Goal: Complete application form

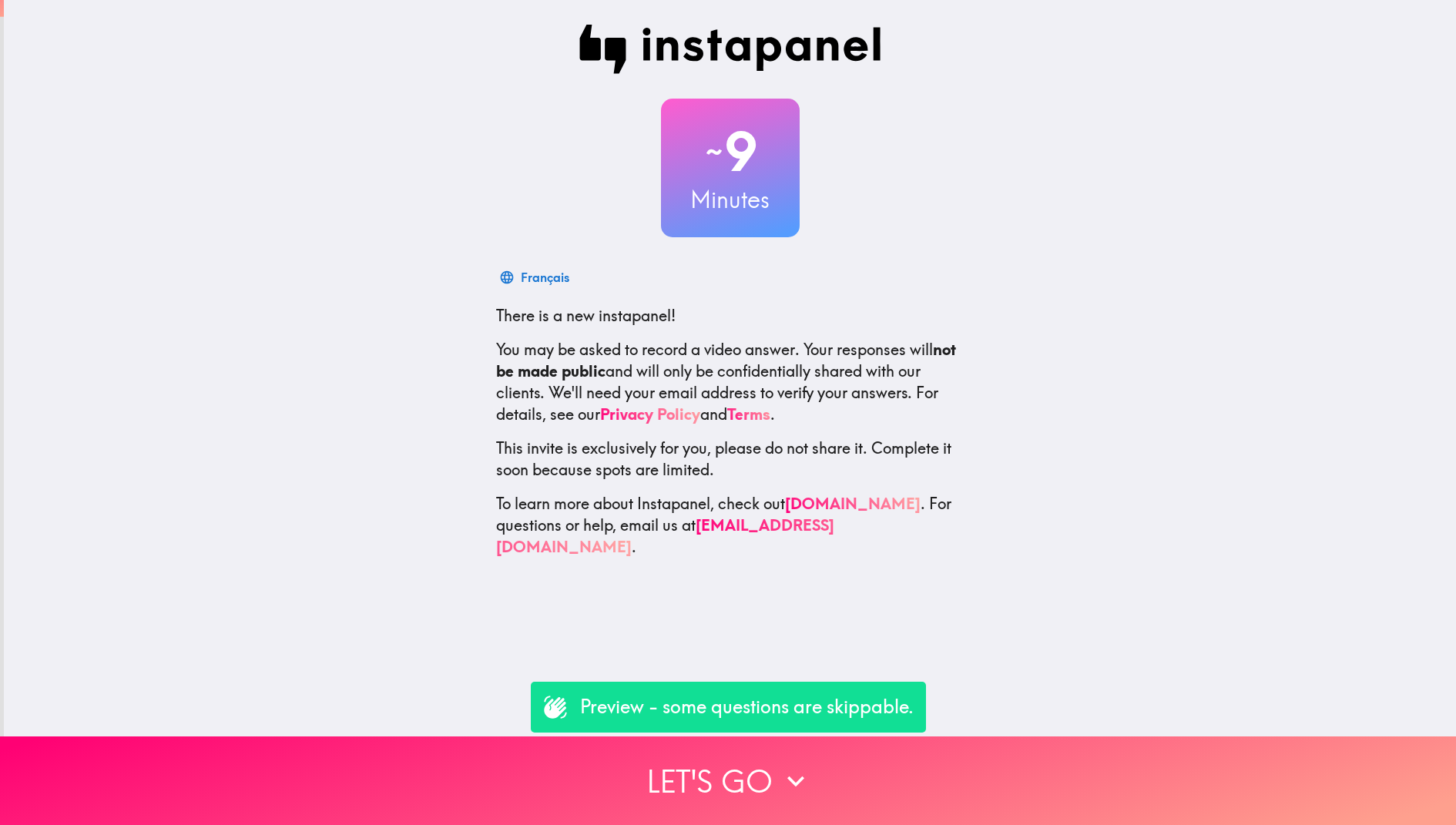
click at [746, 718] on p "Preview - some questions are skippable." at bounding box center [747, 707] width 333 height 26
click at [773, 713] on p "Preview - some questions are skippable." at bounding box center [747, 707] width 333 height 26
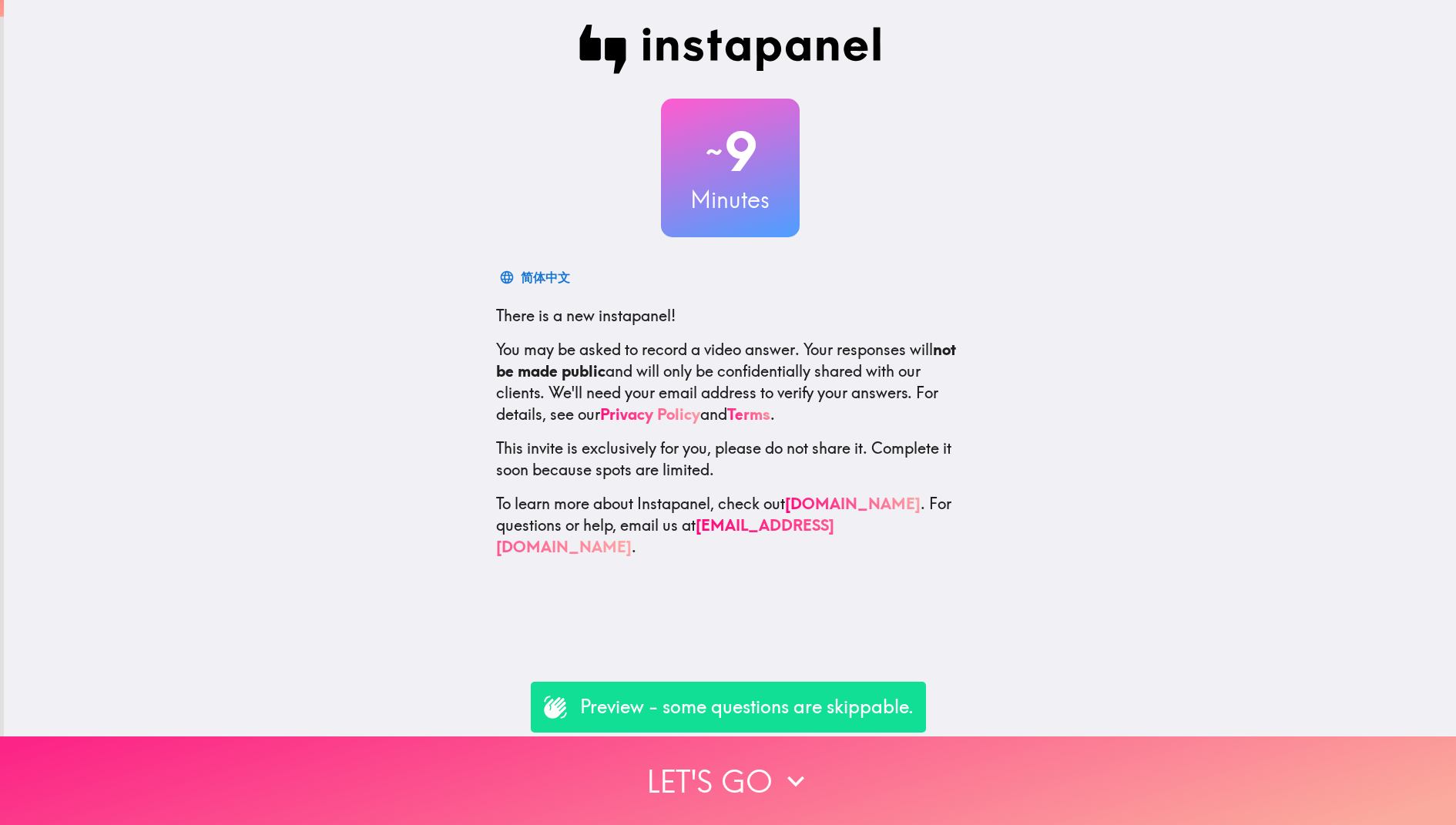
click at [787, 773] on icon "button" at bounding box center [796, 781] width 34 height 34
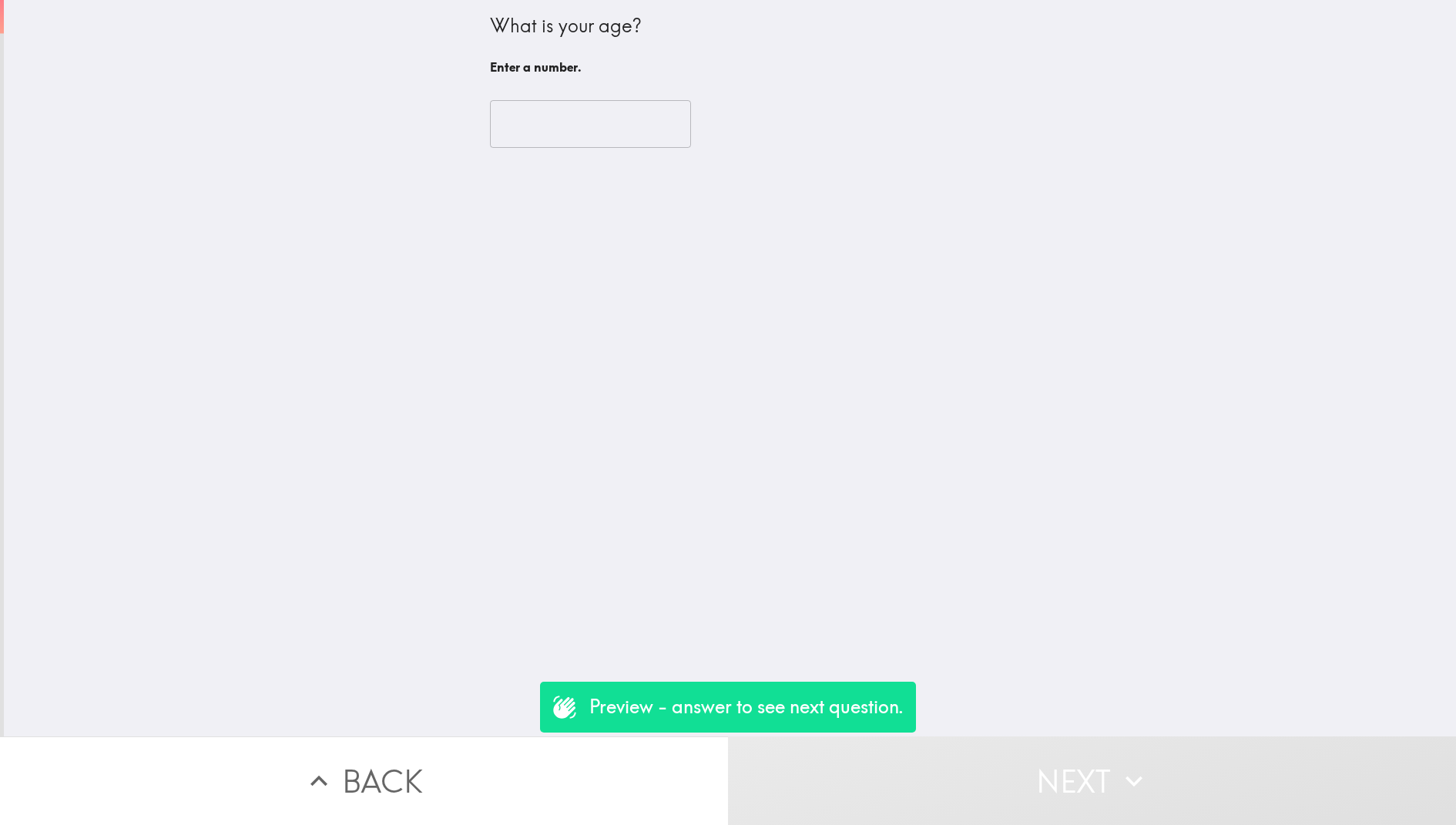
click at [550, 148] on div "​" at bounding box center [730, 124] width 481 height 85
click at [548, 127] on input "number" at bounding box center [590, 124] width 201 height 48
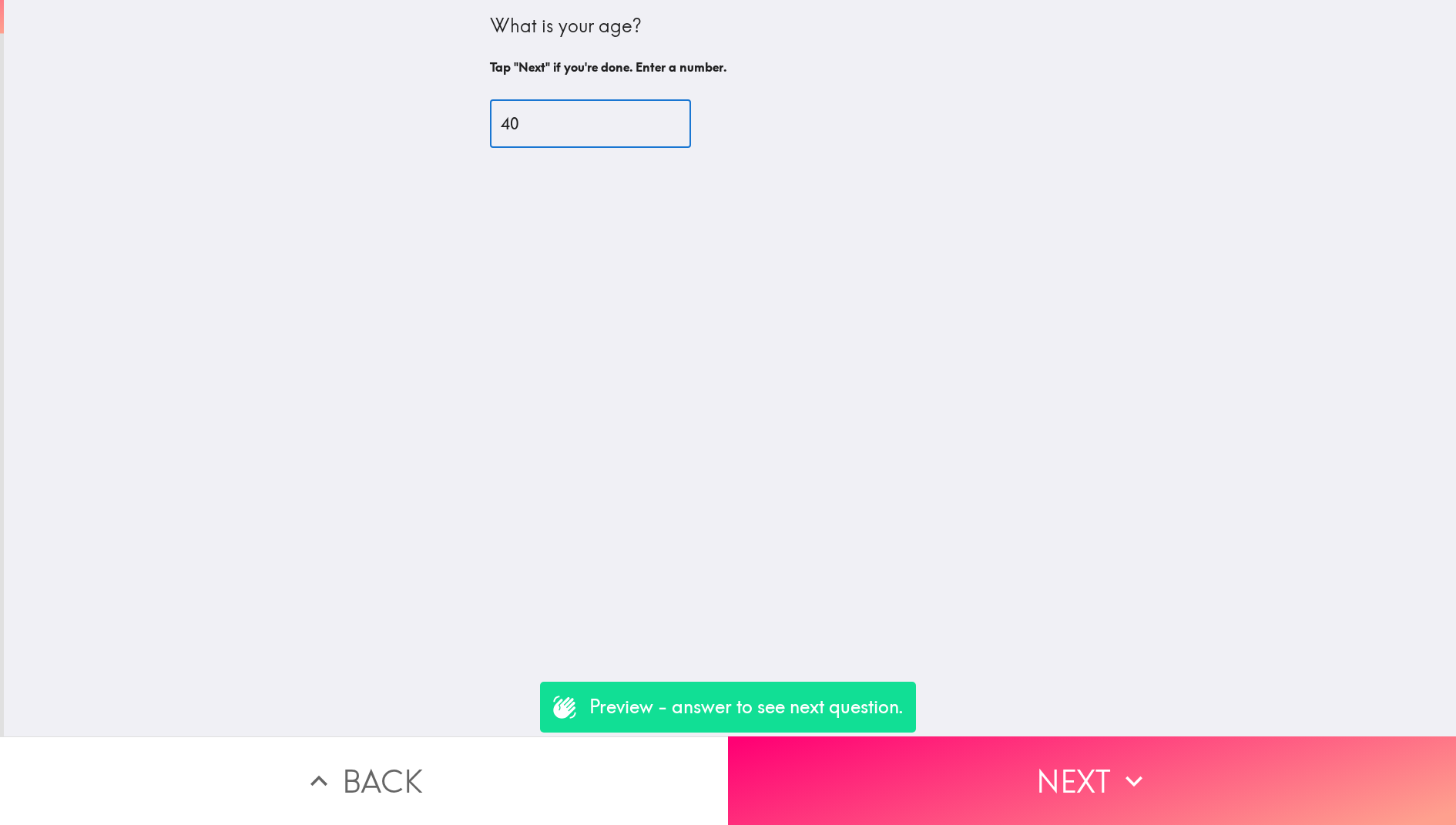
type input "4"
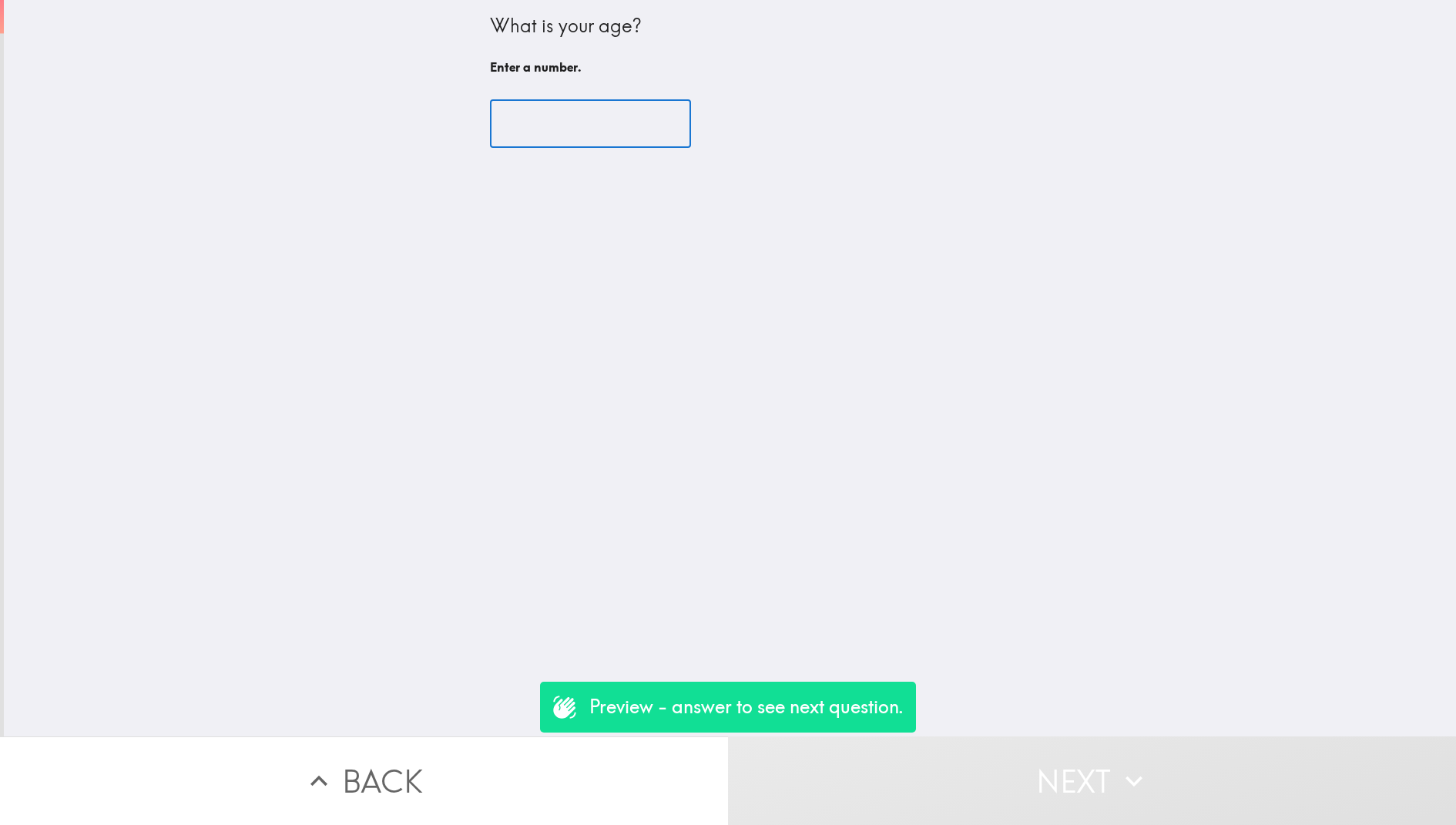
type input "1"
type input "2"
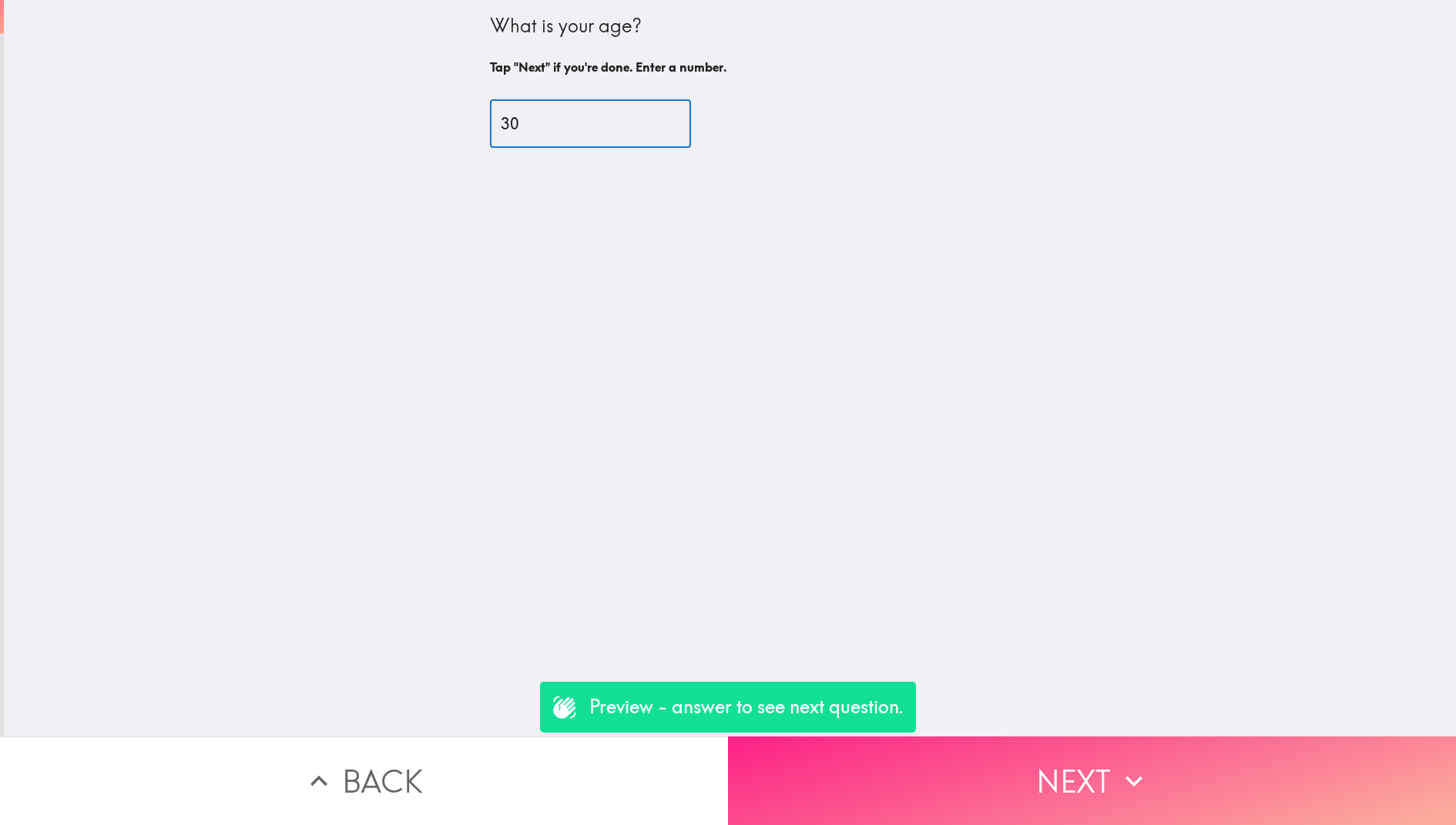
type input "30"
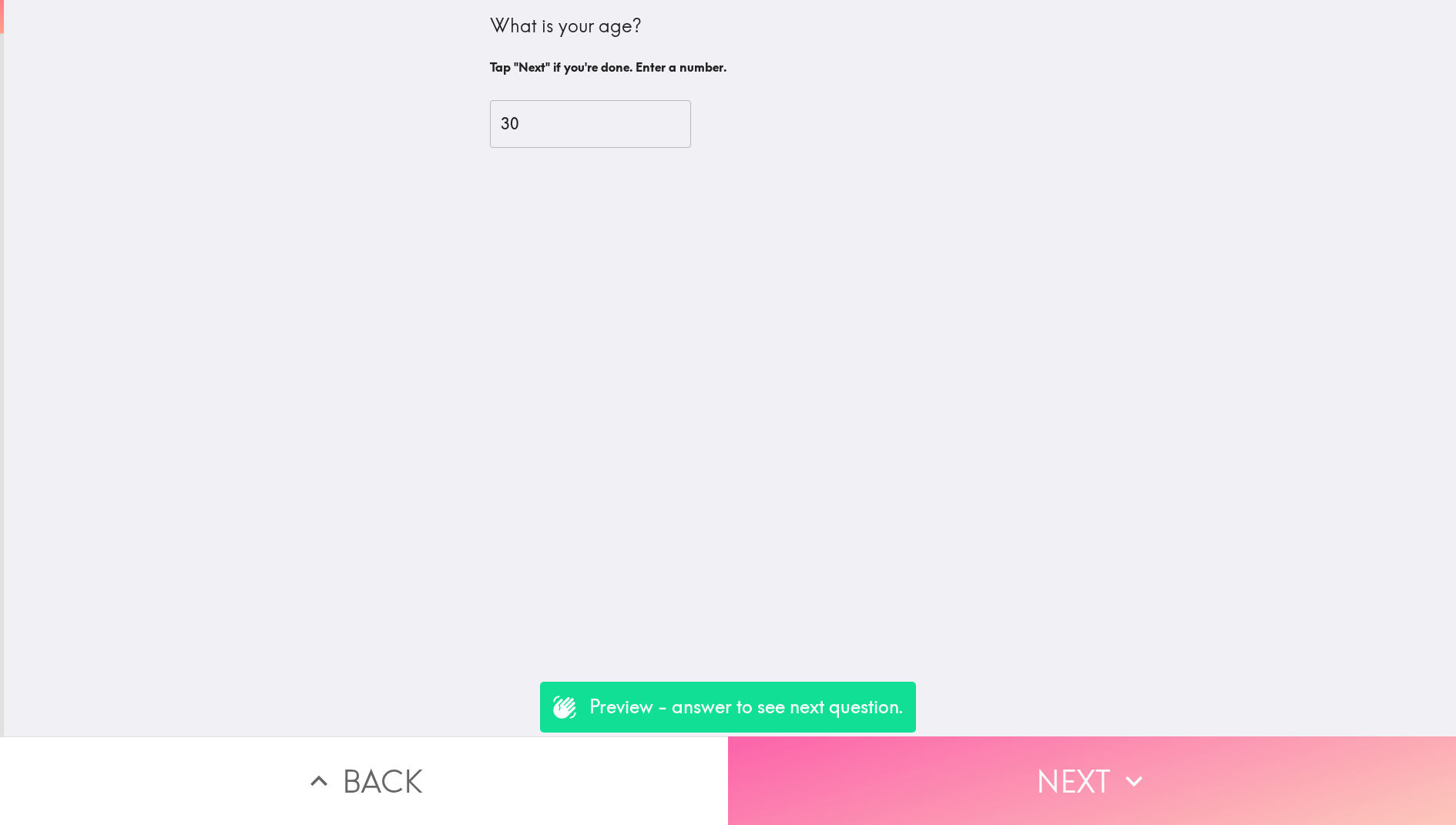
click at [975, 757] on button "Next" at bounding box center [1092, 780] width 728 height 89
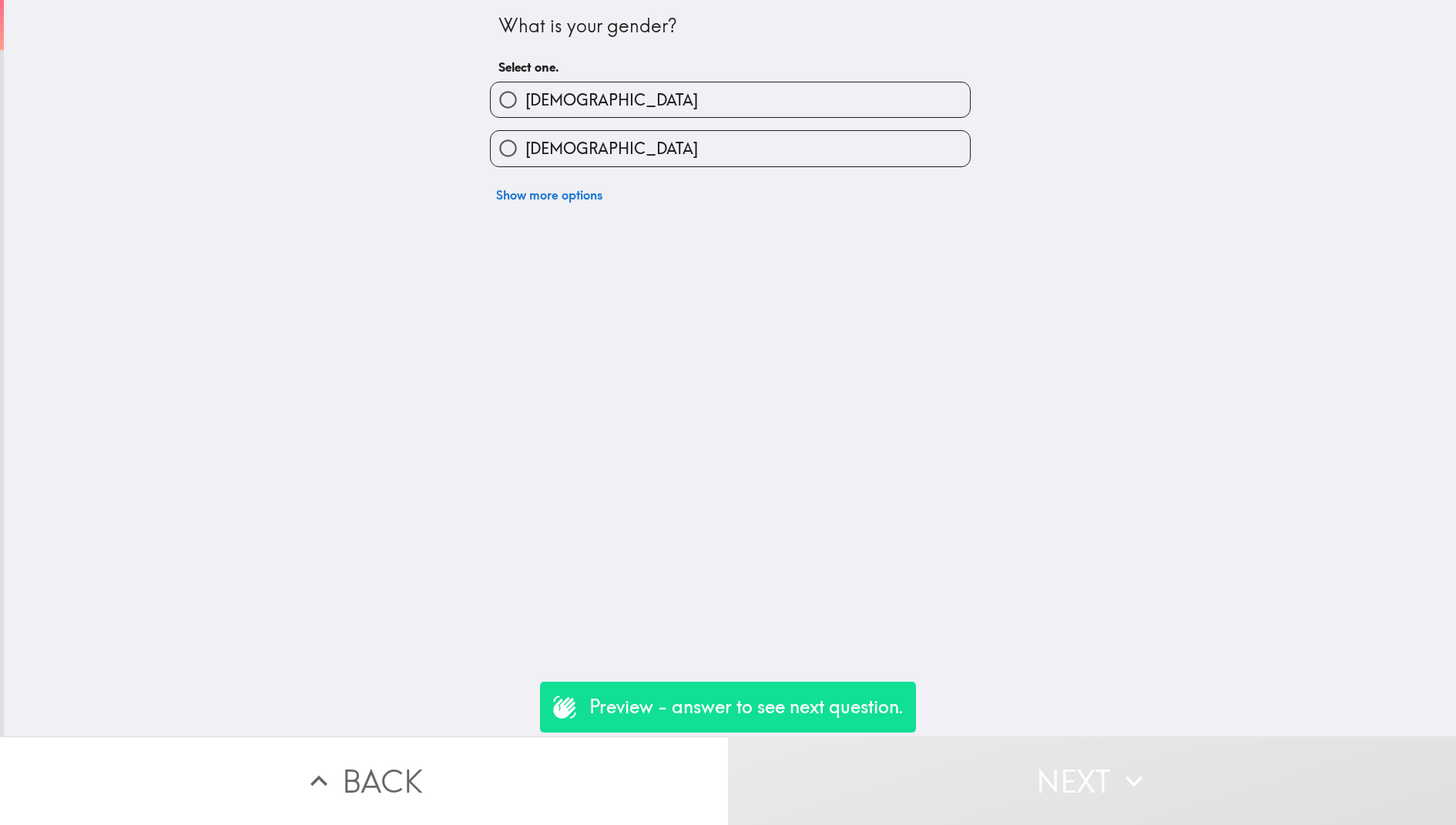
click at [567, 201] on button "Show more options" at bounding box center [548, 195] width 119 height 31
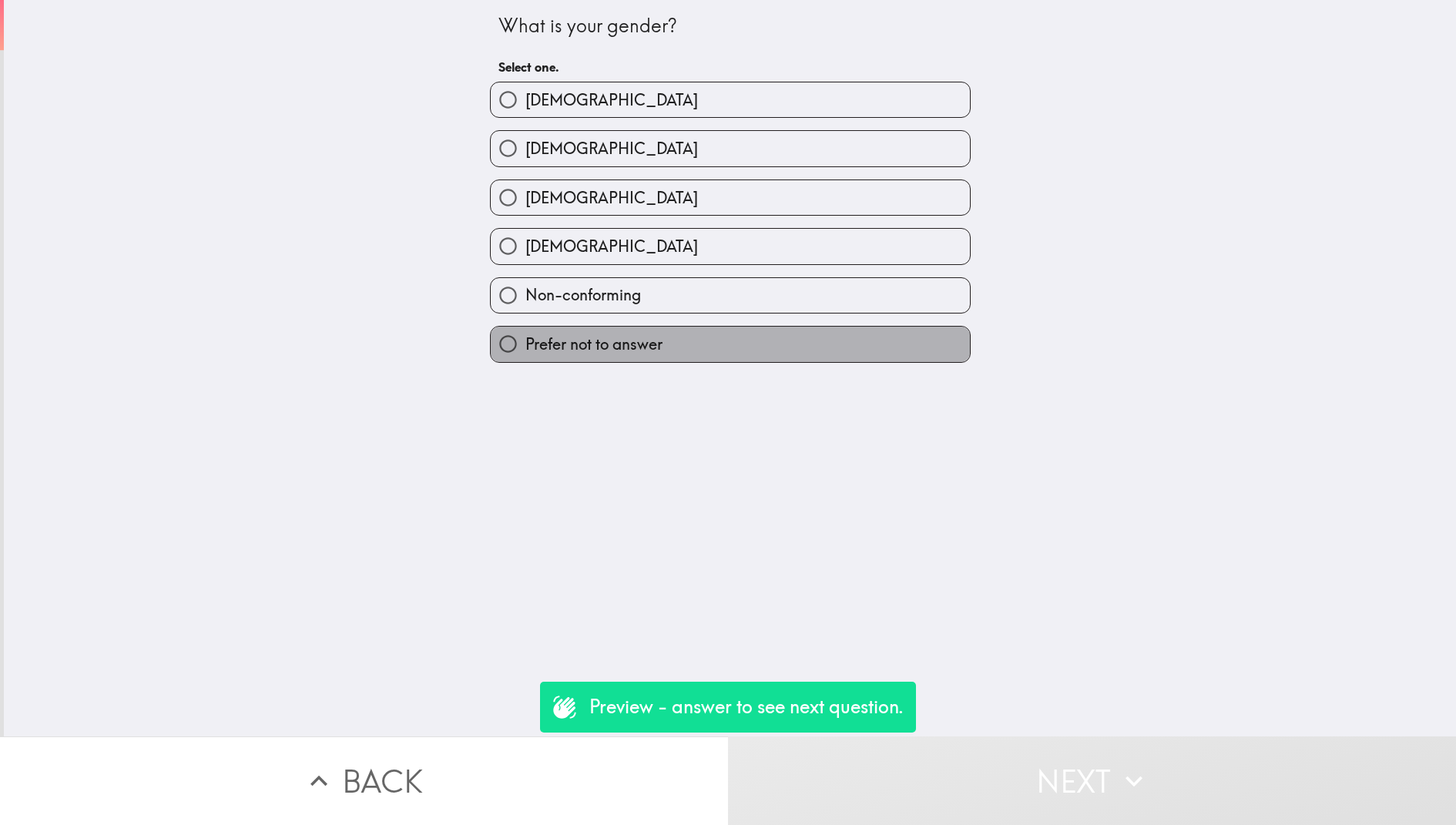
click at [762, 350] on label "Prefer not to answer" at bounding box center [730, 344] width 479 height 35
click at [526, 350] on input "Prefer not to answer" at bounding box center [508, 344] width 35 height 35
radio input "true"
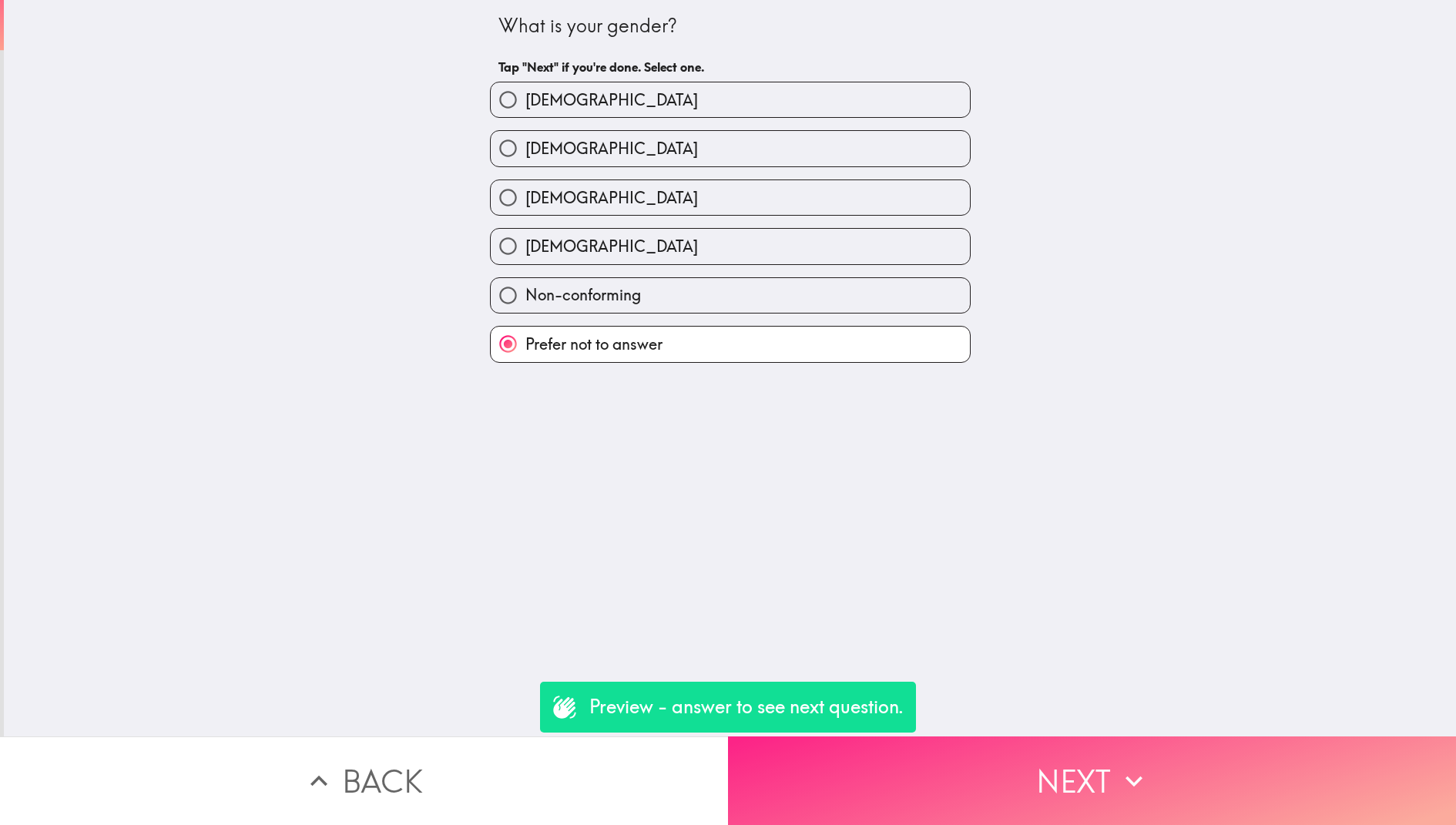
click at [882, 795] on button "Next" at bounding box center [1092, 780] width 728 height 89
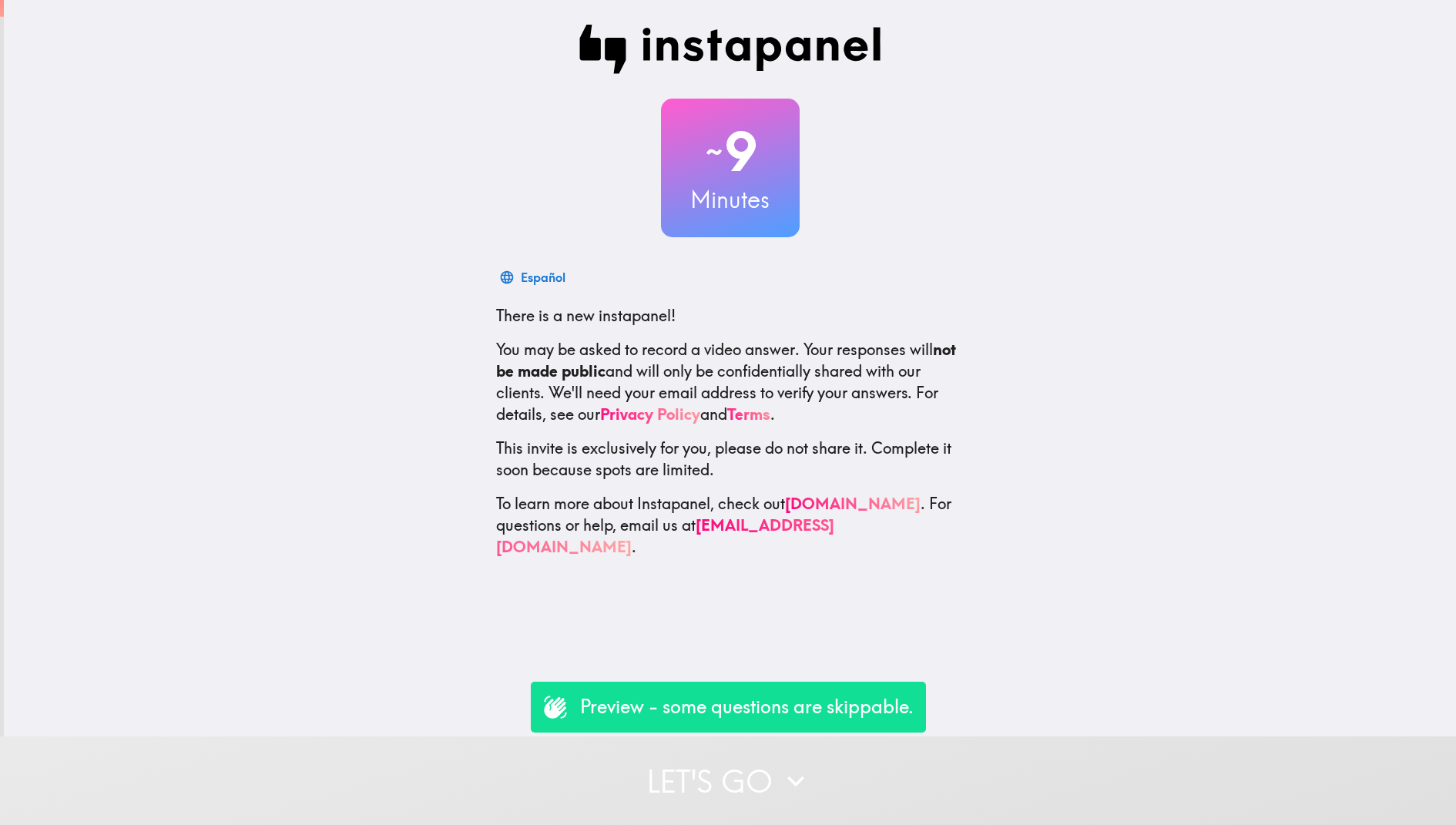
click at [767, 723] on div "Preview - some questions are skippable." at bounding box center [728, 707] width 395 height 51
click at [767, 777] on button "Let's go" at bounding box center [728, 780] width 1456 height 89
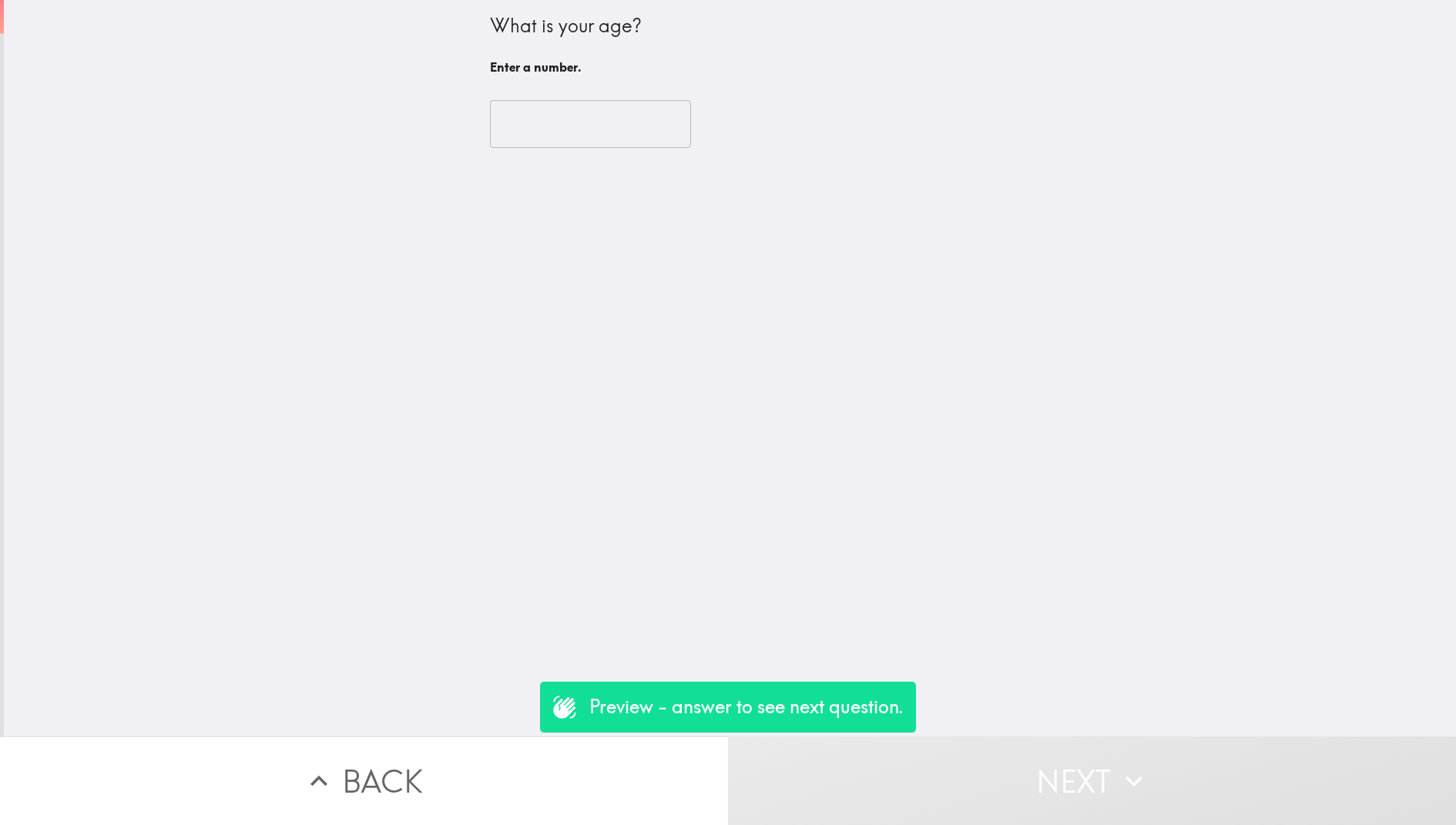
click at [567, 86] on div "​" at bounding box center [730, 124] width 481 height 85
click at [566, 117] on input "number" at bounding box center [590, 124] width 201 height 48
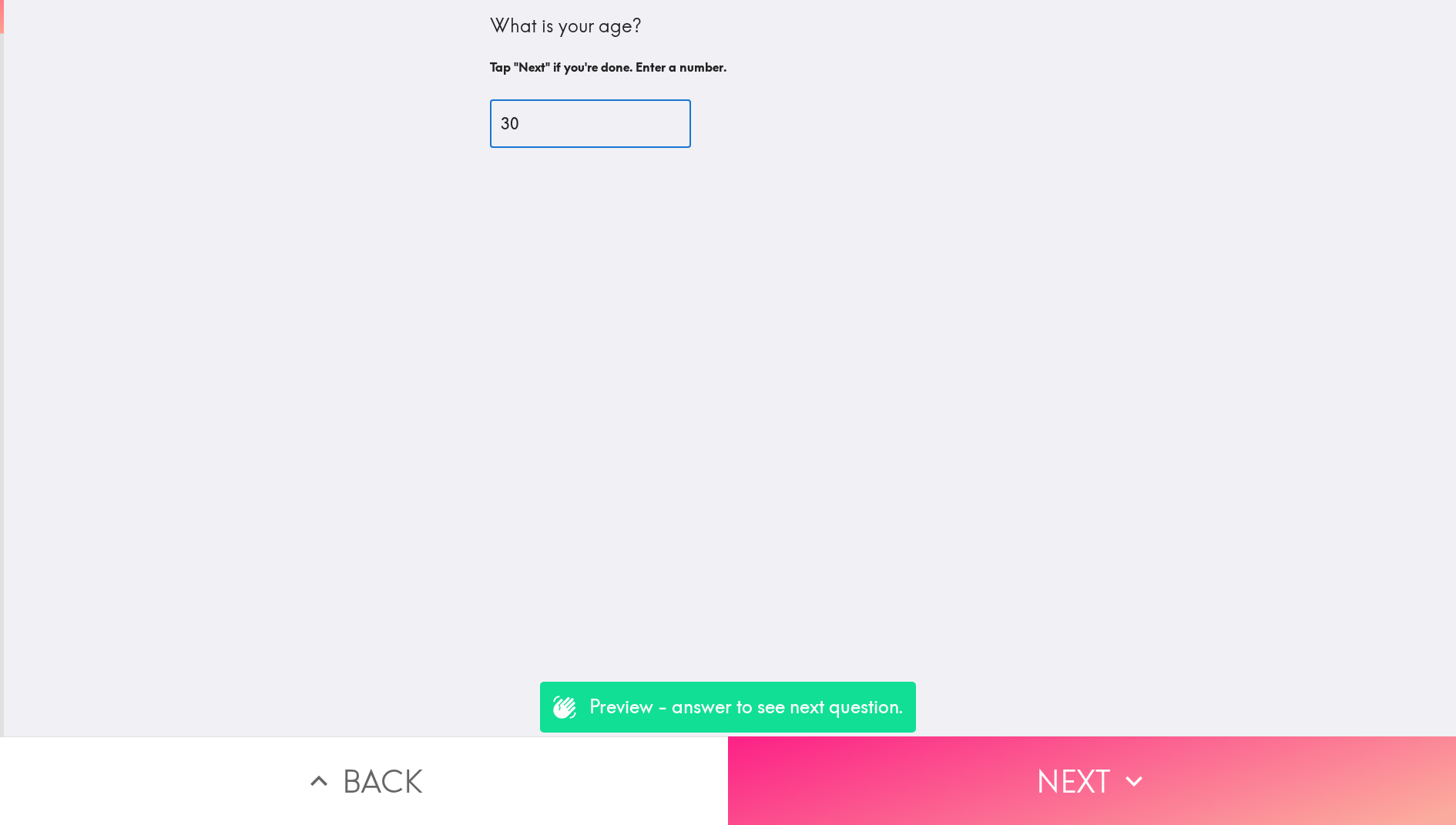
type input "30"
click at [1030, 777] on button "Next" at bounding box center [1092, 780] width 728 height 89
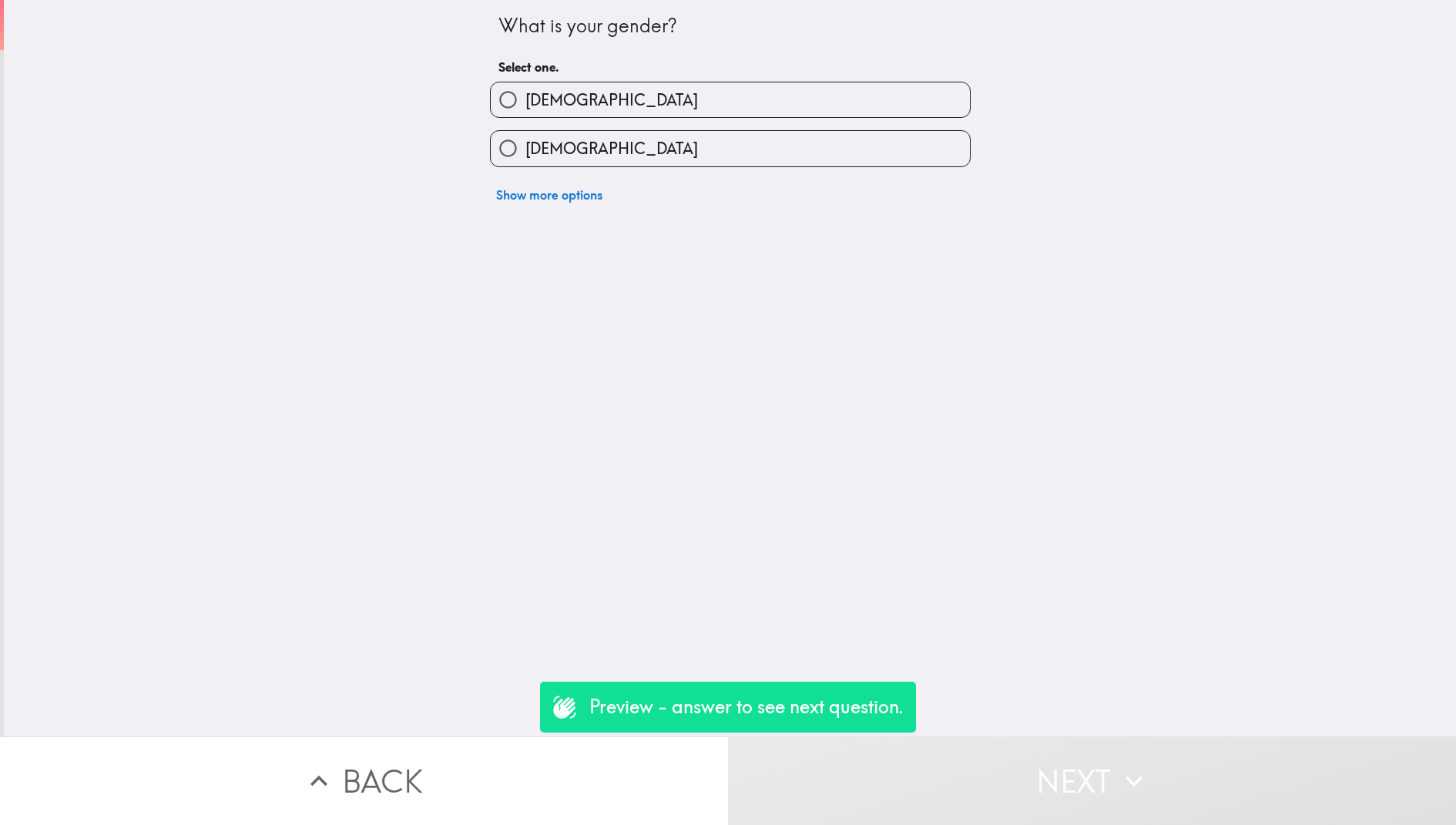
click at [570, 193] on button "Show more options" at bounding box center [548, 195] width 119 height 31
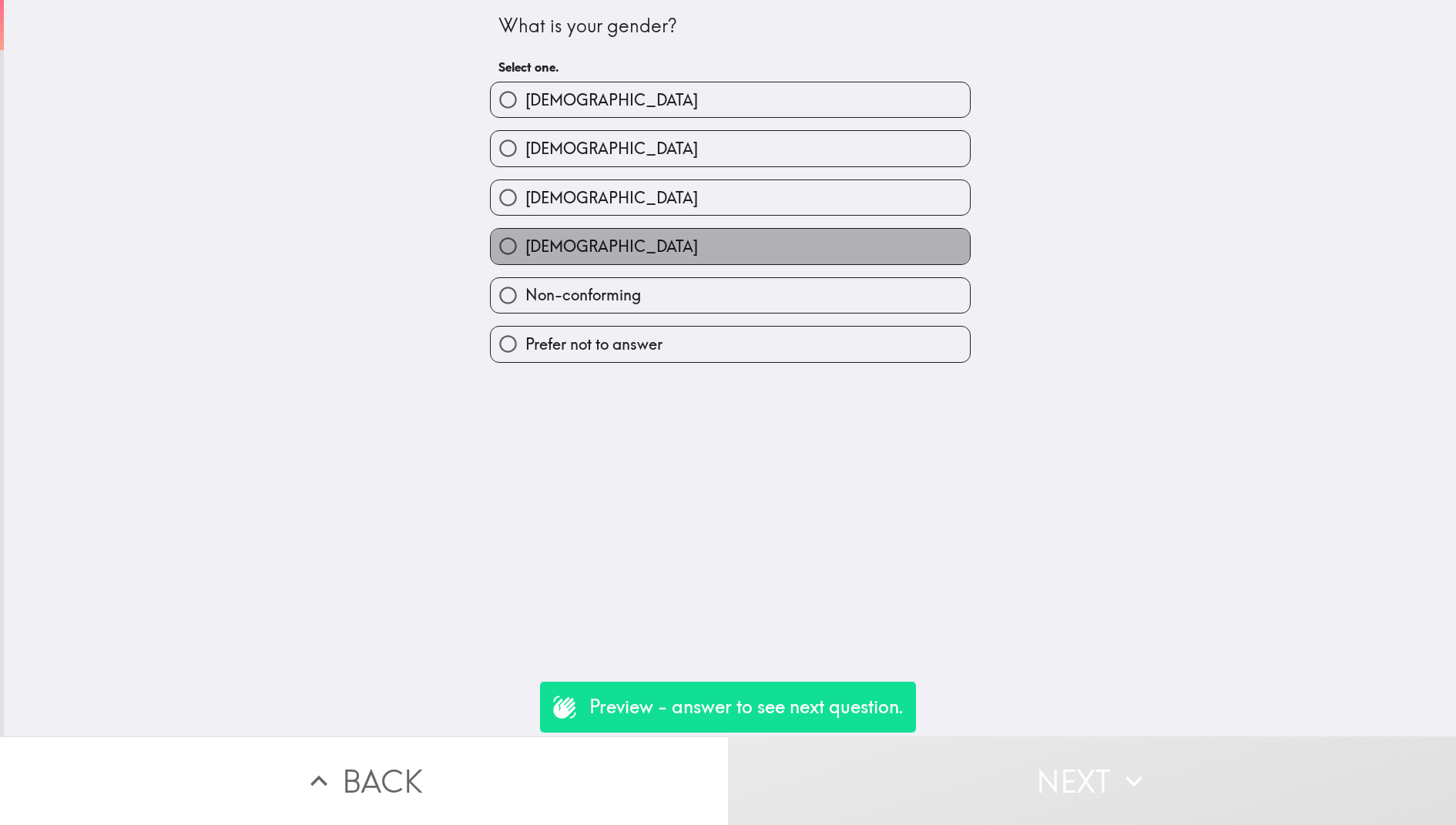
click at [607, 256] on span "[DEMOGRAPHIC_DATA]" at bounding box center [611, 246] width 173 height 22
click at [526, 256] on input "[DEMOGRAPHIC_DATA]" at bounding box center [508, 245] width 35 height 35
radio input "true"
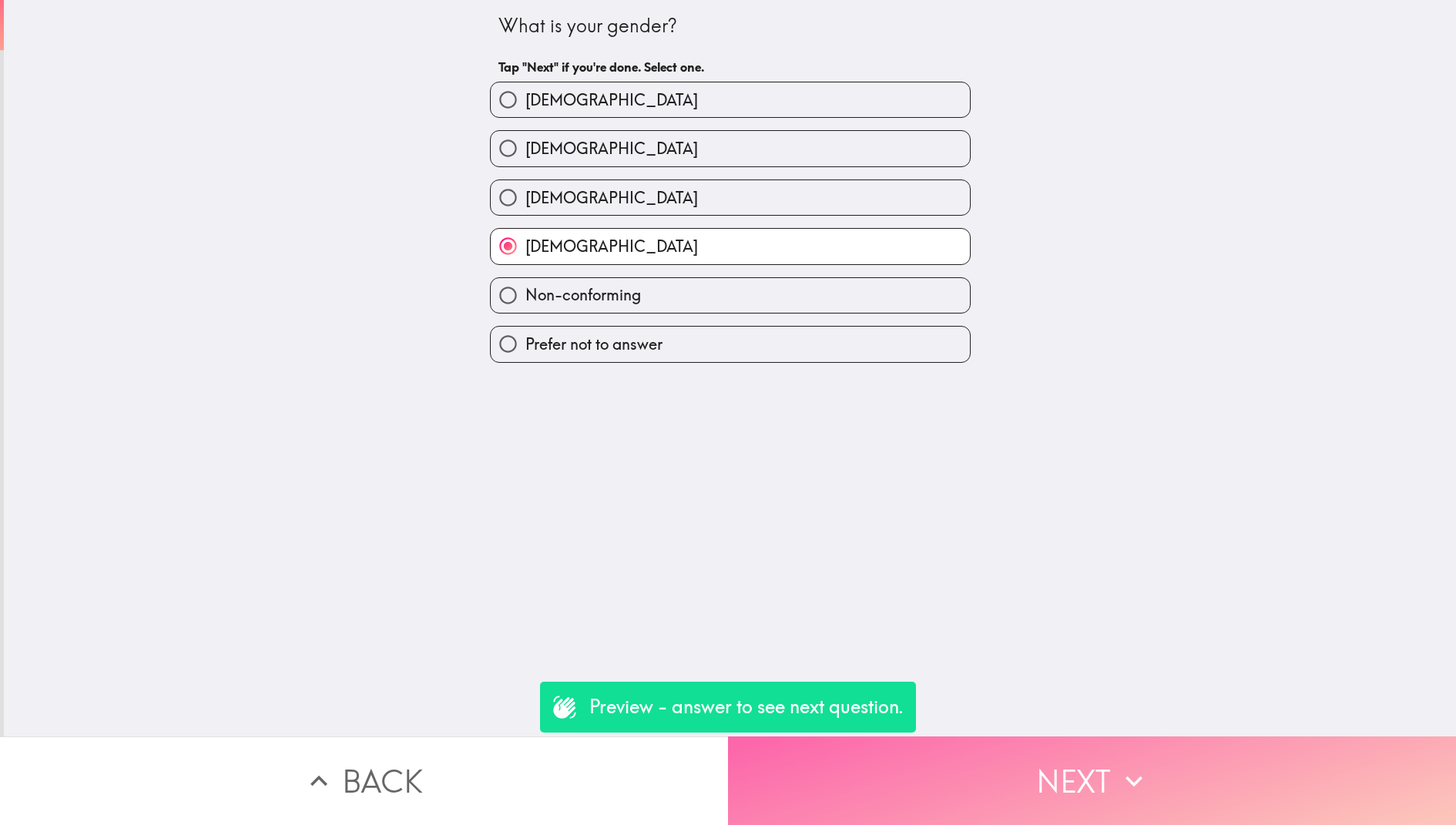
click at [989, 794] on button "Next" at bounding box center [1092, 780] width 728 height 89
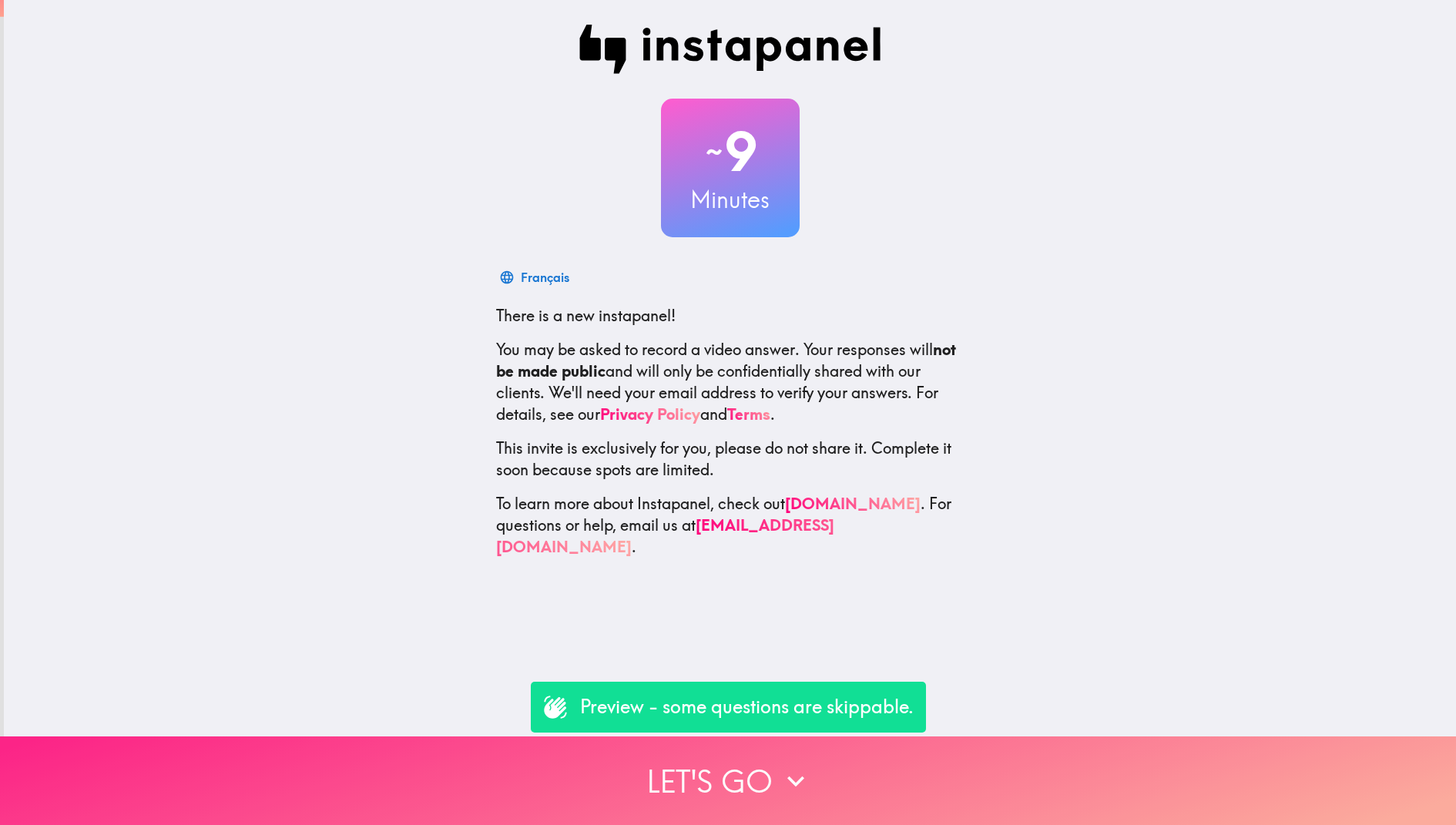
click at [804, 825] on button "Let's go" at bounding box center [728, 780] width 1456 height 89
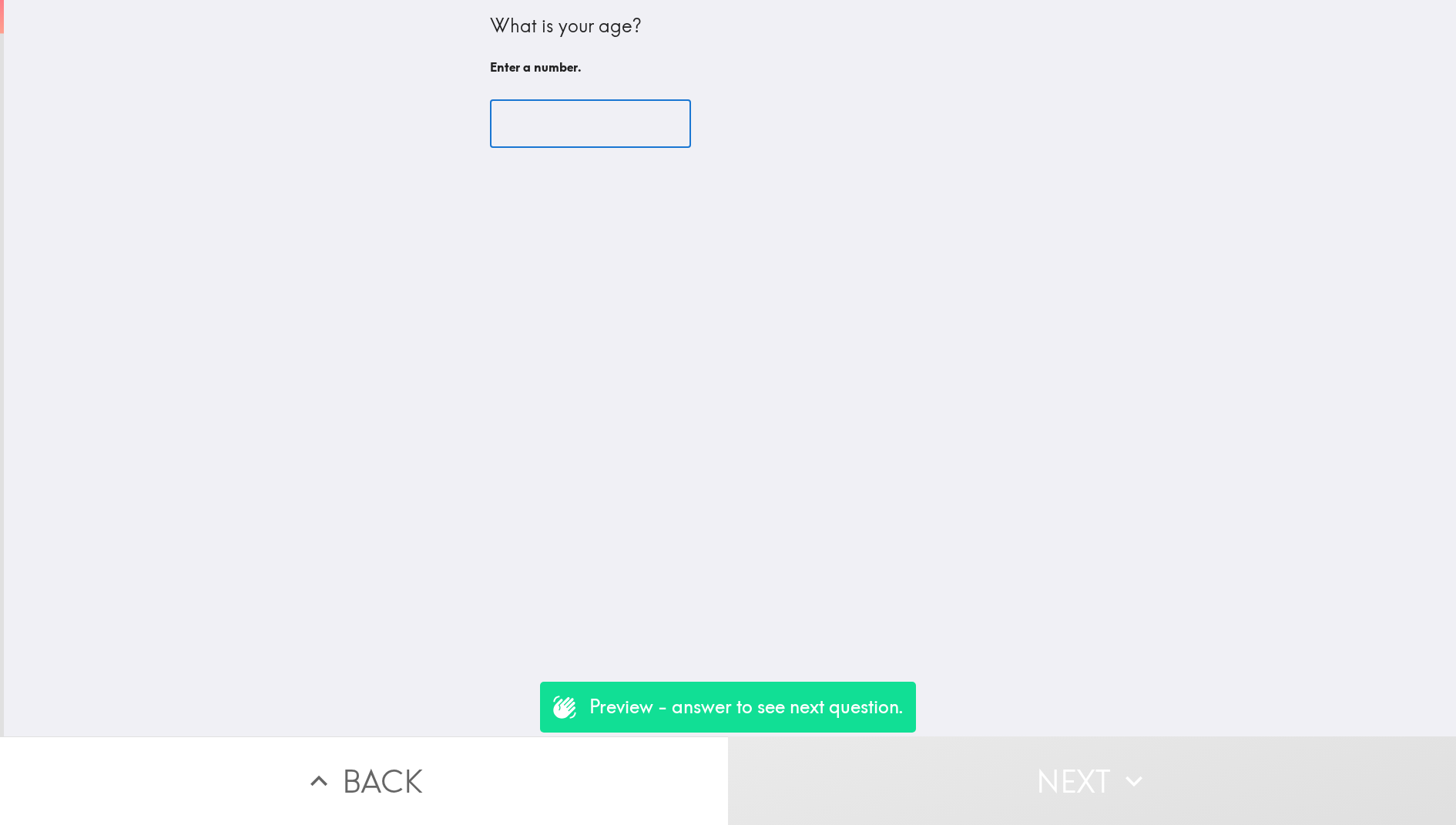
click at [580, 141] on input "number" at bounding box center [590, 124] width 201 height 48
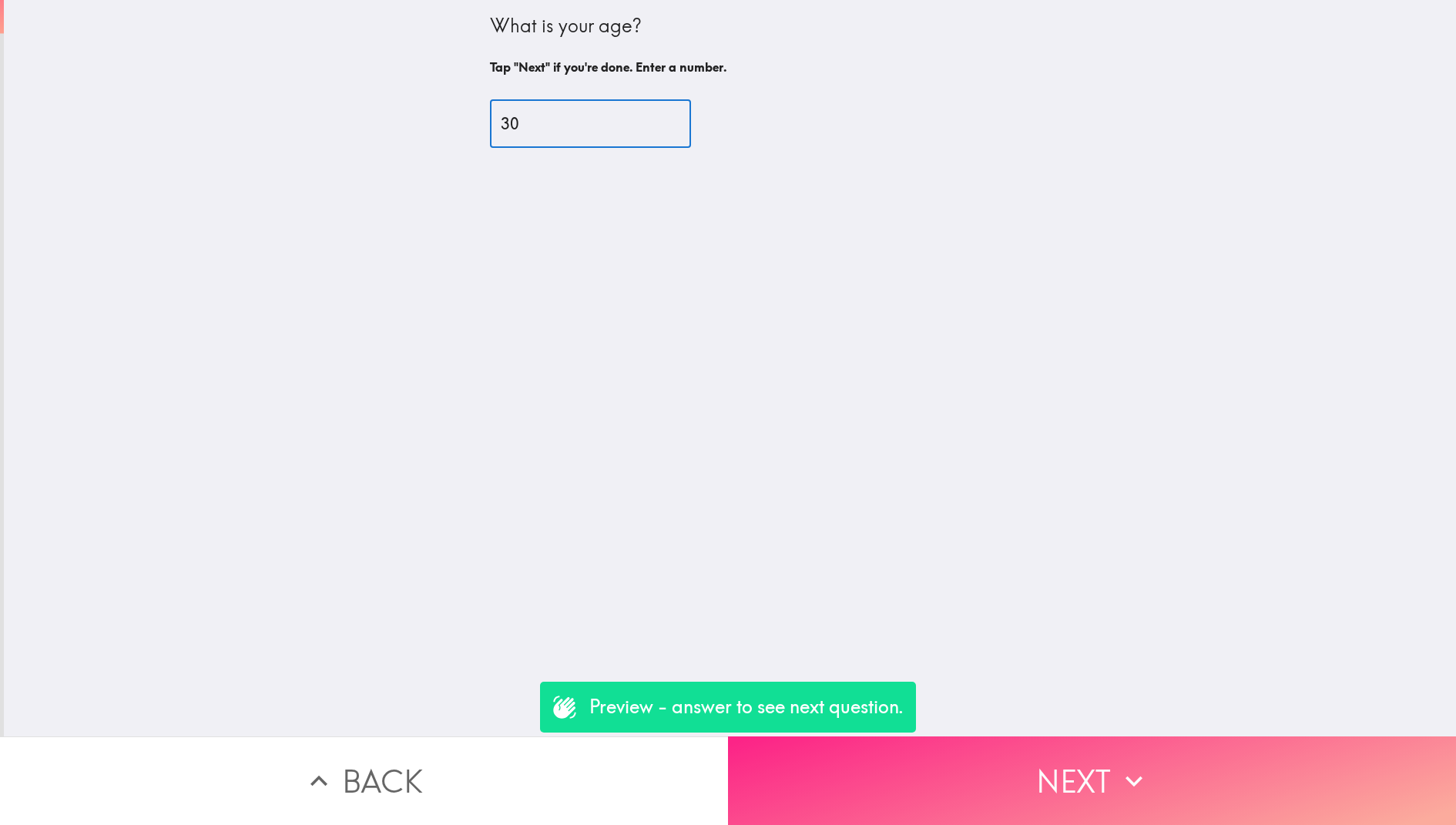
type input "30"
click at [959, 825] on button "Next" at bounding box center [1092, 780] width 728 height 89
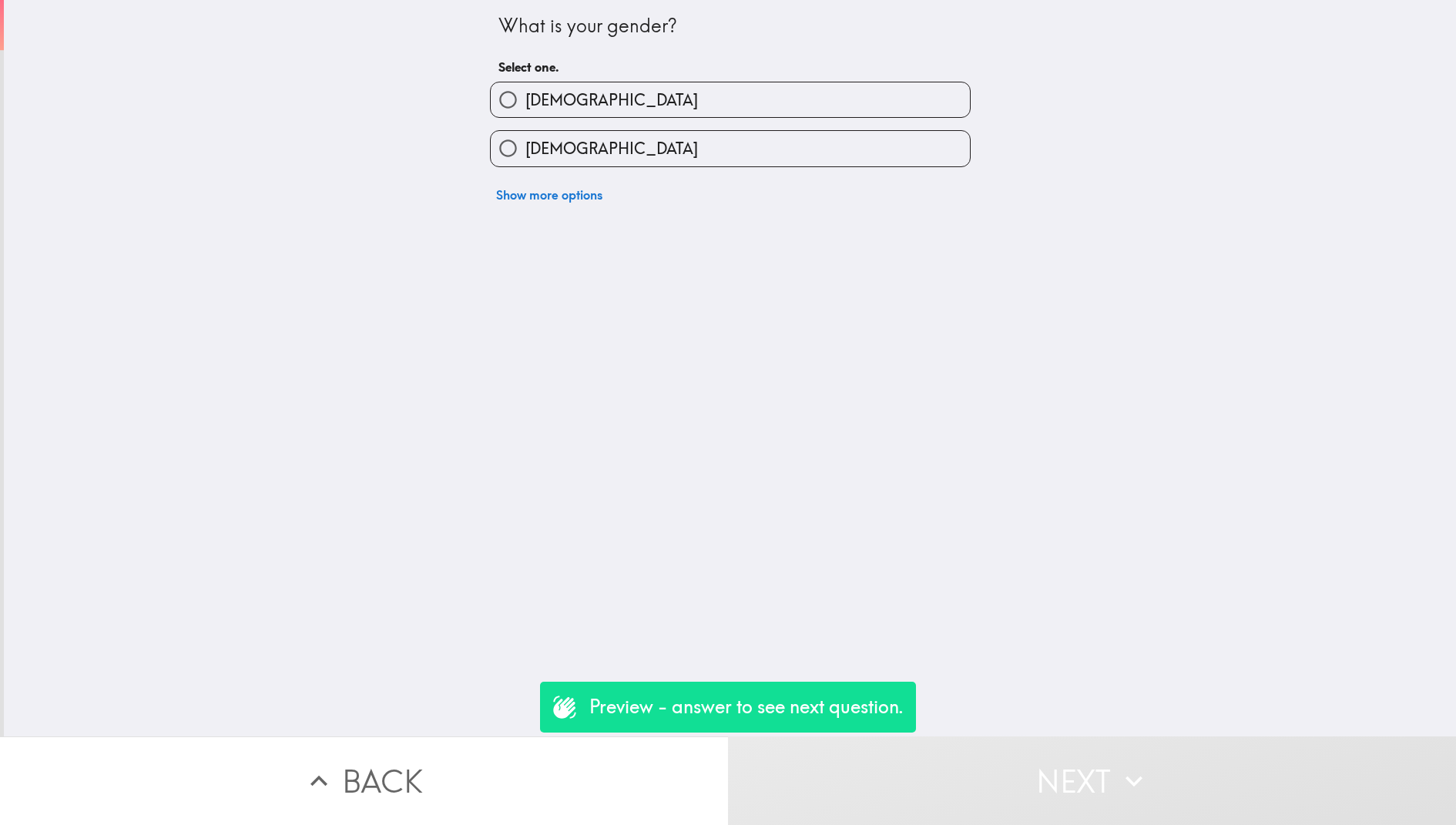
click at [727, 202] on div "Show more options" at bounding box center [724, 189] width 493 height 43
click at [563, 190] on button "Show more options" at bounding box center [548, 195] width 119 height 31
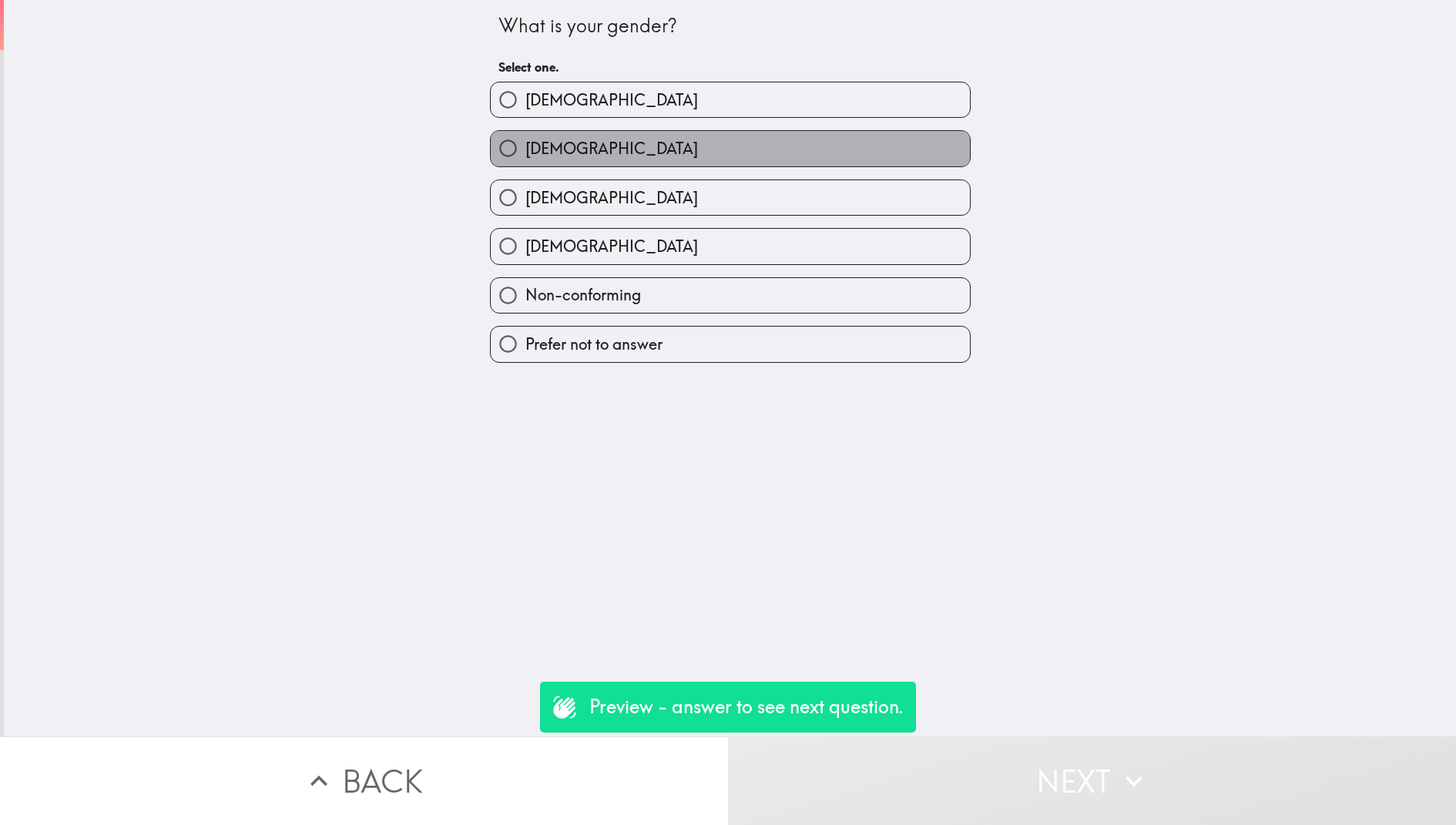
click at [635, 138] on label "[DEMOGRAPHIC_DATA]" at bounding box center [730, 148] width 479 height 35
click at [526, 138] on input "[DEMOGRAPHIC_DATA]" at bounding box center [508, 148] width 35 height 35
radio input "true"
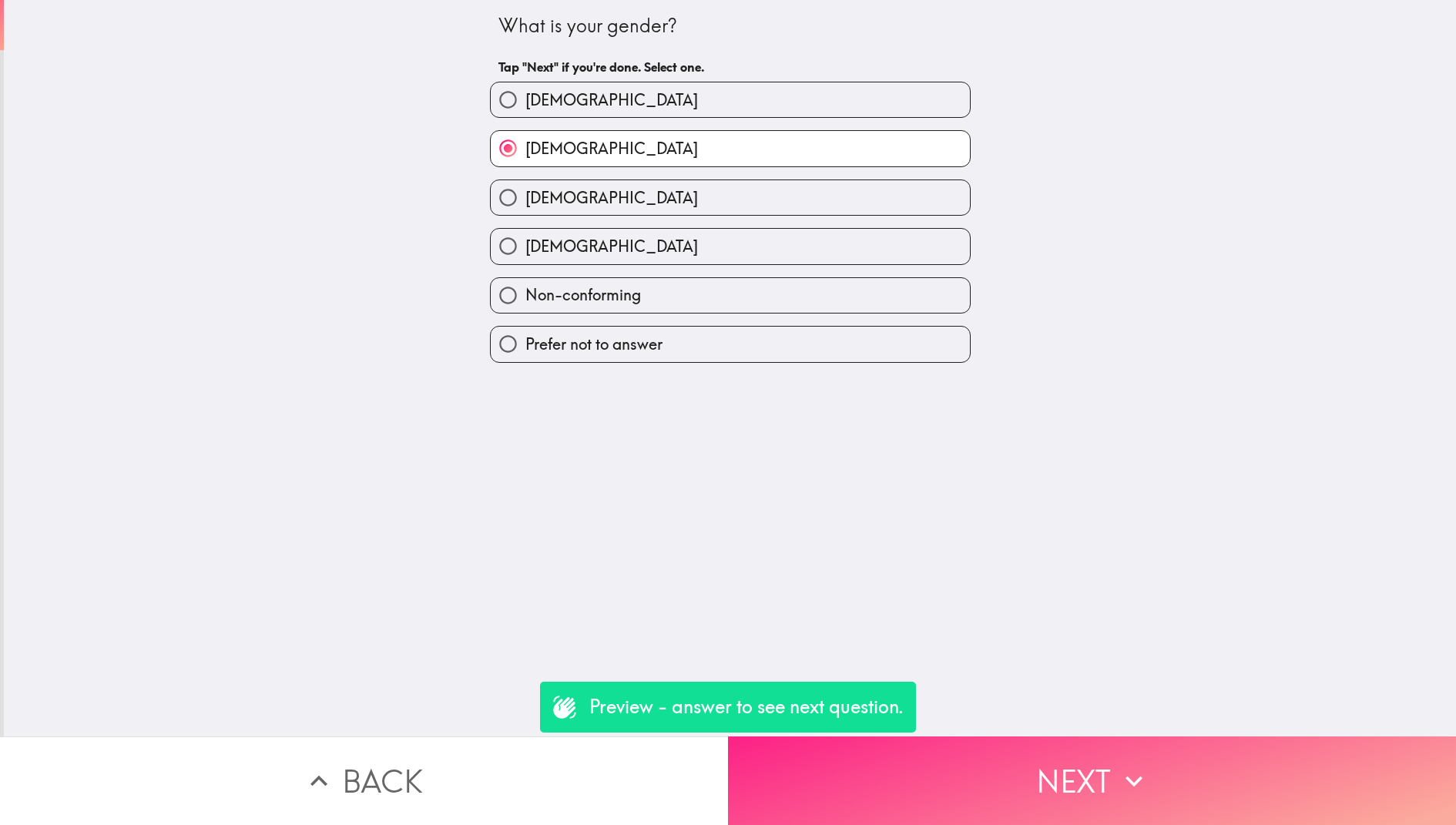
click at [1045, 786] on button "Next" at bounding box center [1092, 780] width 728 height 89
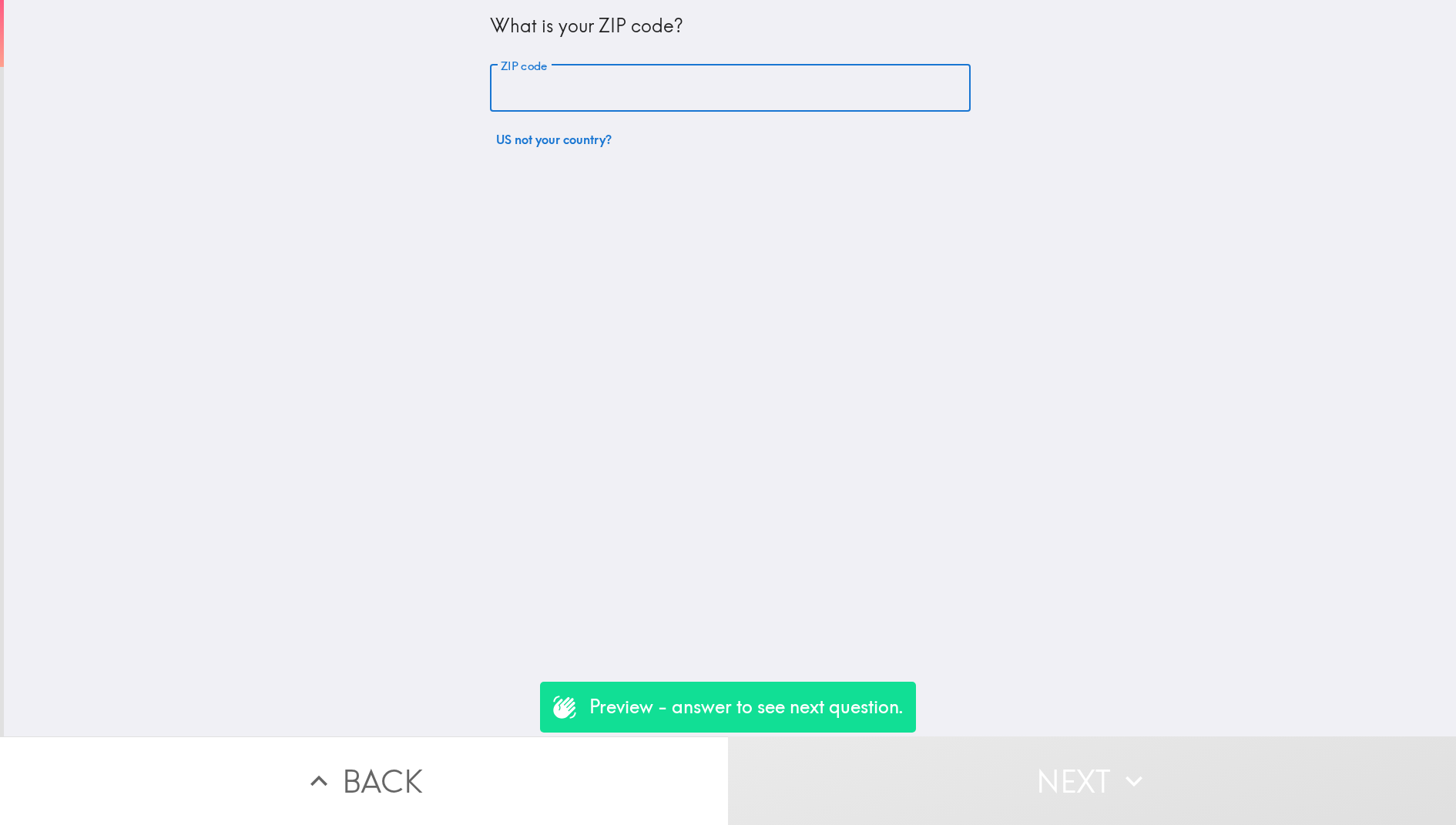
click at [647, 90] on input "ZIP code" at bounding box center [730, 89] width 481 height 48
type input "84105"
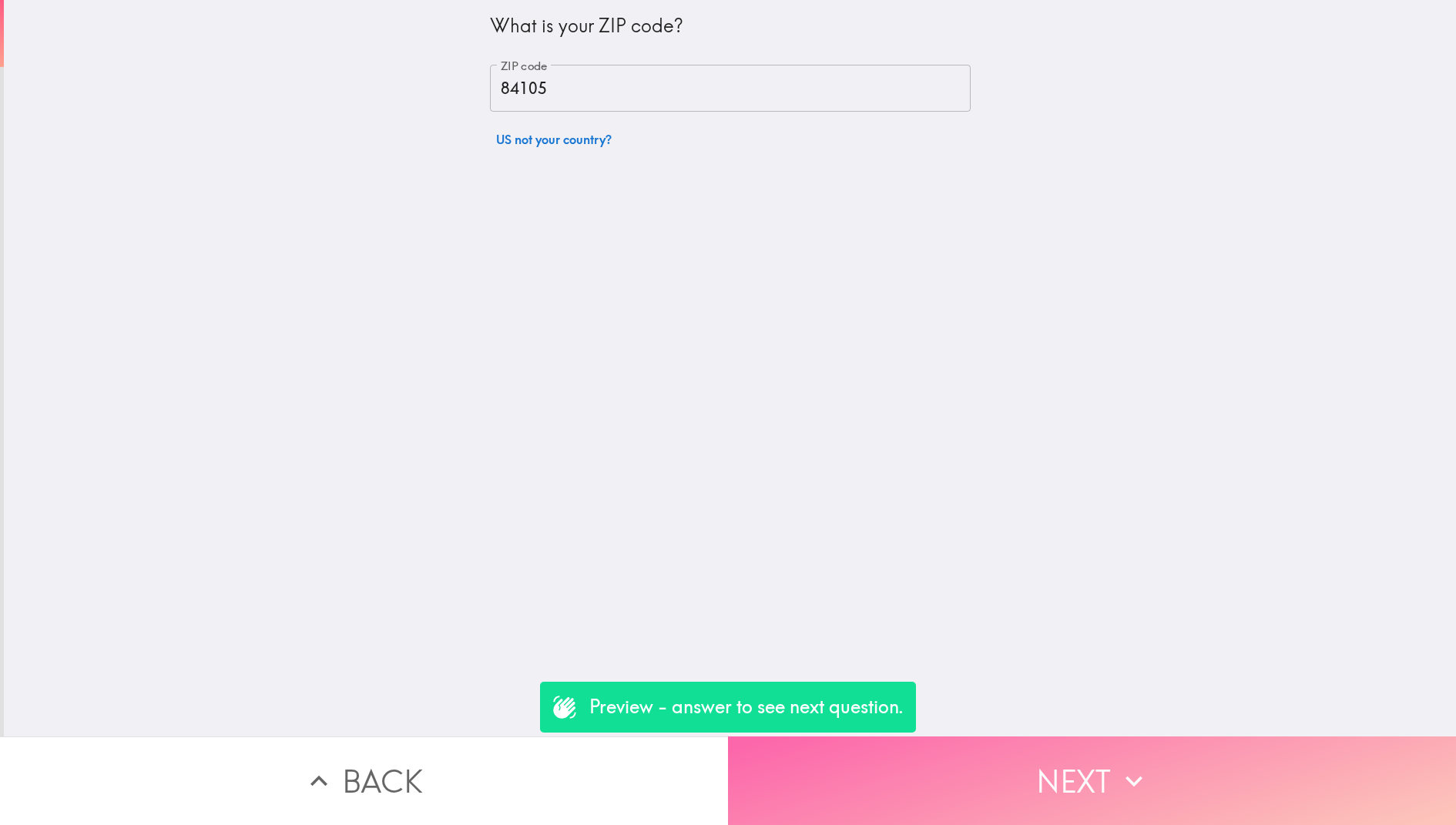
click at [873, 755] on button "Next" at bounding box center [1092, 780] width 728 height 89
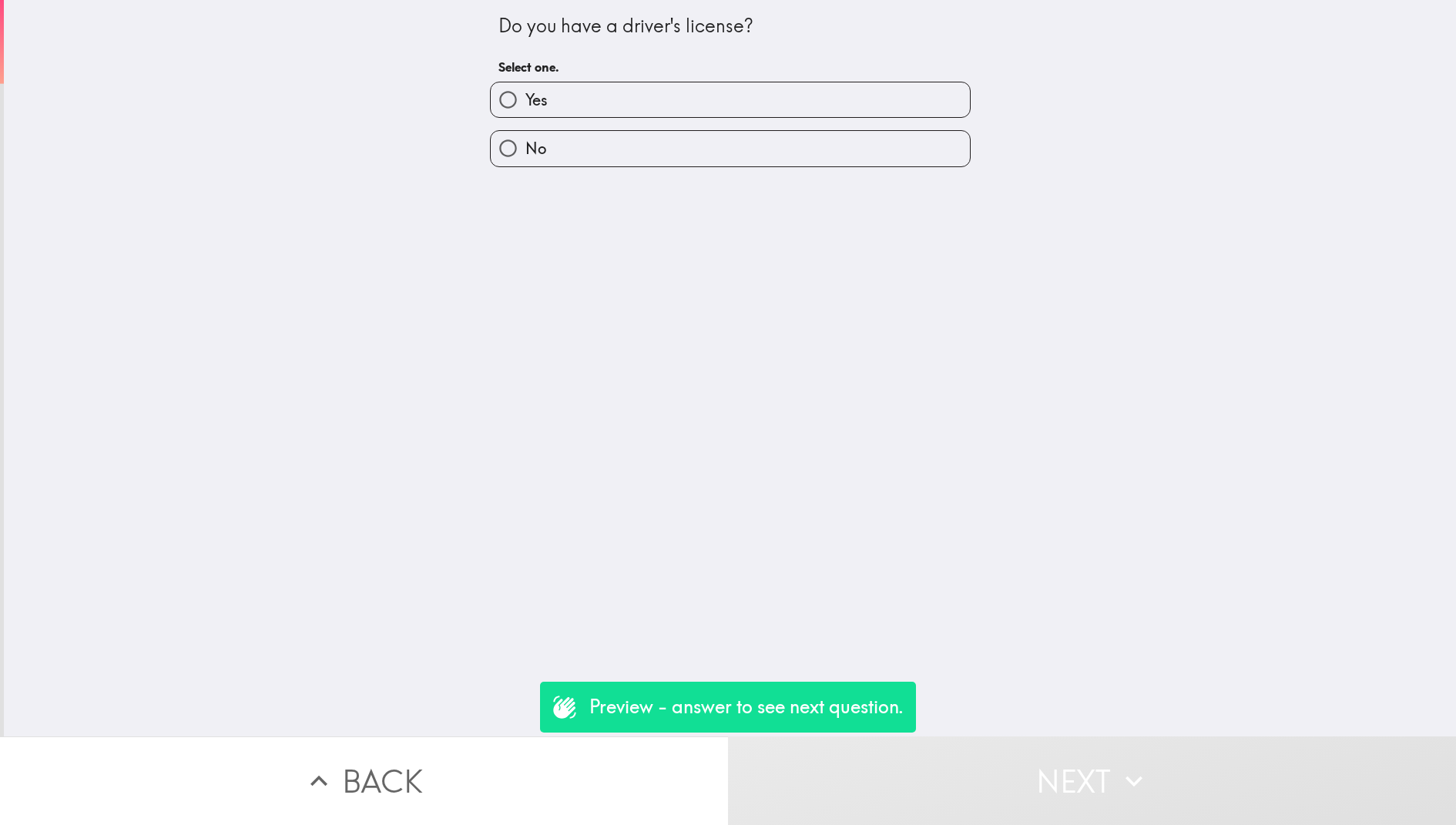
click at [629, 100] on label "Yes" at bounding box center [730, 100] width 479 height 35
click at [526, 100] on input "Yes" at bounding box center [508, 100] width 35 height 35
radio input "true"
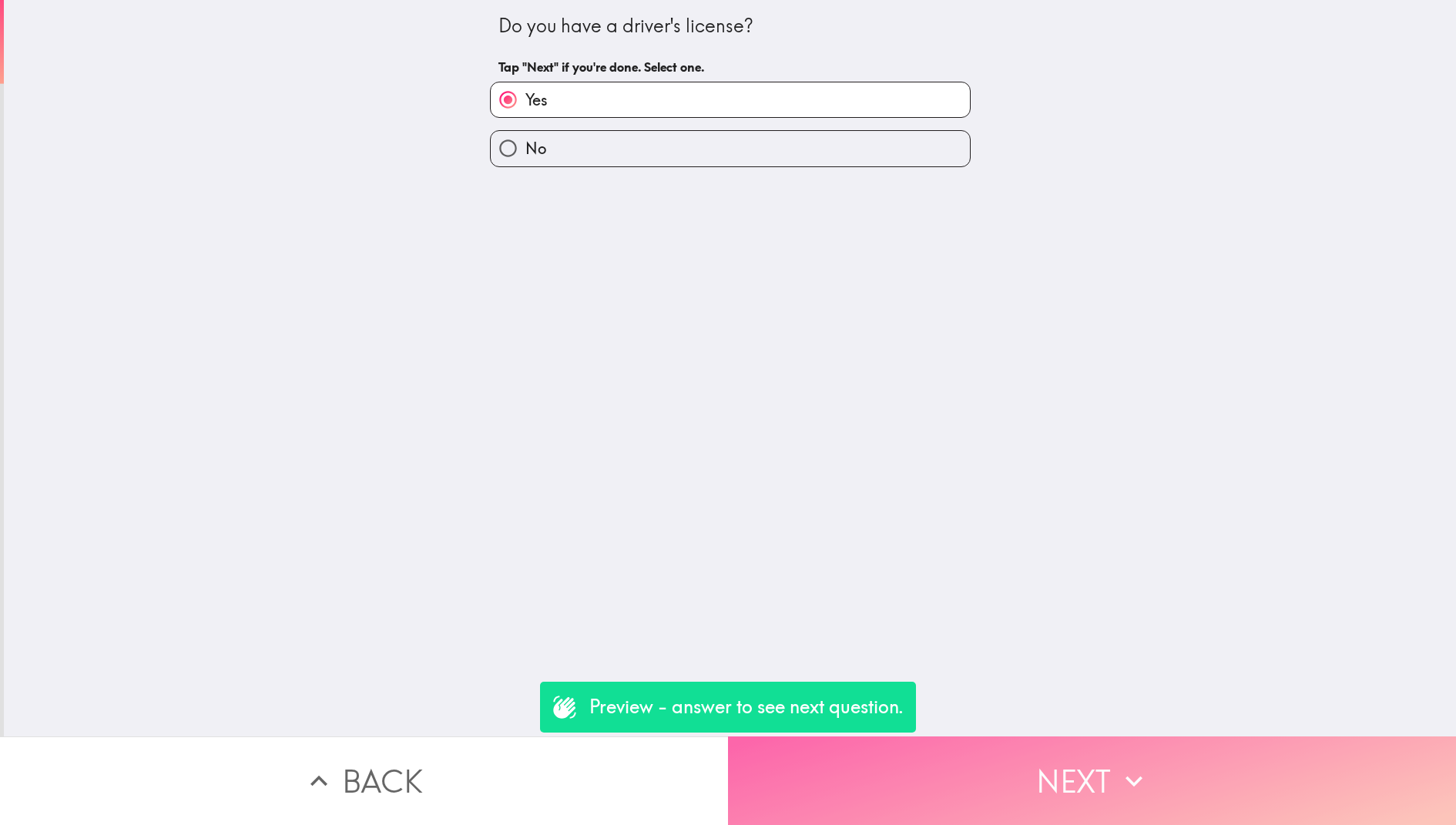
click at [893, 785] on button "Next" at bounding box center [1092, 780] width 728 height 89
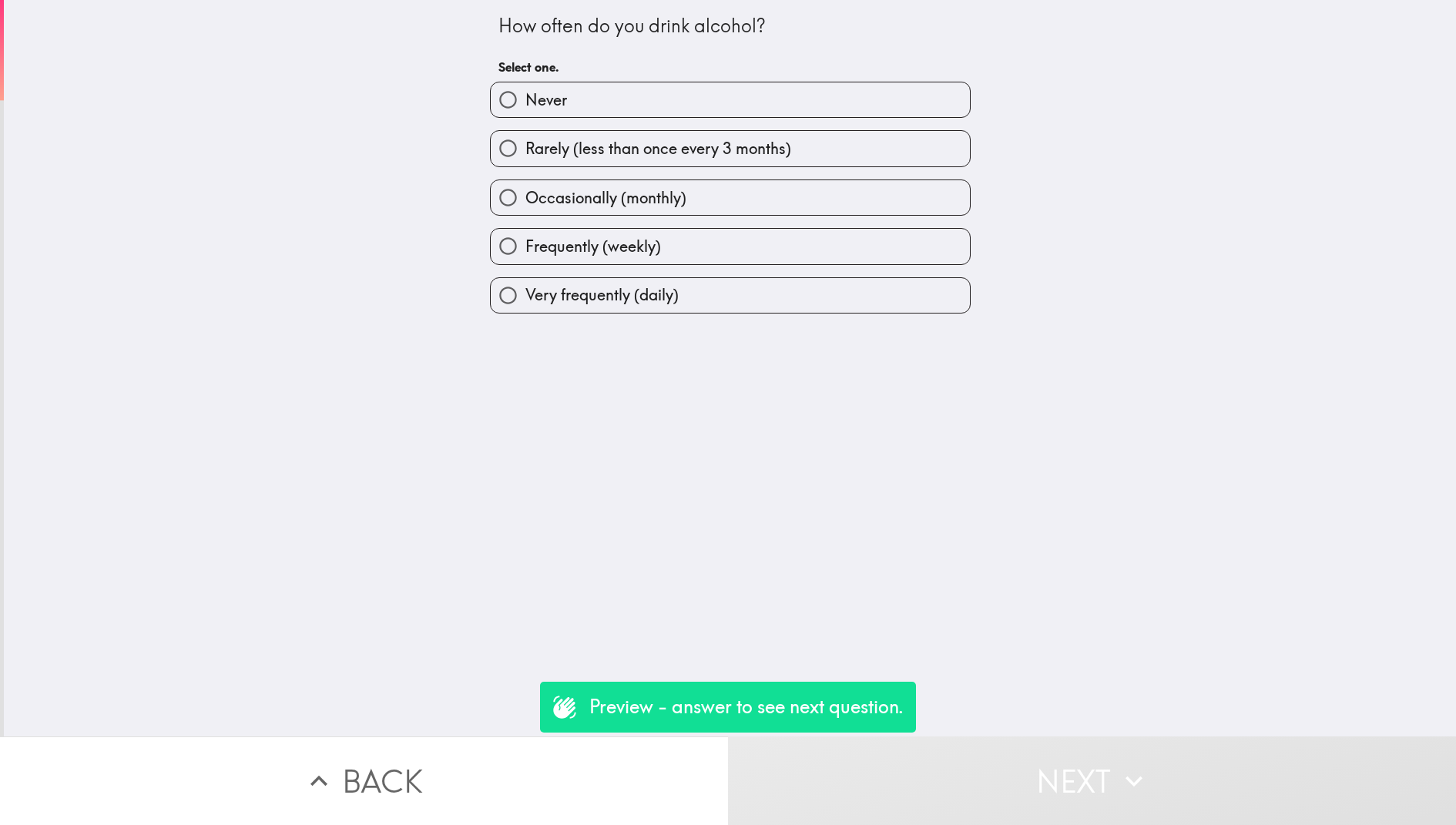
click at [725, 256] on label "Frequently (weekly)" at bounding box center [730, 245] width 479 height 35
click at [526, 256] on input "Frequently (weekly)" at bounding box center [508, 245] width 35 height 35
radio input "true"
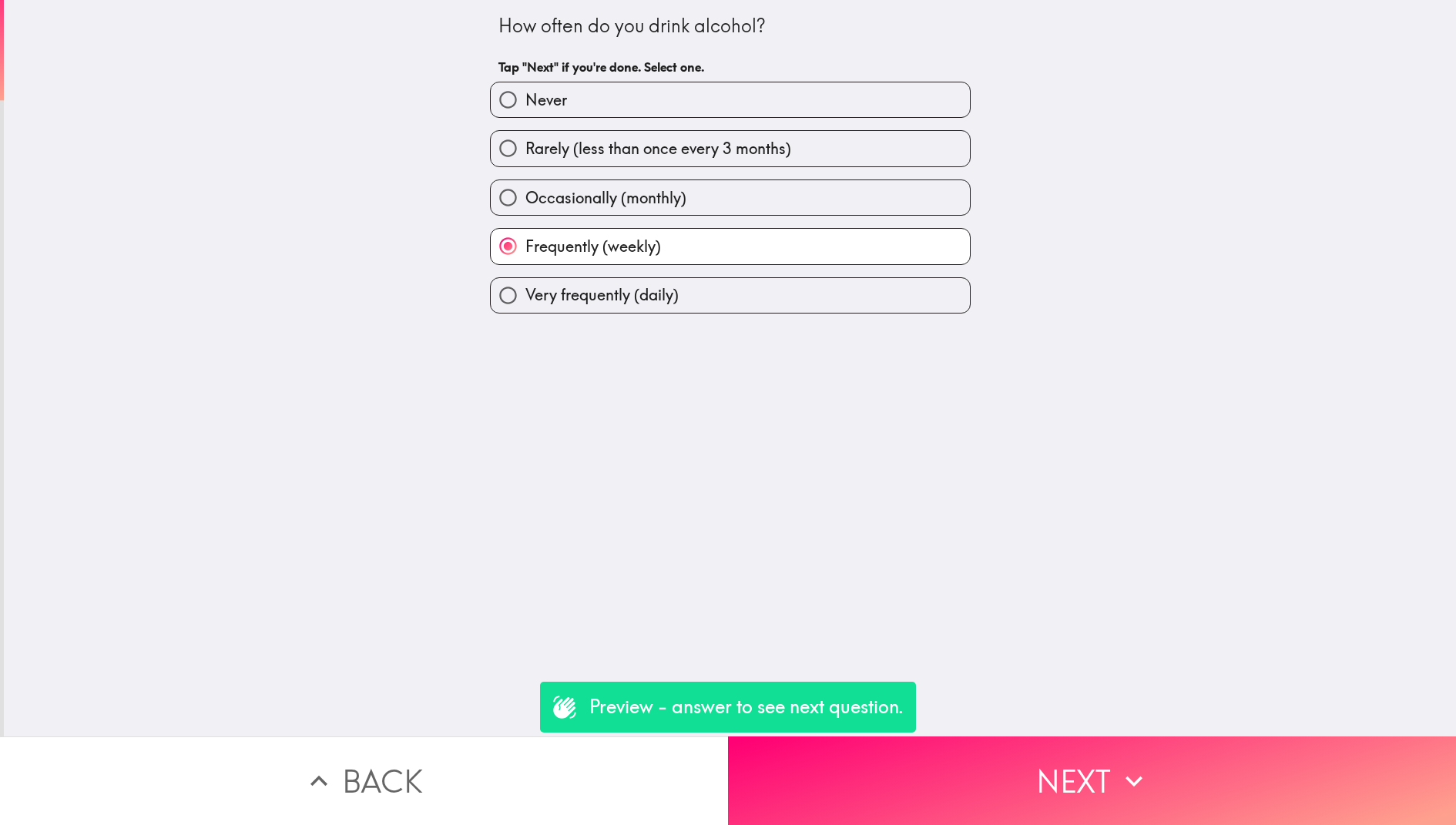
click at [699, 198] on label "Occasionally (monthly)" at bounding box center [730, 198] width 479 height 35
click at [526, 198] on input "Occasionally (monthly)" at bounding box center [508, 198] width 35 height 35
radio input "true"
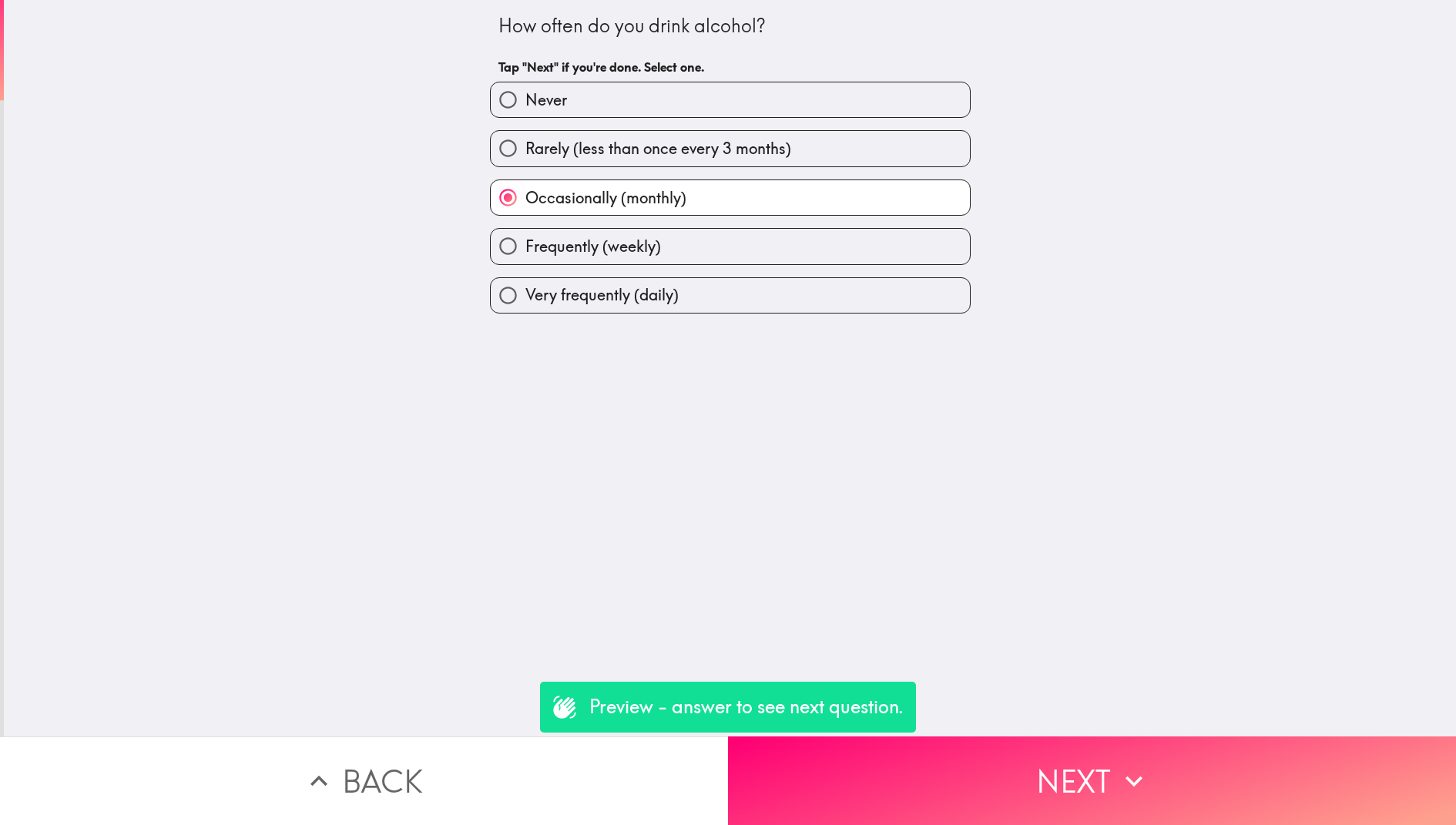
click at [914, 709] on div "Preview - answer to see next question." at bounding box center [727, 707] width 376 height 51
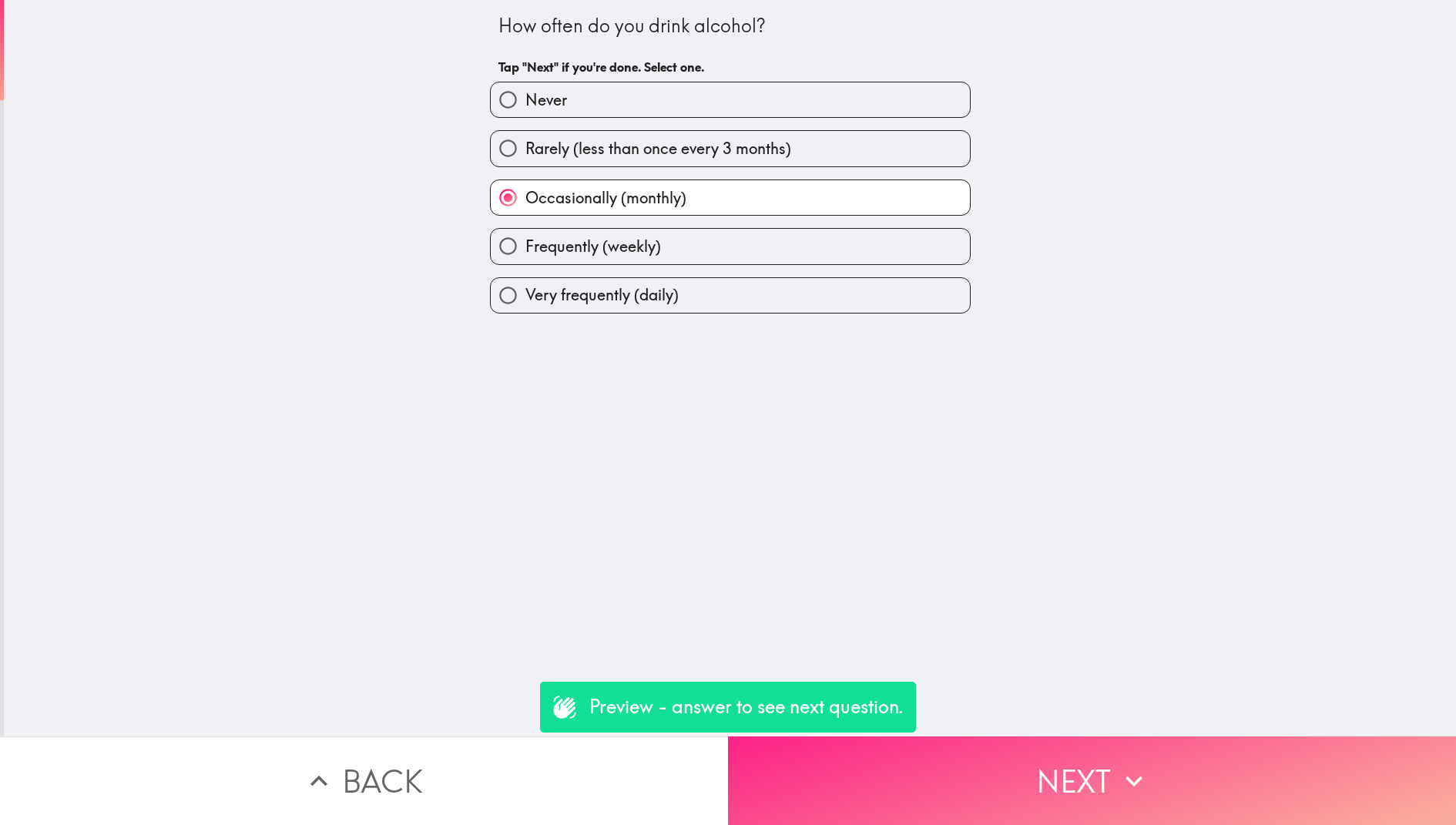
click at [914, 754] on button "Next" at bounding box center [1092, 780] width 728 height 89
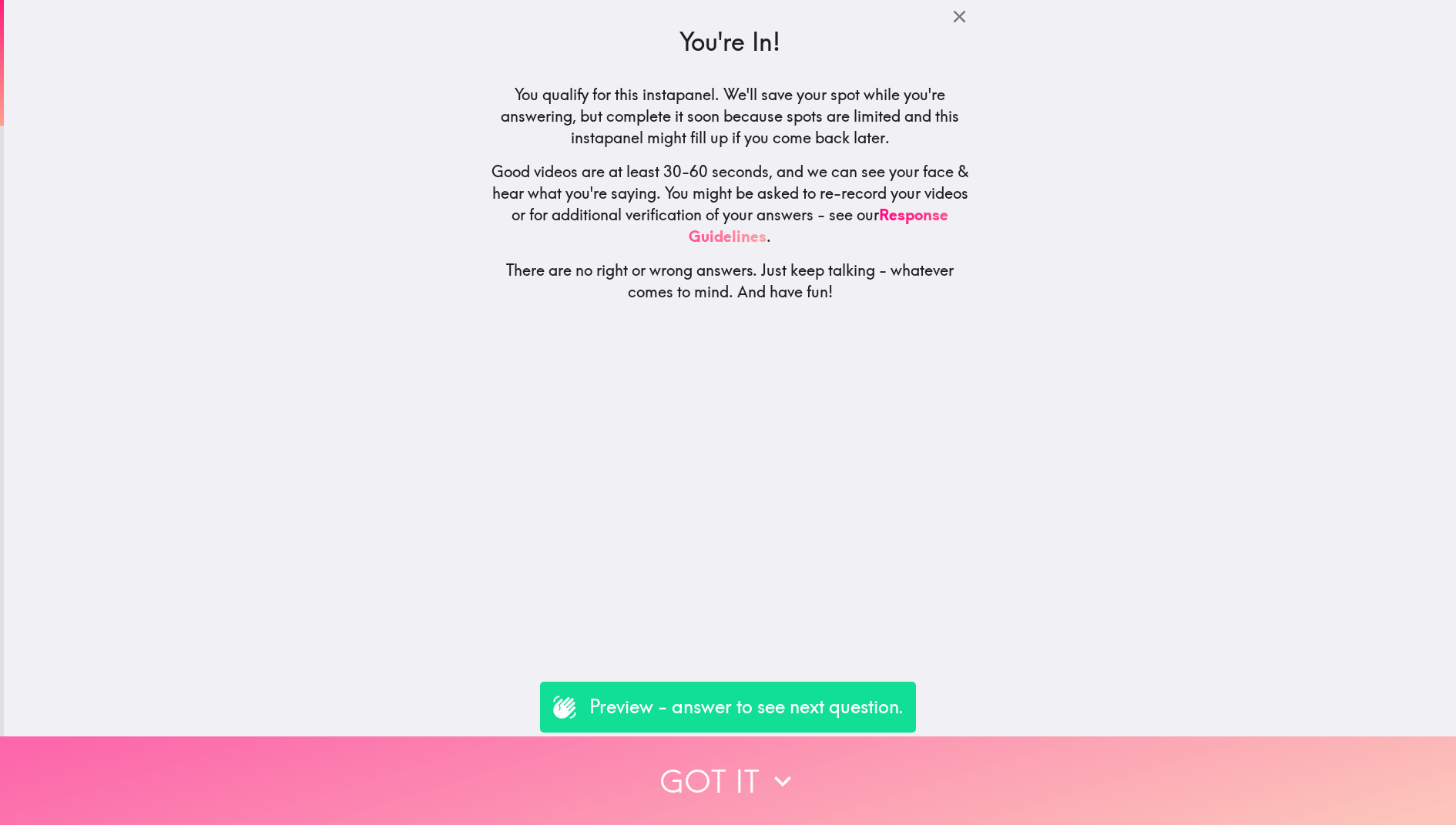
click at [767, 774] on icon "button" at bounding box center [783, 781] width 34 height 34
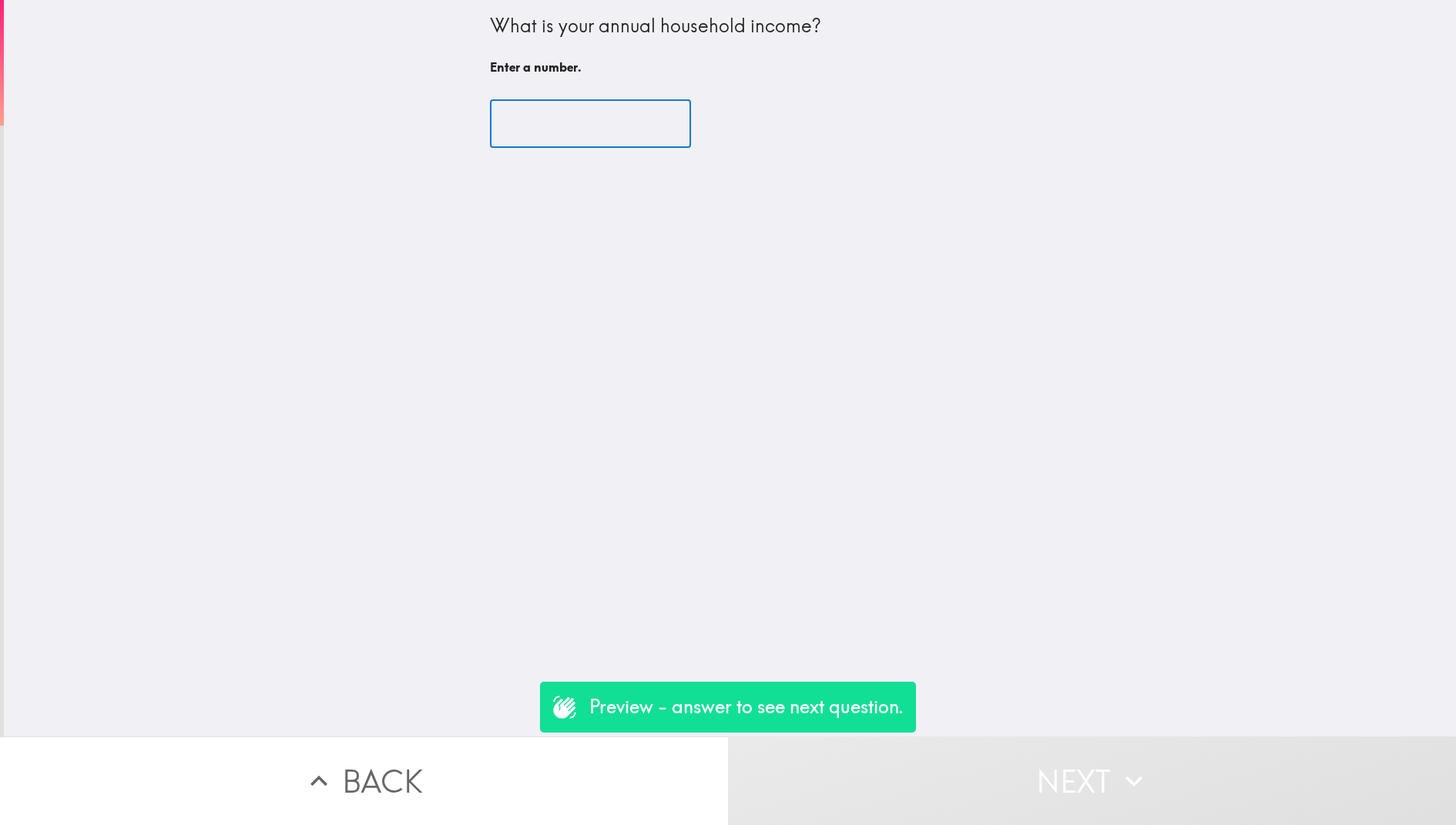
click at [513, 117] on input "number" at bounding box center [590, 124] width 201 height 48
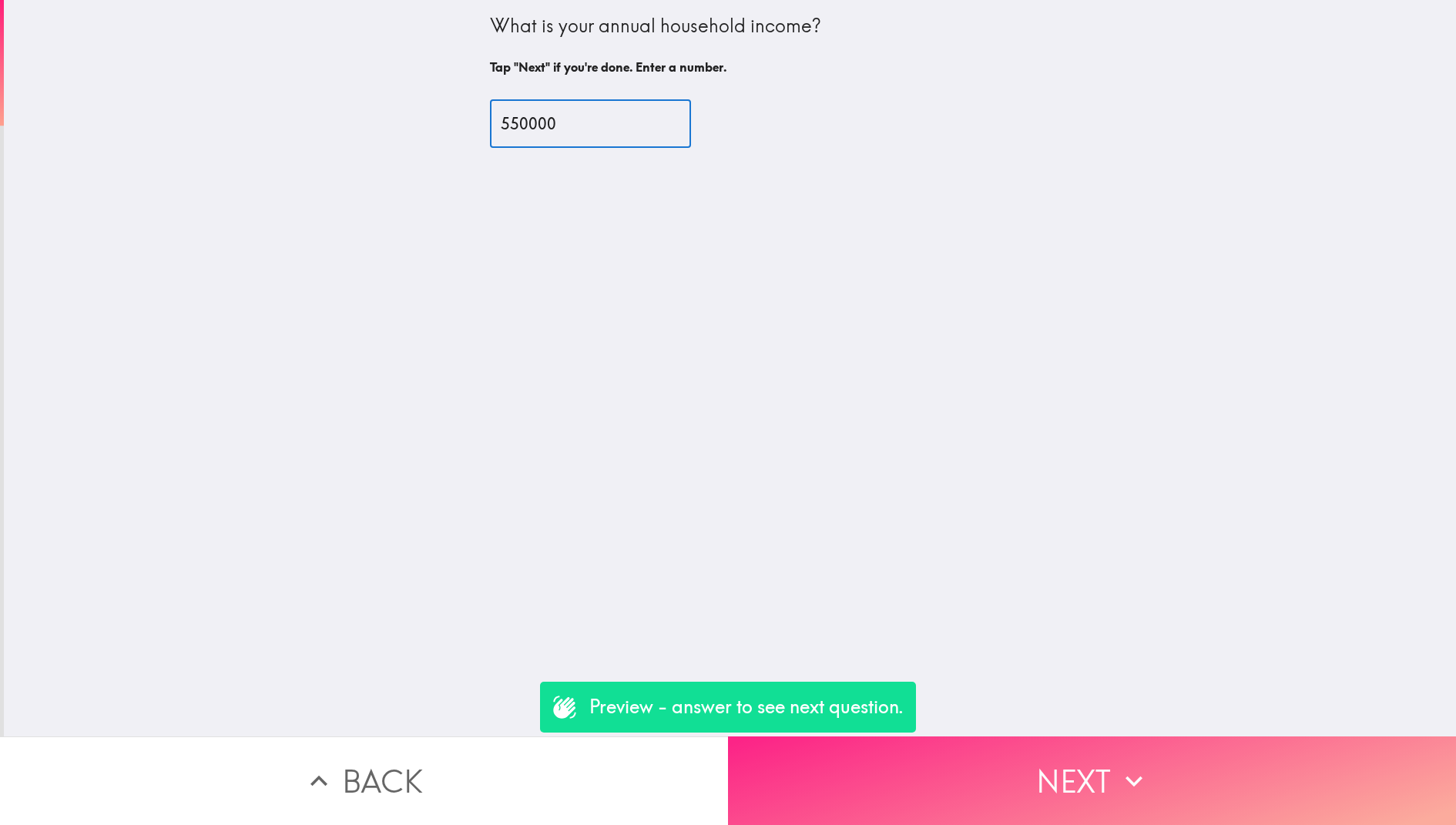
type input "550000"
click at [1024, 766] on button "Next" at bounding box center [1092, 780] width 728 height 89
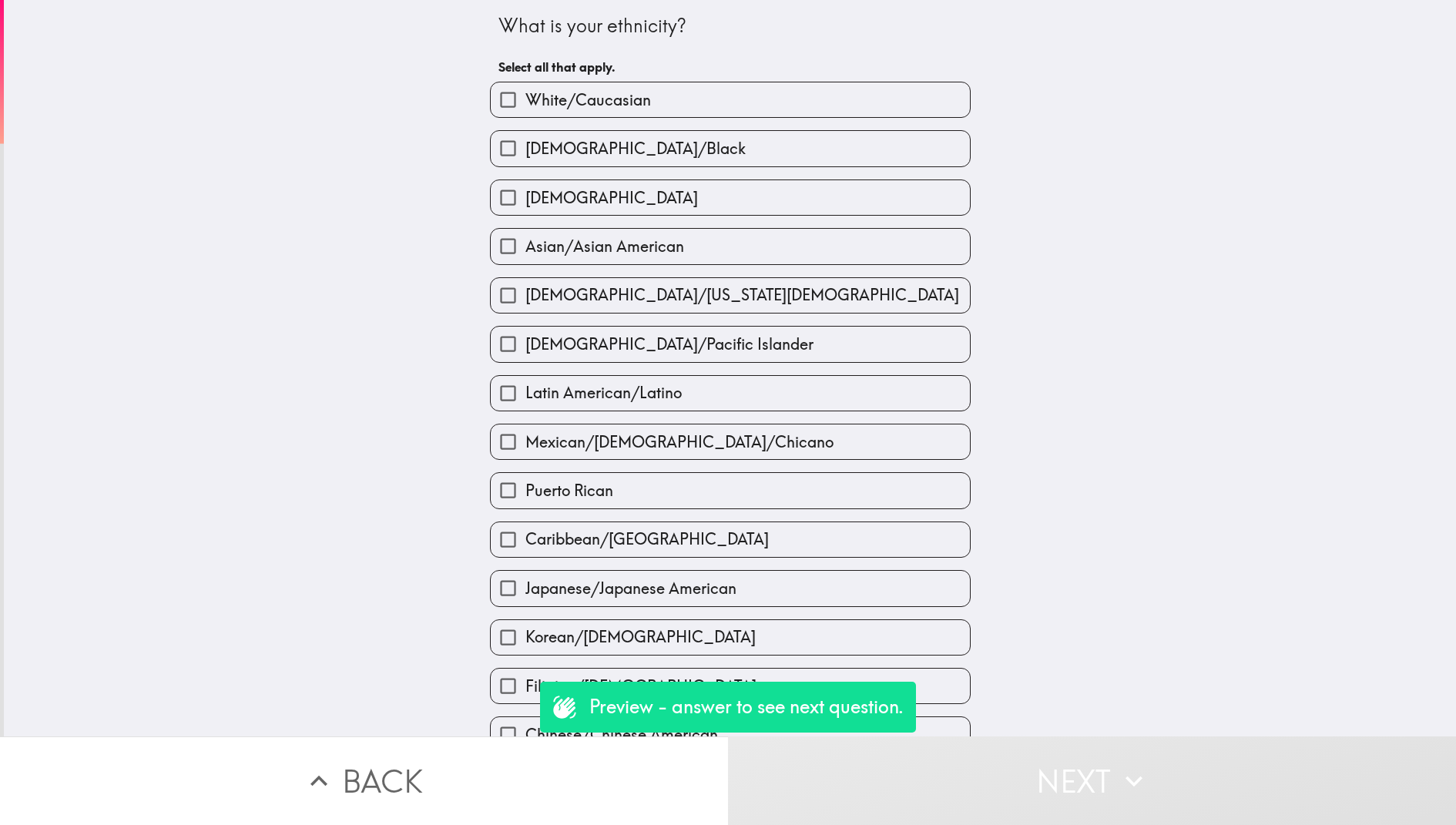
click at [765, 200] on label "[DEMOGRAPHIC_DATA]" at bounding box center [730, 198] width 479 height 35
click at [526, 200] on input "[DEMOGRAPHIC_DATA]" at bounding box center [508, 198] width 35 height 35
checkbox input "true"
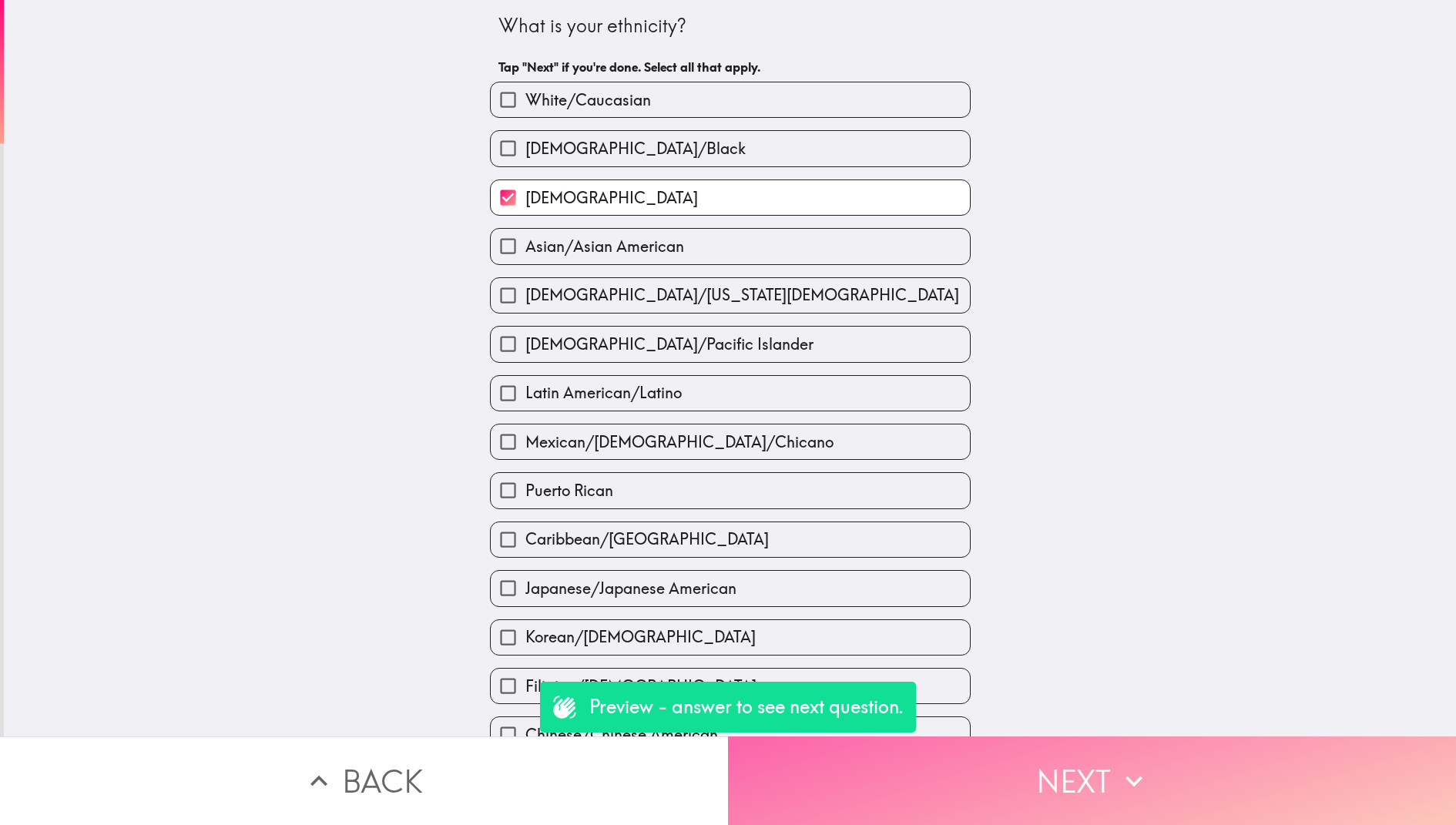
click at [893, 806] on button "Next" at bounding box center [1092, 780] width 728 height 89
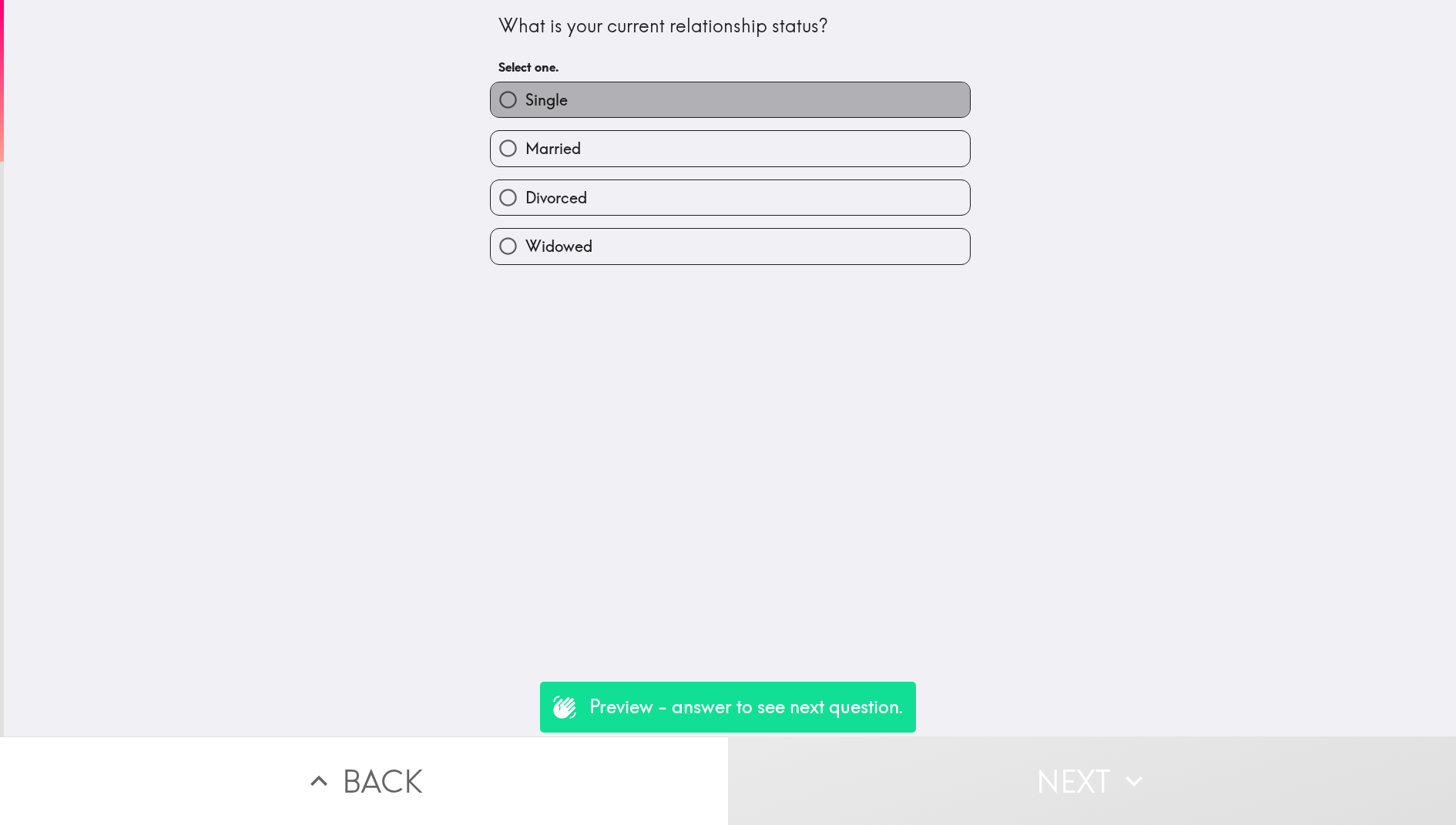
click at [691, 110] on label "Single" at bounding box center [730, 100] width 479 height 35
click at [526, 110] on input "Single" at bounding box center [508, 100] width 35 height 35
radio input "true"
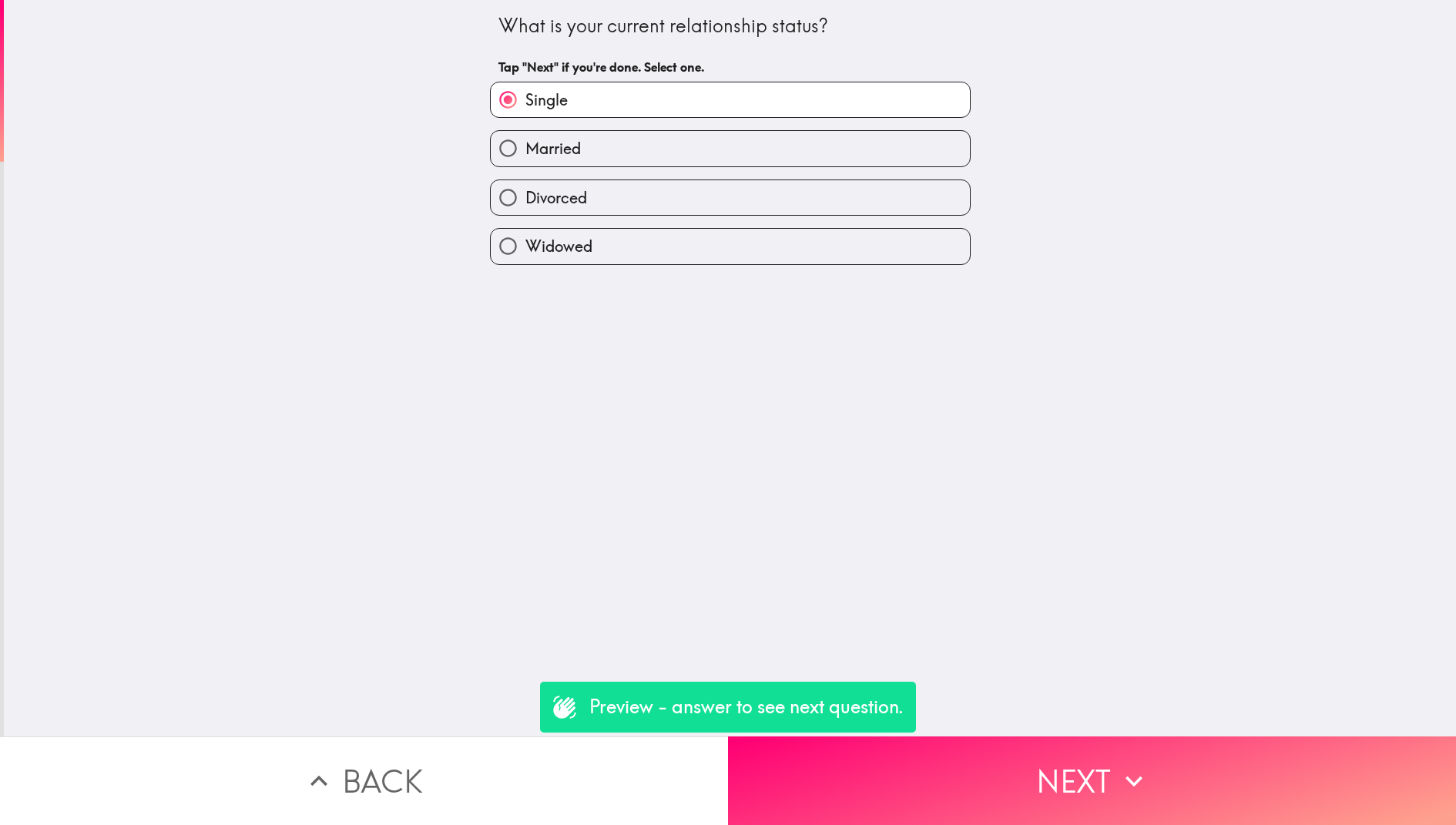
click at [896, 151] on label "Married" at bounding box center [730, 148] width 479 height 35
click at [526, 151] on input "Married" at bounding box center [508, 148] width 35 height 35
radio input "true"
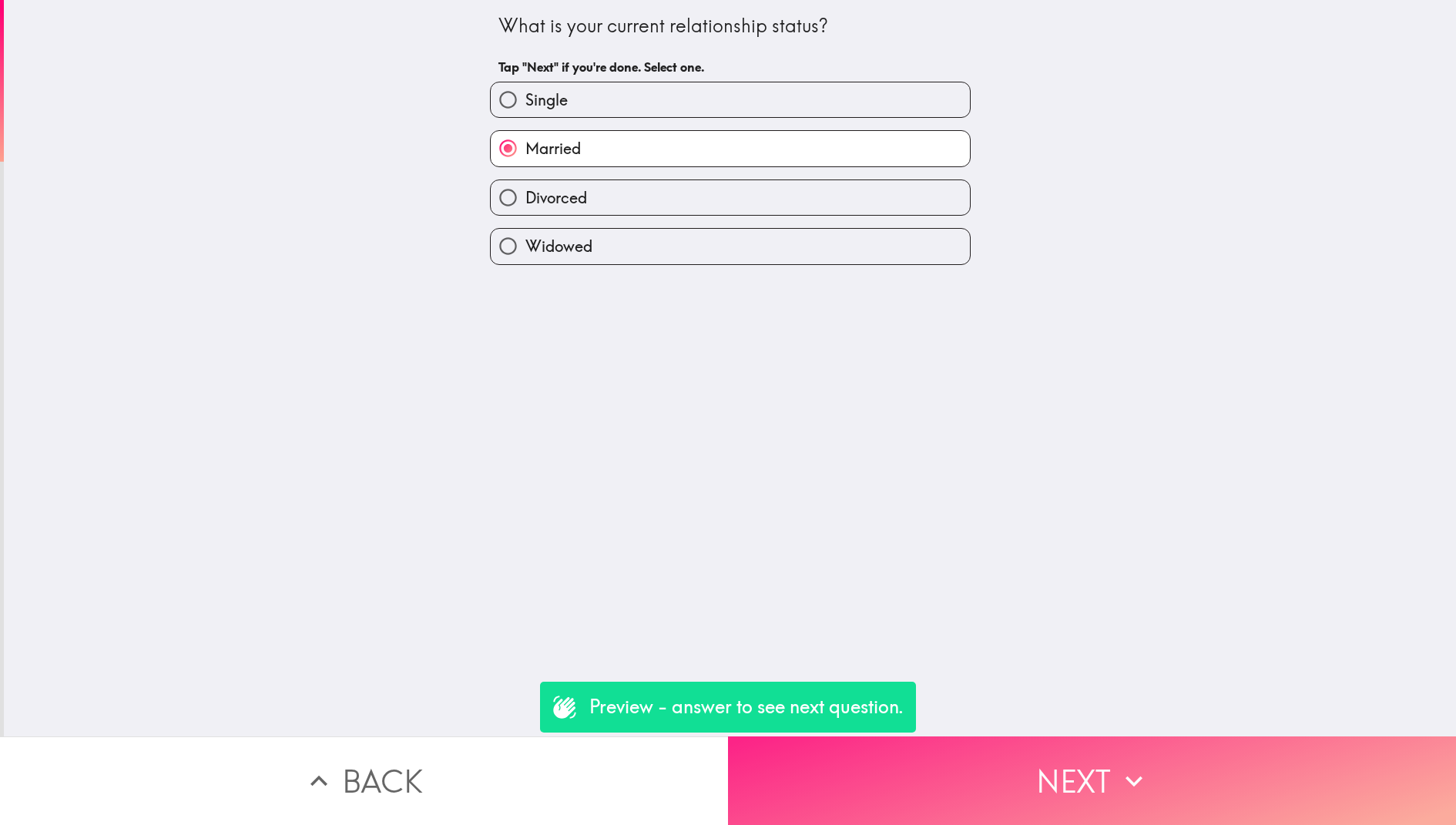
click at [979, 780] on button "Next" at bounding box center [1092, 780] width 728 height 89
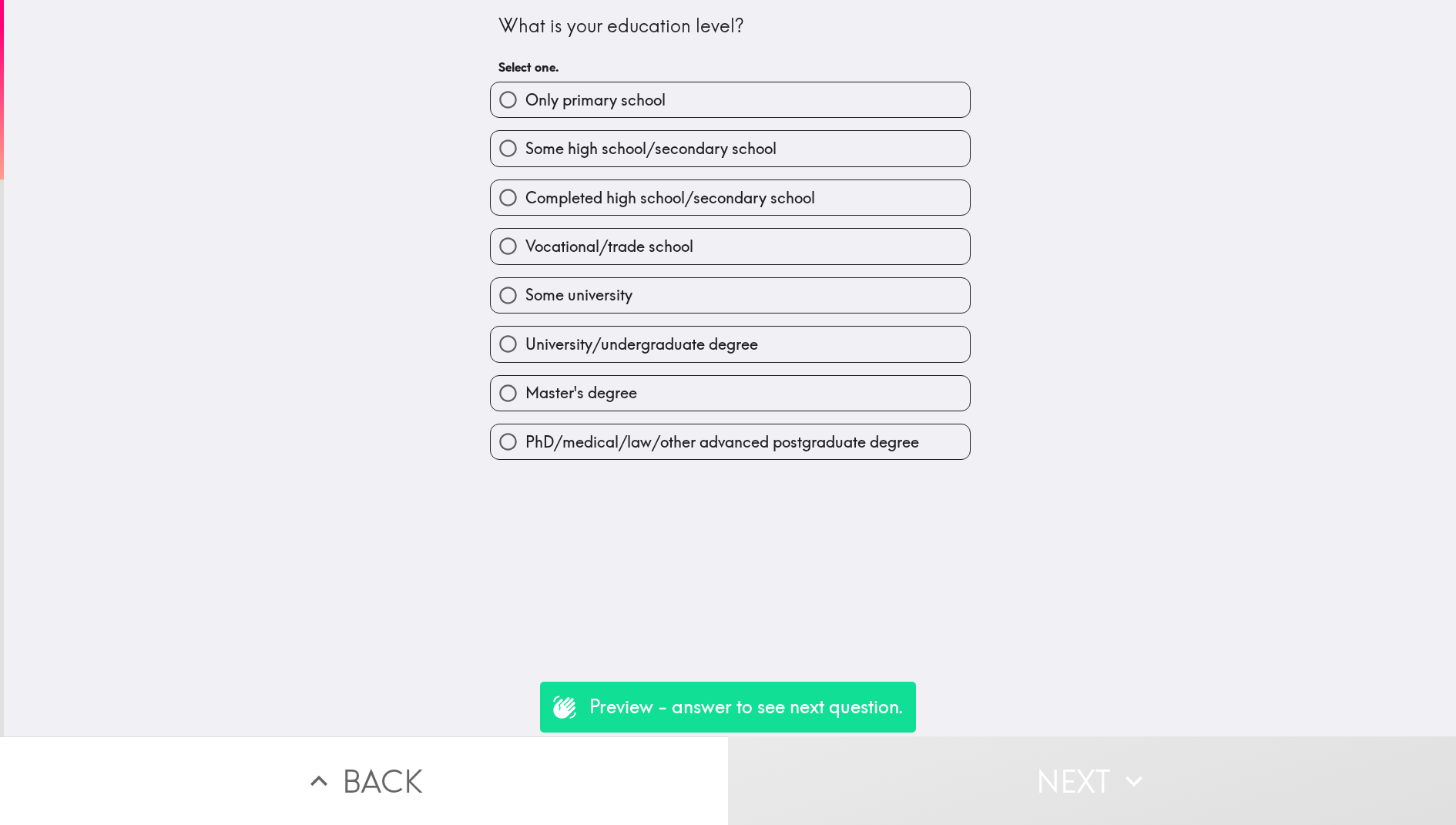
click at [693, 354] on span "University/undergraduate degree" at bounding box center [641, 344] width 232 height 22
click at [526, 354] on input "University/undergraduate degree" at bounding box center [508, 344] width 35 height 35
radio input "true"
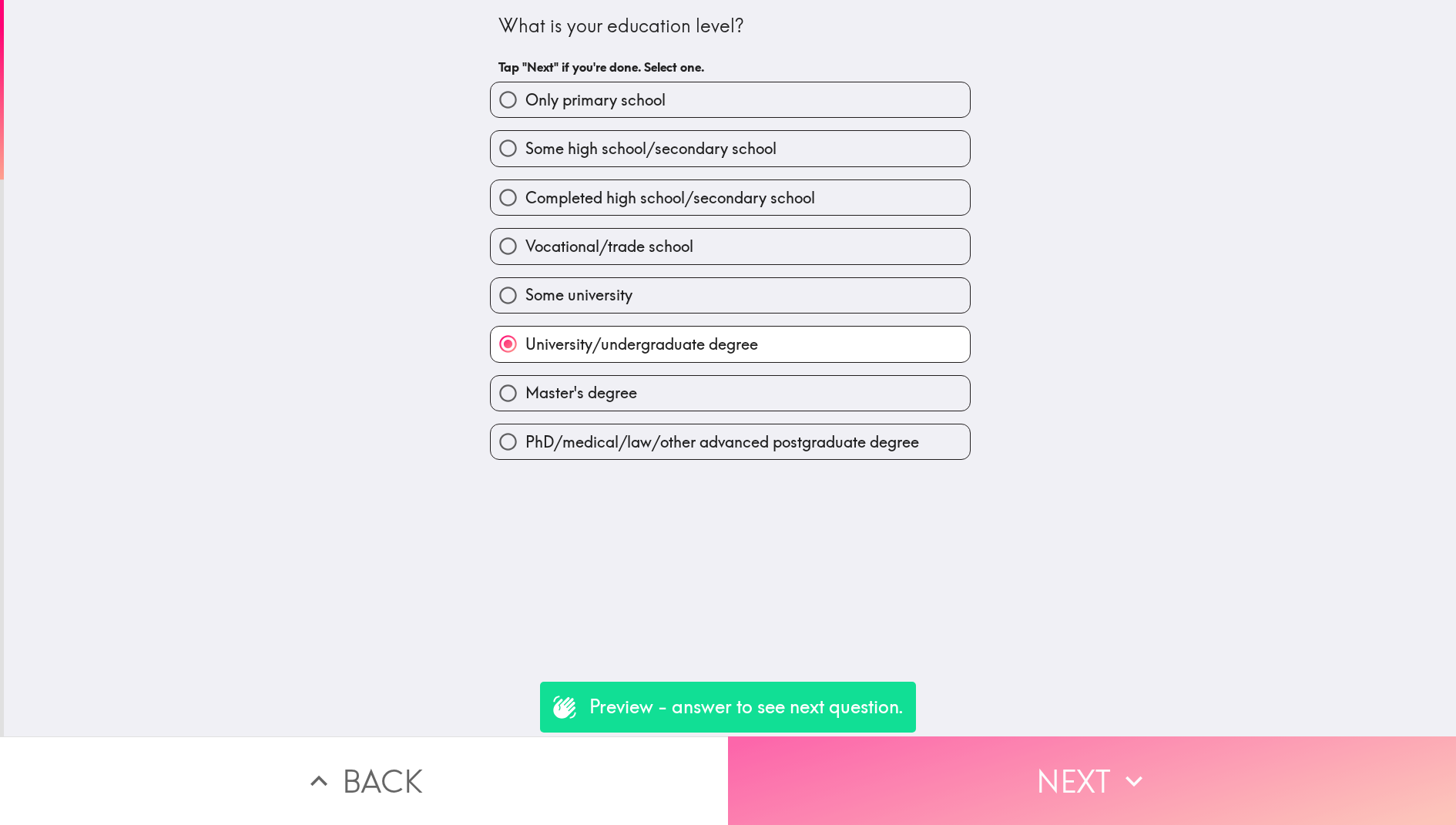
click at [953, 777] on button "Next" at bounding box center [1092, 780] width 728 height 89
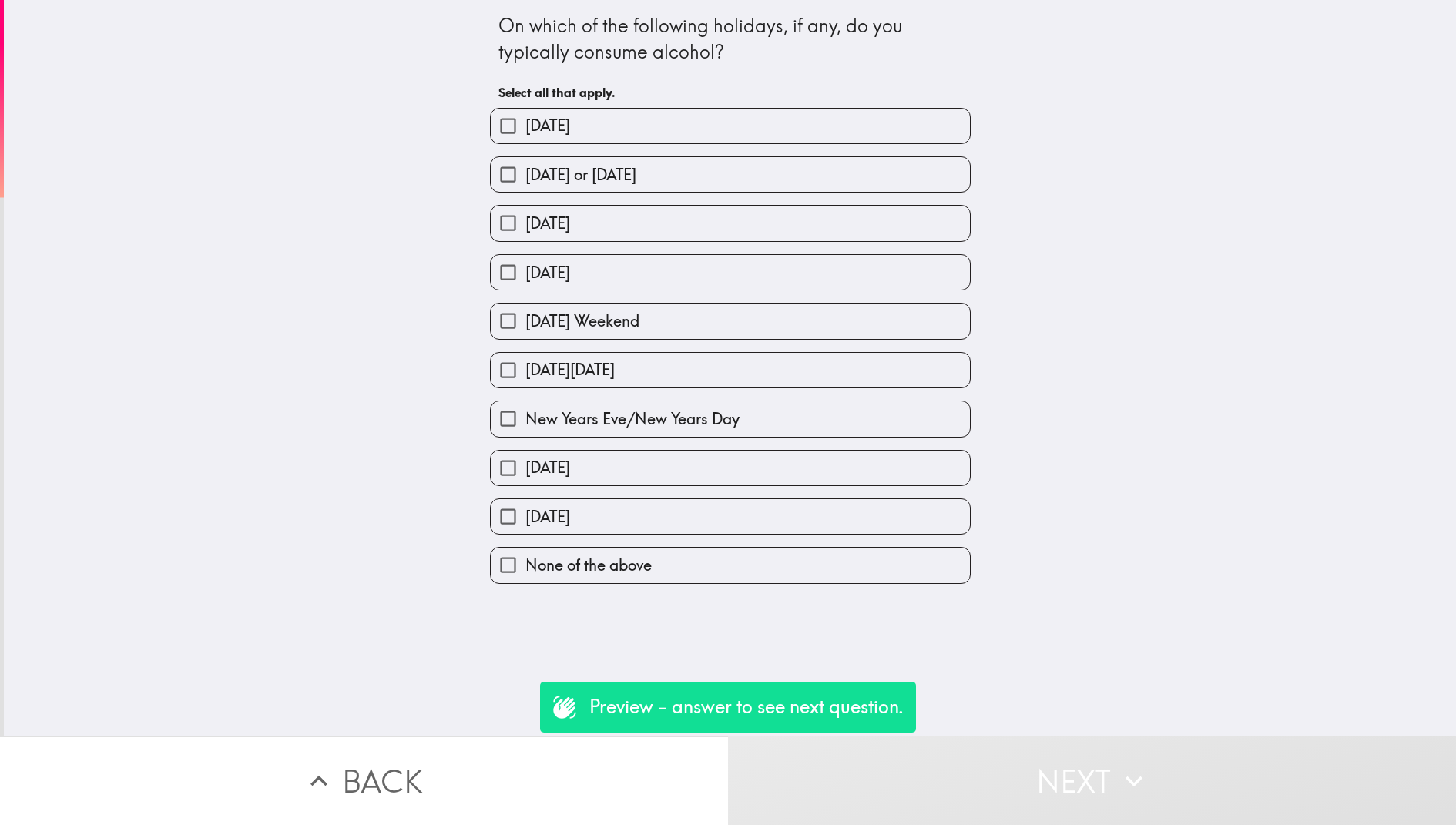
click at [684, 136] on label "[DATE]" at bounding box center [730, 126] width 479 height 35
click at [526, 136] on input "[DATE]" at bounding box center [508, 126] width 35 height 35
checkbox input "true"
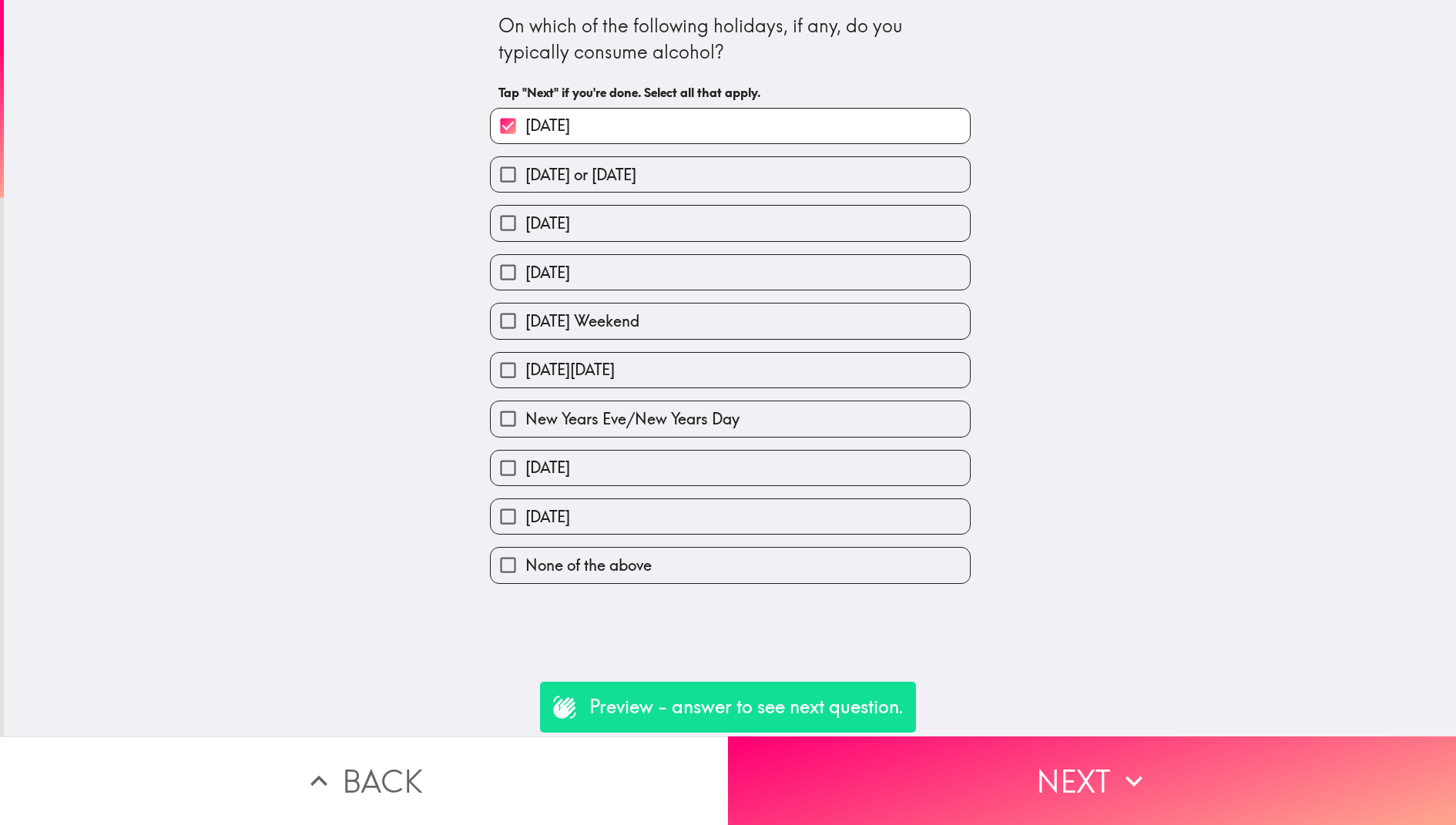
click at [636, 178] on span "[DATE] or [DATE]" at bounding box center [580, 176] width 111 height 22
click at [526, 178] on input "[DATE] or [DATE]" at bounding box center [508, 175] width 35 height 35
checkbox input "true"
click at [696, 345] on div "[DATE][DATE]" at bounding box center [724, 364] width 493 height 49
click at [696, 334] on label "[DATE] Weekend" at bounding box center [730, 320] width 479 height 35
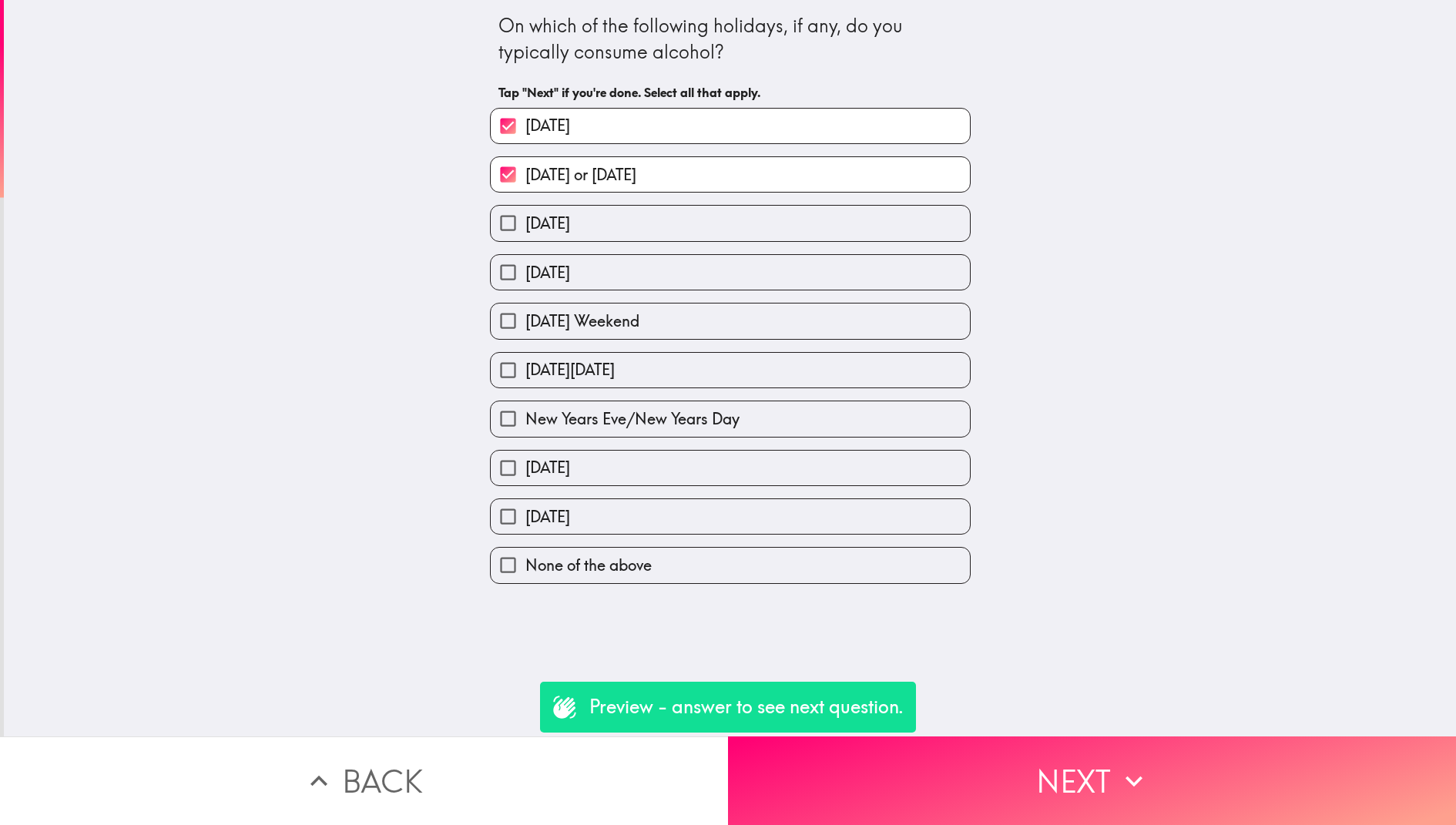
click at [526, 334] on input "[DATE] Weekend" at bounding box center [508, 320] width 35 height 35
checkbox input "true"
click at [694, 248] on div "[DATE]" at bounding box center [724, 266] width 493 height 49
click at [694, 280] on label "[DATE]" at bounding box center [730, 272] width 479 height 35
click at [526, 280] on input "[DATE]" at bounding box center [508, 272] width 35 height 35
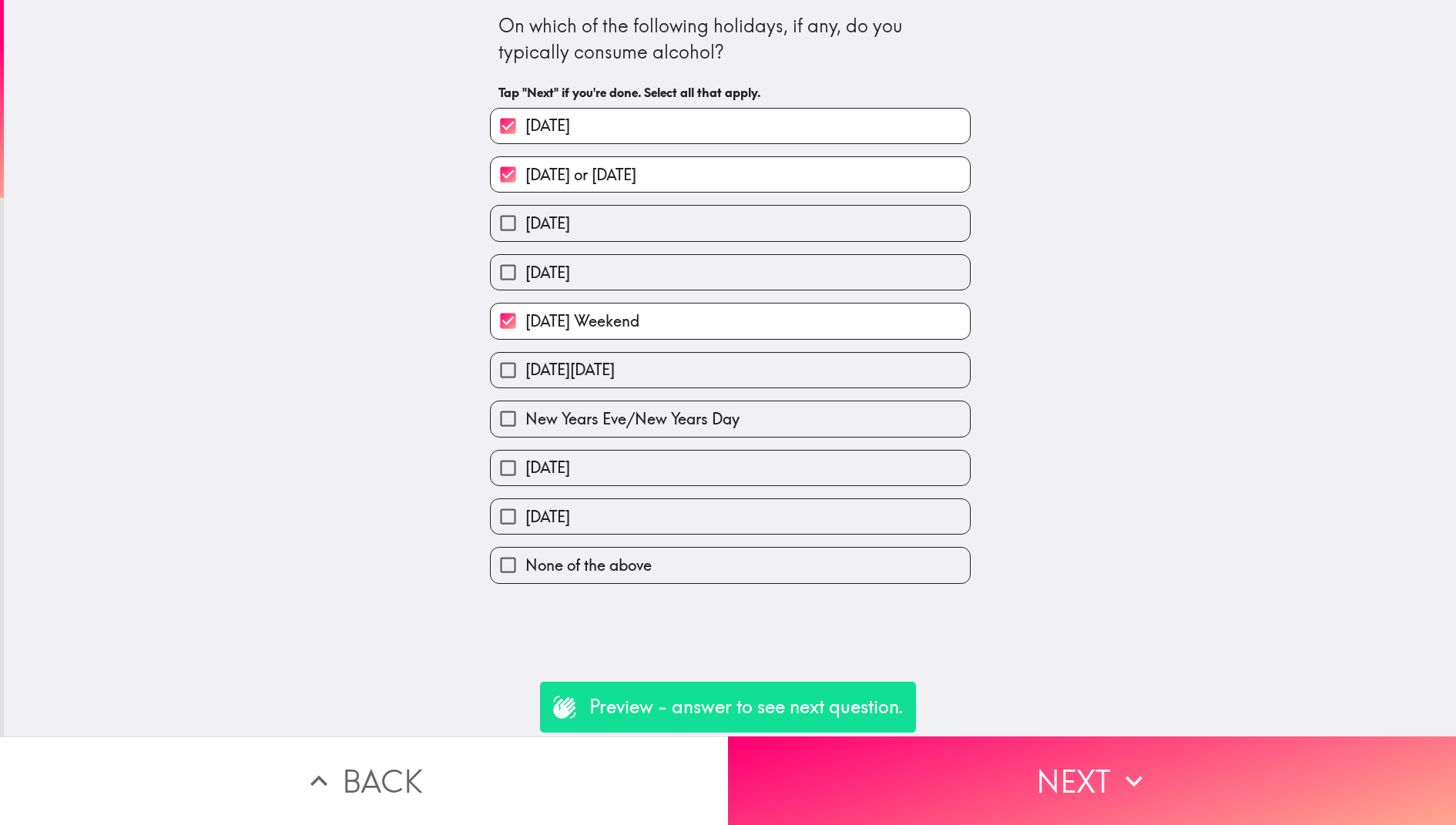
checkbox input "true"
click at [694, 244] on div "[DATE]" at bounding box center [724, 266] width 493 height 49
click at [694, 232] on label "[DATE]" at bounding box center [730, 222] width 479 height 35
click at [526, 232] on input "[DATE]" at bounding box center [508, 222] width 35 height 35
checkbox input "true"
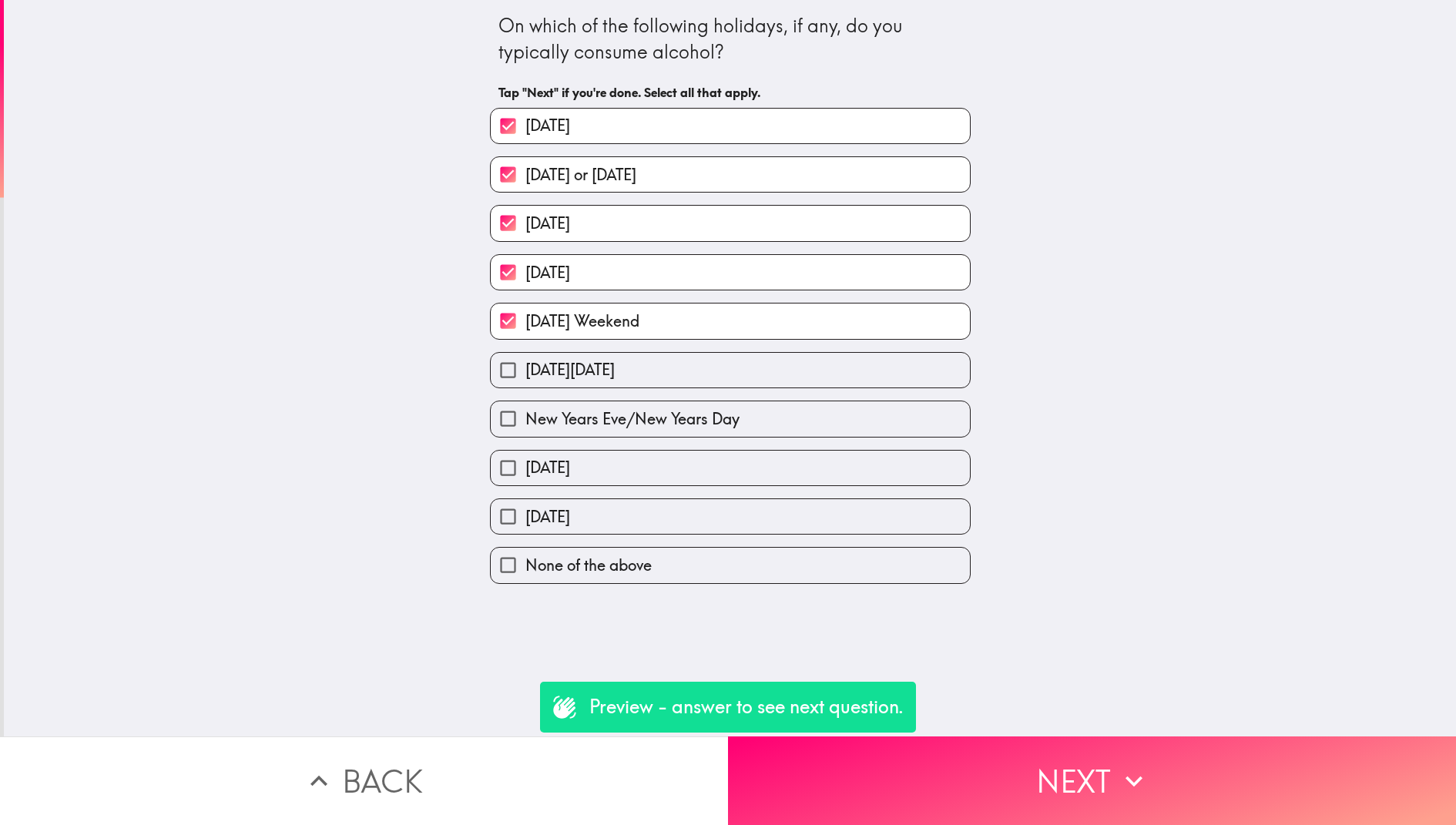
click at [694, 409] on label "New Years Eve/New Years Day" at bounding box center [730, 418] width 479 height 35
click at [526, 409] on input "New Years Eve/New Years Day" at bounding box center [508, 418] width 35 height 35
checkbox input "true"
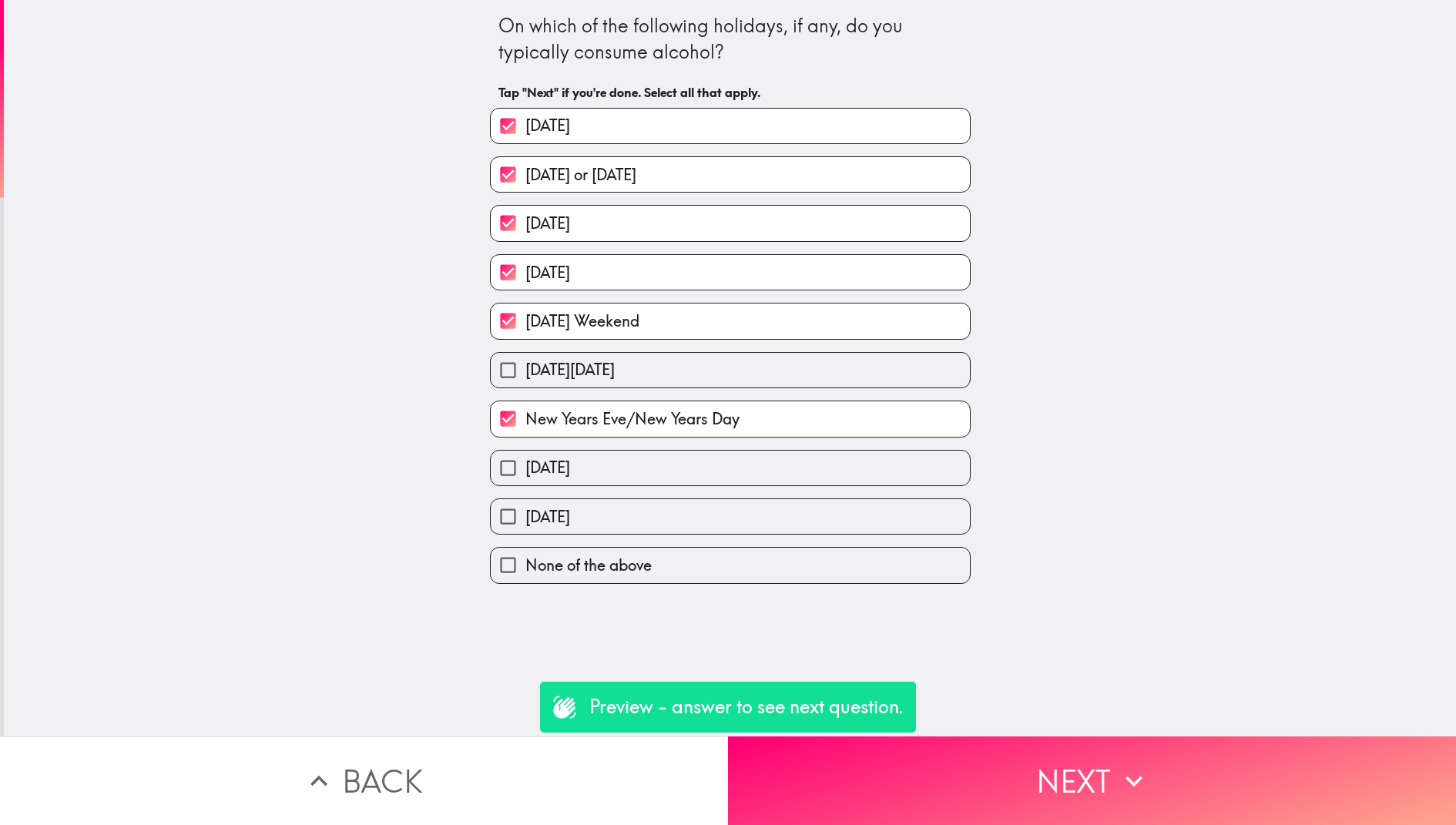
click at [614, 378] on span "[DATE][DATE]" at bounding box center [570, 370] width 90 height 22
click at [526, 378] on input "[DATE][DATE]" at bounding box center [508, 370] width 35 height 35
checkbox input "true"
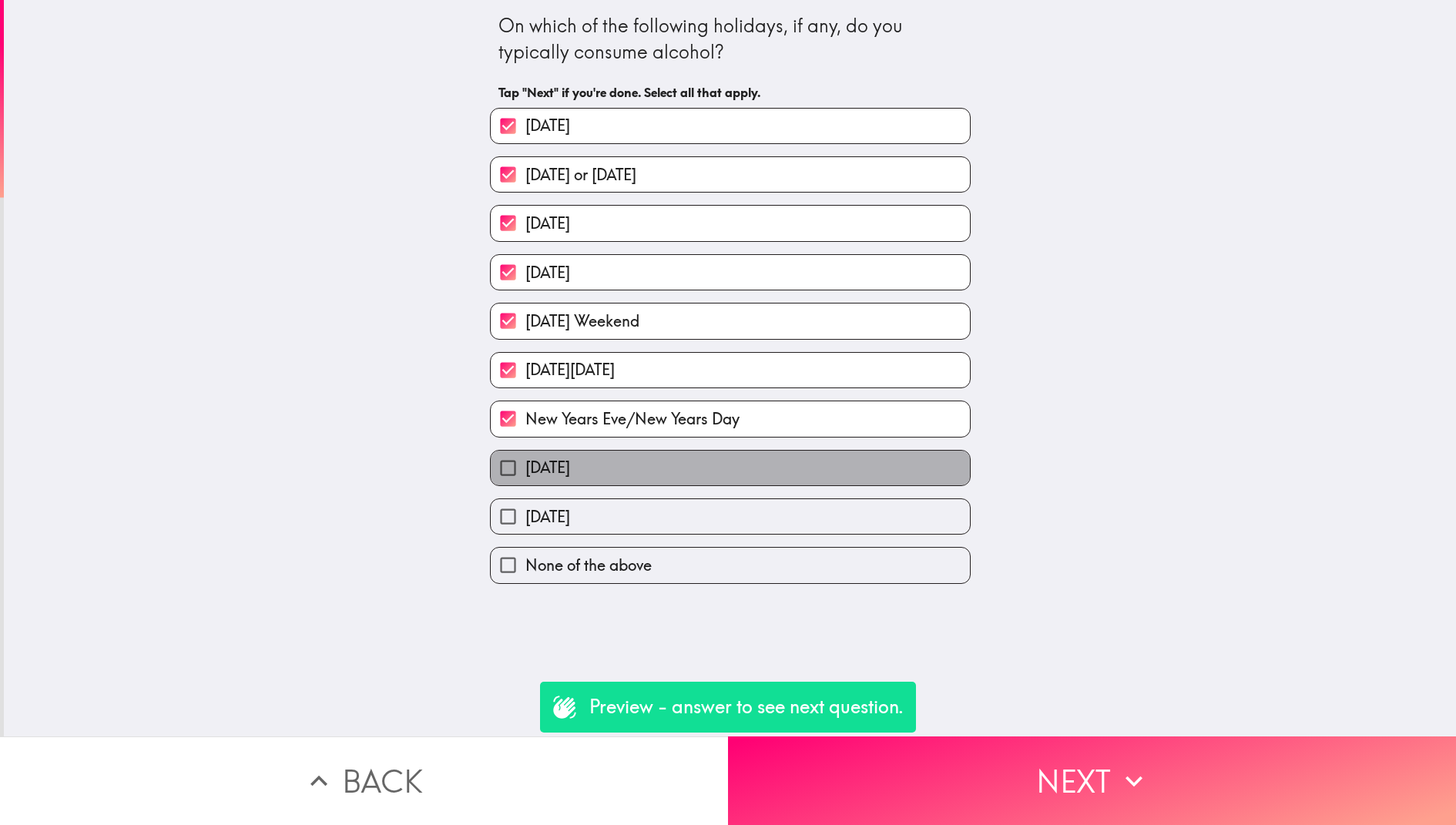
click at [696, 477] on label "[DATE]" at bounding box center [730, 468] width 479 height 35
click at [526, 477] on input "[DATE]" at bounding box center [508, 468] width 35 height 35
checkbox input "true"
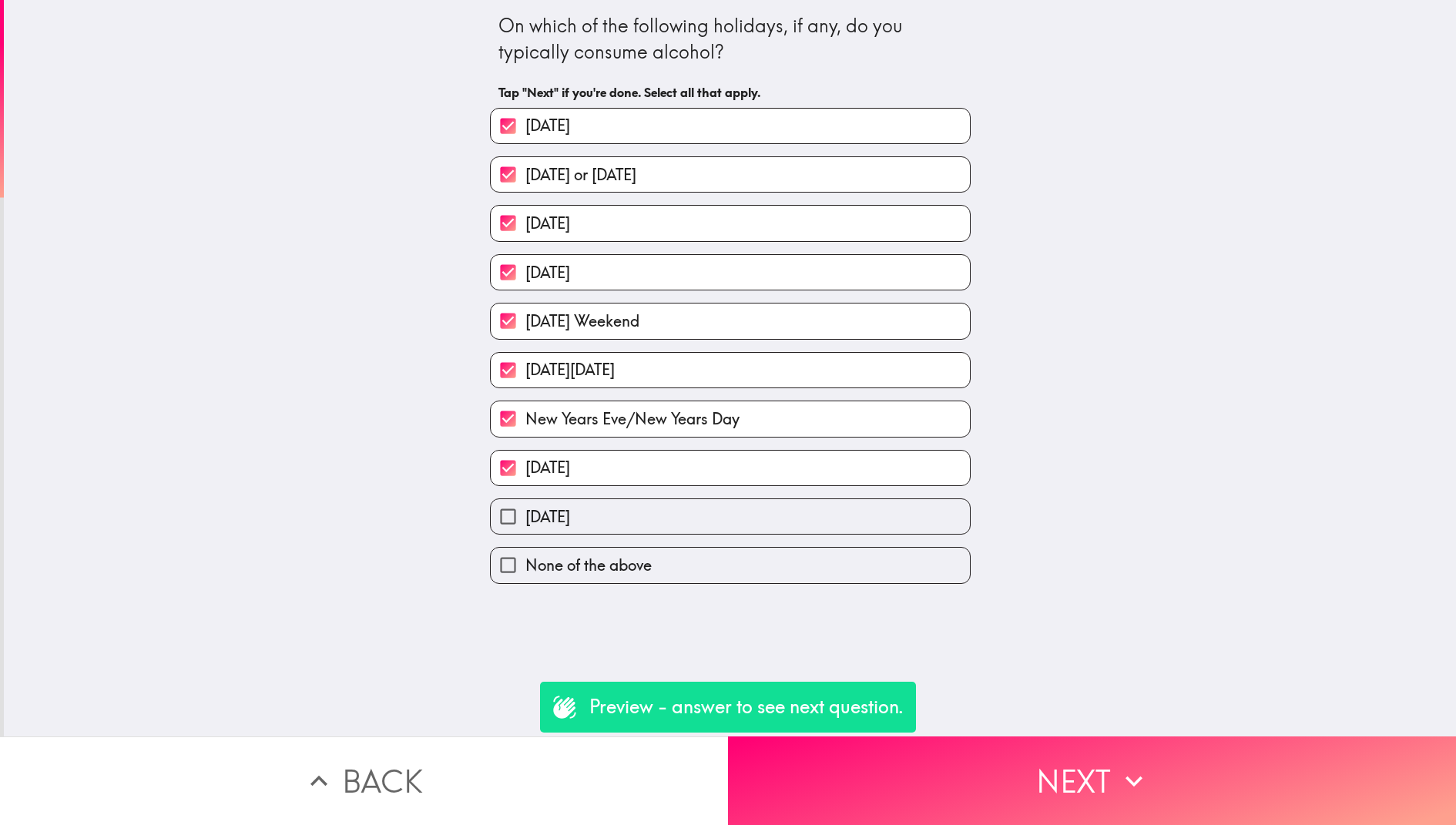
click at [696, 507] on label "[DATE]" at bounding box center [730, 517] width 479 height 35
click at [526, 507] on input "[DATE]" at bounding box center [508, 517] width 35 height 35
checkbox input "true"
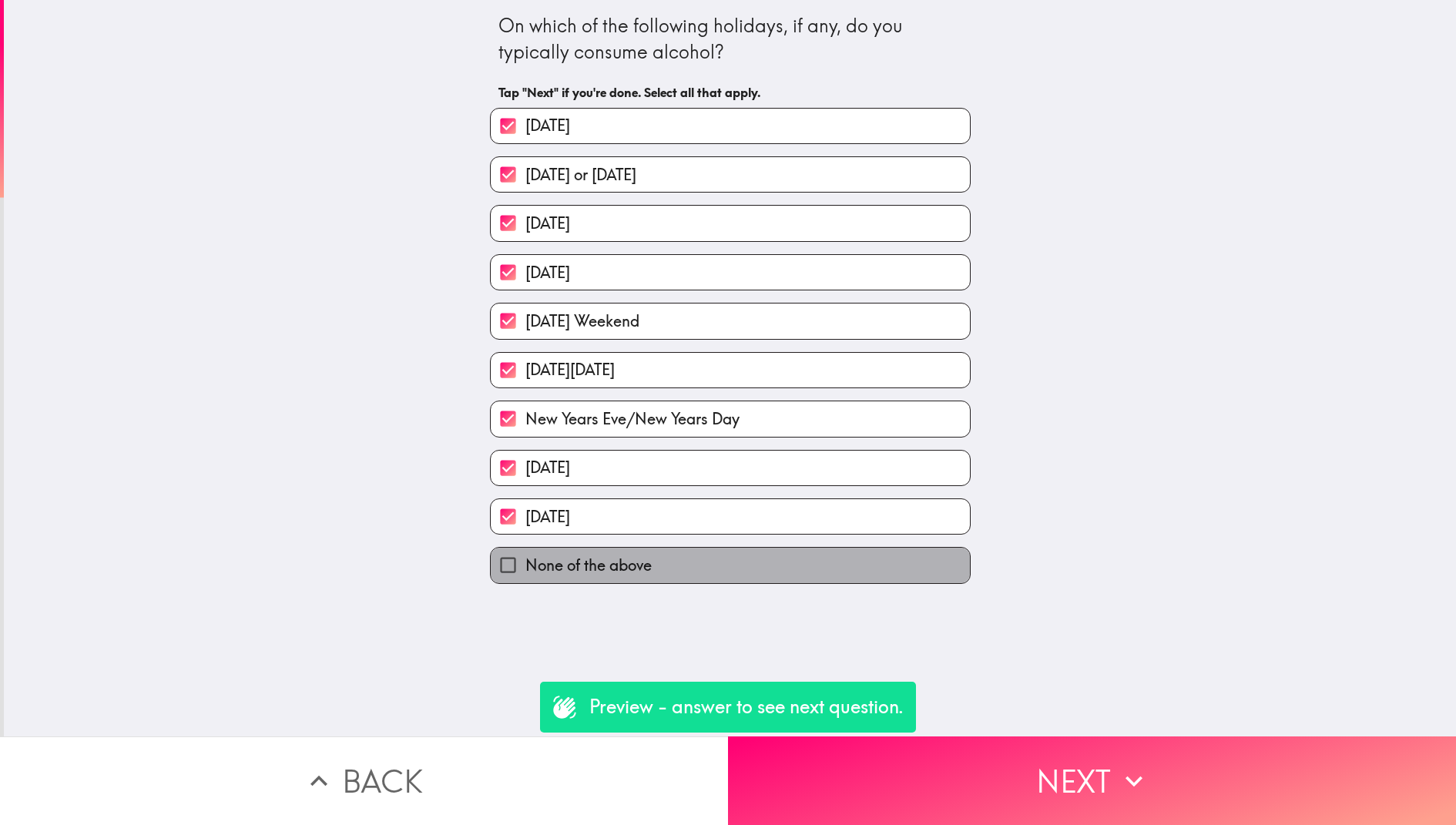
click at [692, 567] on label "None of the above" at bounding box center [730, 565] width 479 height 35
click at [526, 567] on input "None of the above" at bounding box center [508, 565] width 35 height 35
checkbox input "true"
checkbox input "false"
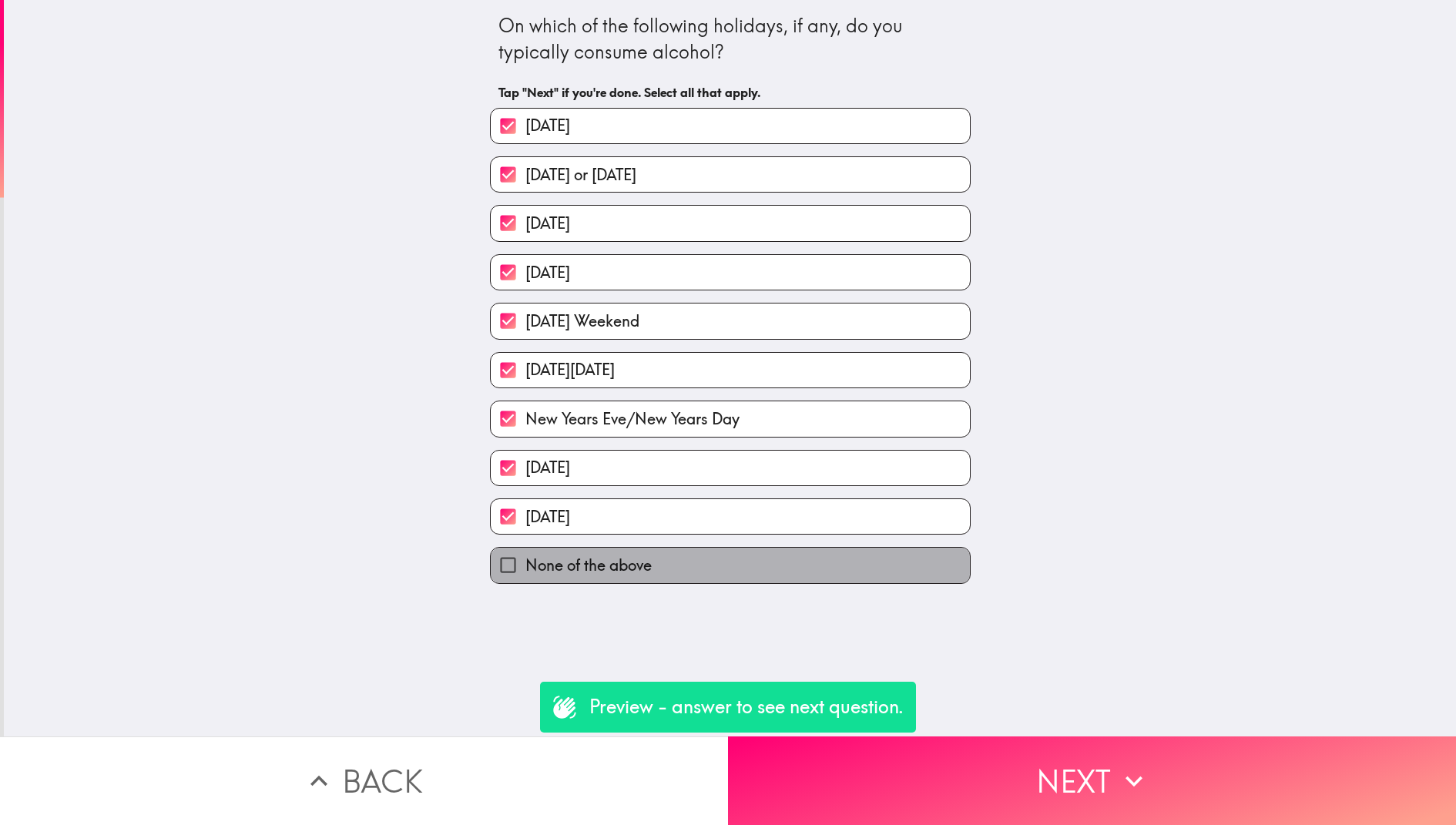
checkbox input "false"
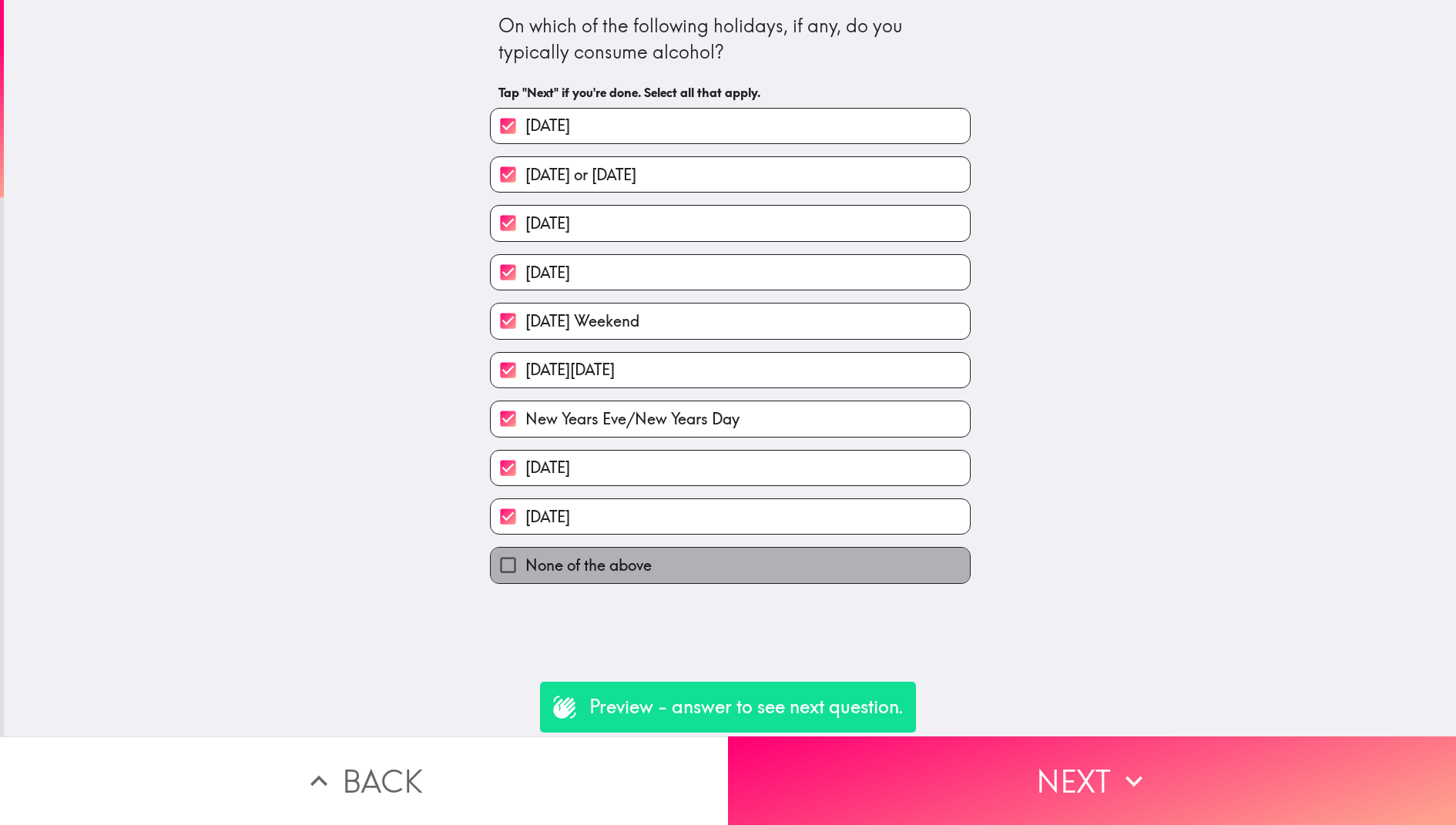
checkbox input "false"
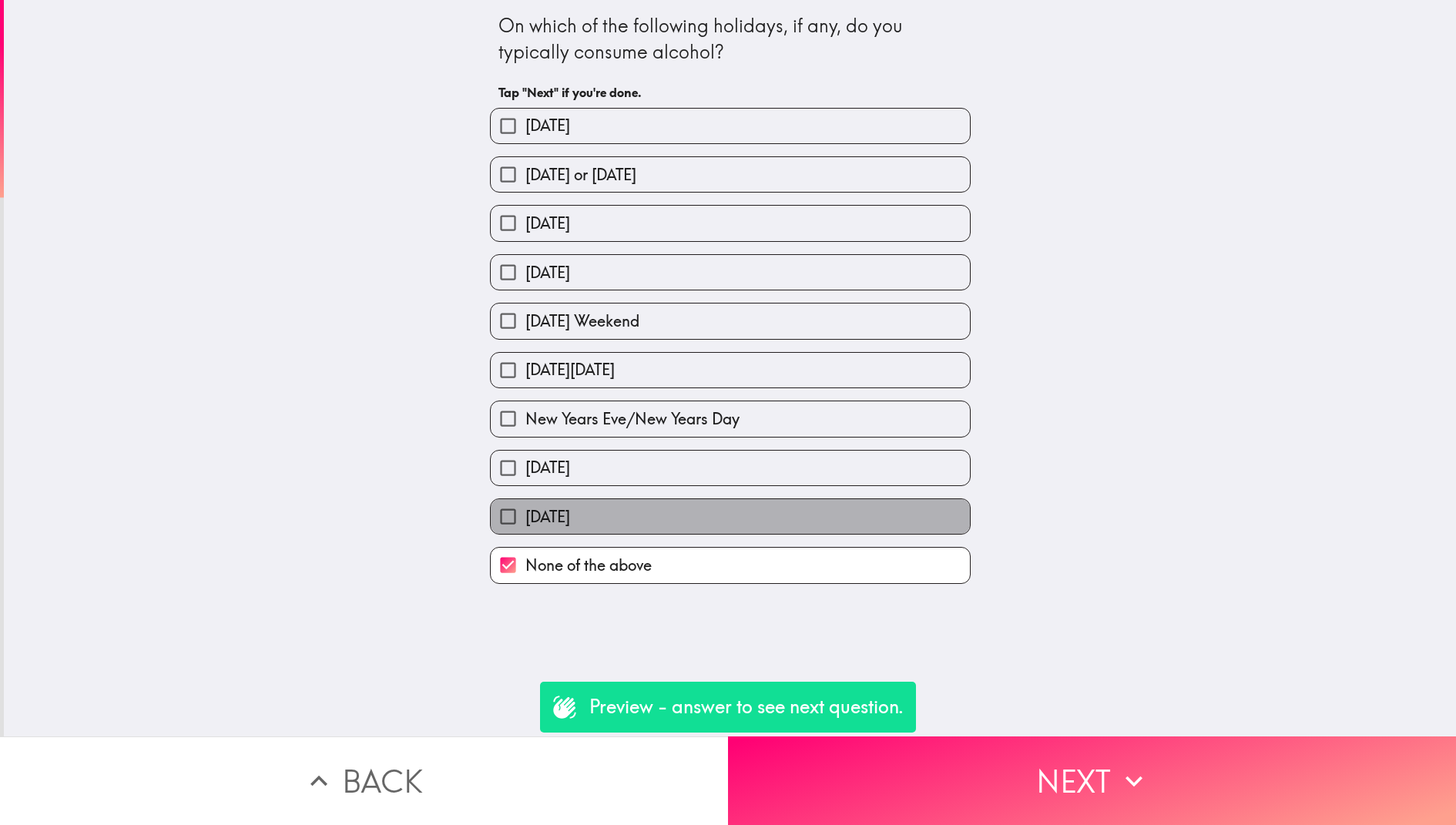
click at [855, 532] on label "[DATE]" at bounding box center [730, 517] width 479 height 35
click at [526, 532] on input "[DATE]" at bounding box center [508, 517] width 35 height 35
checkbox input "true"
checkbox input "false"
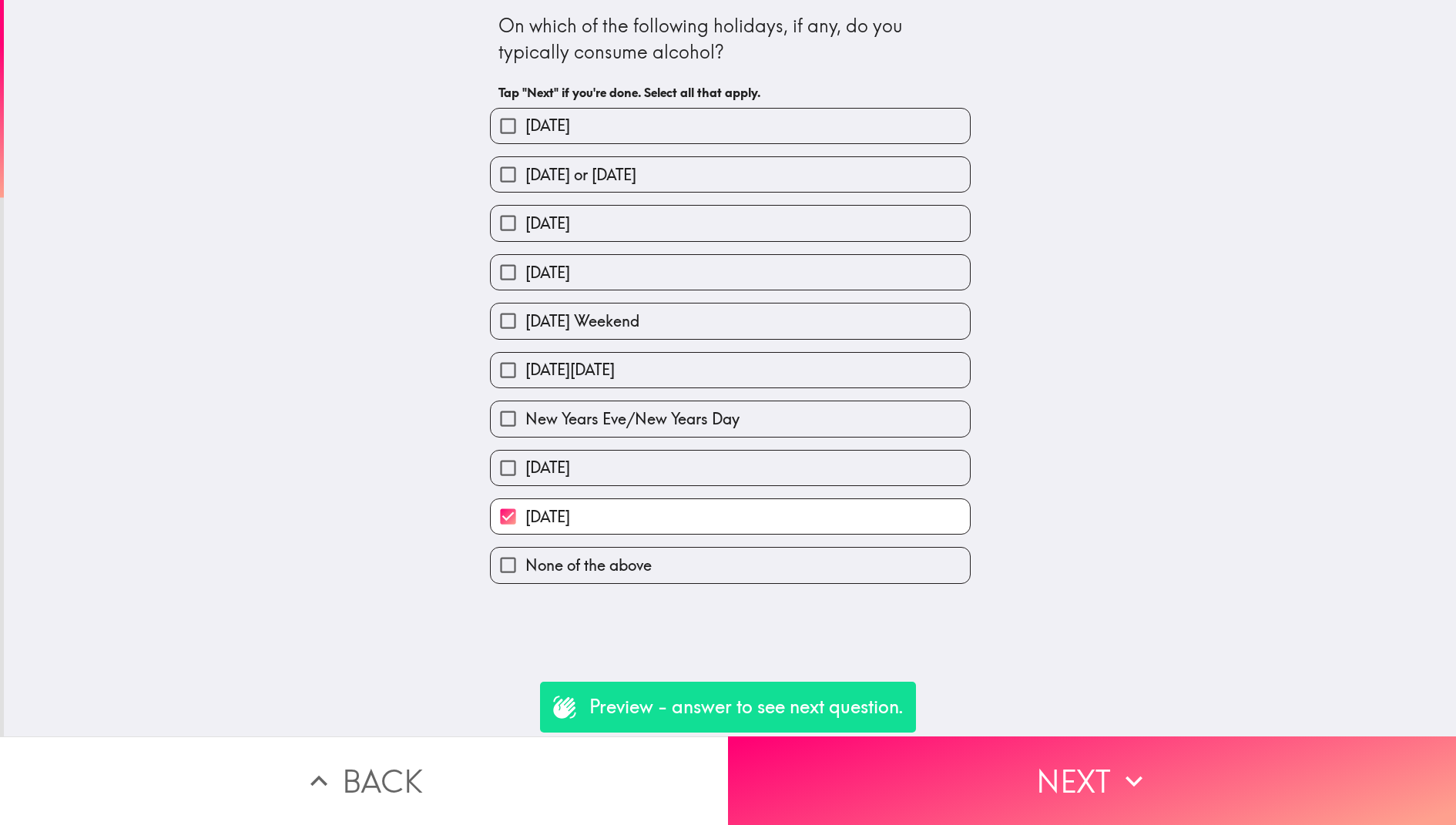
click at [836, 481] on label "[DATE]" at bounding box center [730, 468] width 479 height 35
click at [526, 481] on input "[DATE]" at bounding box center [508, 468] width 35 height 35
checkbox input "true"
click at [821, 431] on label "New Years Eve/New Years Day" at bounding box center [730, 418] width 479 height 35
click at [526, 431] on input "New Years Eve/New Years Day" at bounding box center [508, 418] width 35 height 35
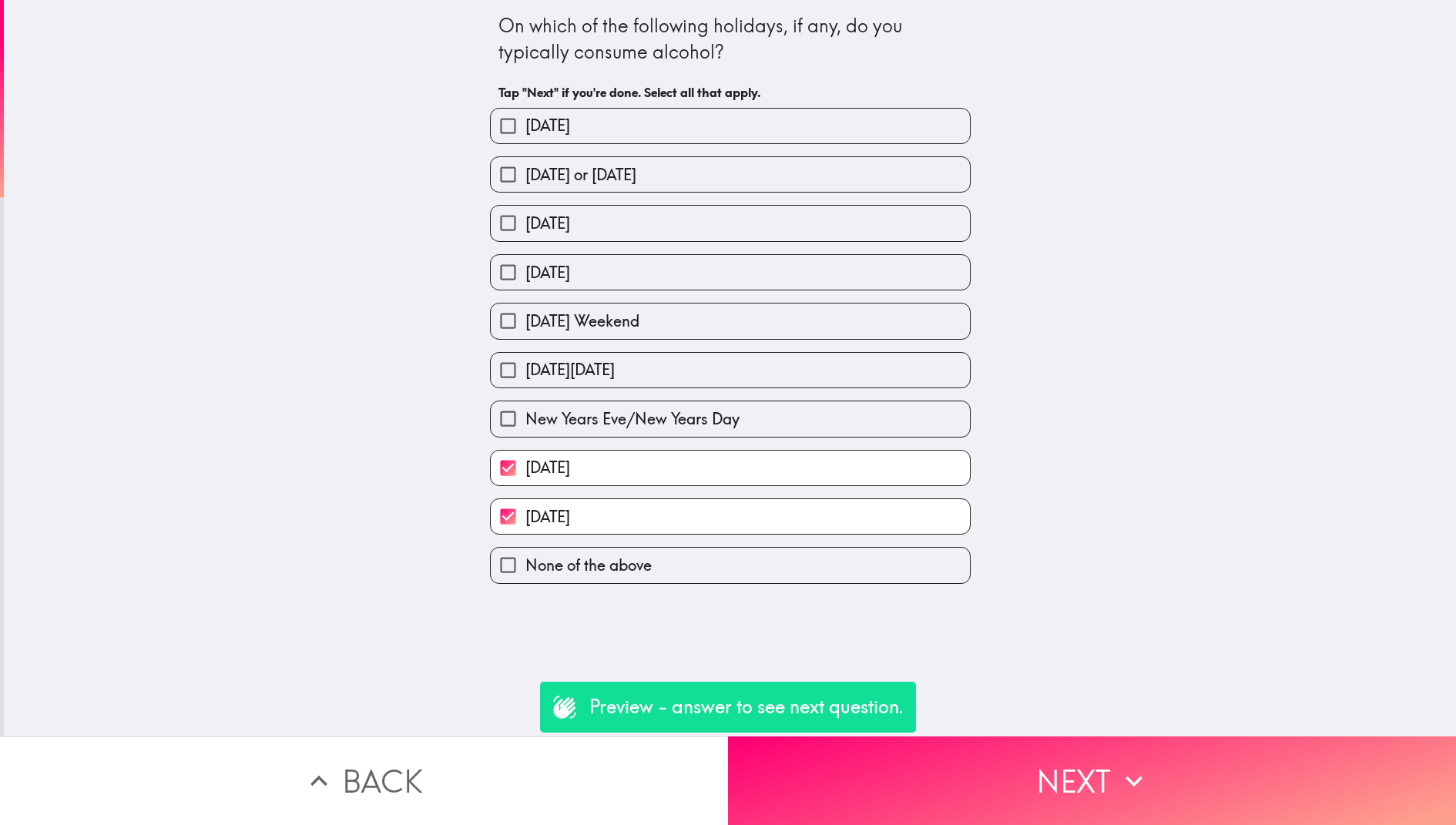
checkbox input "true"
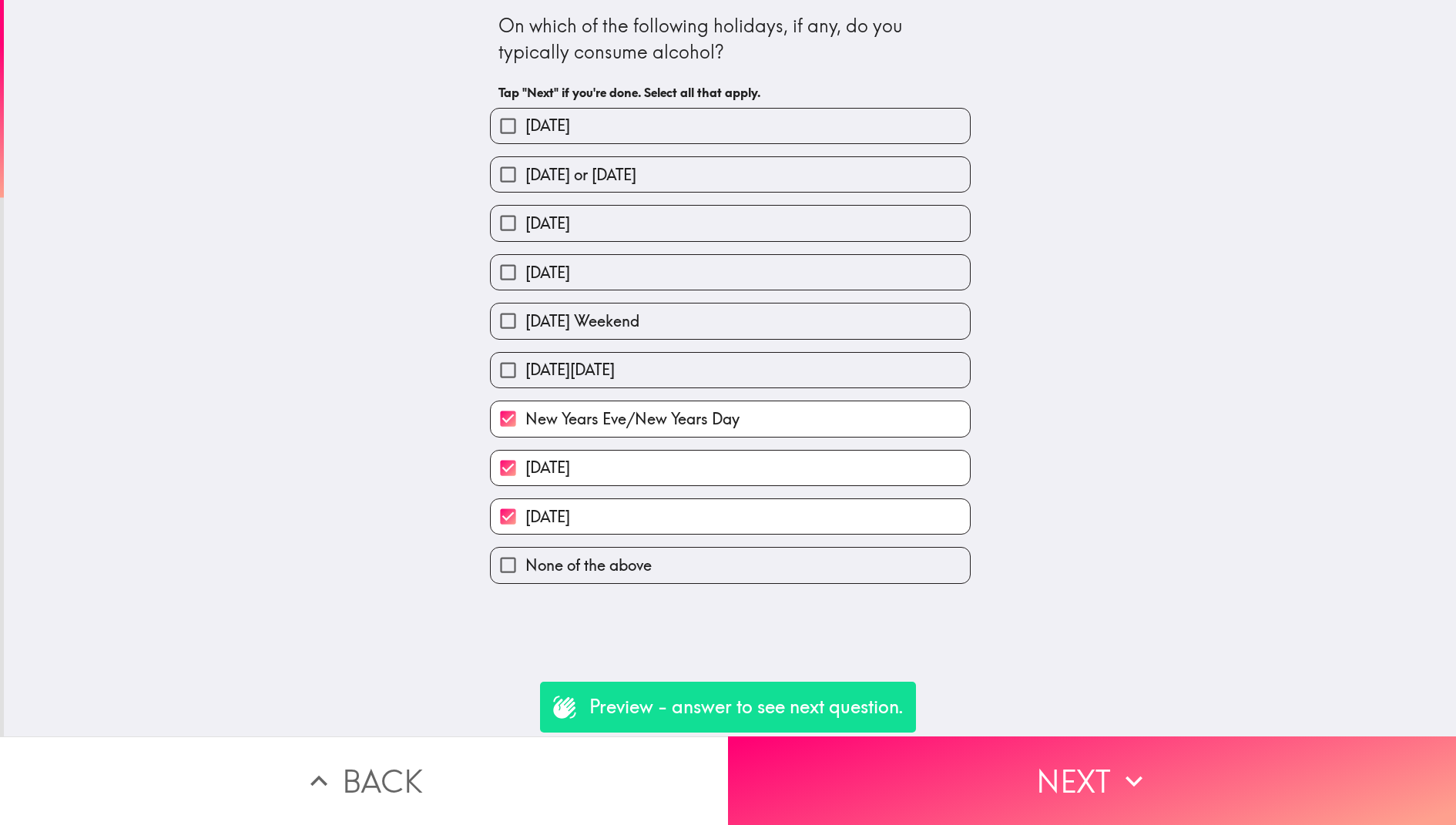
click at [796, 364] on label "[DATE][DATE]" at bounding box center [730, 370] width 479 height 35
click at [526, 364] on input "[DATE][DATE]" at bounding box center [508, 370] width 35 height 35
checkbox input "true"
click at [776, 297] on div "[DATE] Weekend" at bounding box center [724, 314] width 493 height 49
click at [764, 308] on label "[DATE] Weekend" at bounding box center [730, 320] width 479 height 35
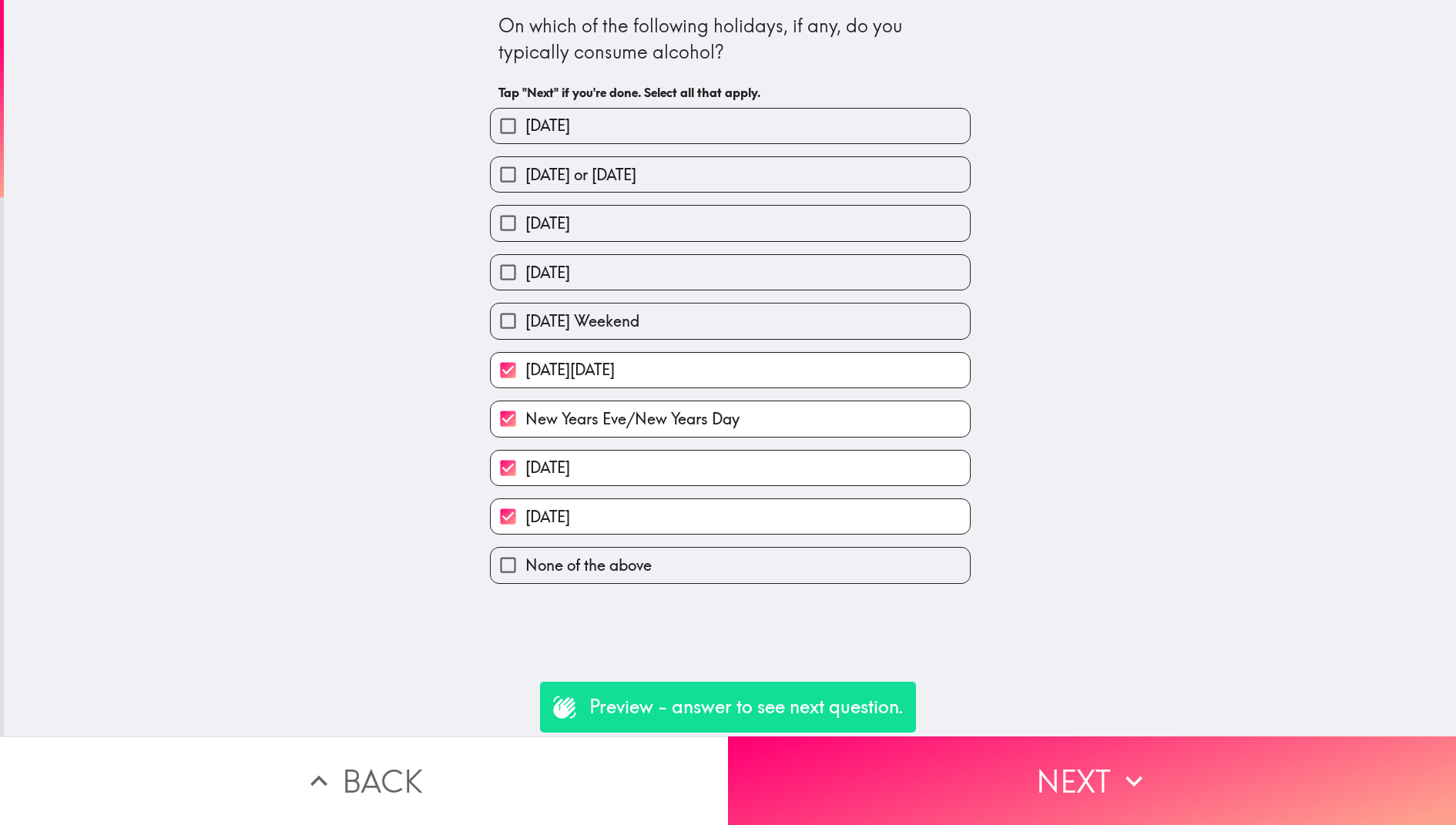
click at [526, 308] on input "[DATE] Weekend" at bounding box center [508, 320] width 35 height 35
checkbox input "true"
click at [762, 272] on label "[DATE]" at bounding box center [730, 272] width 479 height 35
click at [526, 272] on input "[DATE]" at bounding box center [508, 272] width 35 height 35
checkbox input "true"
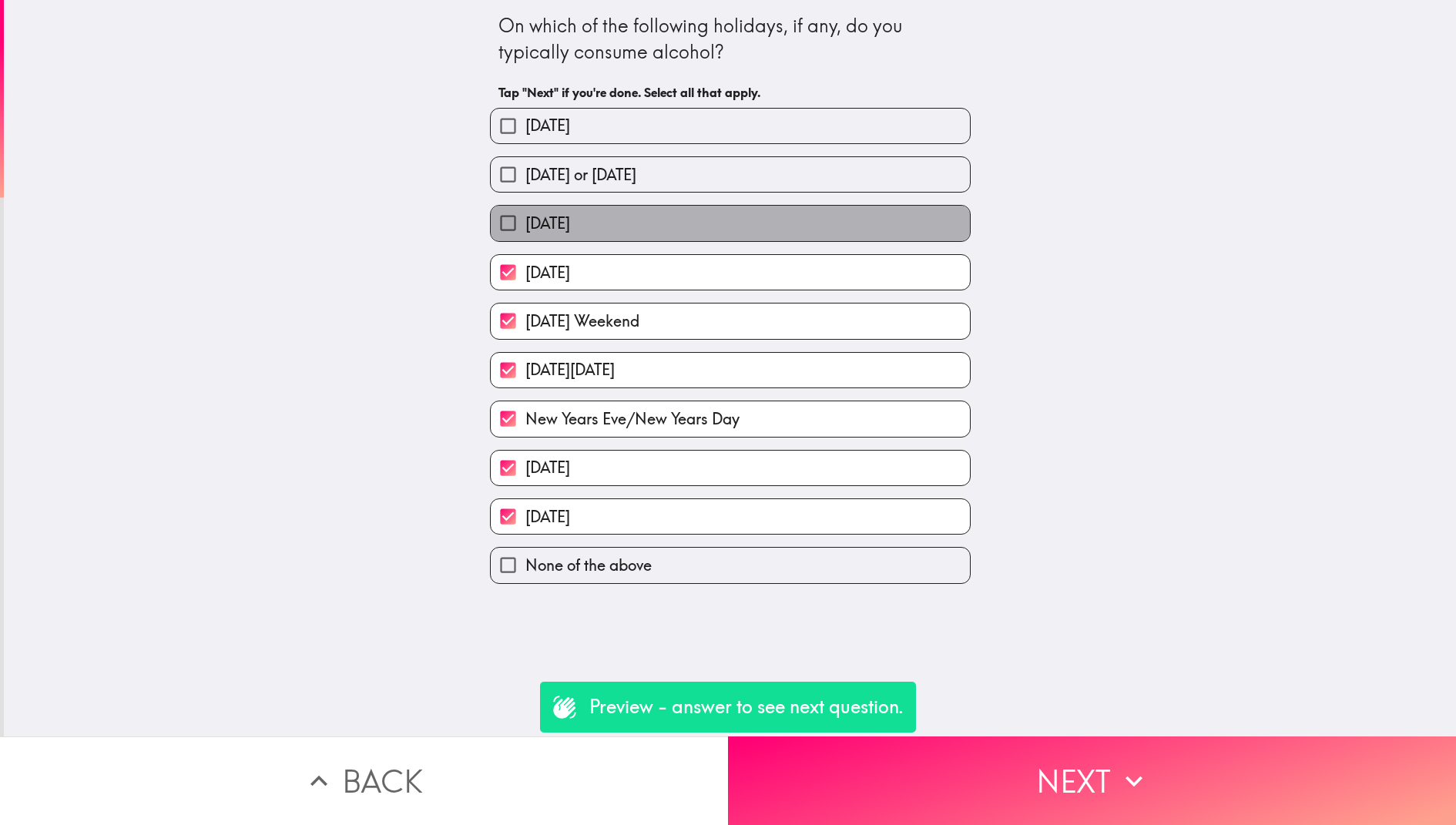
click at [762, 227] on label "[DATE]" at bounding box center [730, 222] width 479 height 35
click at [526, 227] on input "[DATE]" at bounding box center [508, 222] width 35 height 35
checkbox input "true"
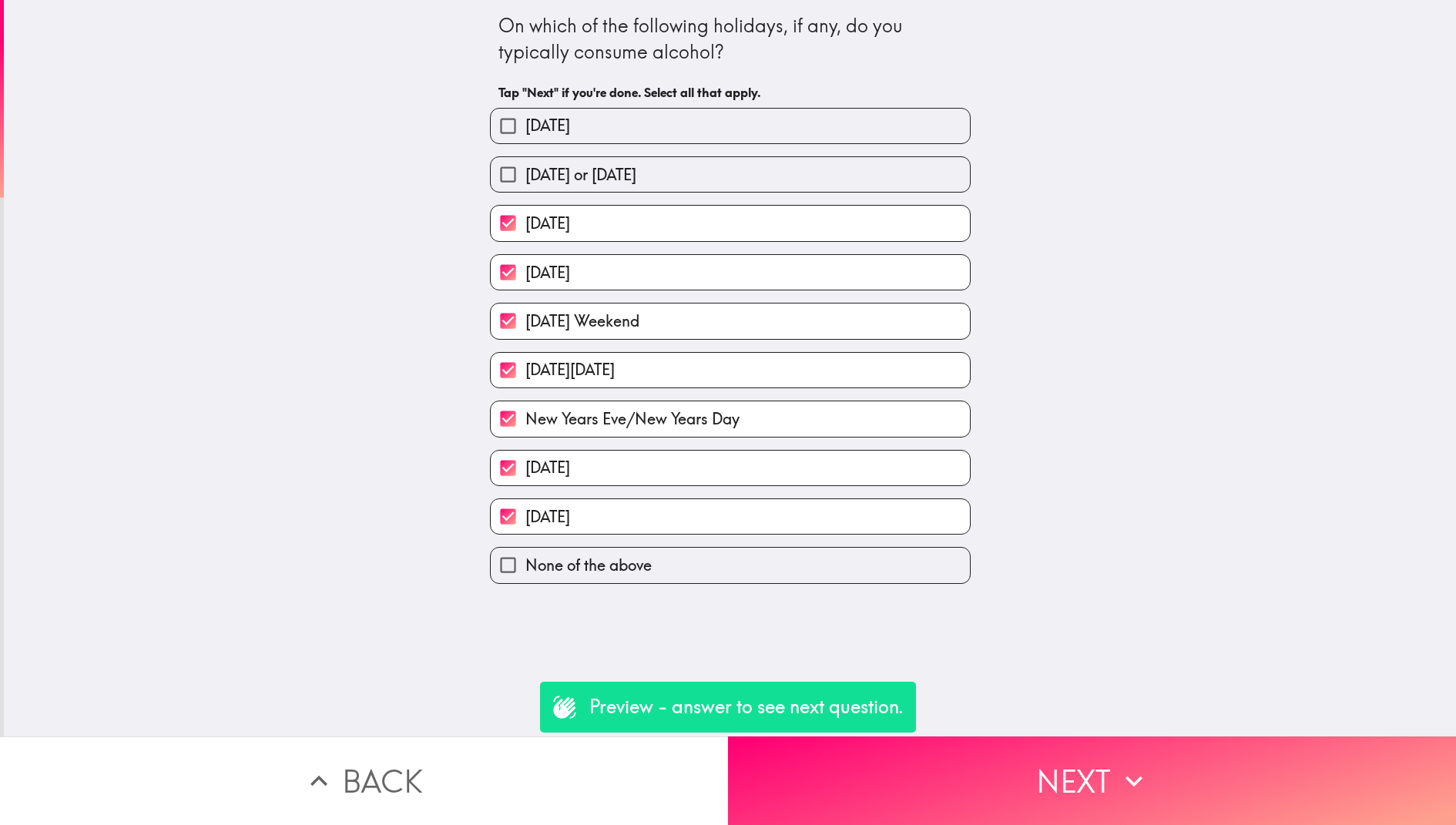
click at [762, 178] on label "[DATE] or [DATE]" at bounding box center [730, 175] width 479 height 35
click at [526, 178] on input "[DATE] or [DATE]" at bounding box center [508, 175] width 35 height 35
checkbox input "true"
click at [749, 137] on label "[DATE]" at bounding box center [730, 126] width 479 height 35
click at [526, 137] on input "[DATE]" at bounding box center [508, 126] width 35 height 35
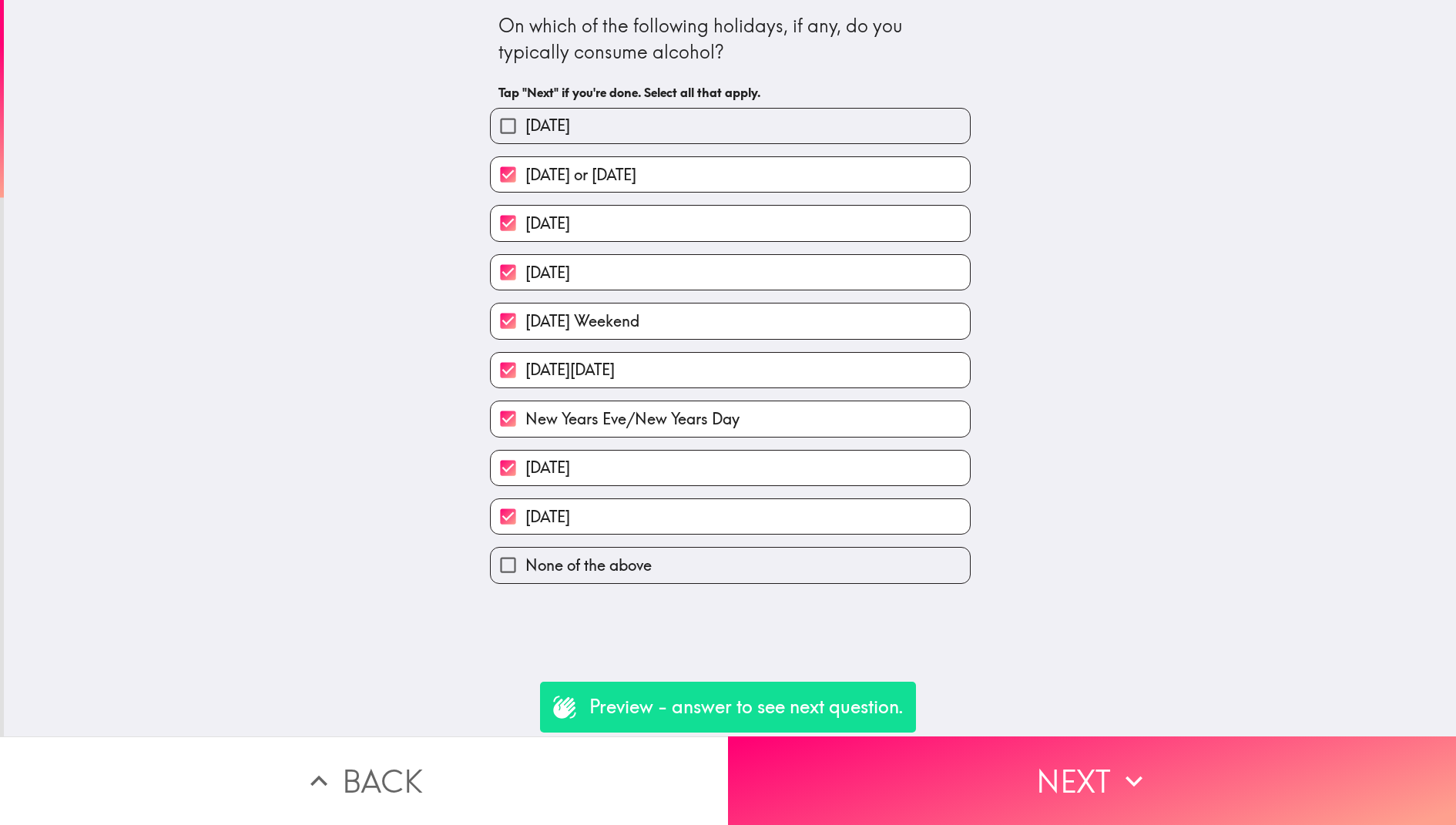
checkbox input "true"
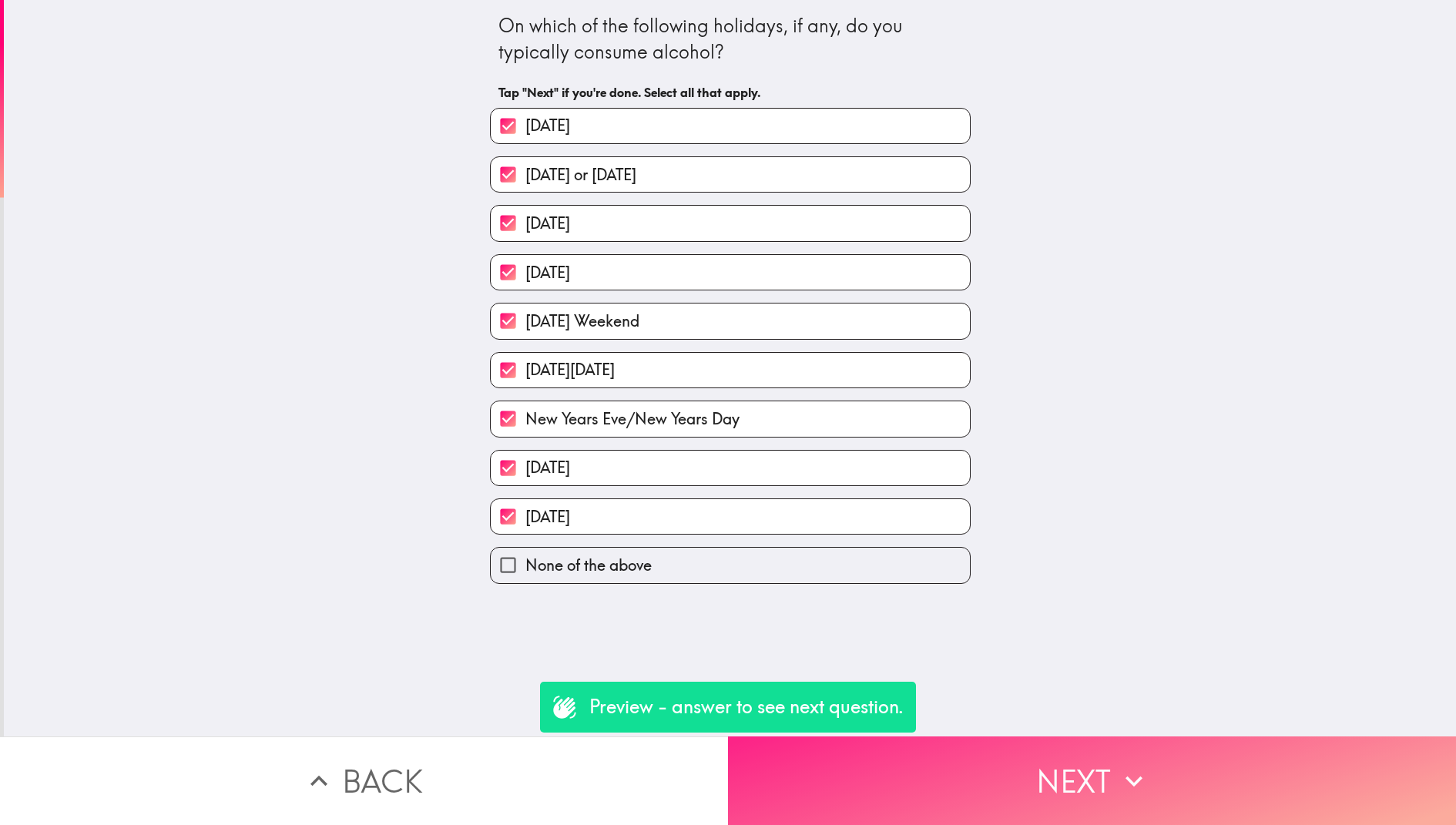
click at [1001, 763] on button "Next" at bounding box center [1092, 780] width 728 height 89
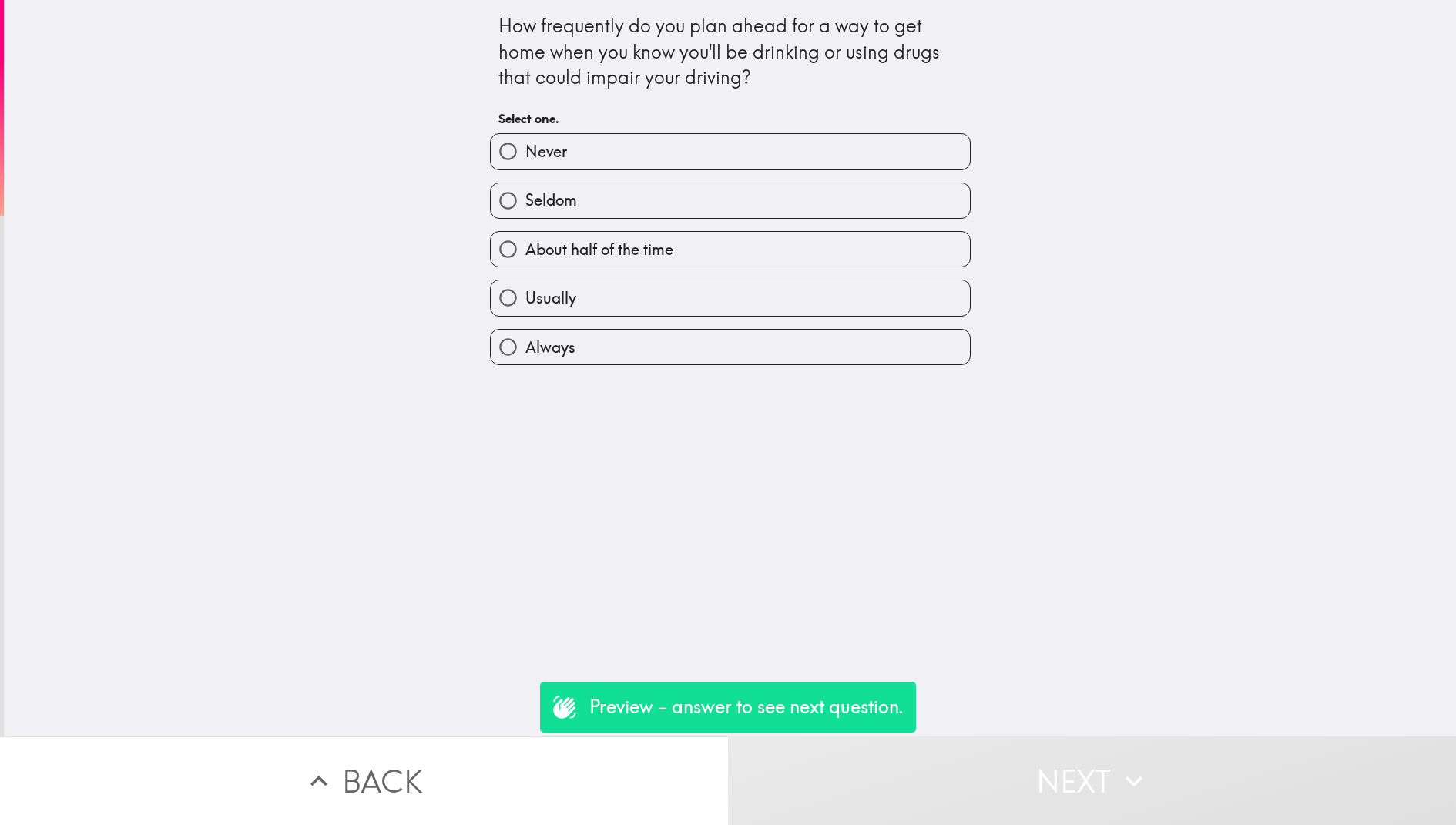
click at [655, 206] on label "Seldom" at bounding box center [730, 201] width 479 height 35
click at [526, 206] on input "Seldom" at bounding box center [508, 201] width 35 height 35
radio input "true"
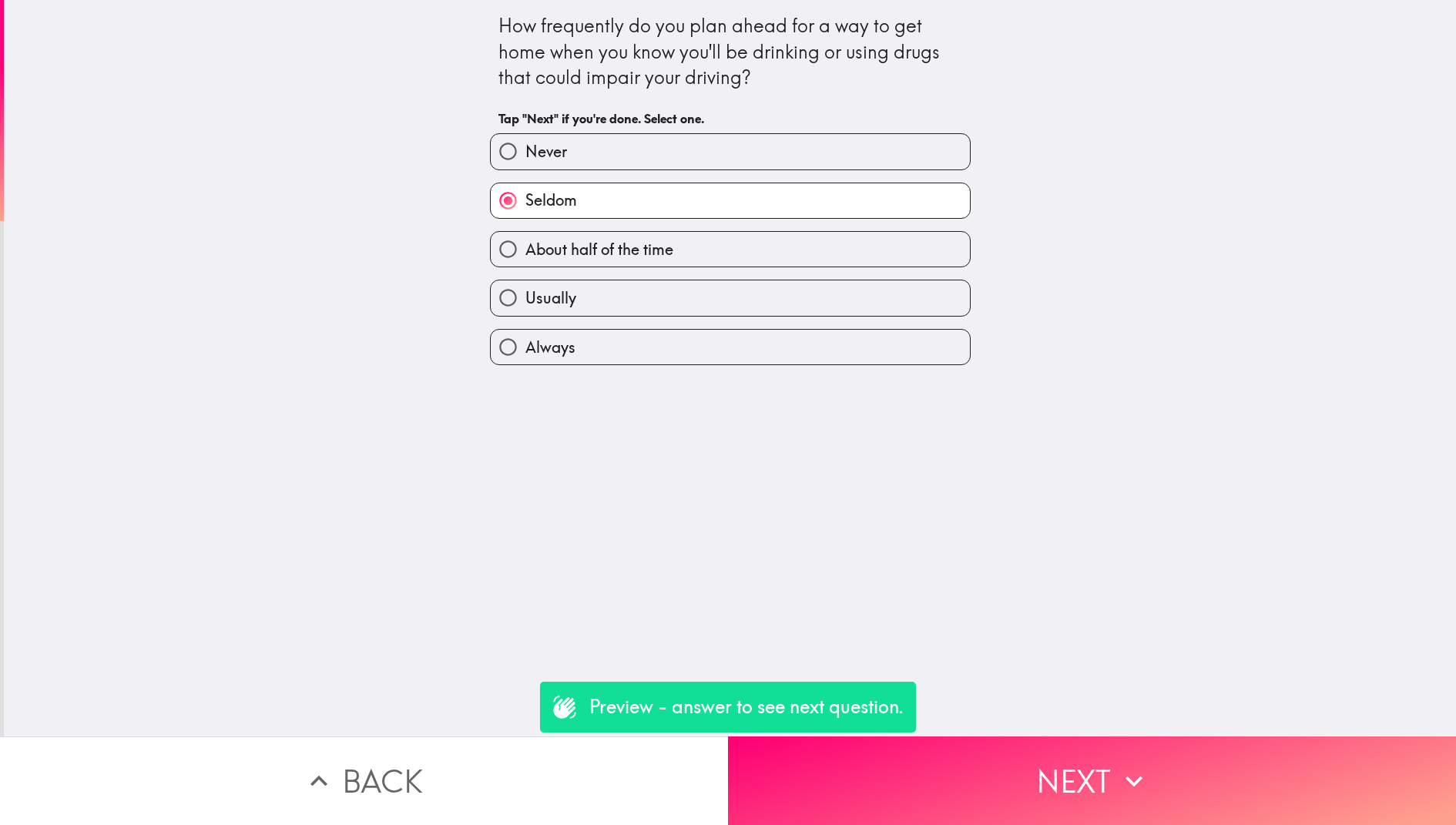
click at [667, 215] on label "Seldom" at bounding box center [730, 201] width 479 height 35
click at [526, 215] on input "Seldom" at bounding box center [508, 201] width 35 height 35
click at [665, 331] on label "Always" at bounding box center [730, 347] width 479 height 35
click at [526, 331] on input "Always" at bounding box center [508, 347] width 35 height 35
radio input "true"
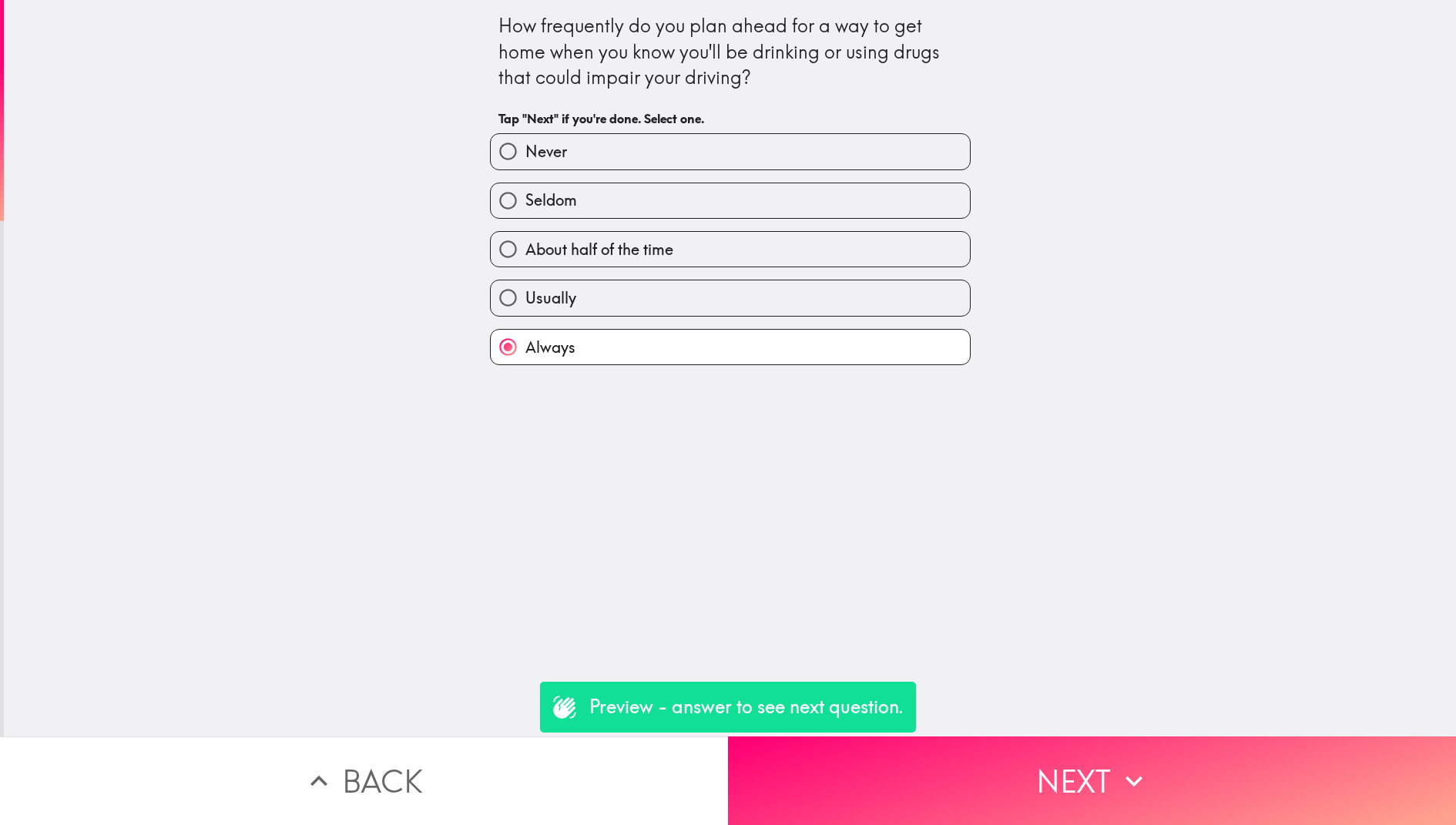
click at [665, 301] on label "Usually" at bounding box center [730, 297] width 479 height 35
click at [526, 301] on input "Usually" at bounding box center [508, 297] width 35 height 35
radio input "true"
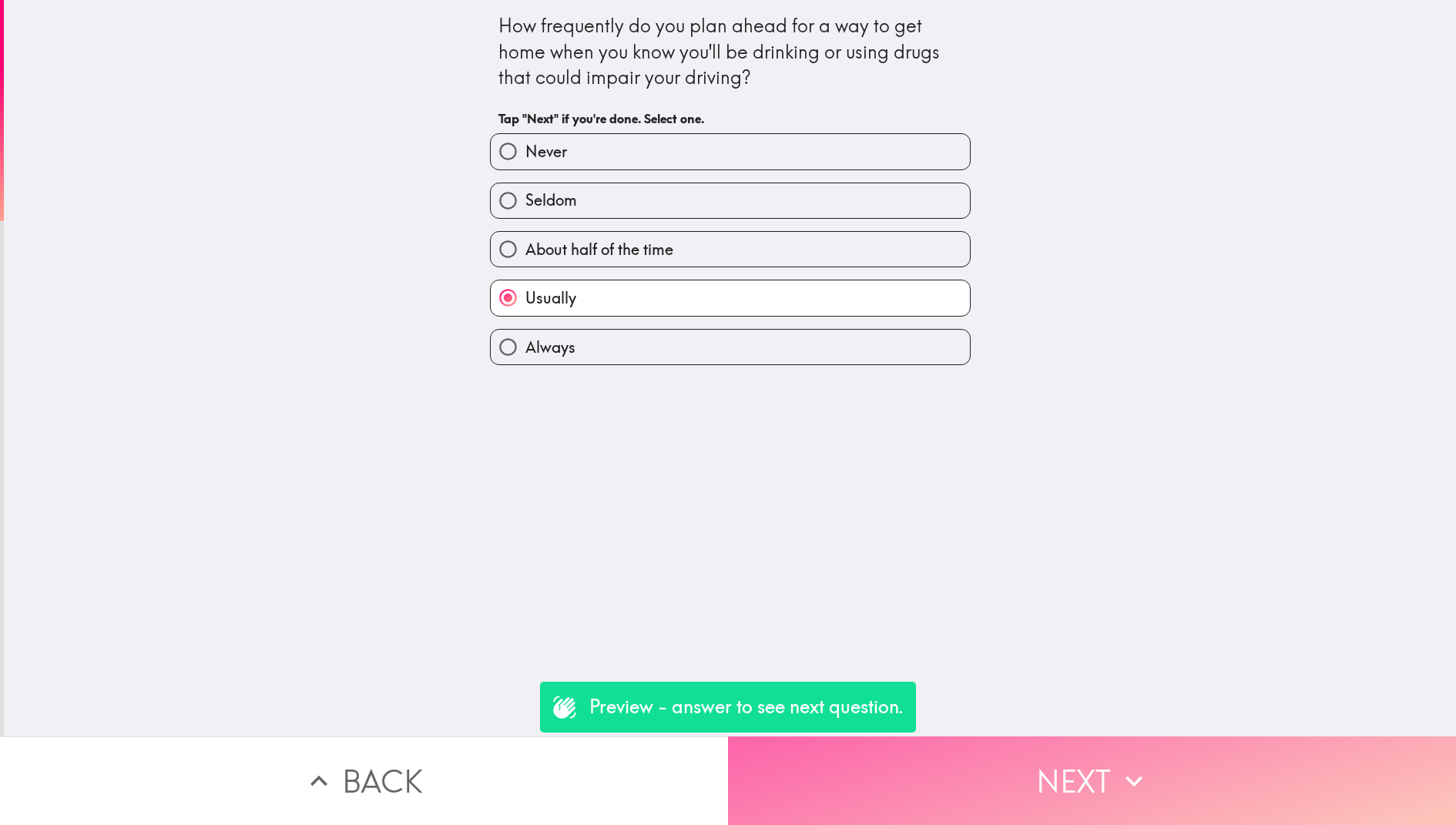
click at [1063, 772] on button "Next" at bounding box center [1092, 780] width 728 height 89
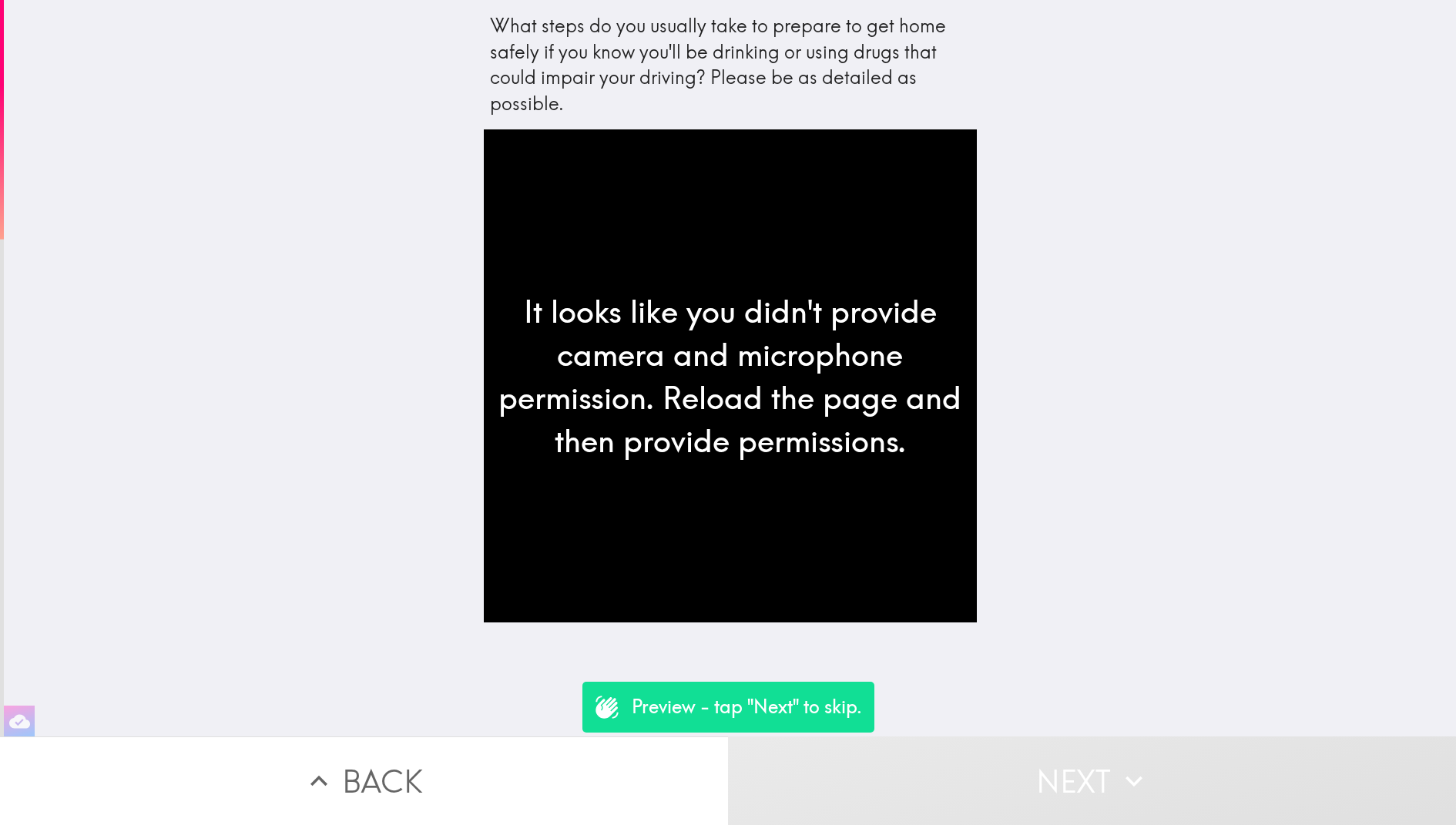
click at [762, 476] on div "It looks like you didn't provide camera and microphone permission. Reload the p…" at bounding box center [730, 376] width 493 height 493
click at [753, 699] on p "Preview - tap "Next" to skip." at bounding box center [746, 707] width 230 height 26
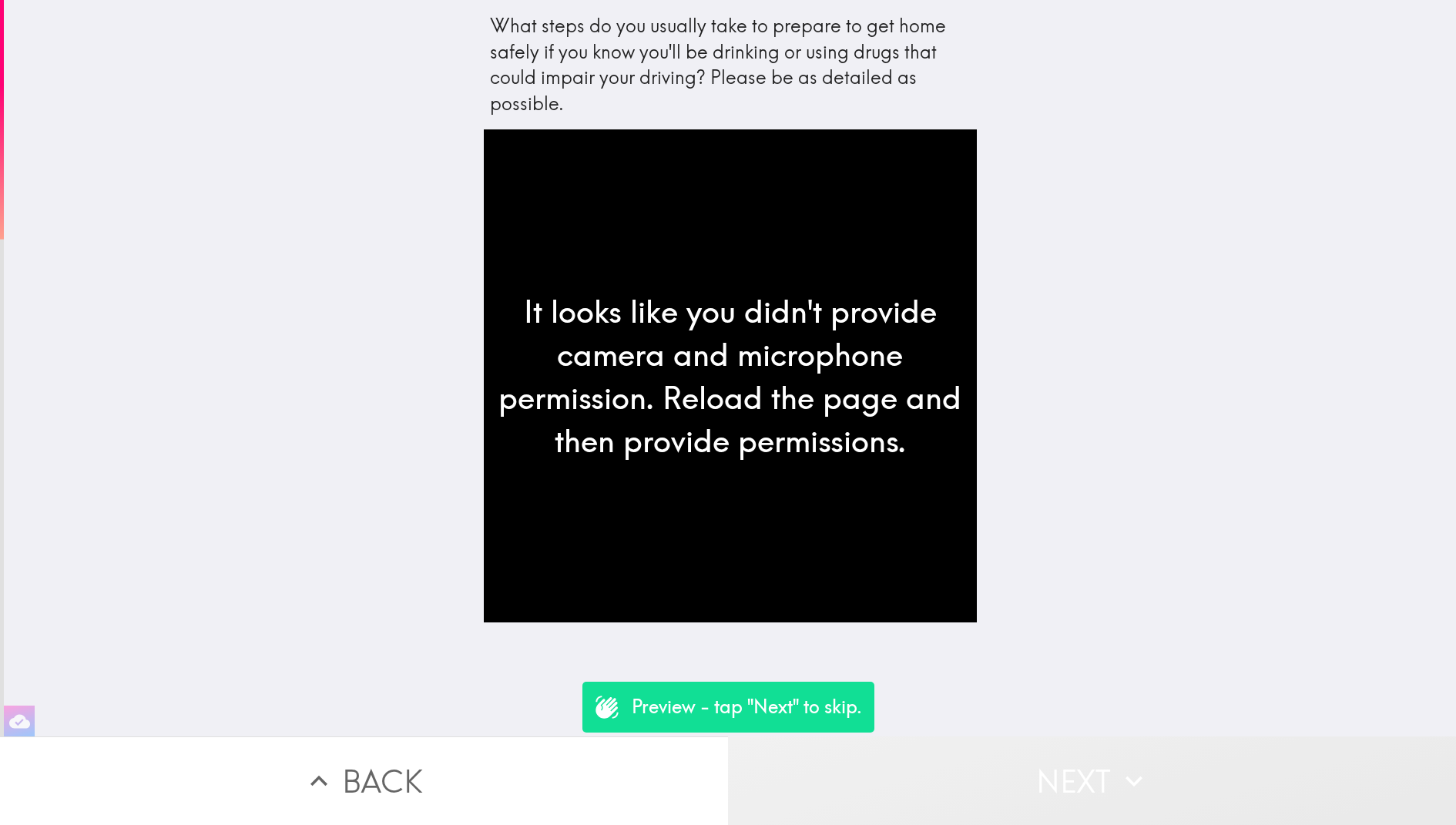
click at [876, 766] on button "Next" at bounding box center [1092, 780] width 728 height 89
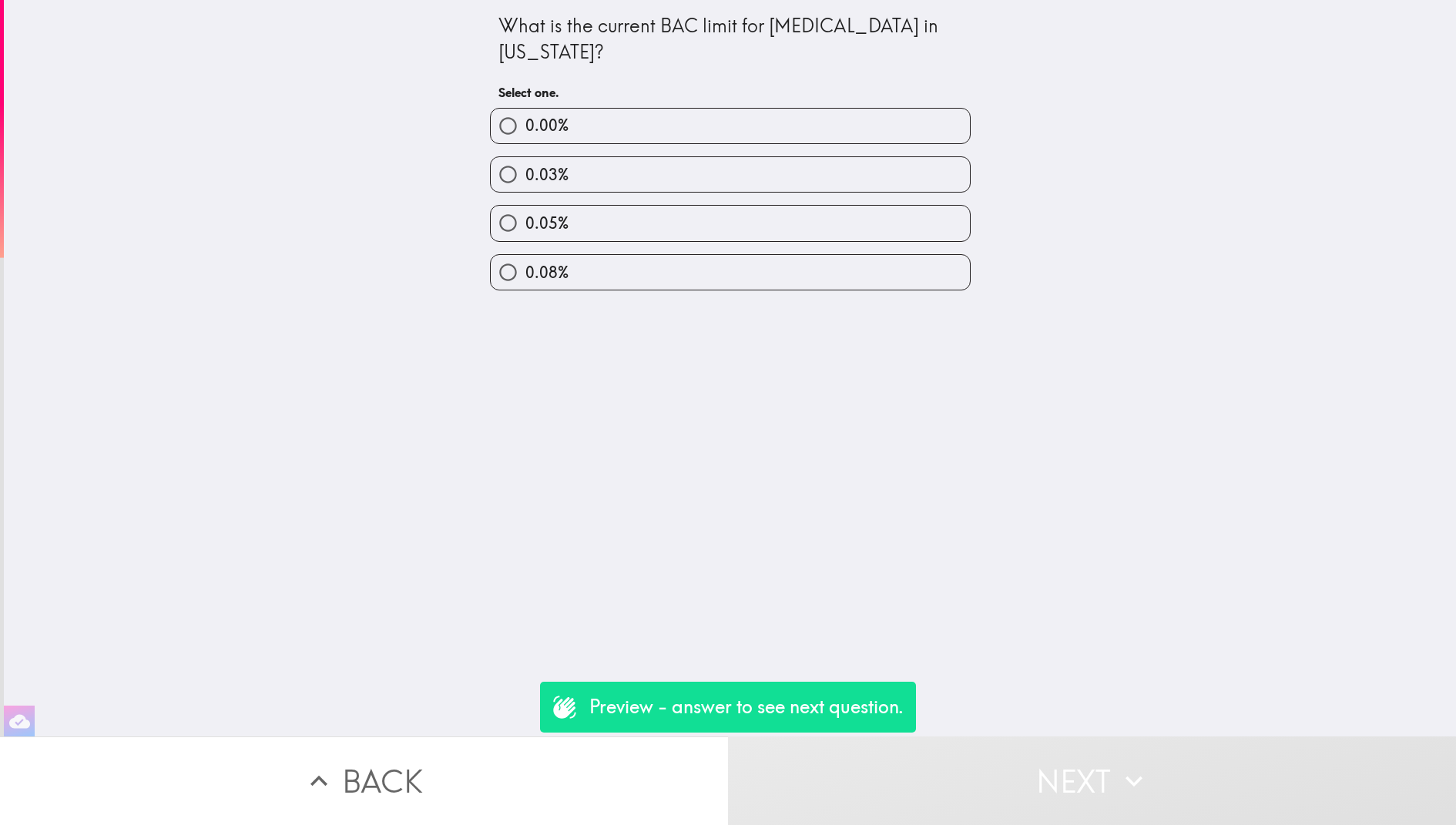
click at [733, 263] on label "0.08%" at bounding box center [730, 272] width 479 height 35
click at [526, 263] on input "0.08%" at bounding box center [508, 272] width 35 height 35
radio input "true"
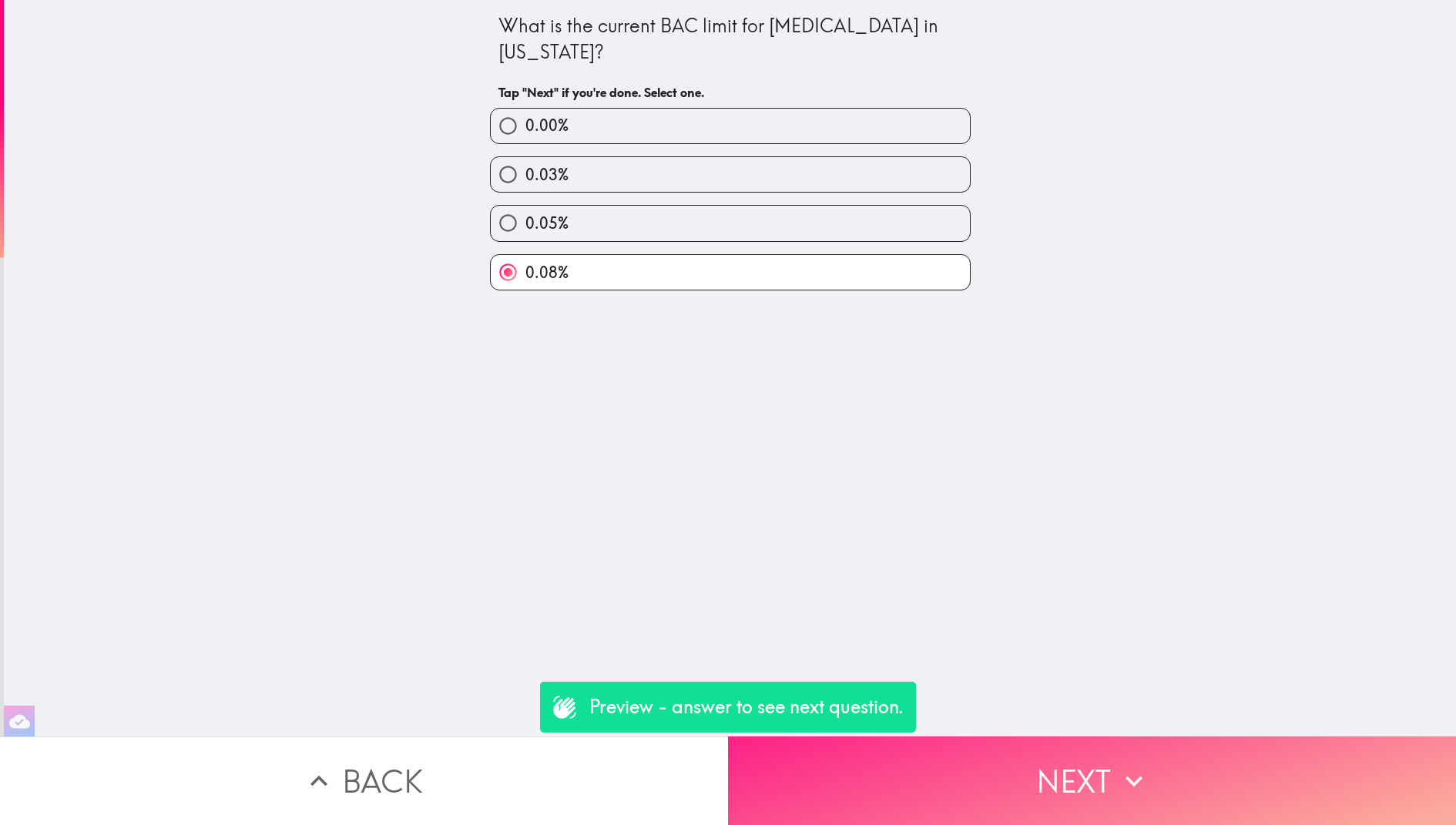
click at [1039, 784] on button "Next" at bounding box center [1092, 780] width 728 height 89
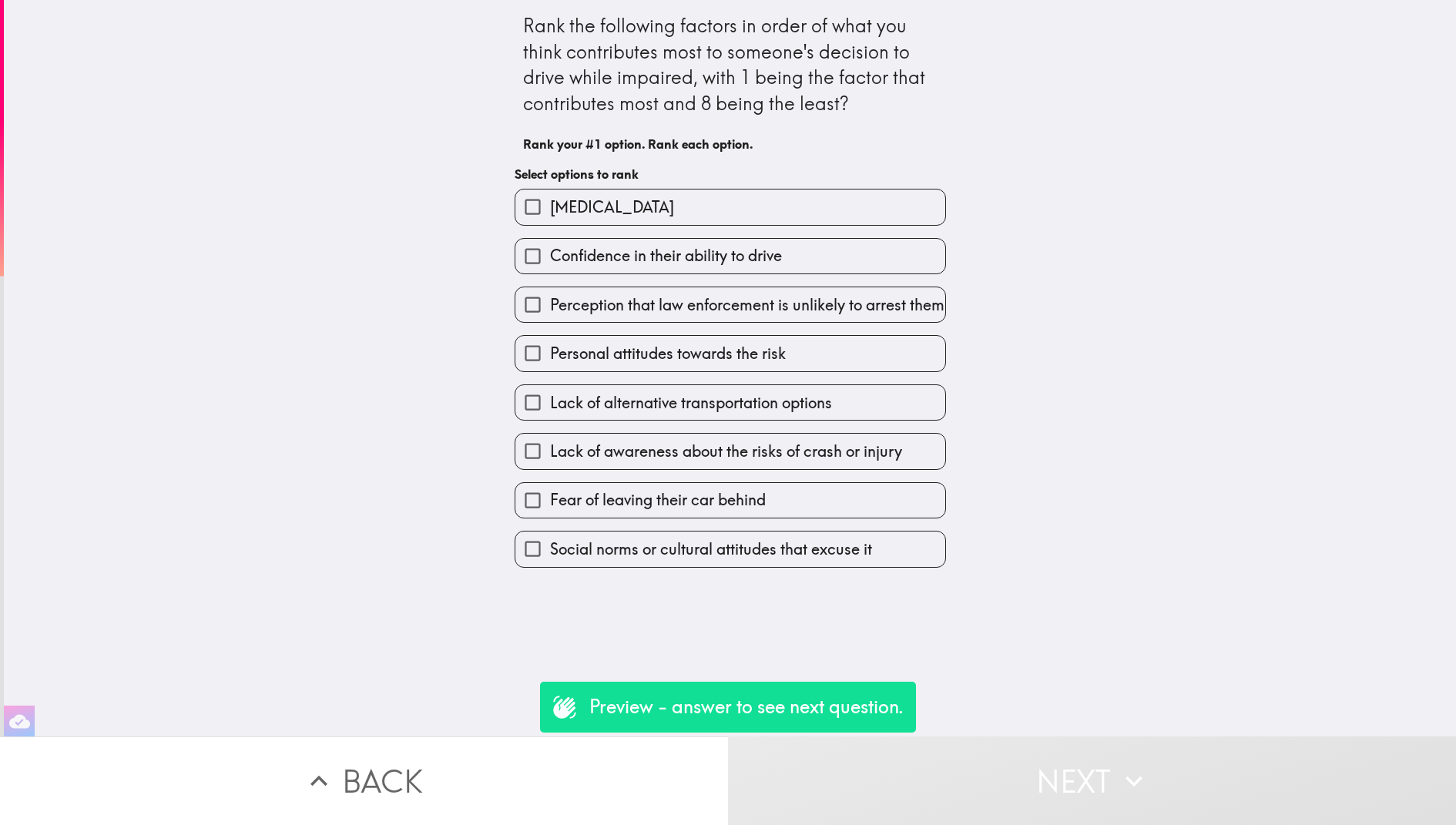
click at [382, 789] on button "Back" at bounding box center [364, 780] width 728 height 89
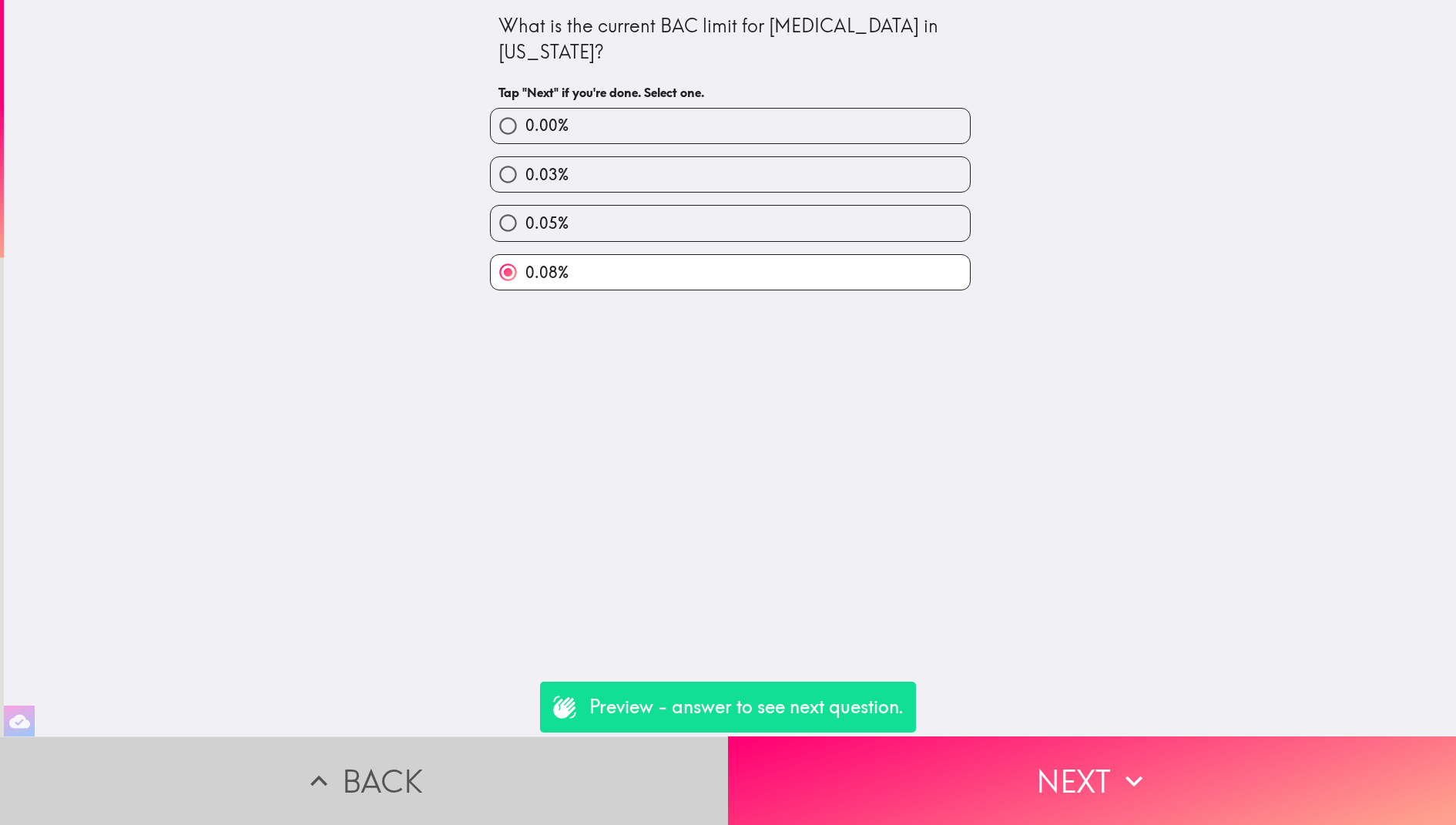
click at [382, 789] on button "Back" at bounding box center [364, 780] width 728 height 89
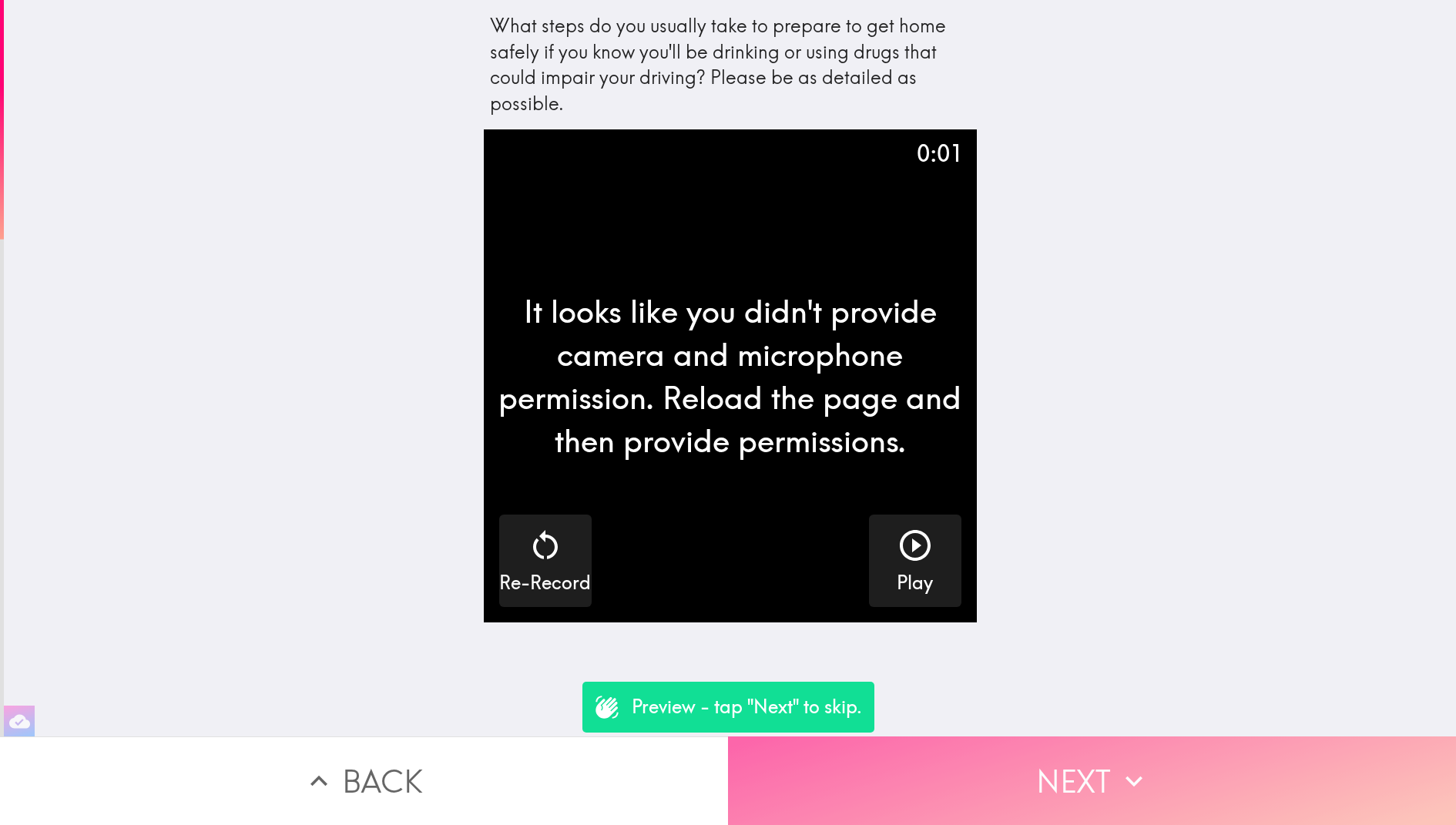
click at [1026, 771] on button "Next" at bounding box center [1092, 780] width 728 height 89
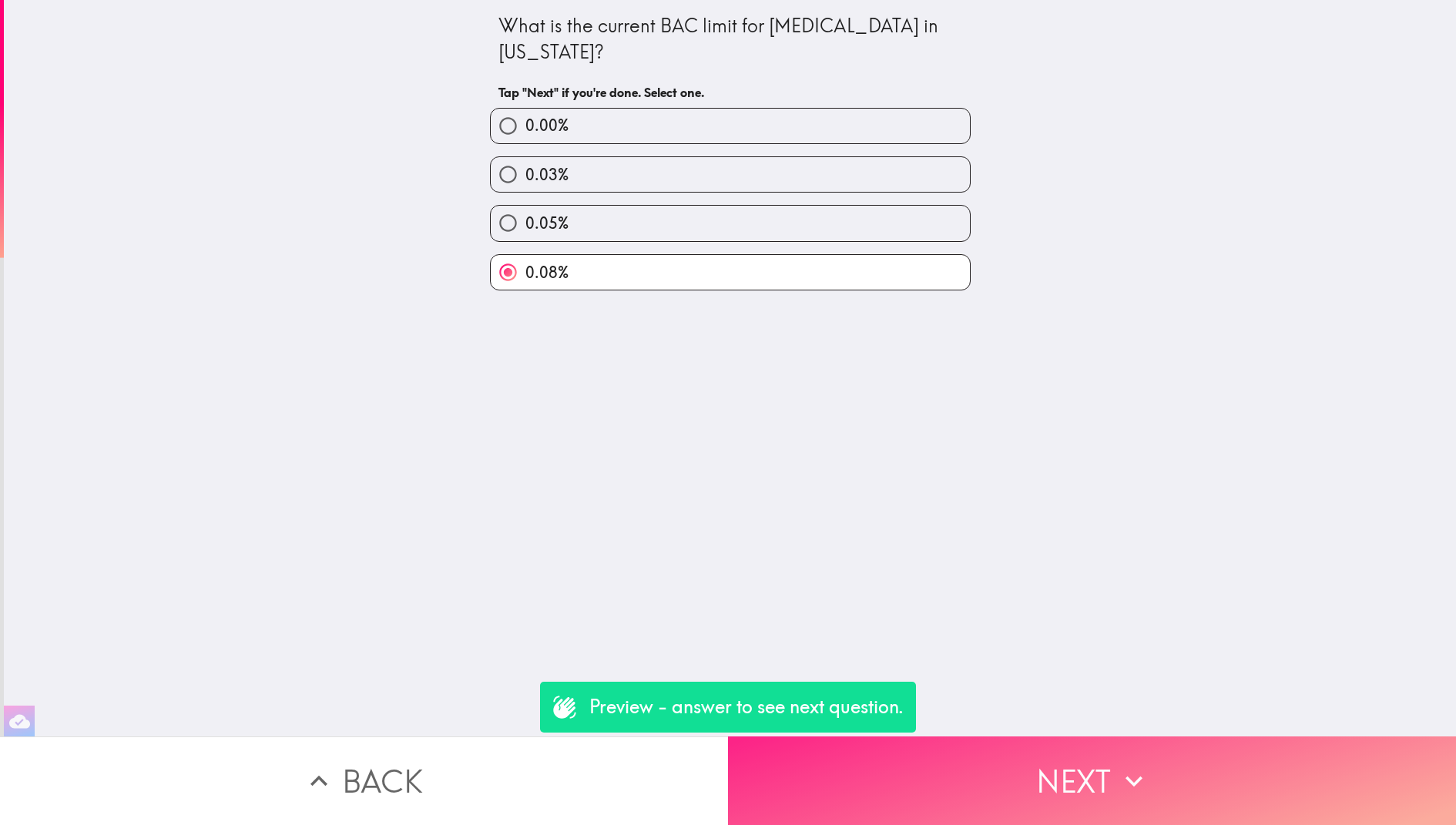
click at [1026, 771] on button "Next" at bounding box center [1092, 780] width 728 height 89
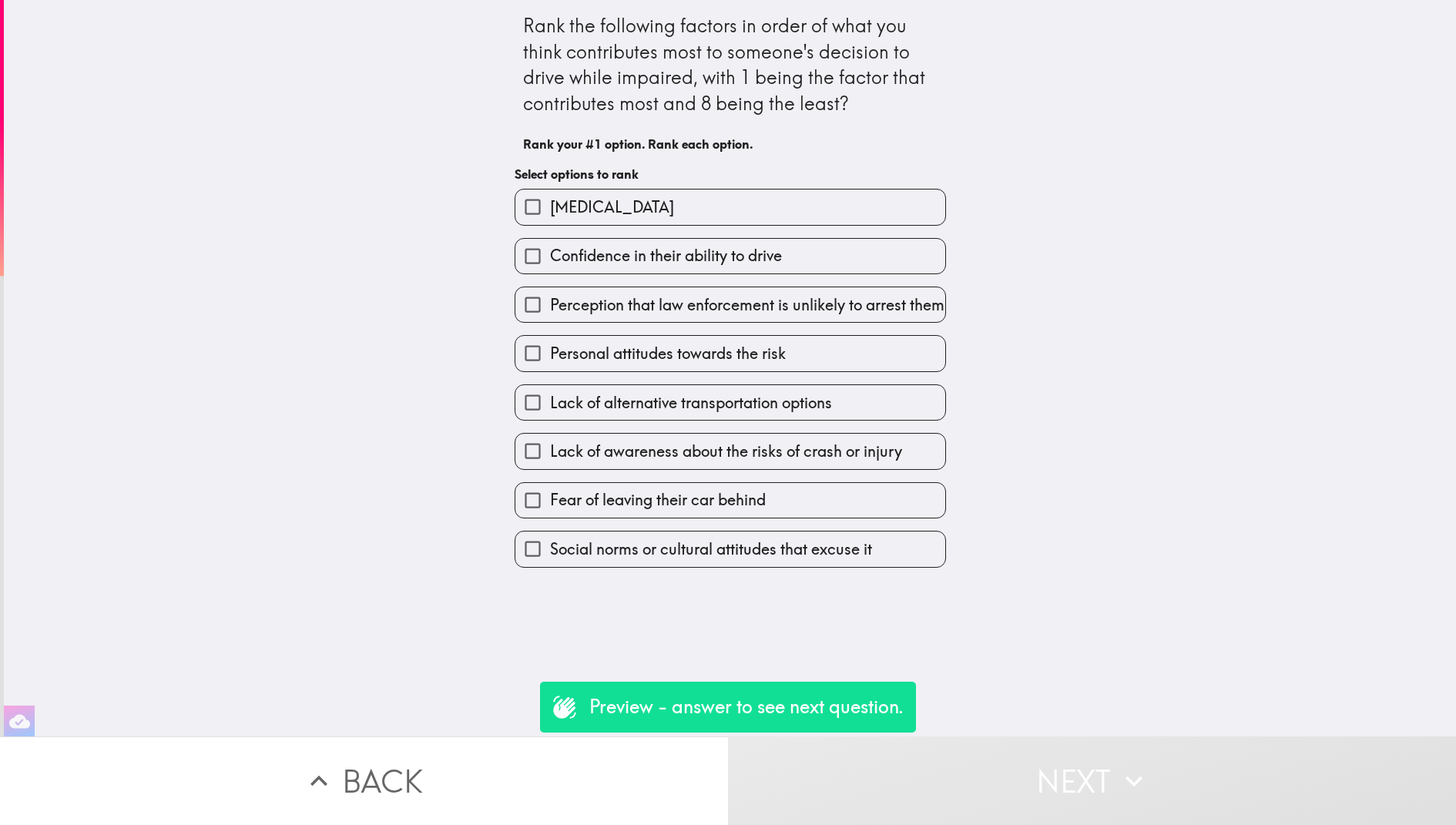
click at [854, 249] on label "Confidence in their ability to drive" at bounding box center [730, 255] width 430 height 35
click at [550, 249] on input "Confidence in their ability to drive" at bounding box center [533, 255] width 35 height 35
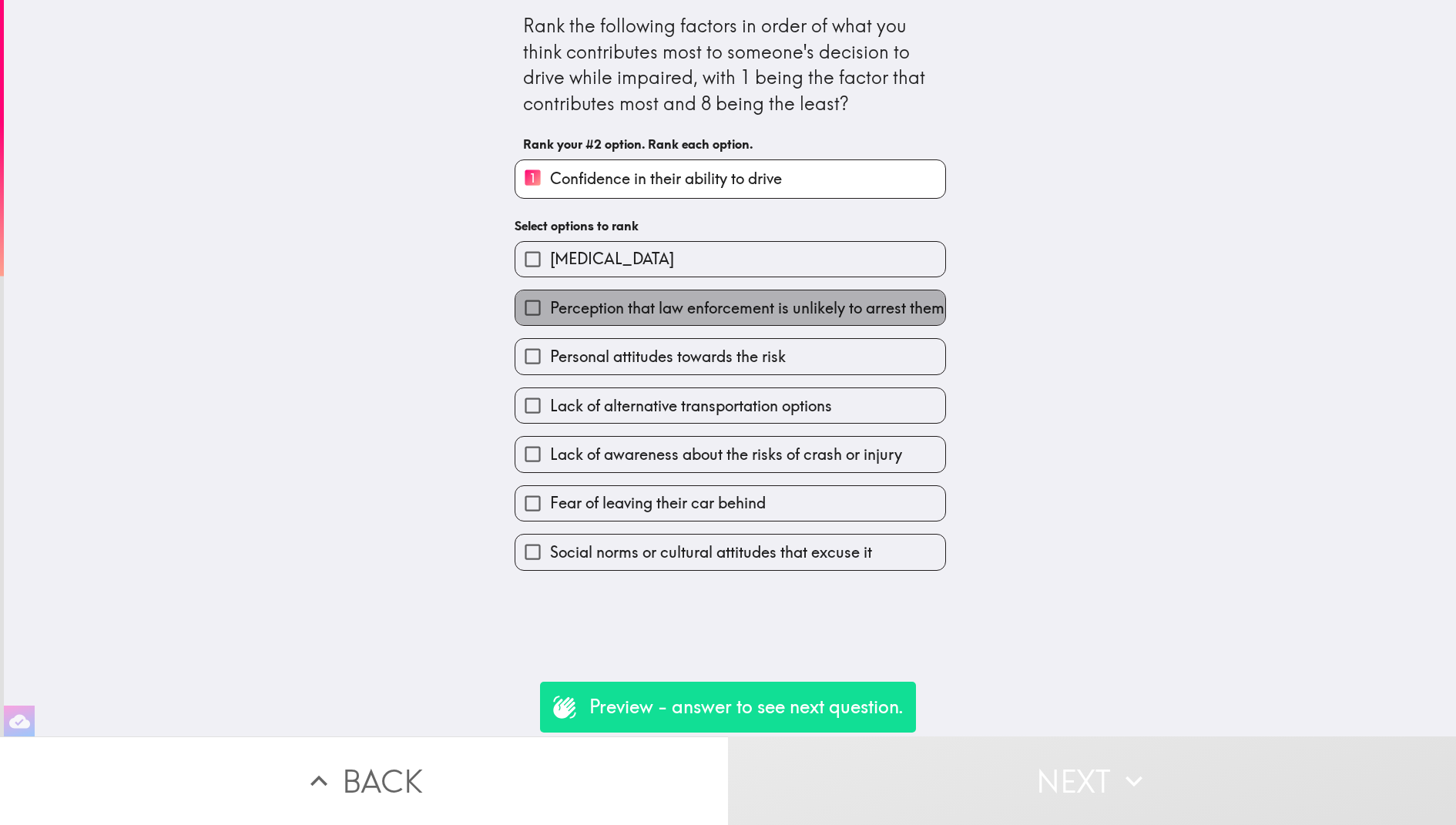
click at [854, 310] on span "Perception that law enforcement is unlikely to arrest them" at bounding box center [747, 308] width 394 height 22
click at [550, 310] on input "Perception that law enforcement is unlikely to arrest them" at bounding box center [533, 307] width 35 height 35
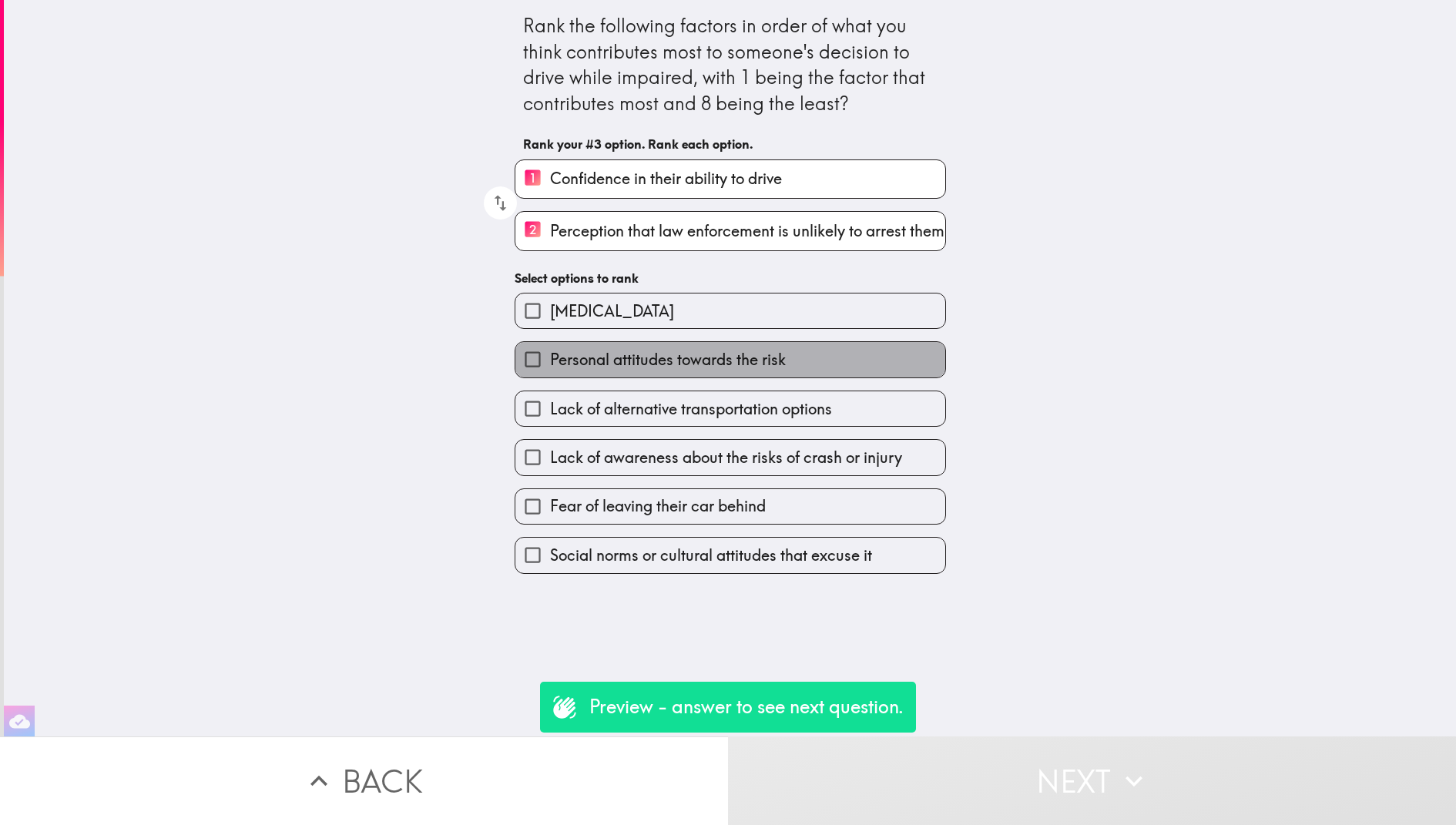
click at [866, 377] on label "Personal attitudes towards the risk" at bounding box center [730, 359] width 430 height 35
click at [550, 377] on input "Personal attitudes towards the risk" at bounding box center [533, 359] width 35 height 35
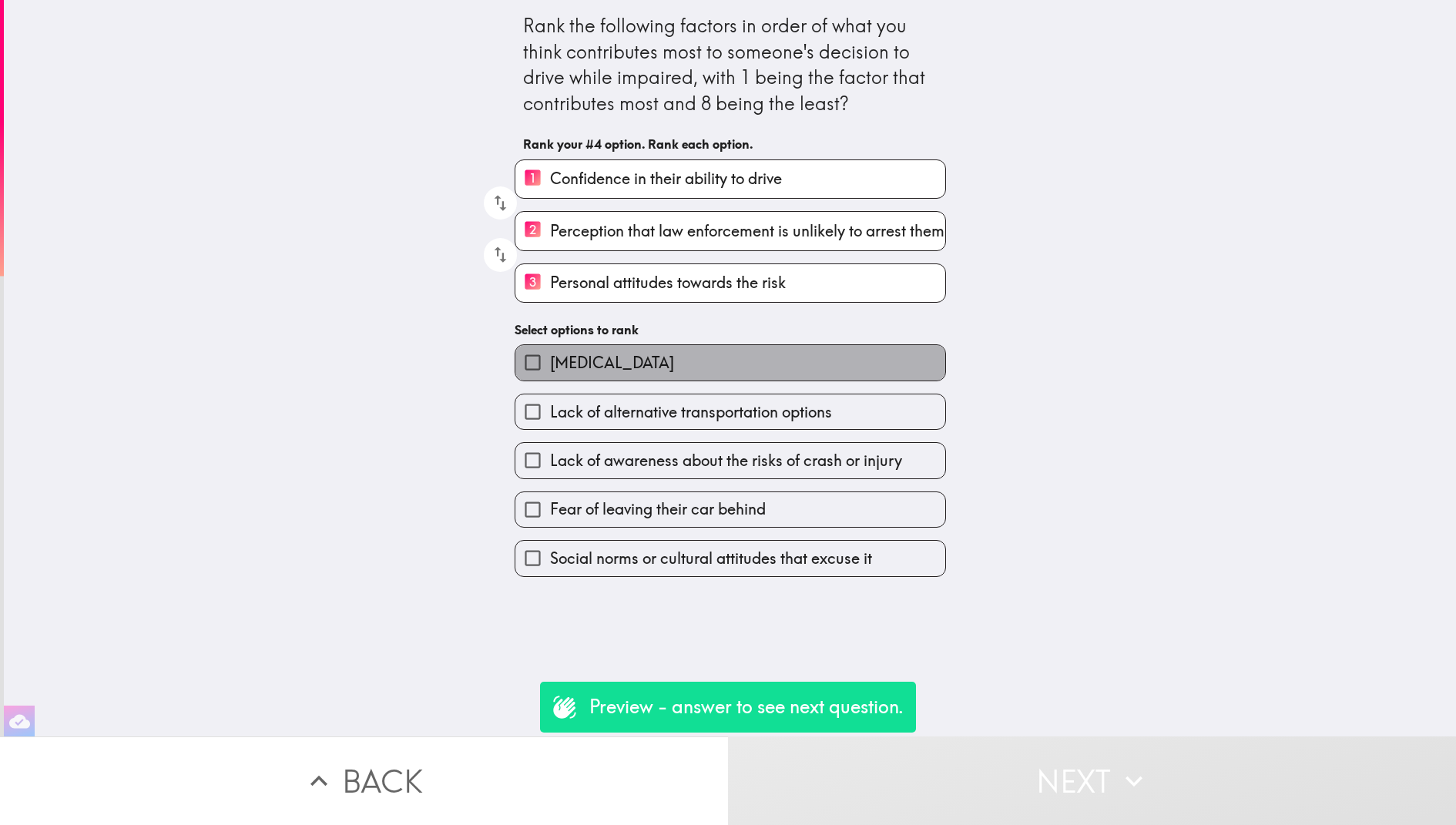
click at [821, 379] on label "[MEDICAL_DATA]" at bounding box center [730, 362] width 430 height 35
click at [550, 379] on input "[MEDICAL_DATA]" at bounding box center [533, 362] width 35 height 35
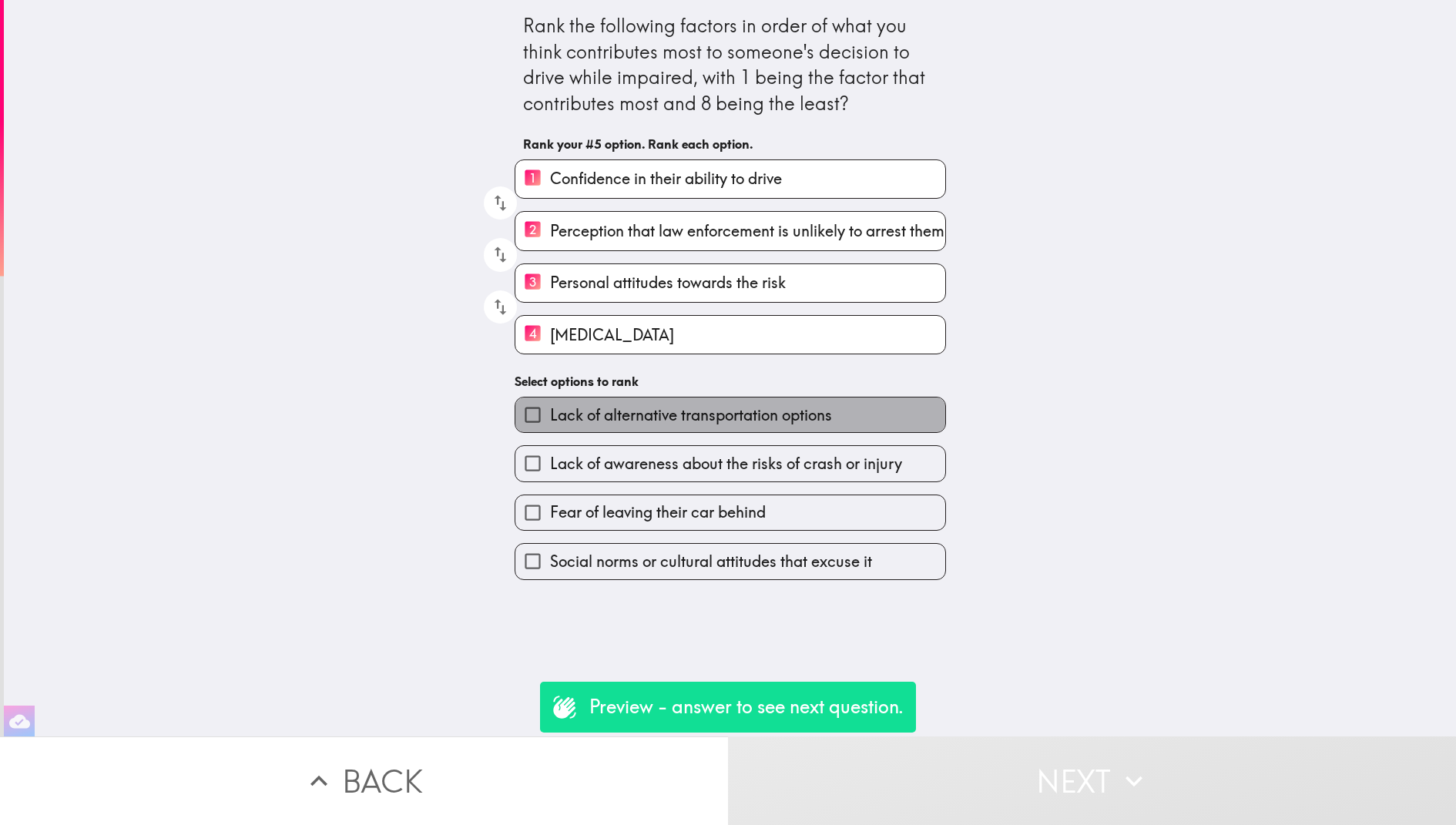
click at [821, 426] on span "Lack of alternative transportation options" at bounding box center [691, 416] width 282 height 22
click at [550, 429] on input "Lack of alternative transportation options" at bounding box center [533, 415] width 35 height 35
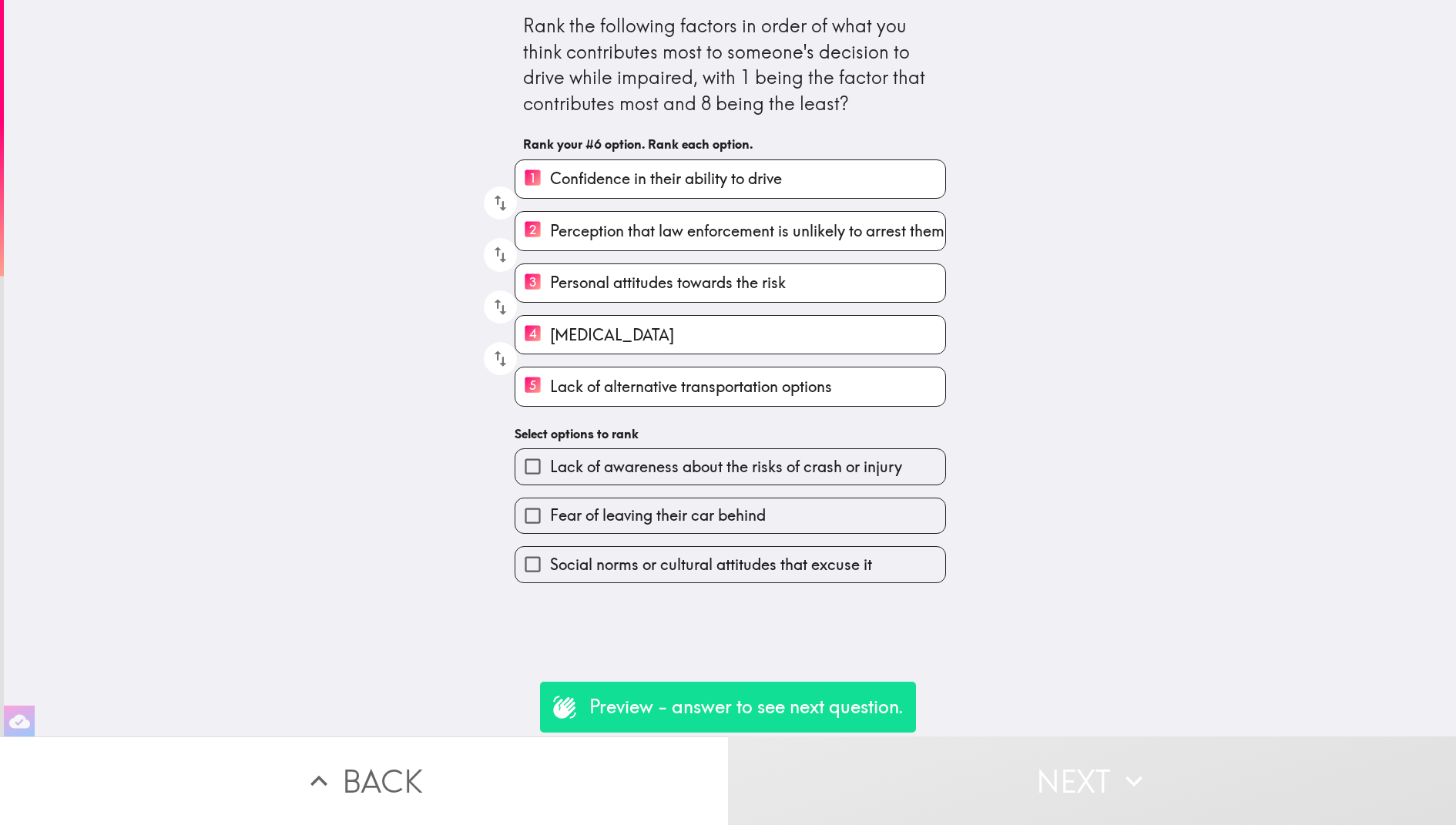
click at [813, 502] on div "Fear of leaving their car behind" at bounding box center [724, 510] width 444 height 49
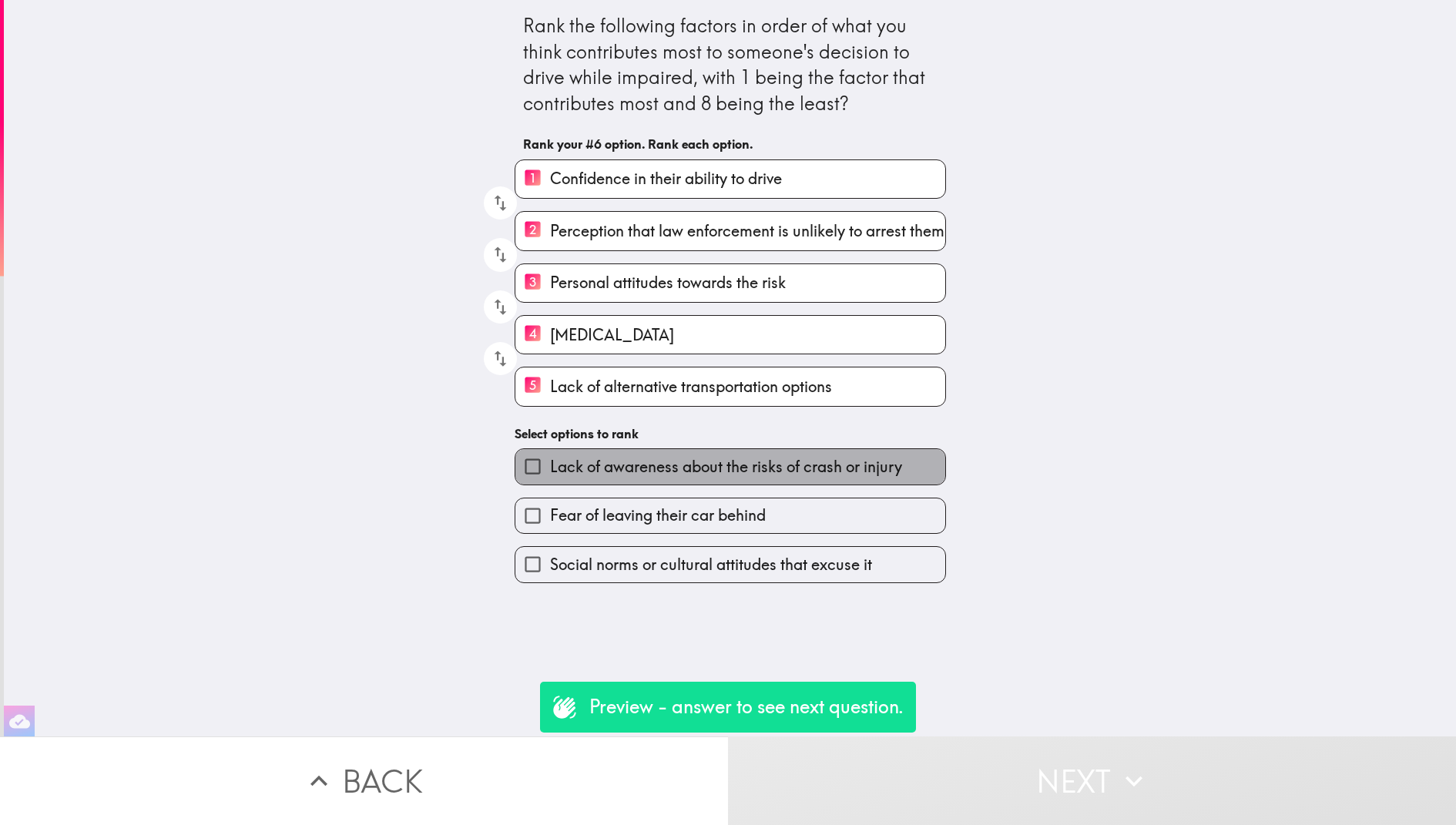
click at [808, 476] on span "Lack of awareness about the risks of crash or injury" at bounding box center [726, 467] width 352 height 22
click at [550, 476] on input "Lack of awareness about the risks of crash or injury" at bounding box center [533, 466] width 35 height 35
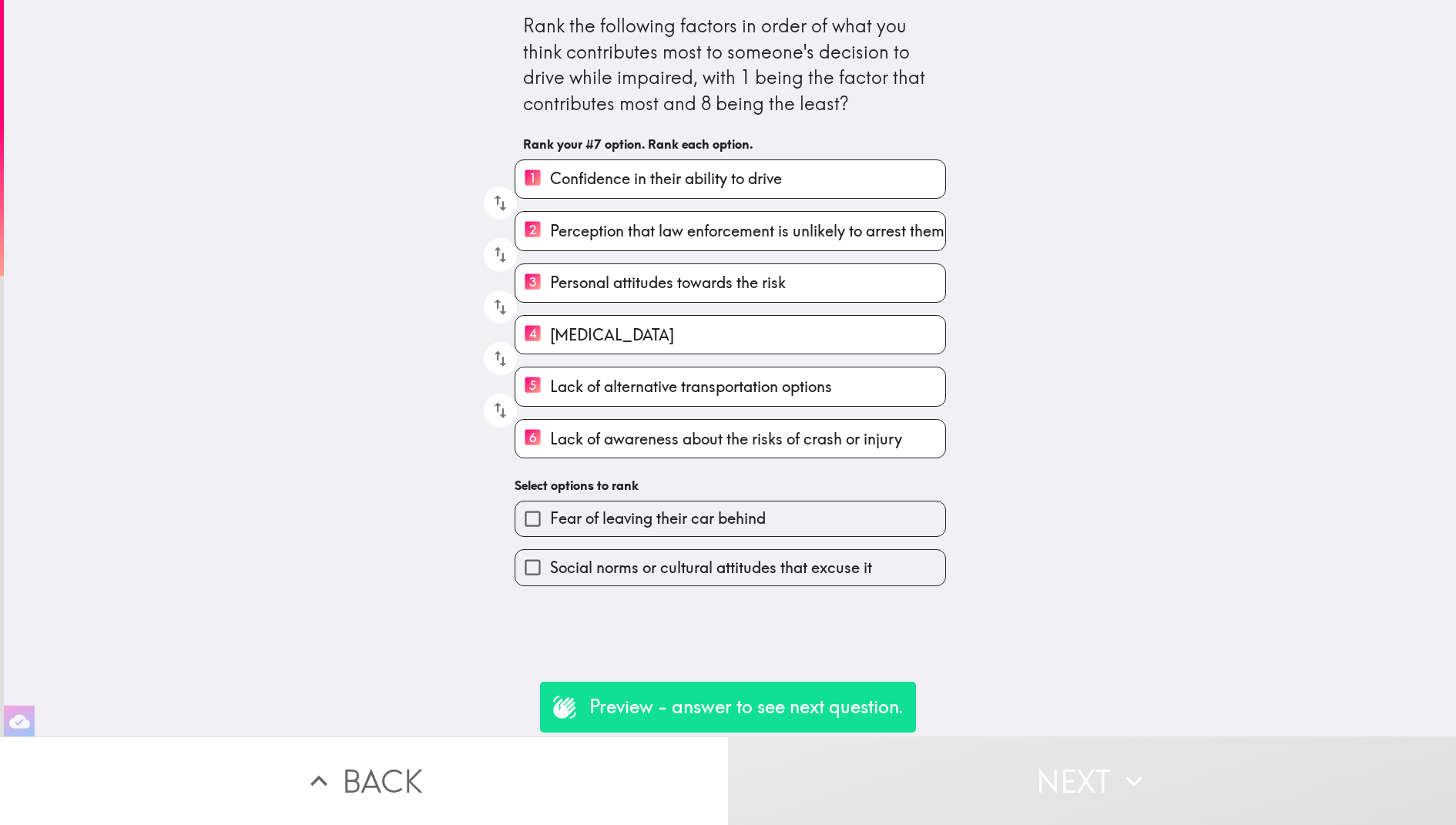
click at [808, 512] on label "Fear of leaving their car behind" at bounding box center [730, 519] width 430 height 35
click at [550, 512] on input "Fear of leaving their car behind" at bounding box center [533, 519] width 35 height 35
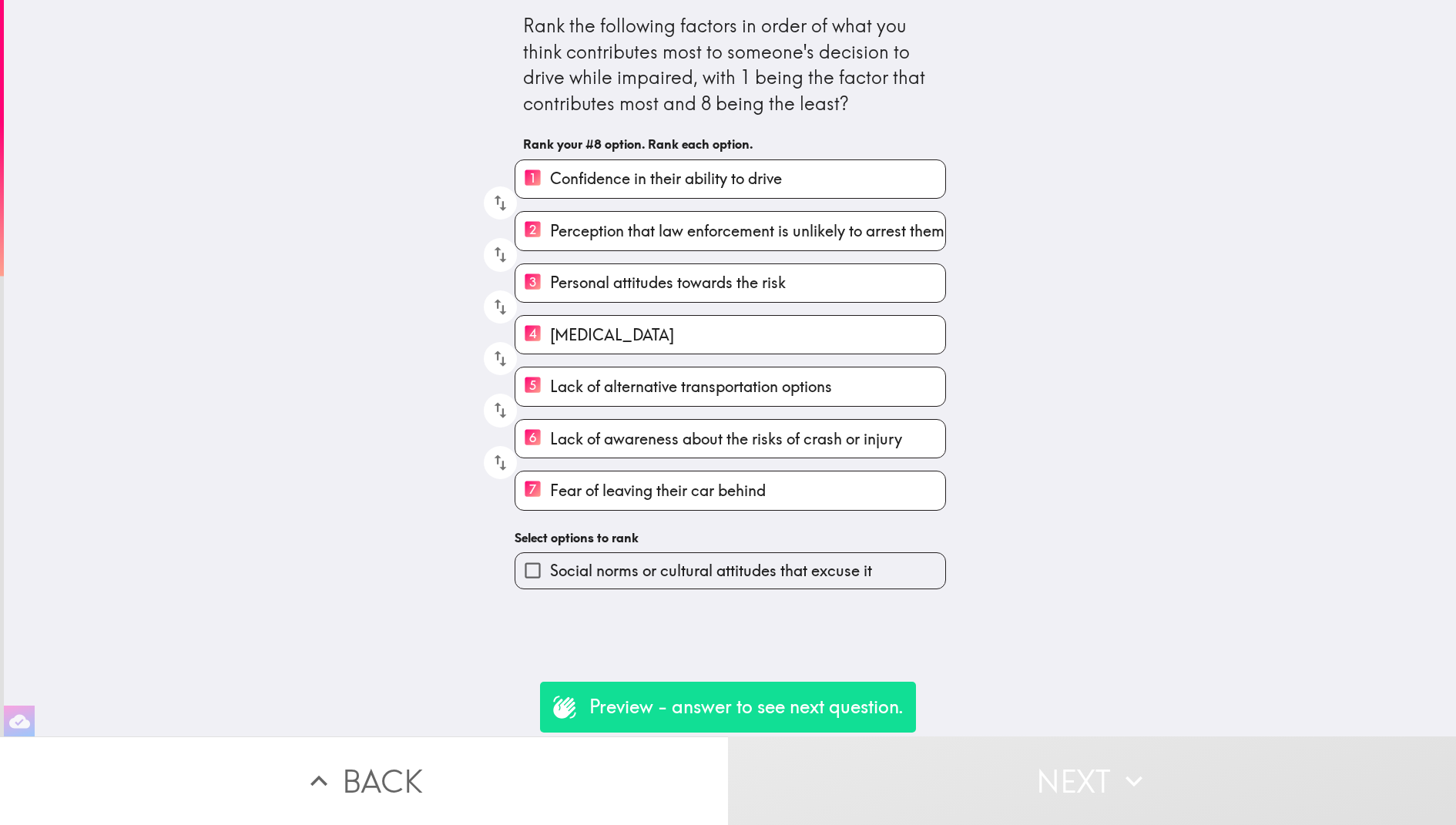
click at [828, 569] on span "Social norms or cultural attitudes that excuse it" at bounding box center [711, 572] width 322 height 22
click at [550, 569] on input "Social norms or cultural attitudes that excuse it" at bounding box center [533, 571] width 35 height 35
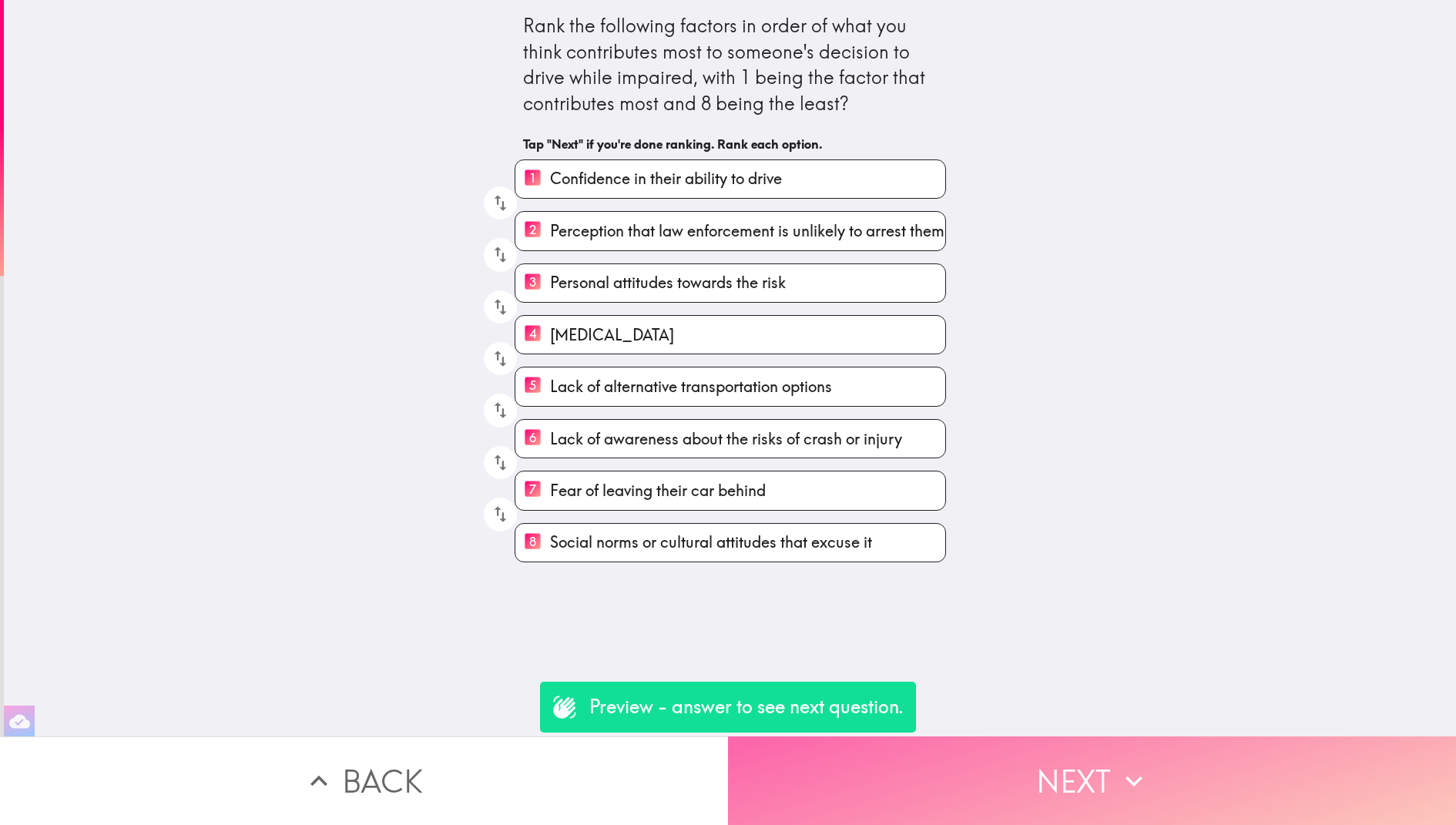
click at [1108, 790] on button "Next" at bounding box center [1092, 780] width 728 height 89
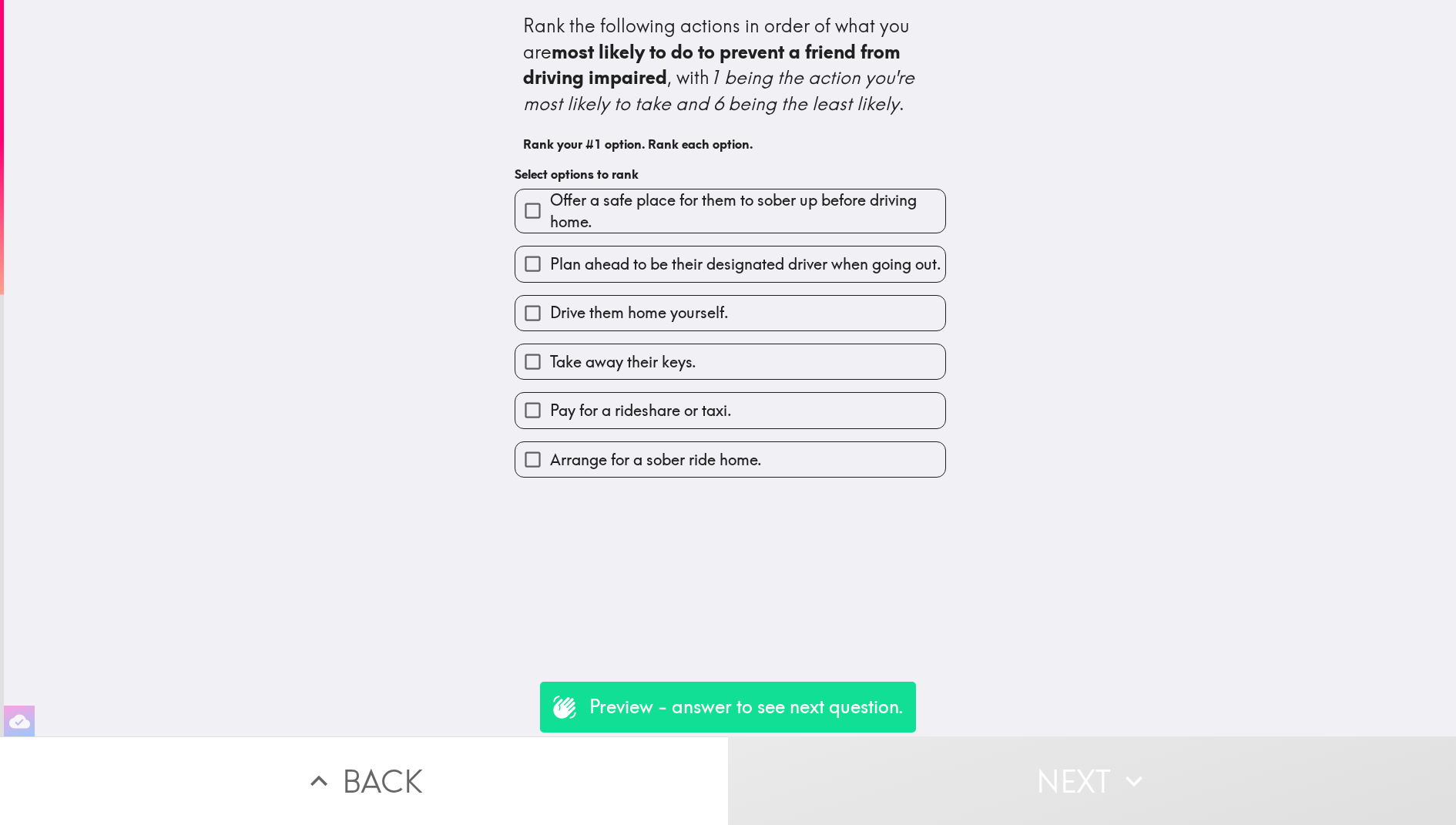
click at [523, 743] on button "Back" at bounding box center [364, 780] width 728 height 89
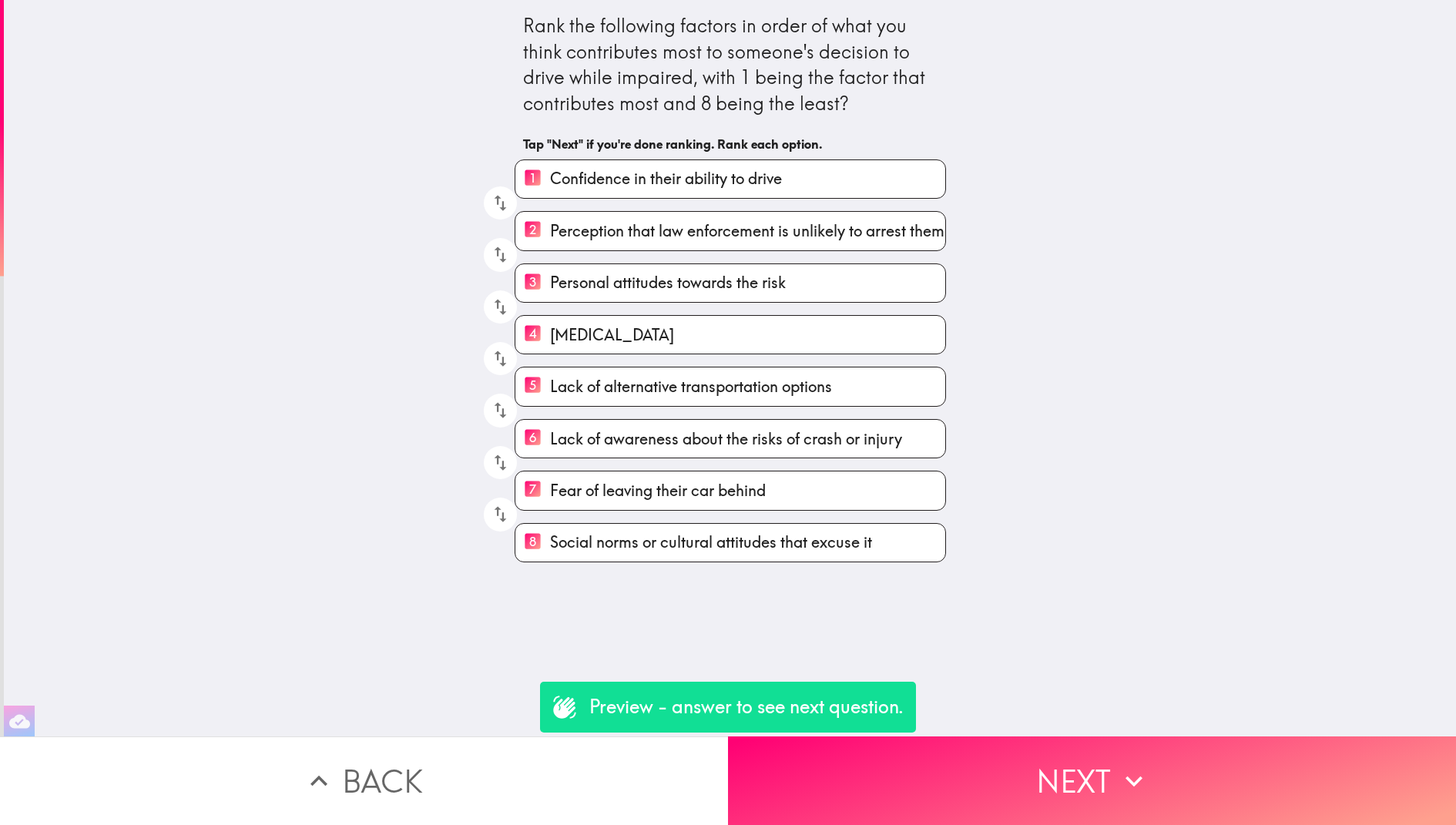
click at [410, 777] on button "Back" at bounding box center [364, 780] width 728 height 89
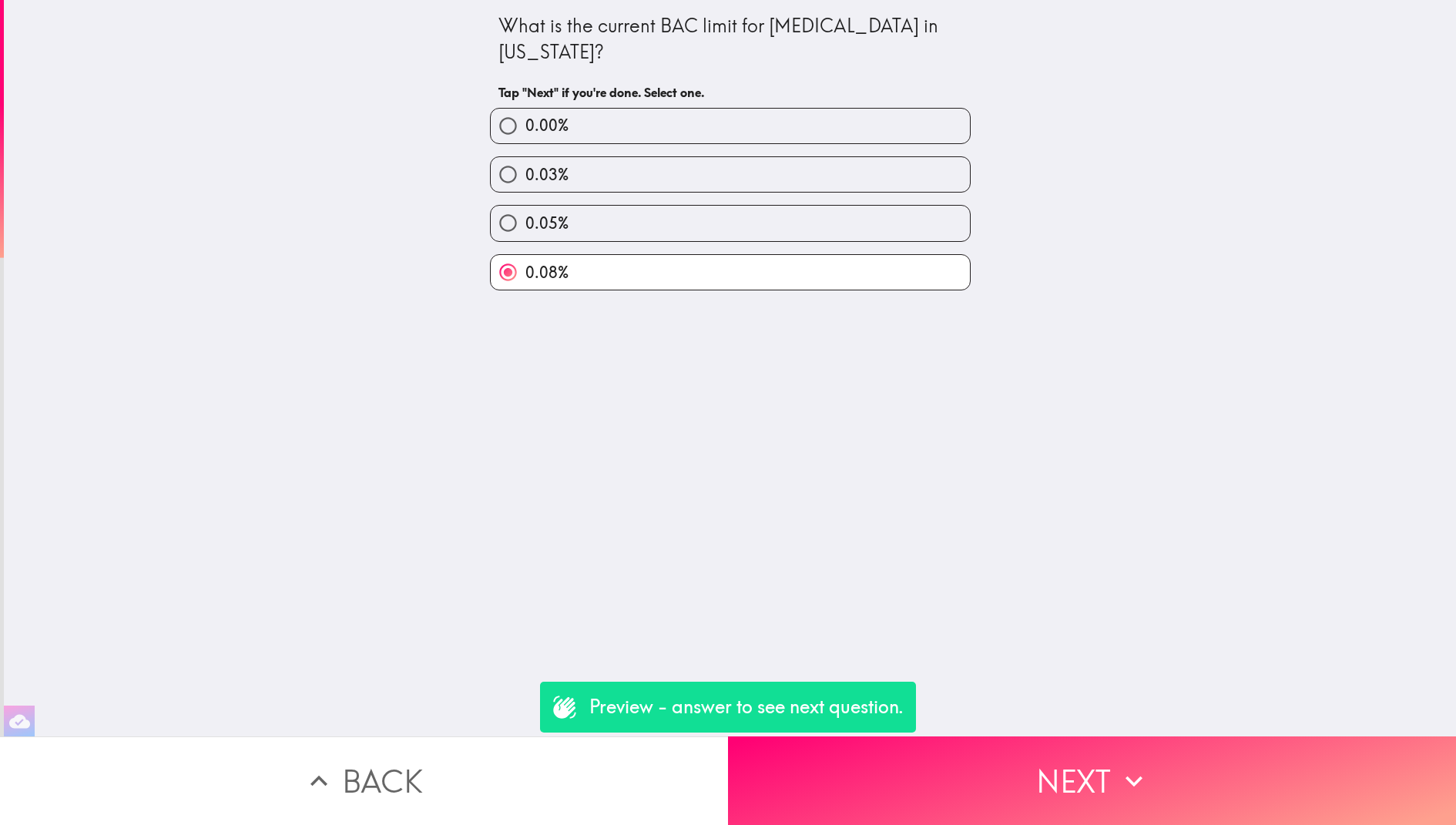
click at [408, 777] on button "Back" at bounding box center [364, 780] width 728 height 89
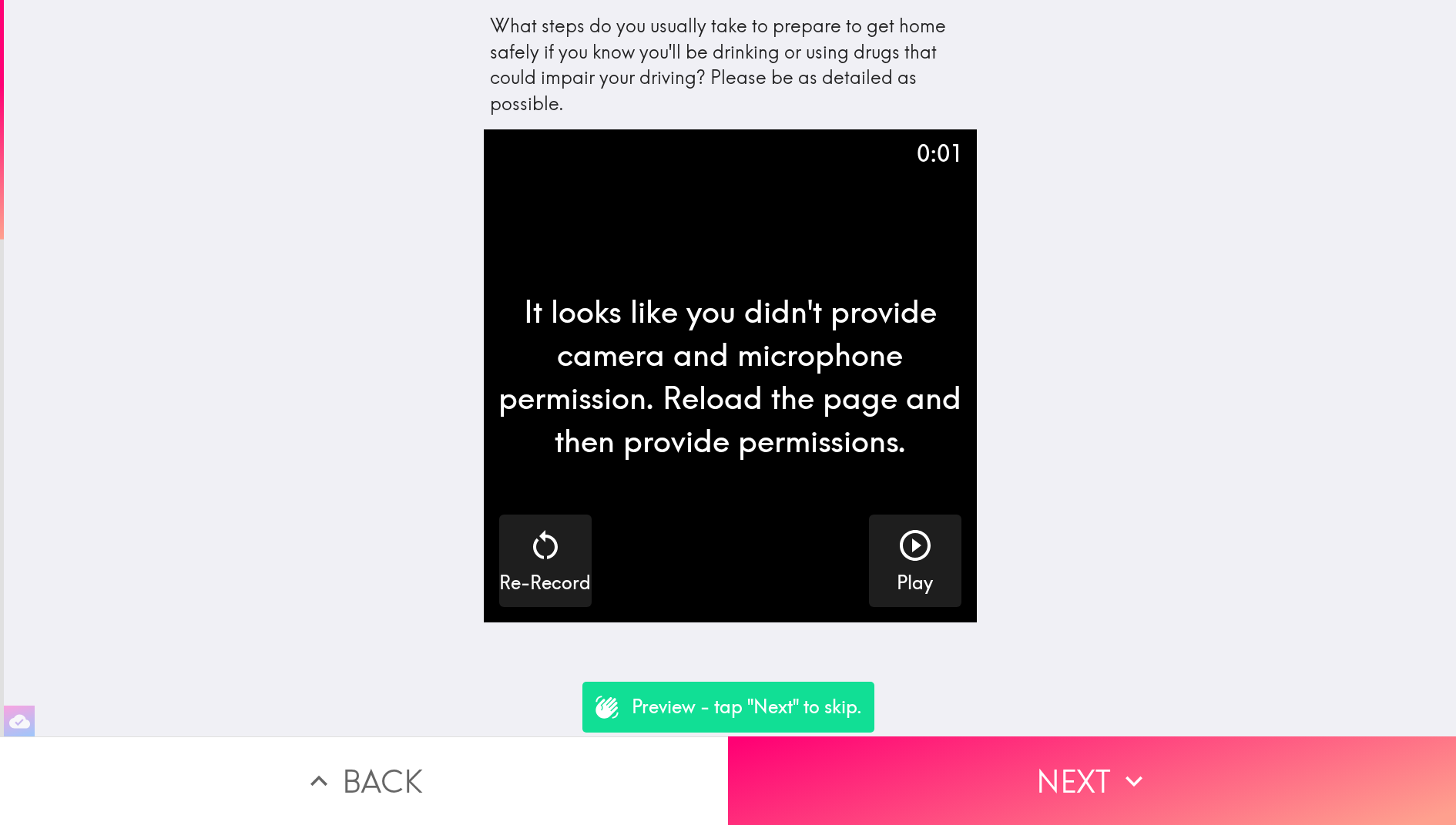
click at [408, 777] on button "Back" at bounding box center [364, 780] width 728 height 89
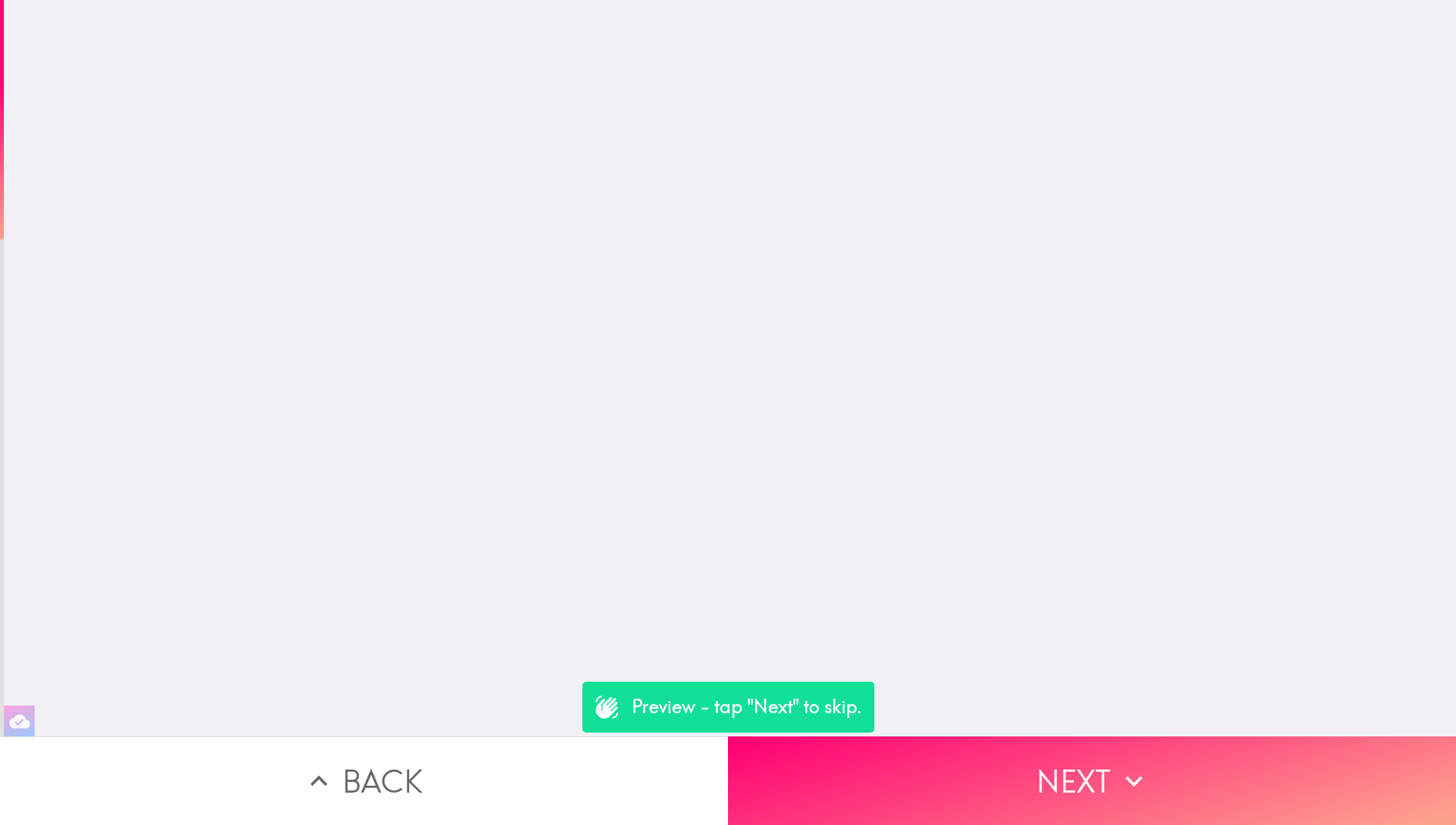
click at [408, 777] on button "Back" at bounding box center [364, 780] width 728 height 89
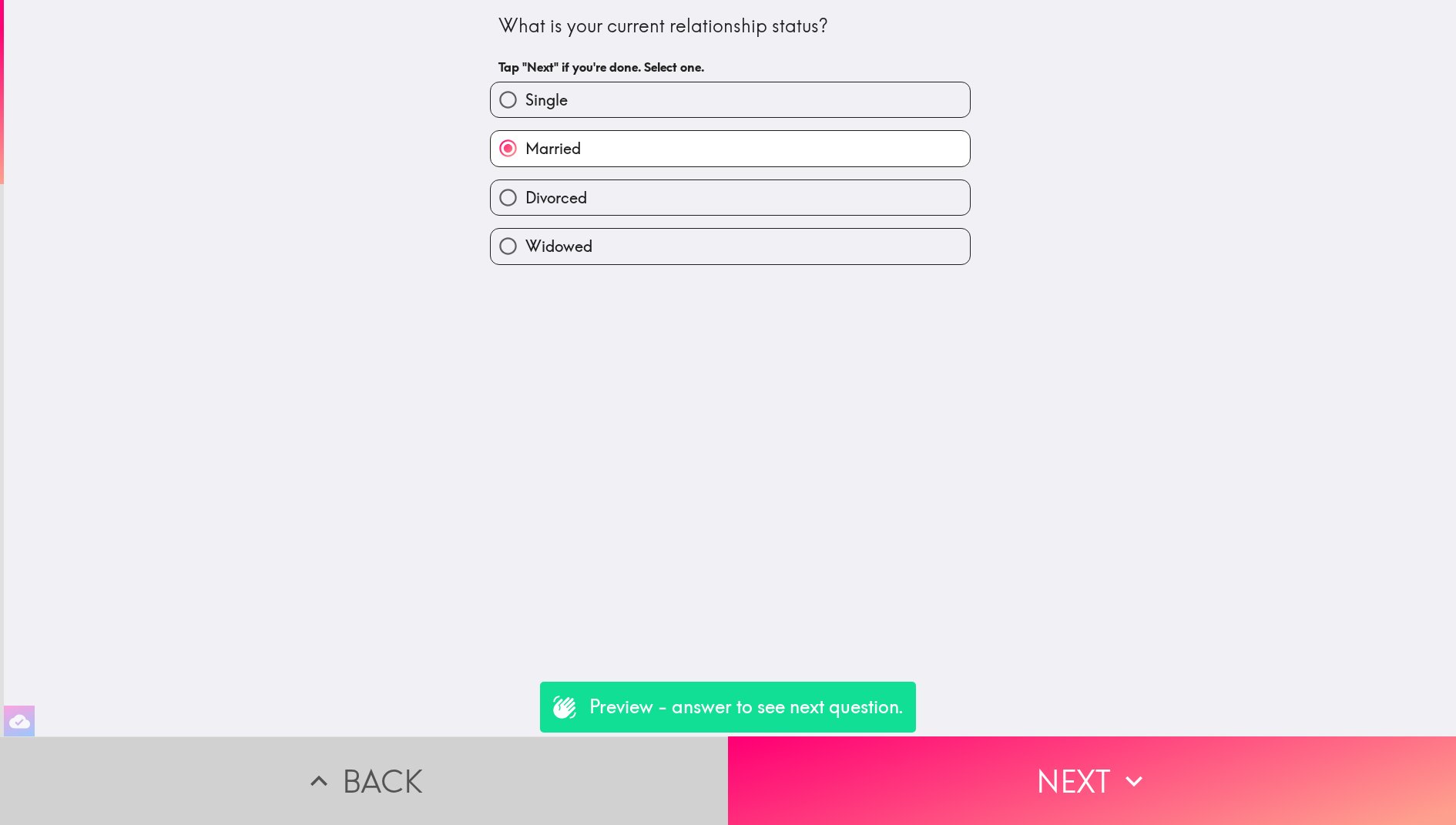
click at [408, 777] on button "Back" at bounding box center [364, 780] width 728 height 89
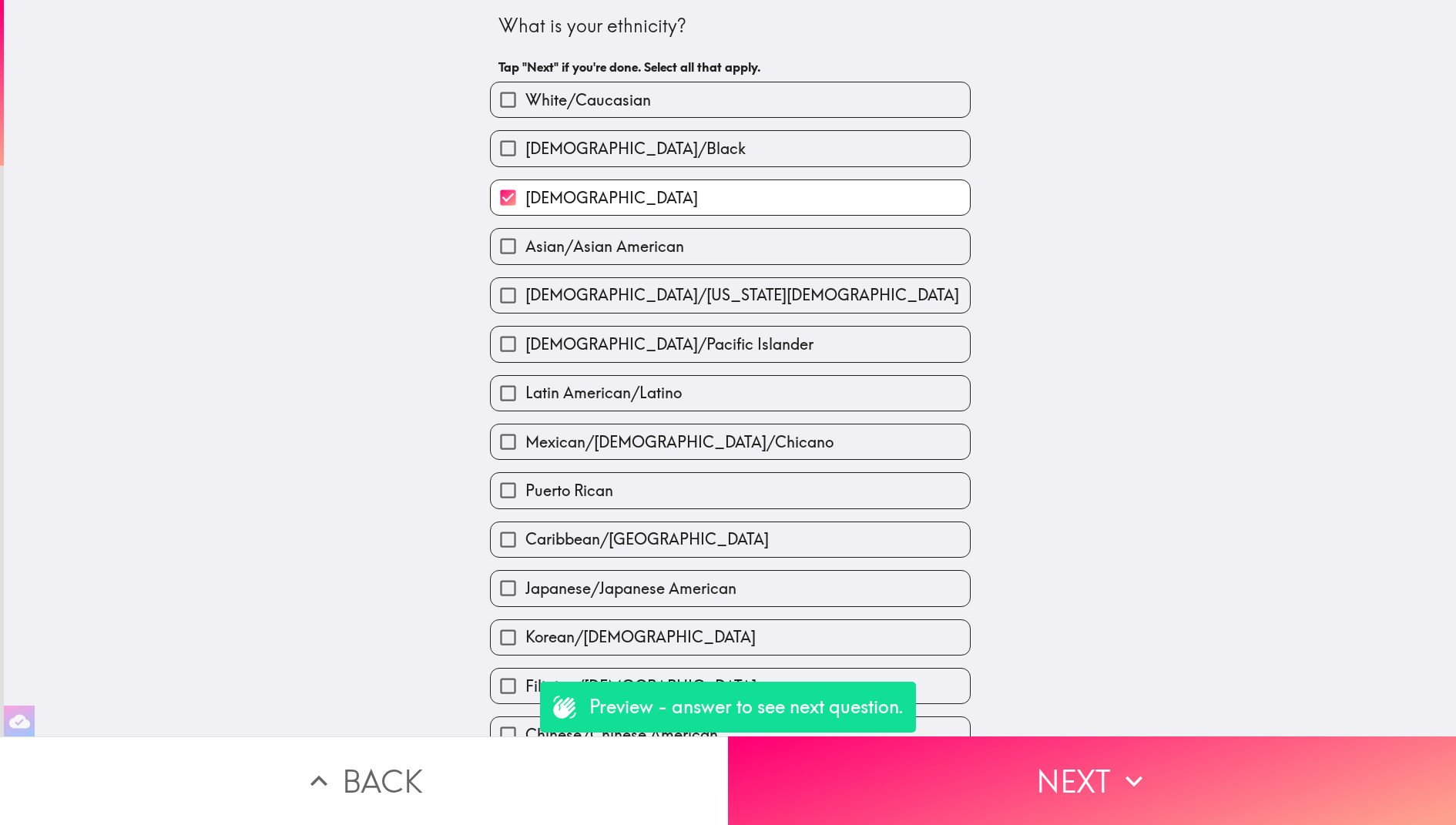
click at [408, 777] on button "Back" at bounding box center [364, 780] width 728 height 89
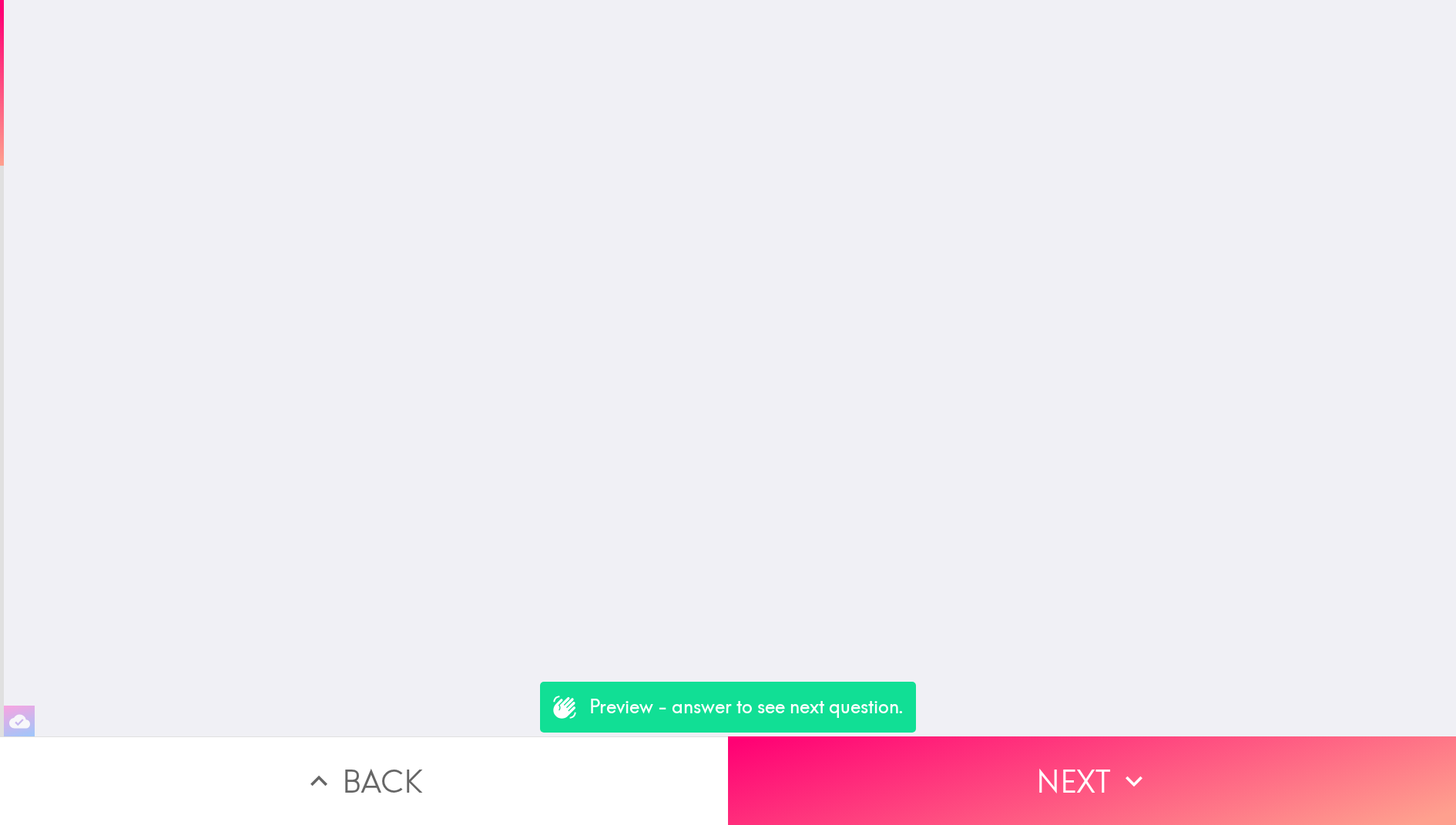
click at [408, 777] on button "Back" at bounding box center [364, 780] width 728 height 89
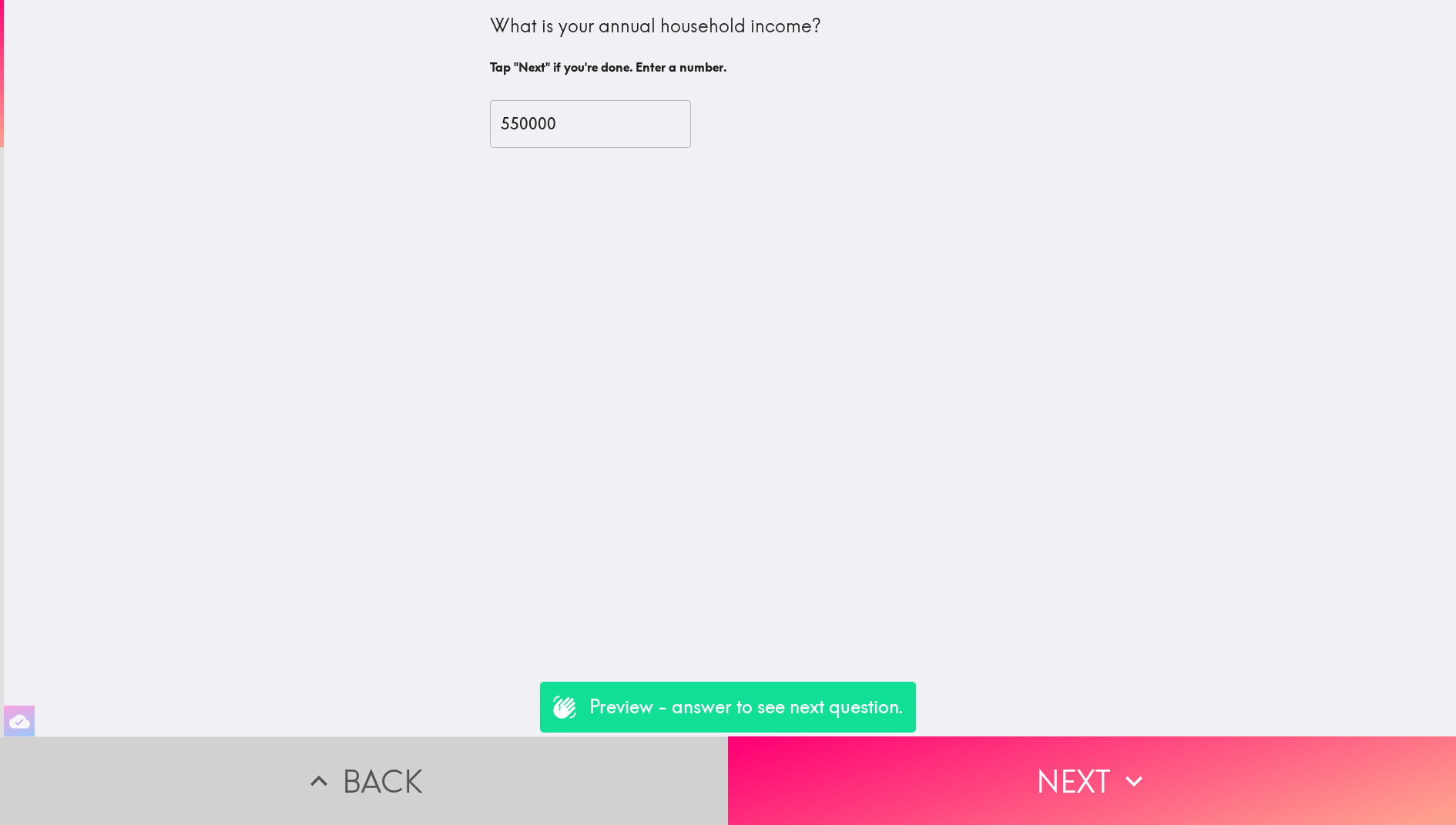
click at [439, 754] on button "Back" at bounding box center [364, 780] width 728 height 89
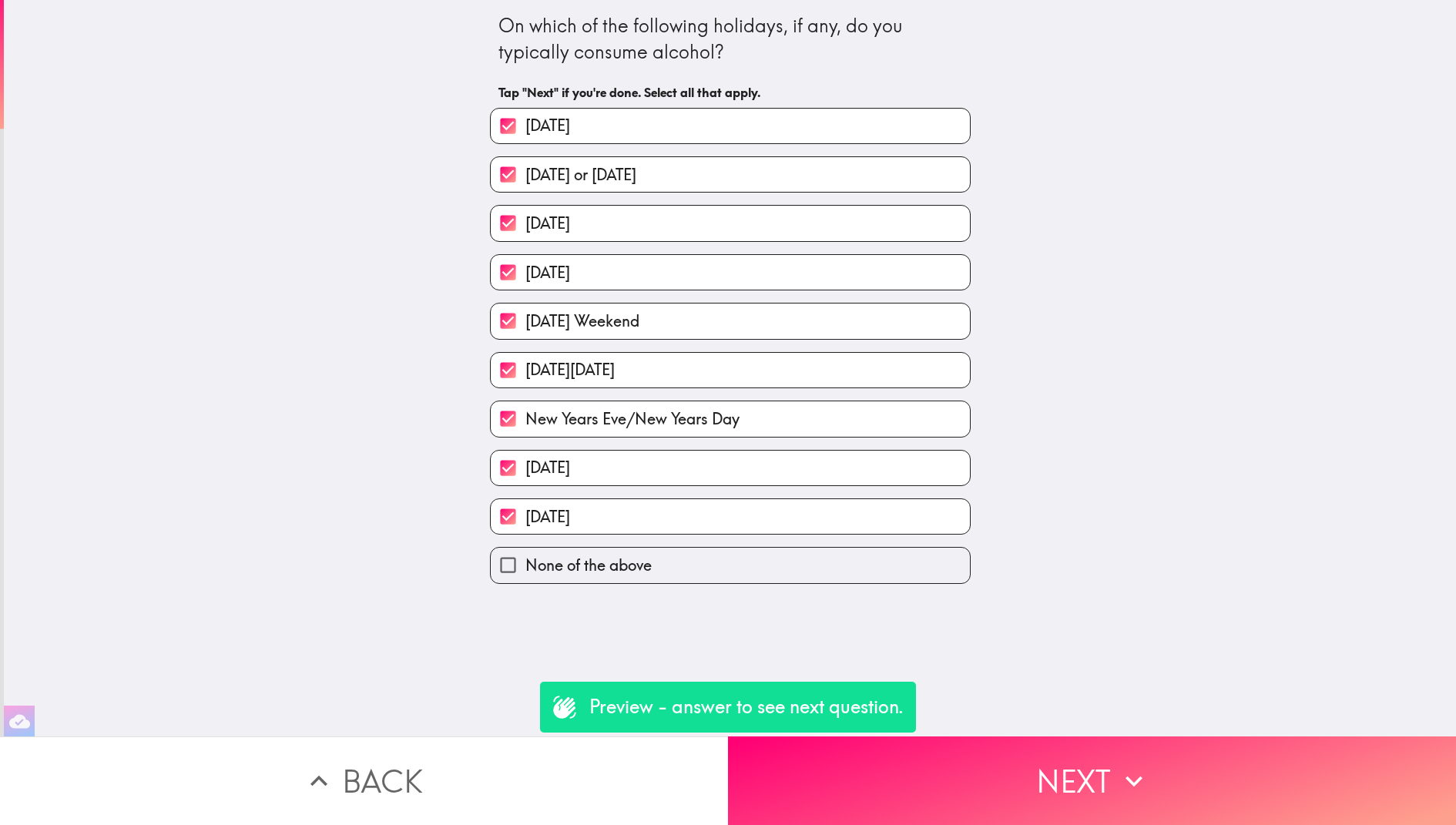
click at [490, 767] on button "Back" at bounding box center [364, 780] width 728 height 89
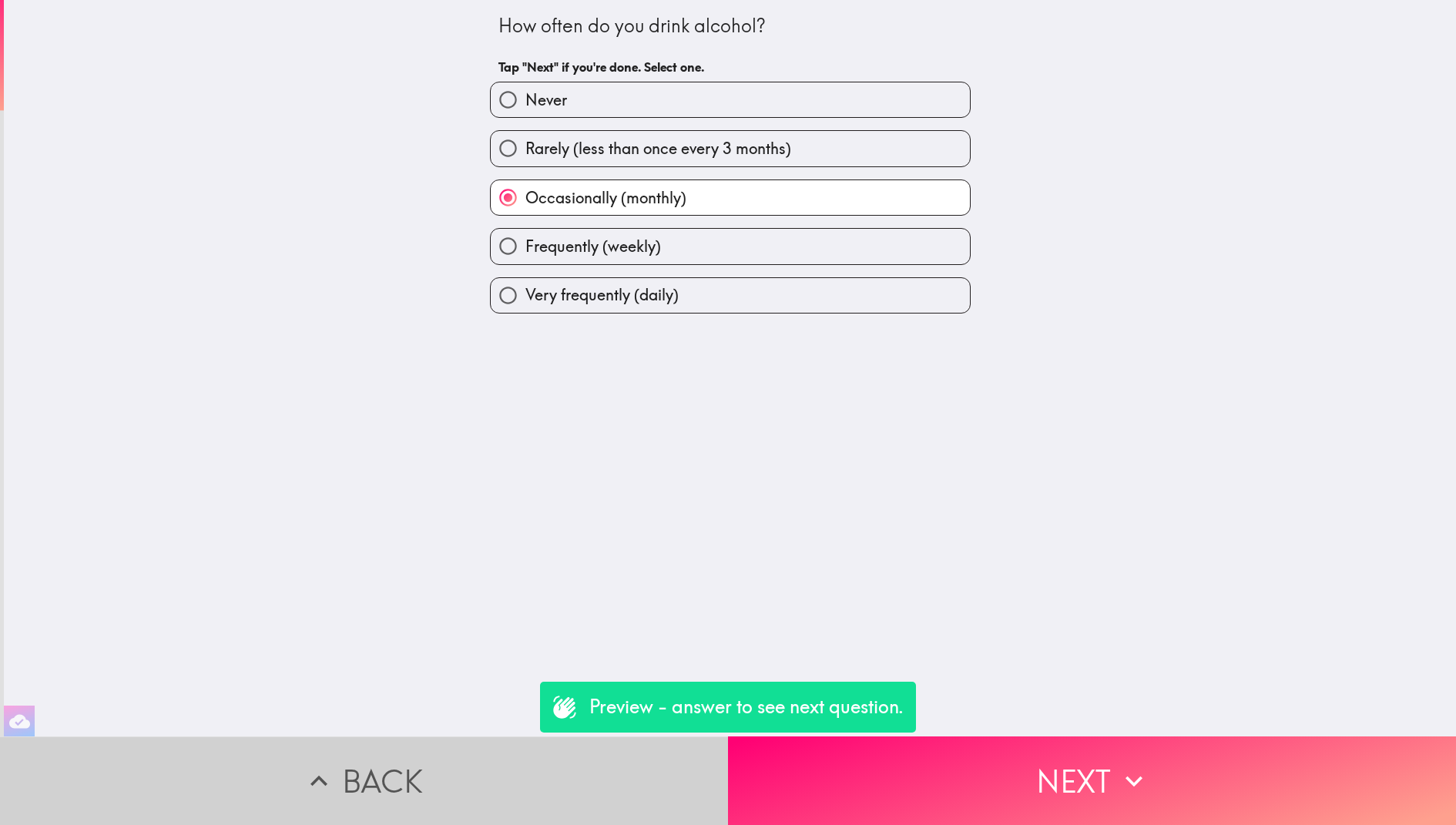
click at [490, 769] on button "Back" at bounding box center [364, 780] width 728 height 89
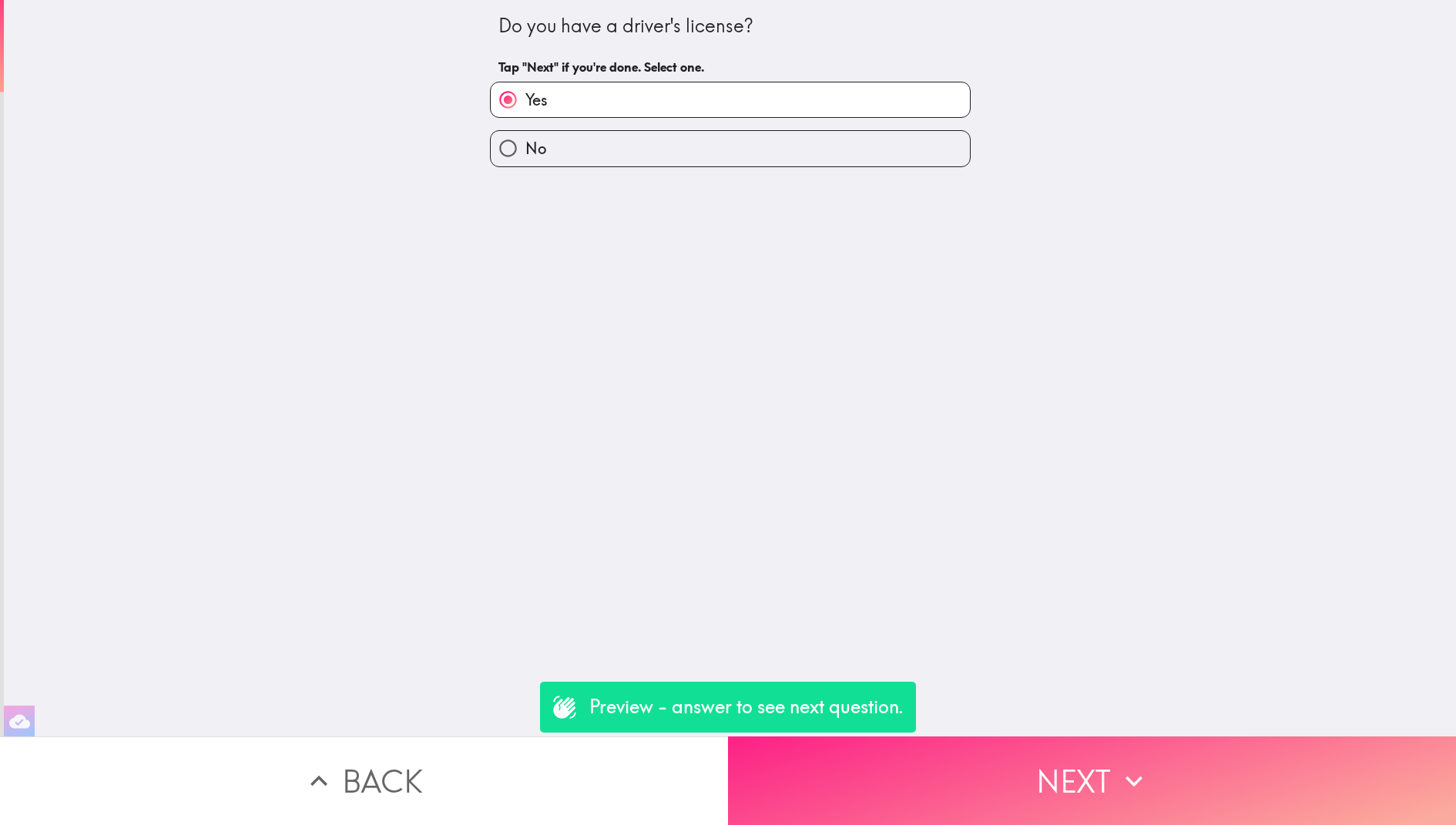
click at [904, 764] on button "Next" at bounding box center [1092, 780] width 728 height 89
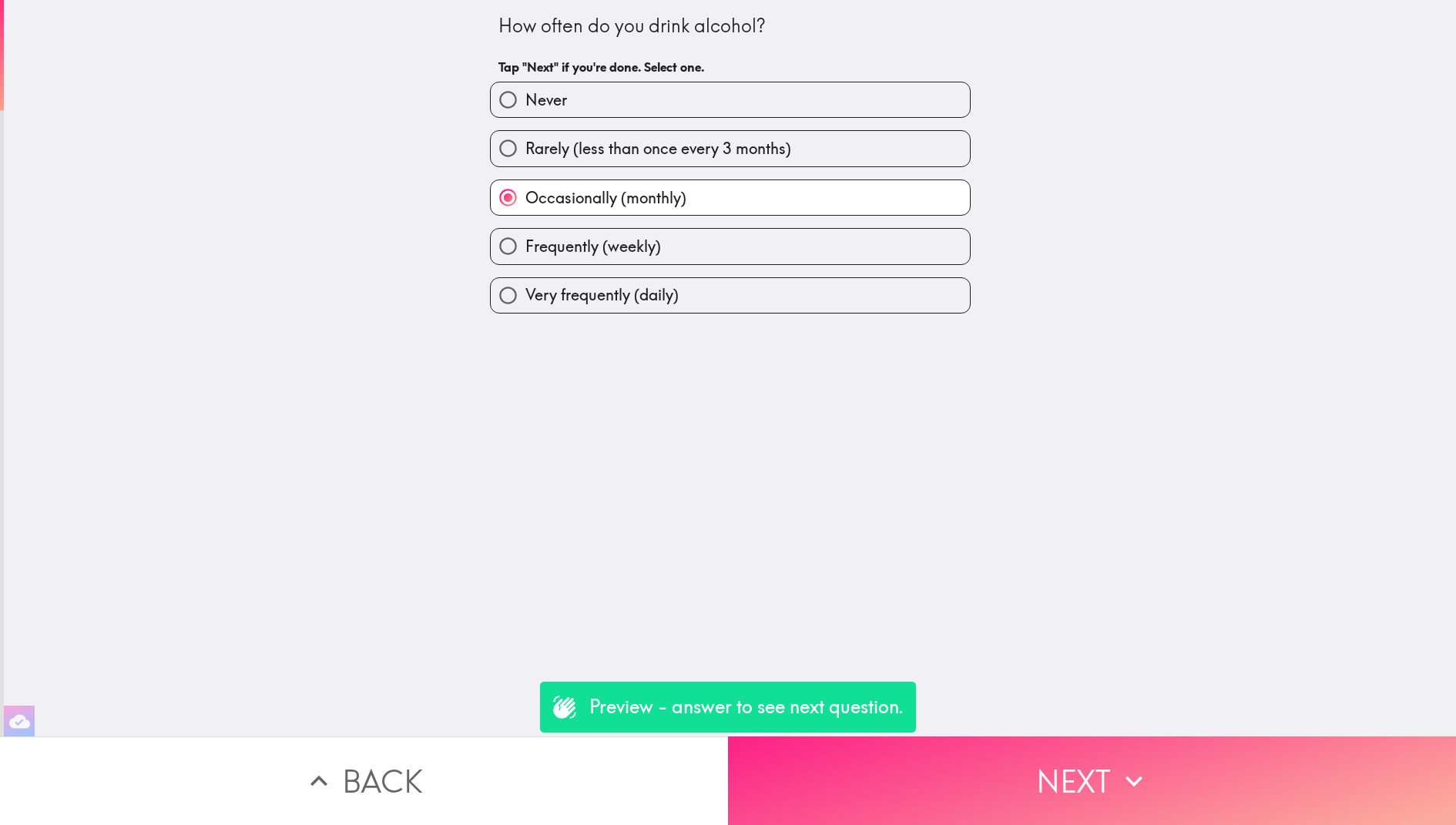
click at [901, 764] on button "Next" at bounding box center [1092, 780] width 728 height 89
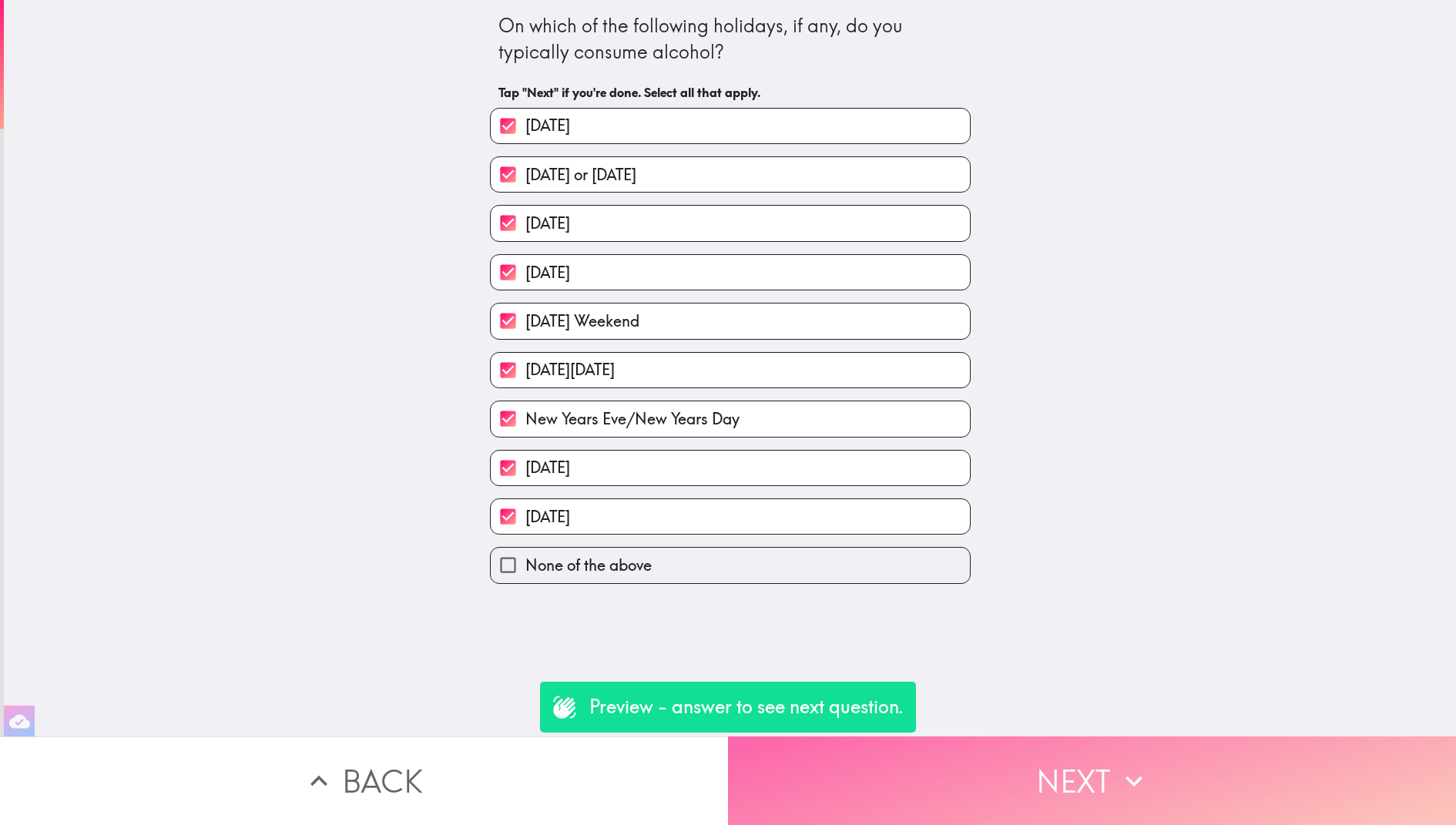
click at [900, 764] on button "Next" at bounding box center [1092, 780] width 728 height 89
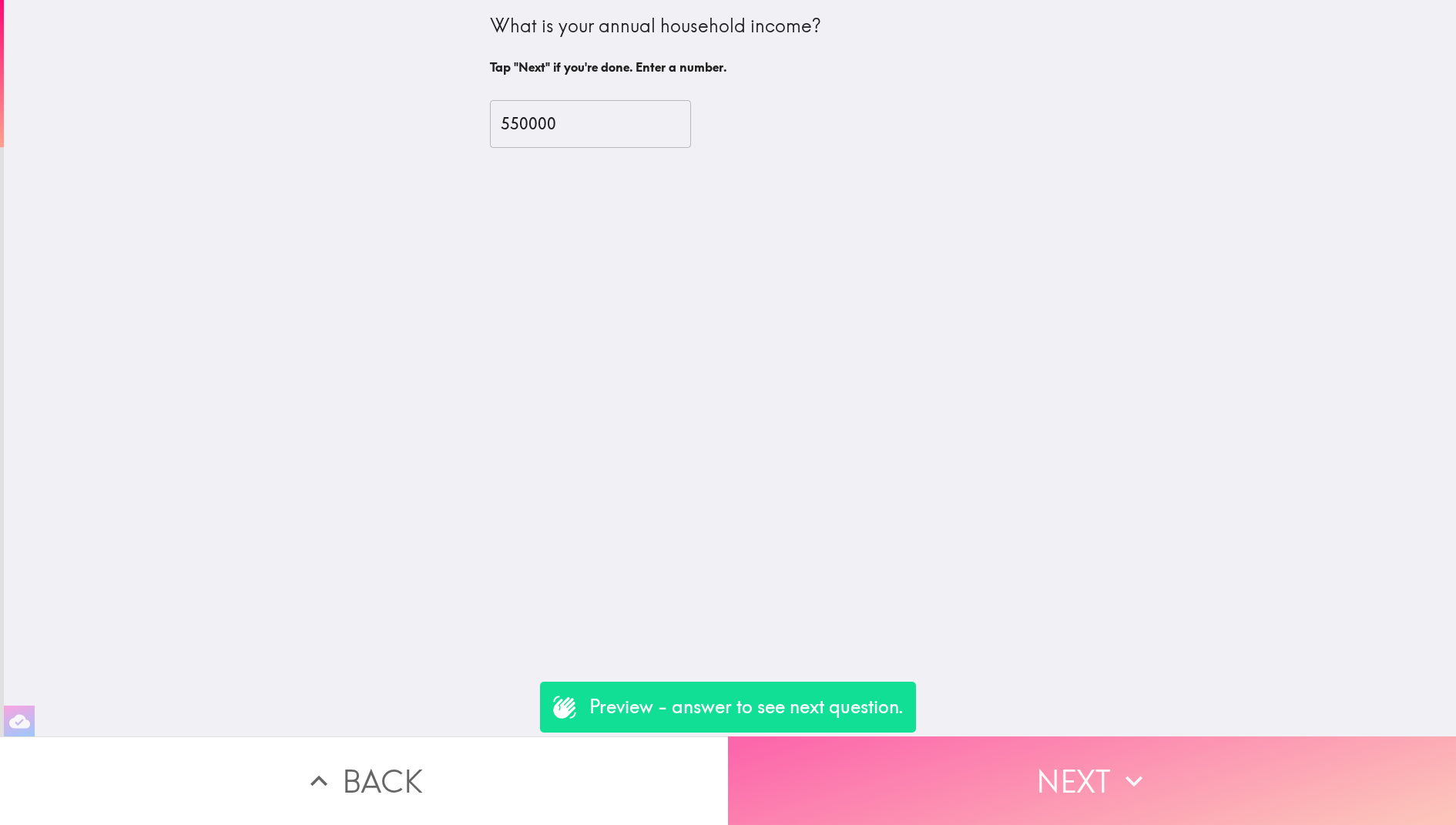
click at [900, 764] on button "Next" at bounding box center [1092, 780] width 728 height 89
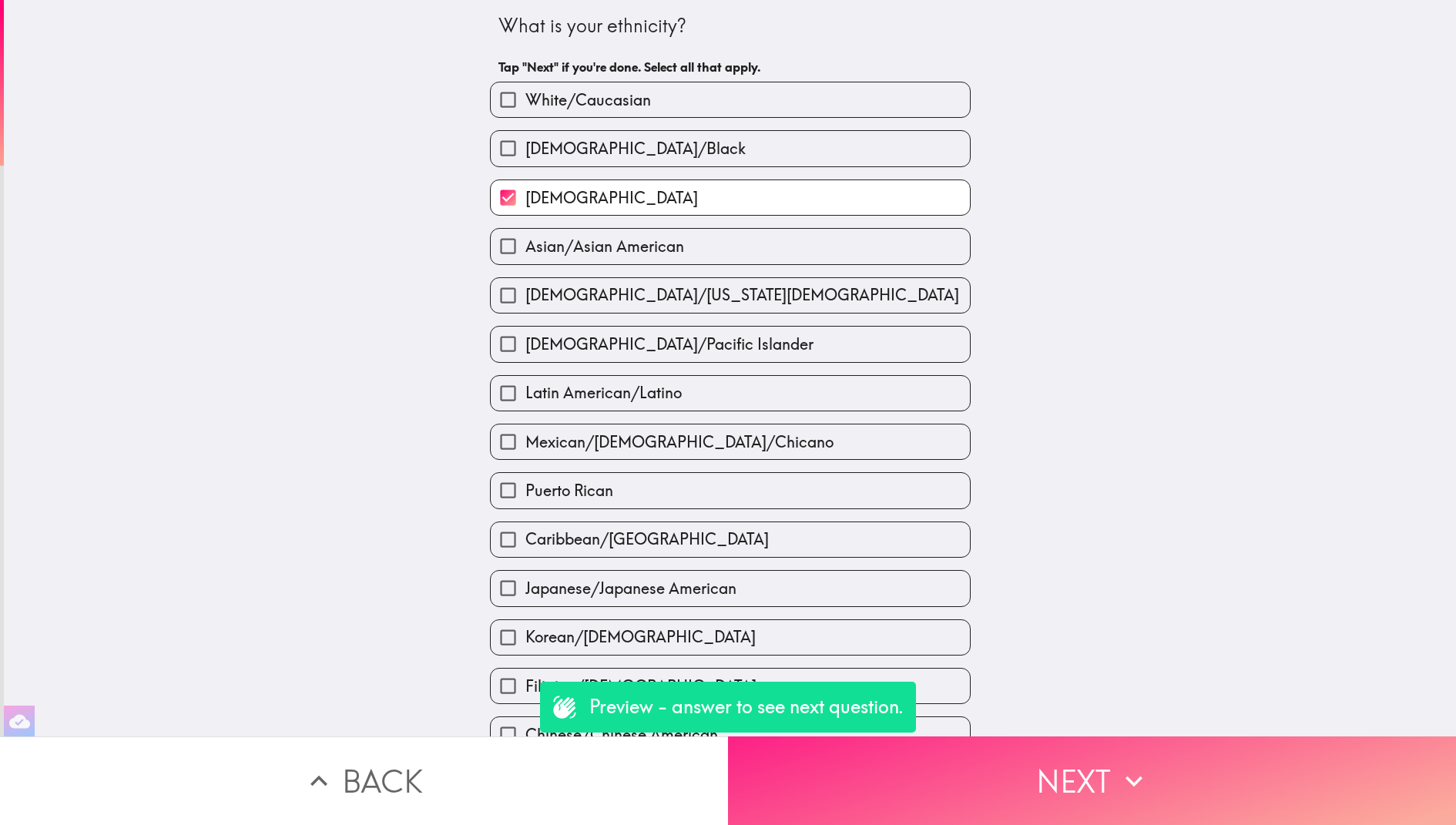
click at [1155, 772] on button "Next" at bounding box center [1092, 780] width 728 height 89
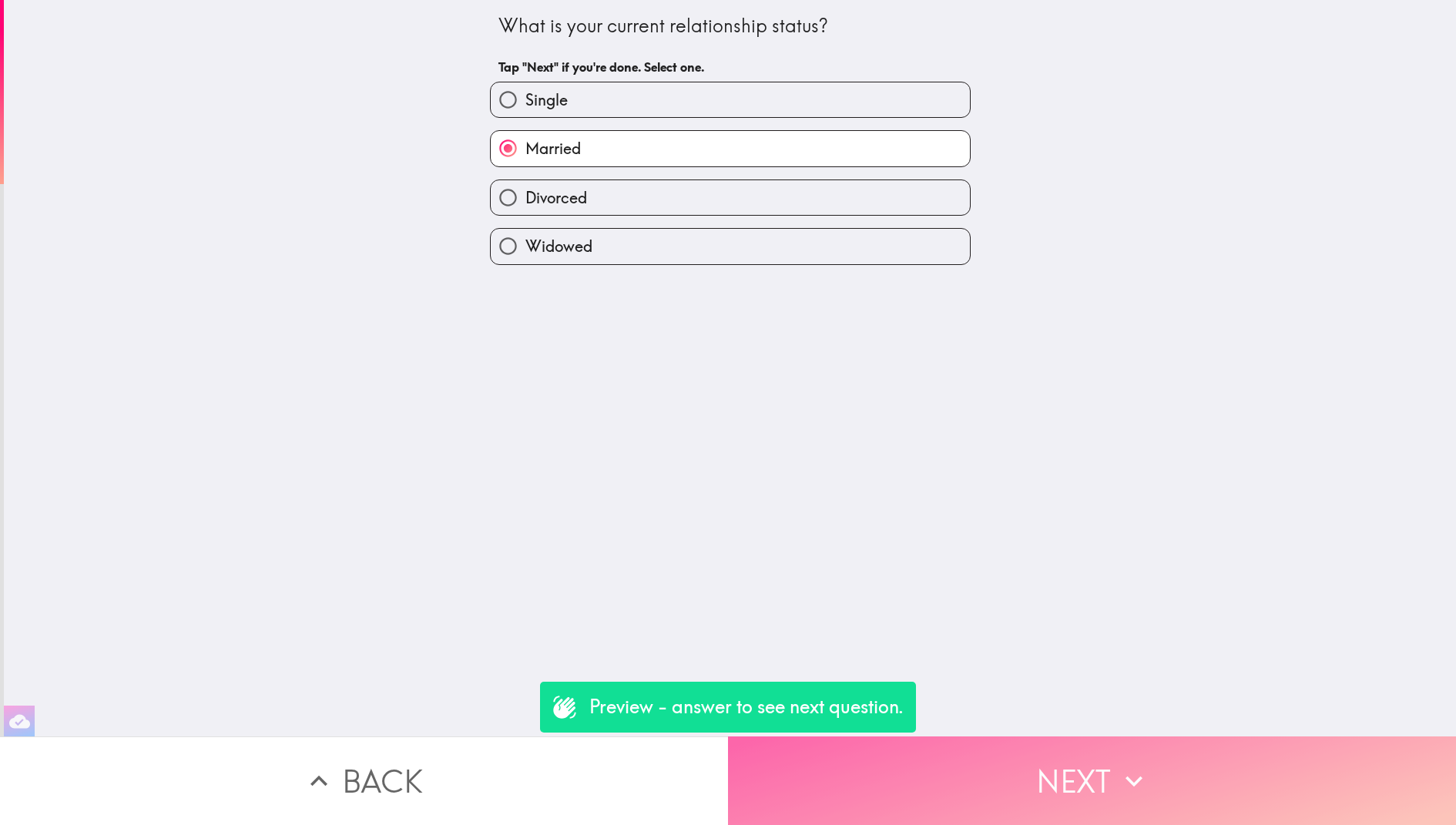
click at [1155, 772] on button "Next" at bounding box center [1092, 780] width 728 height 89
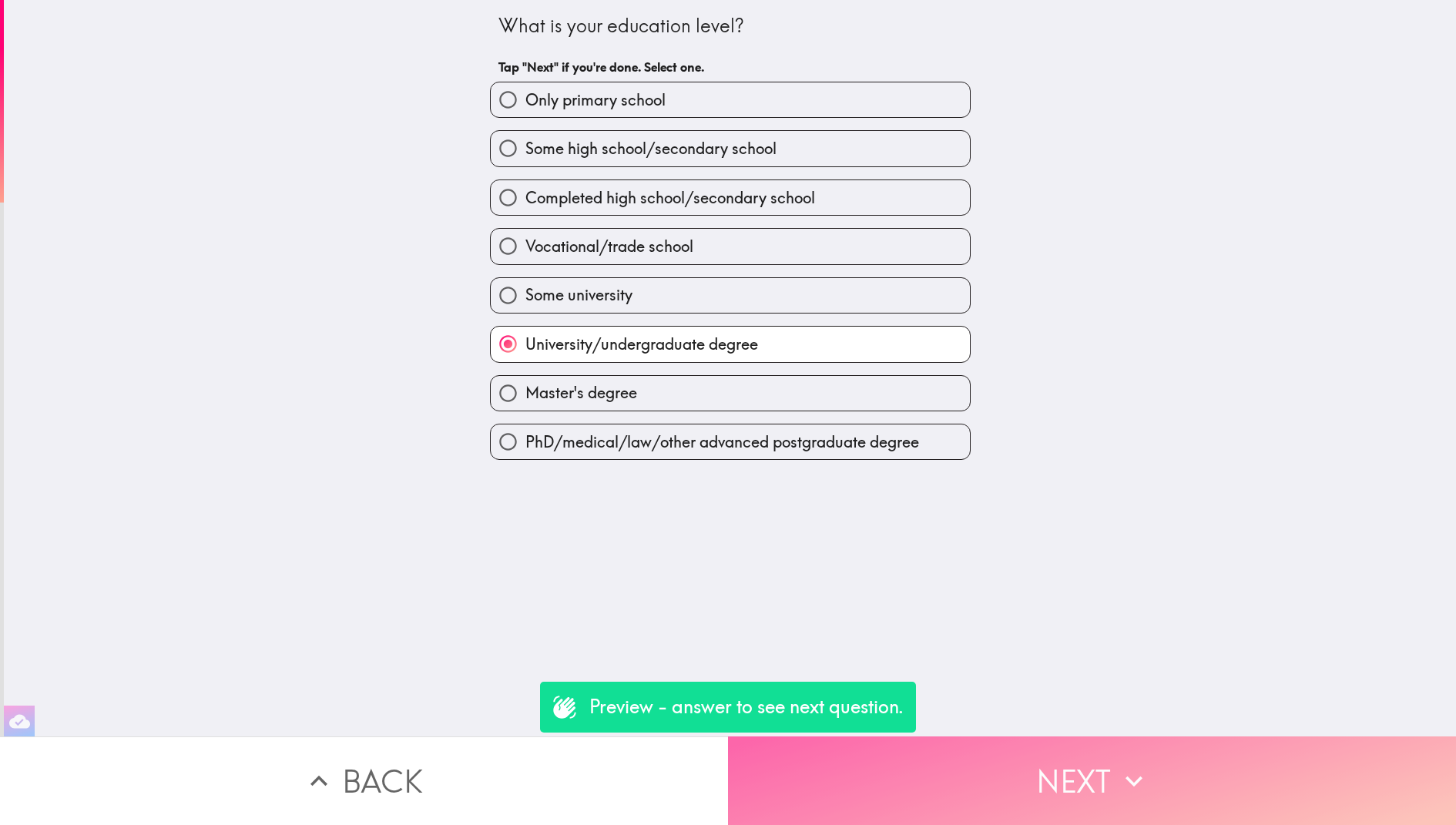
click at [1155, 772] on button "Next" at bounding box center [1092, 780] width 728 height 89
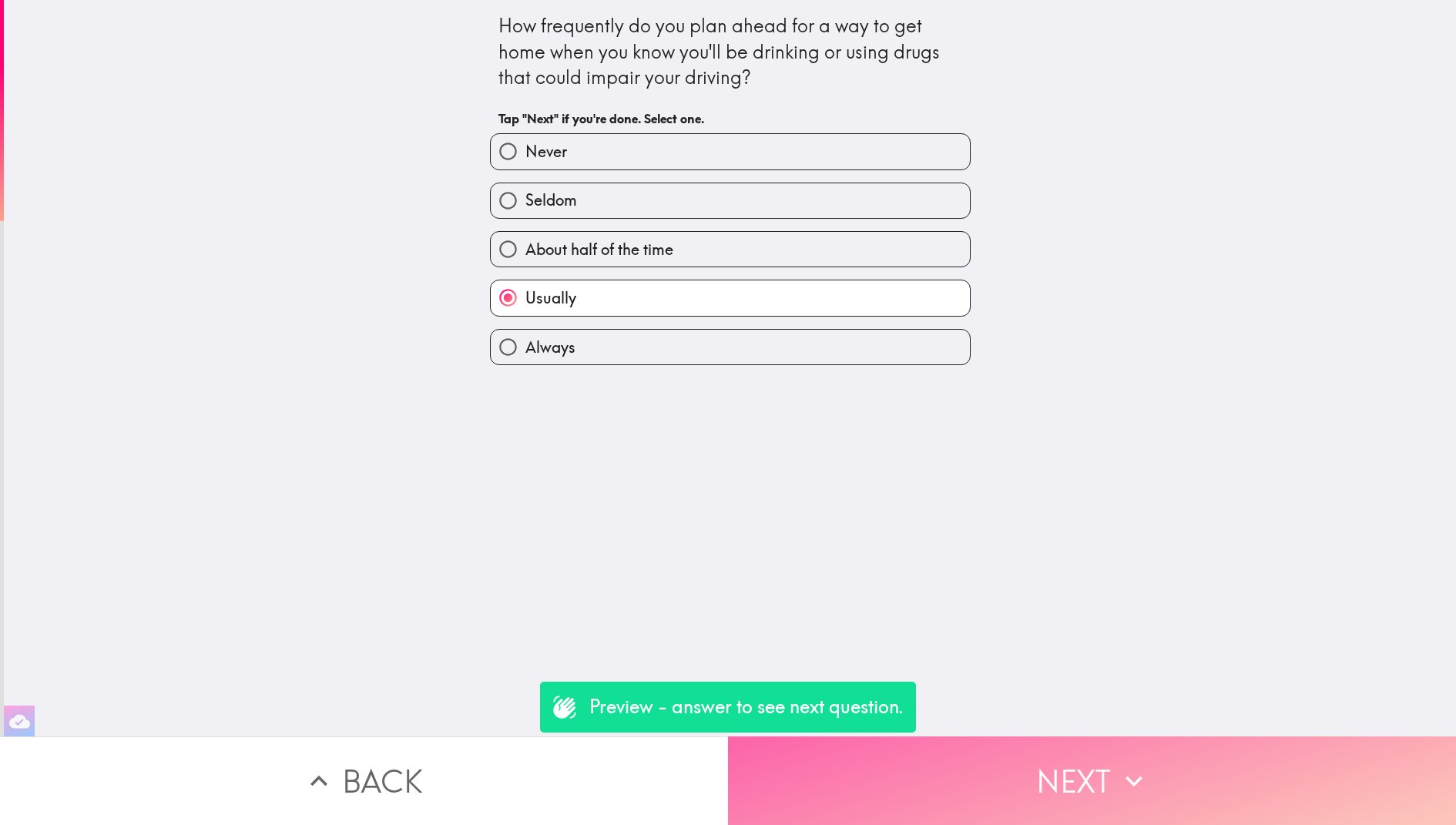
click at [1155, 772] on button "Next" at bounding box center [1092, 780] width 728 height 89
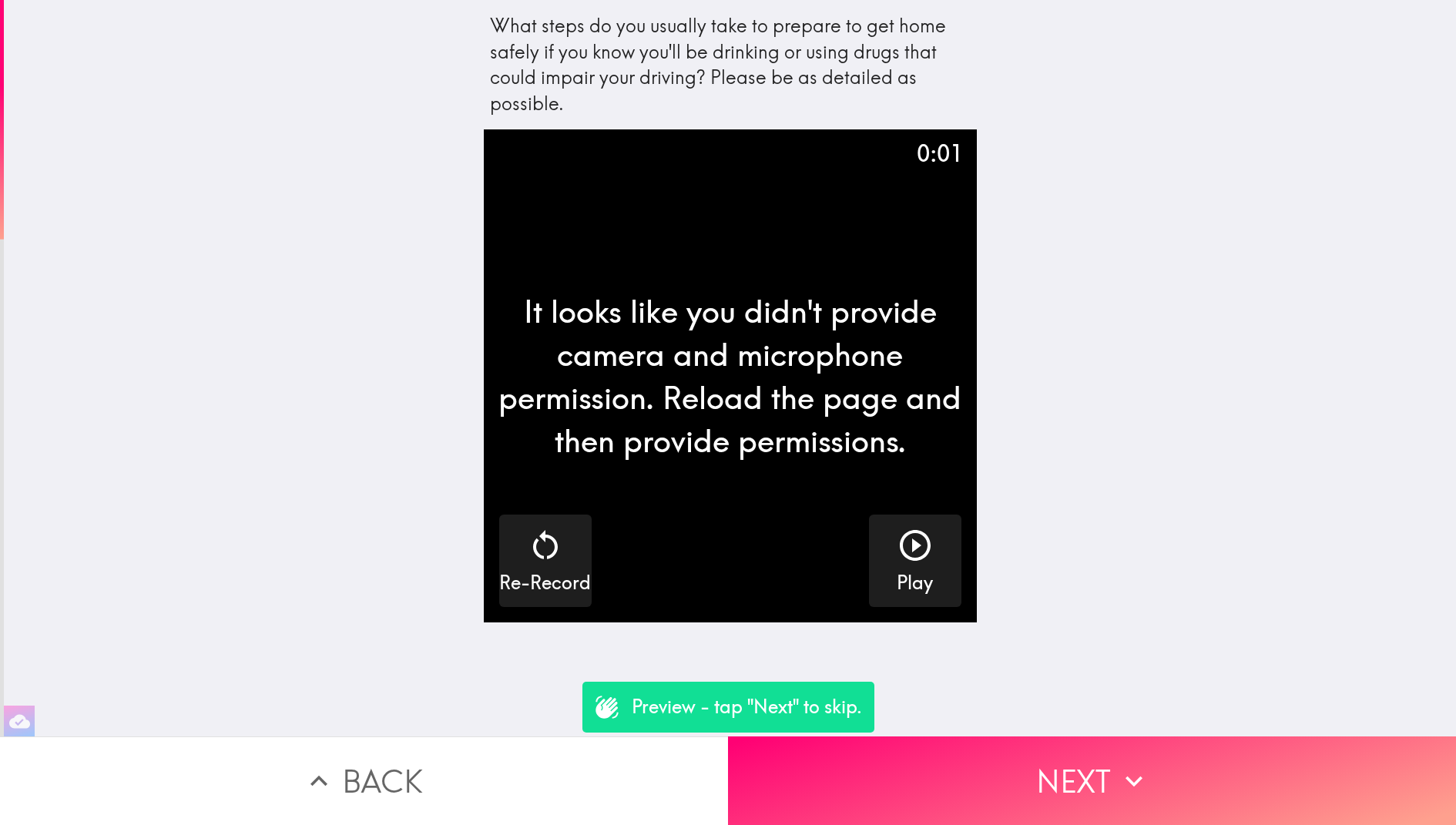
click at [490, 758] on button "Back" at bounding box center [364, 780] width 728 height 89
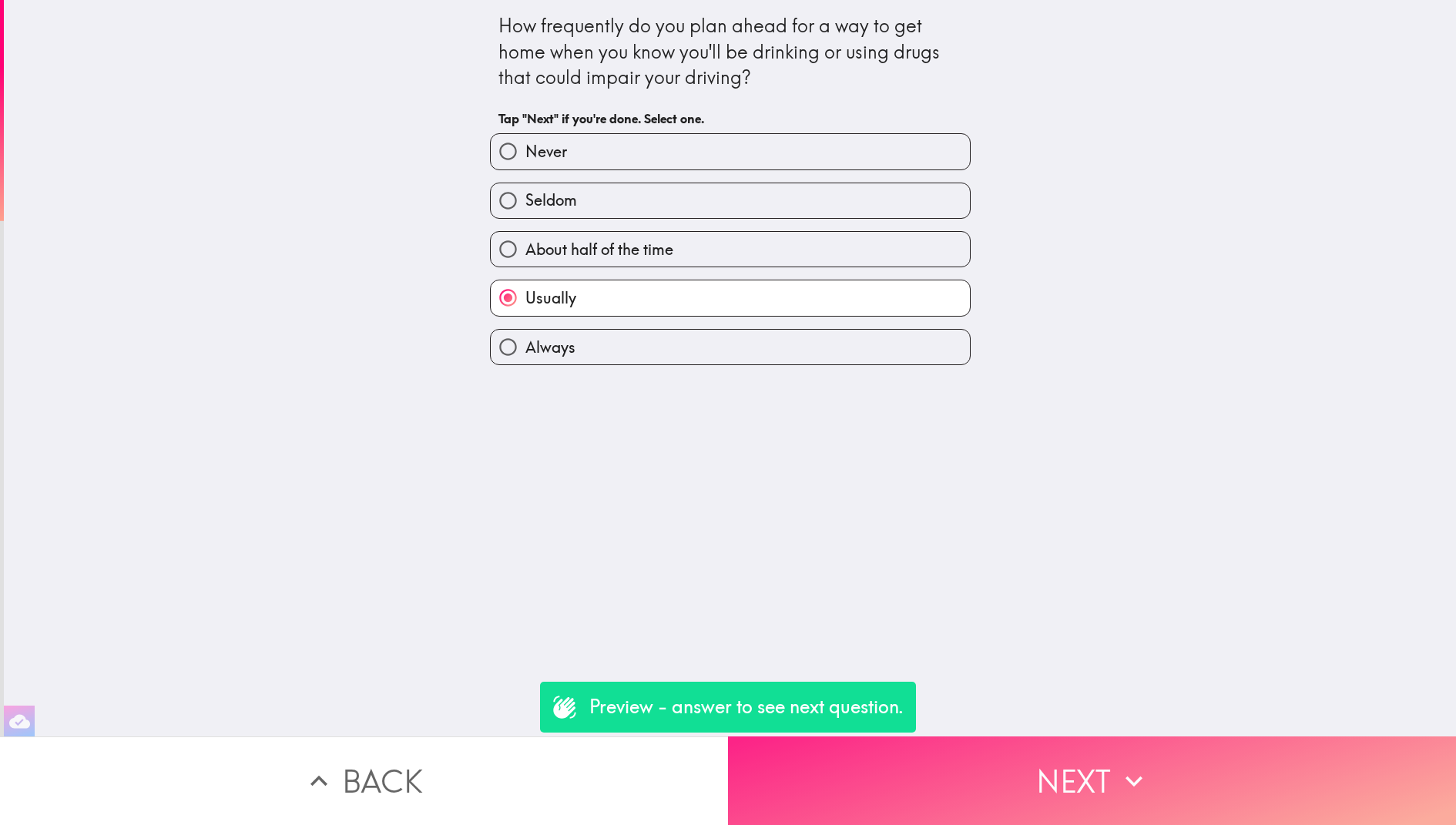
click at [1049, 780] on button "Next" at bounding box center [1092, 780] width 728 height 89
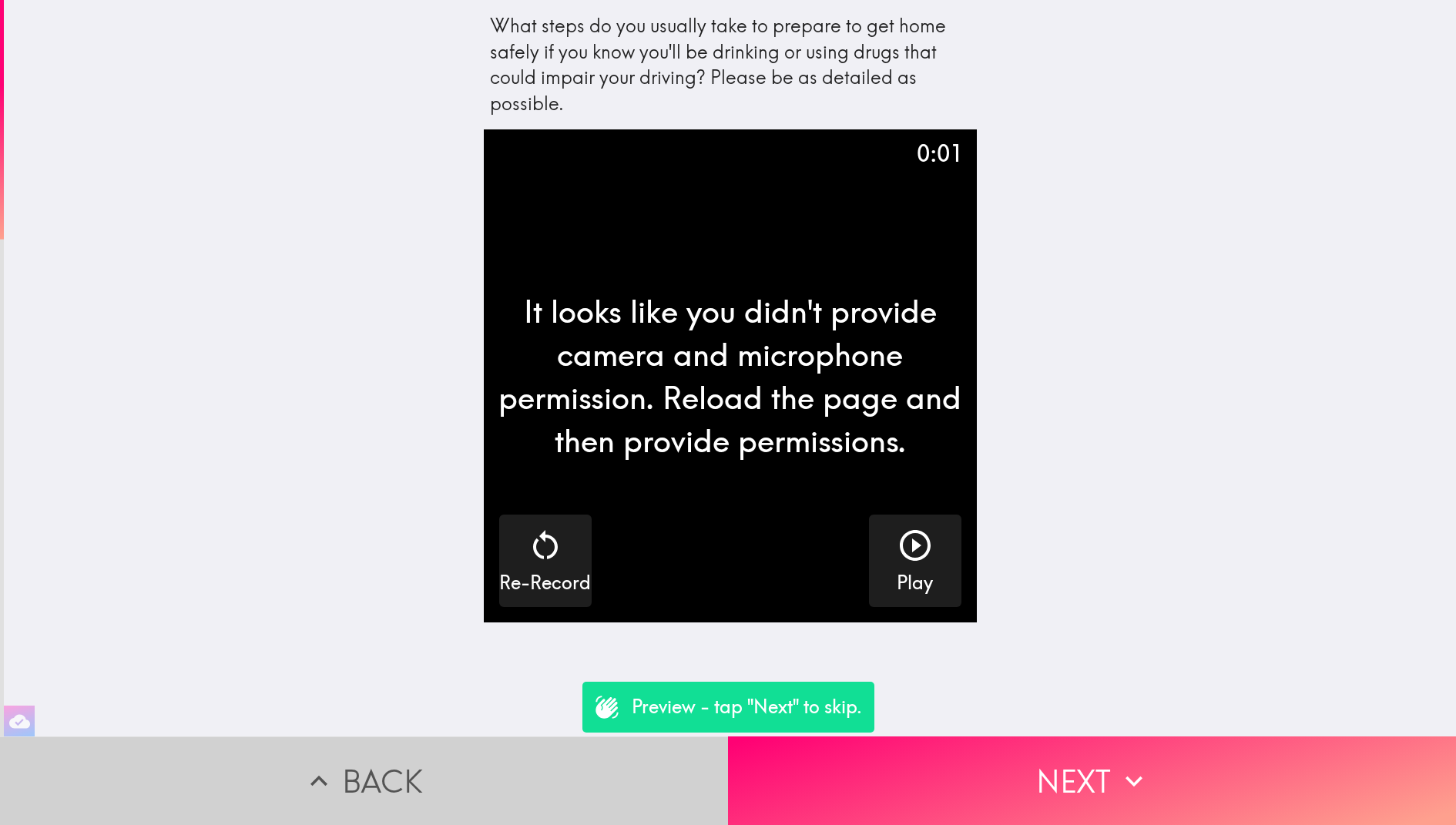
click at [385, 762] on button "Back" at bounding box center [364, 780] width 728 height 89
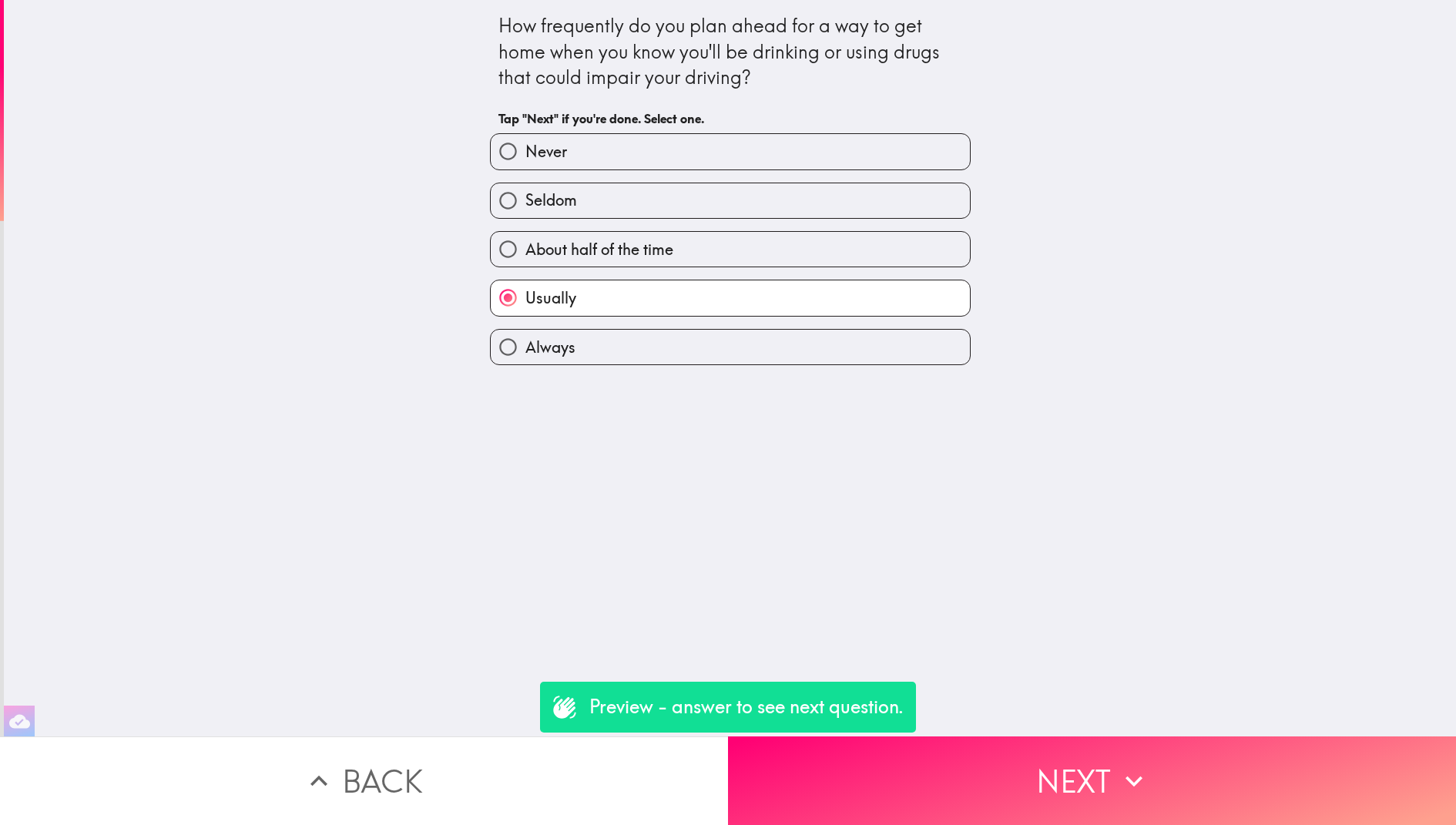
click at [699, 208] on label "Seldom" at bounding box center [730, 201] width 479 height 35
click at [526, 208] on input "Seldom" at bounding box center [508, 201] width 35 height 35
radio input "true"
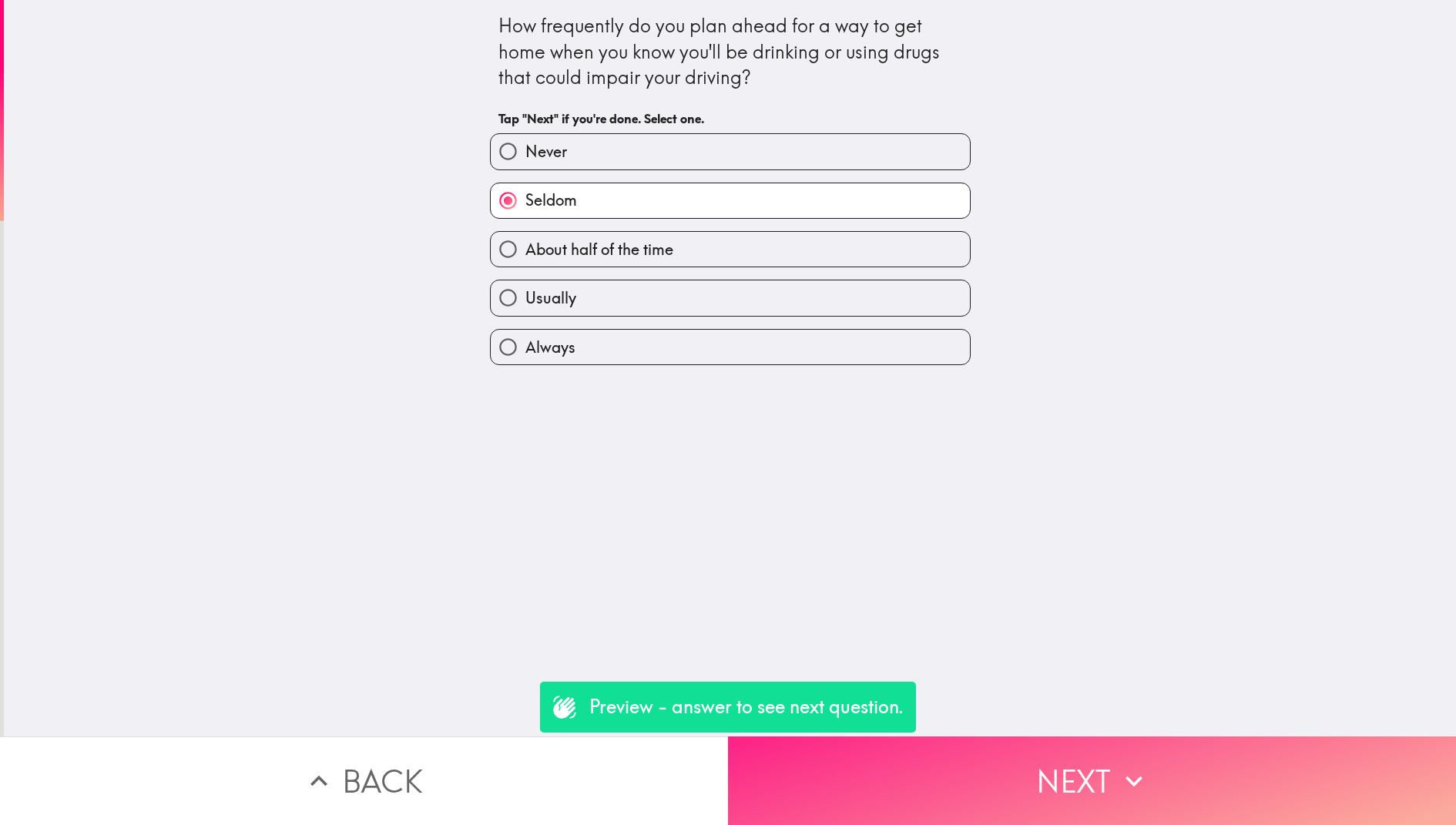
click at [925, 758] on button "Next" at bounding box center [1092, 780] width 728 height 89
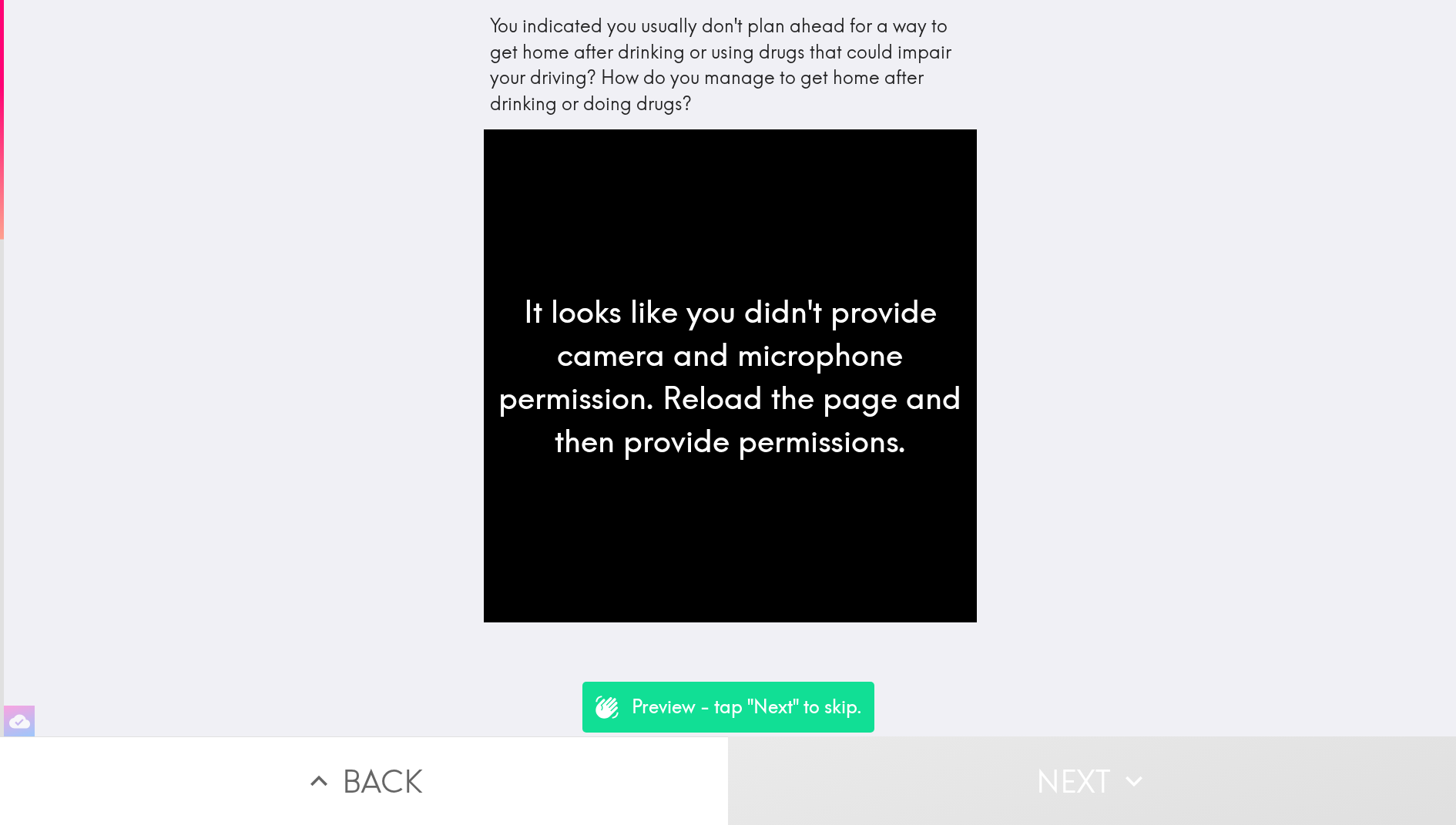
click at [1035, 780] on button "Next" at bounding box center [1092, 780] width 728 height 89
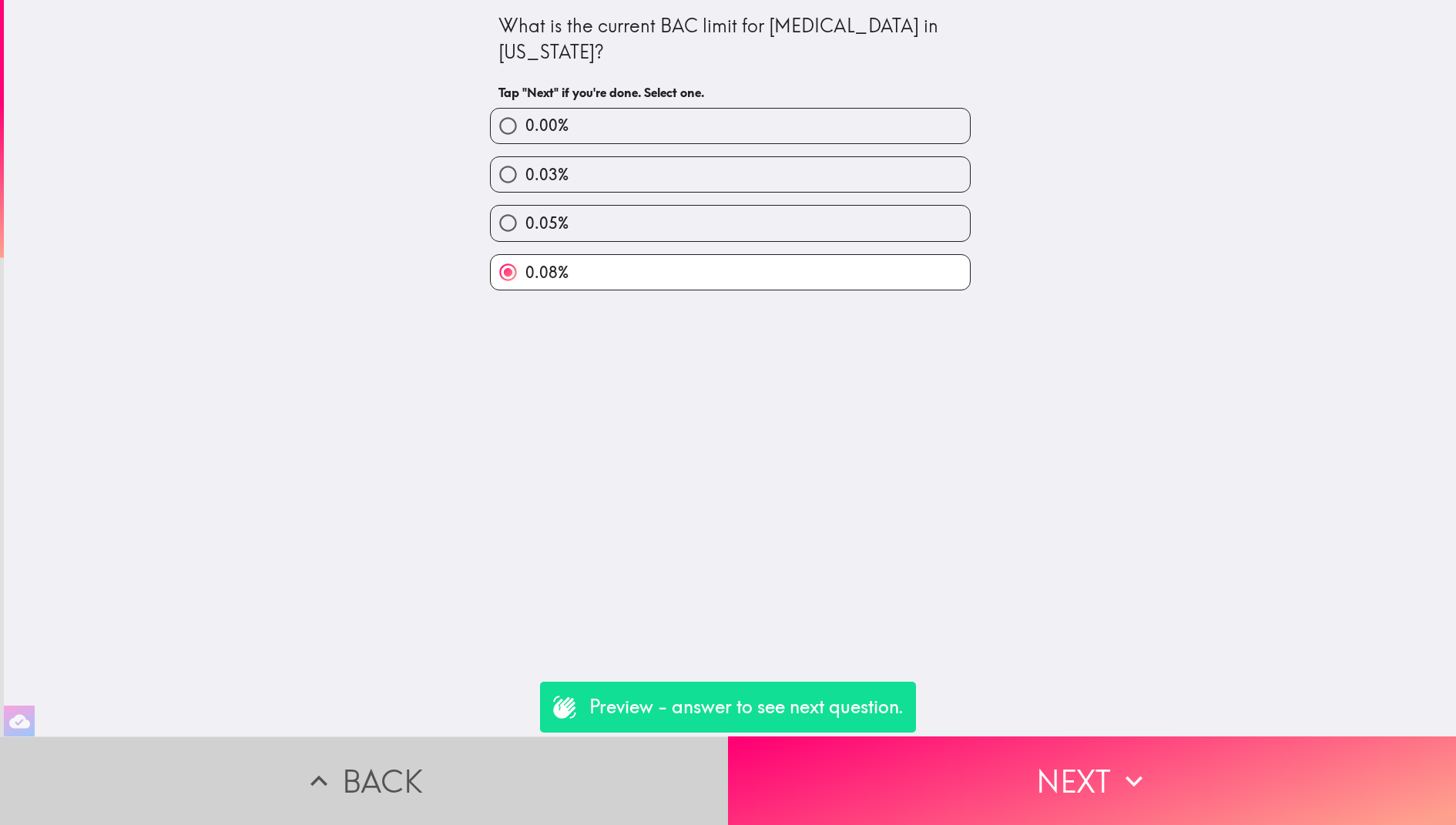
click at [490, 799] on button "Back" at bounding box center [364, 780] width 728 height 89
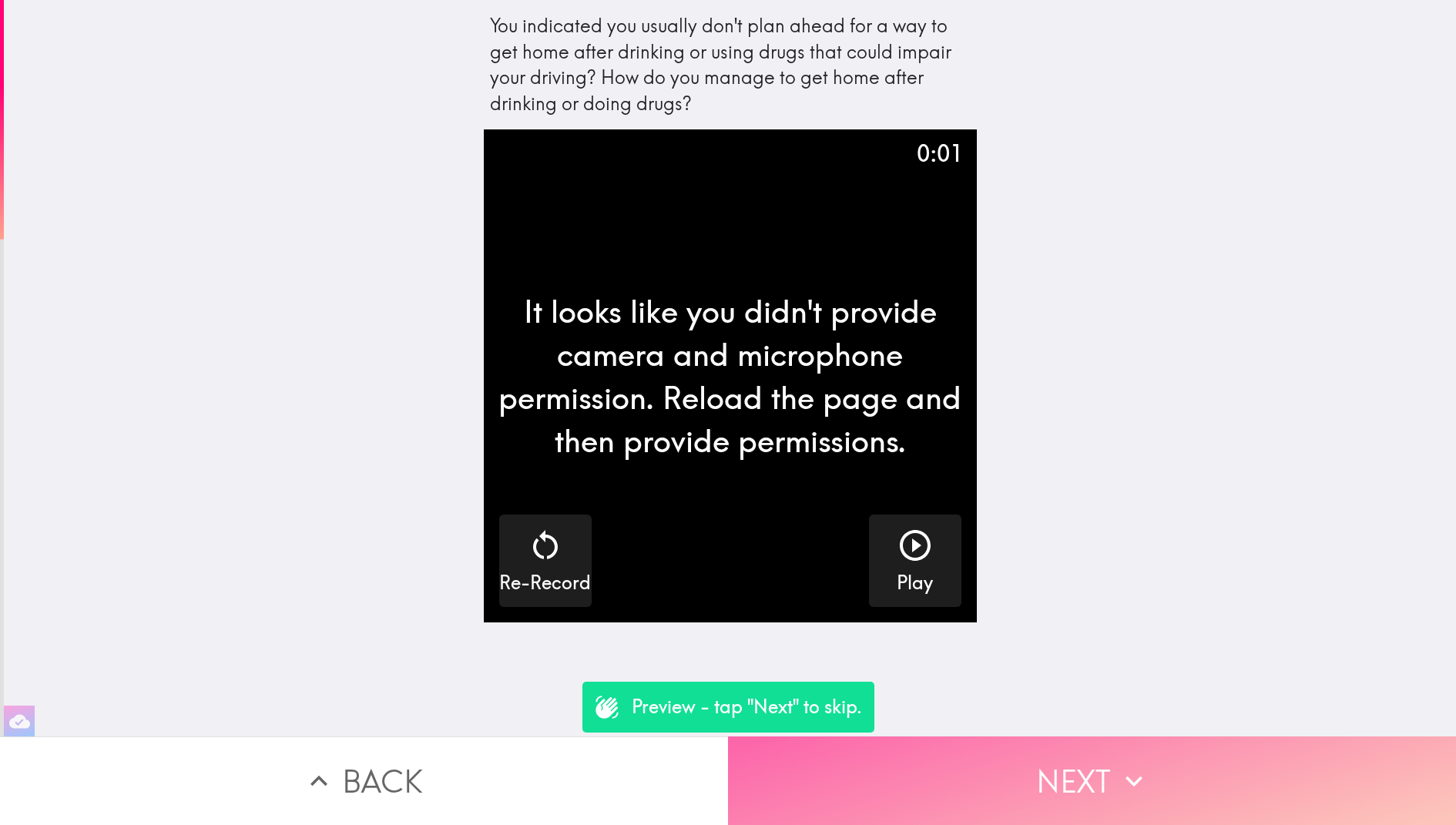
click at [975, 757] on button "Next" at bounding box center [1092, 780] width 728 height 89
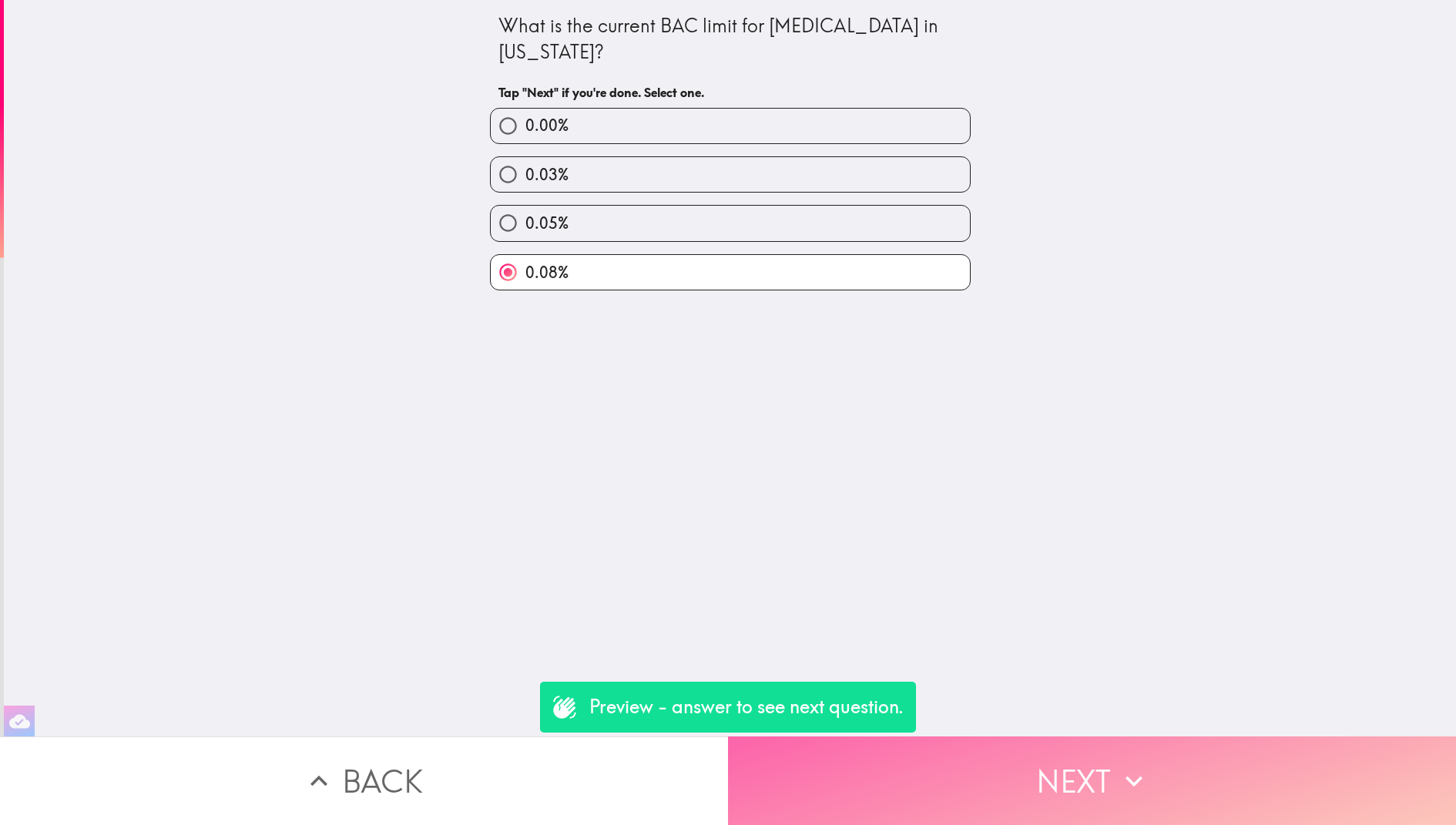
click at [978, 761] on button "Next" at bounding box center [1092, 780] width 728 height 89
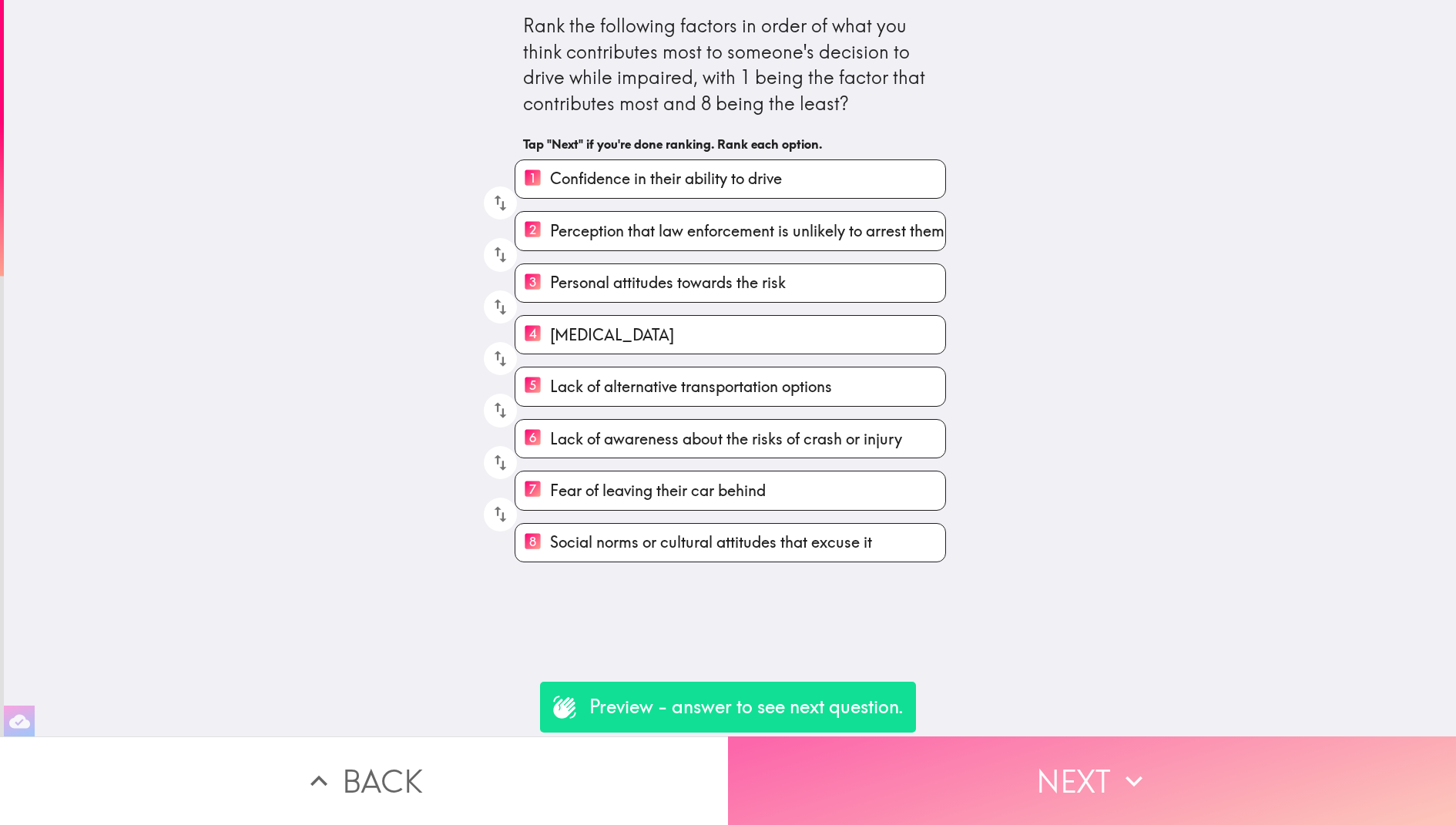
click at [965, 765] on button "Next" at bounding box center [1092, 780] width 728 height 89
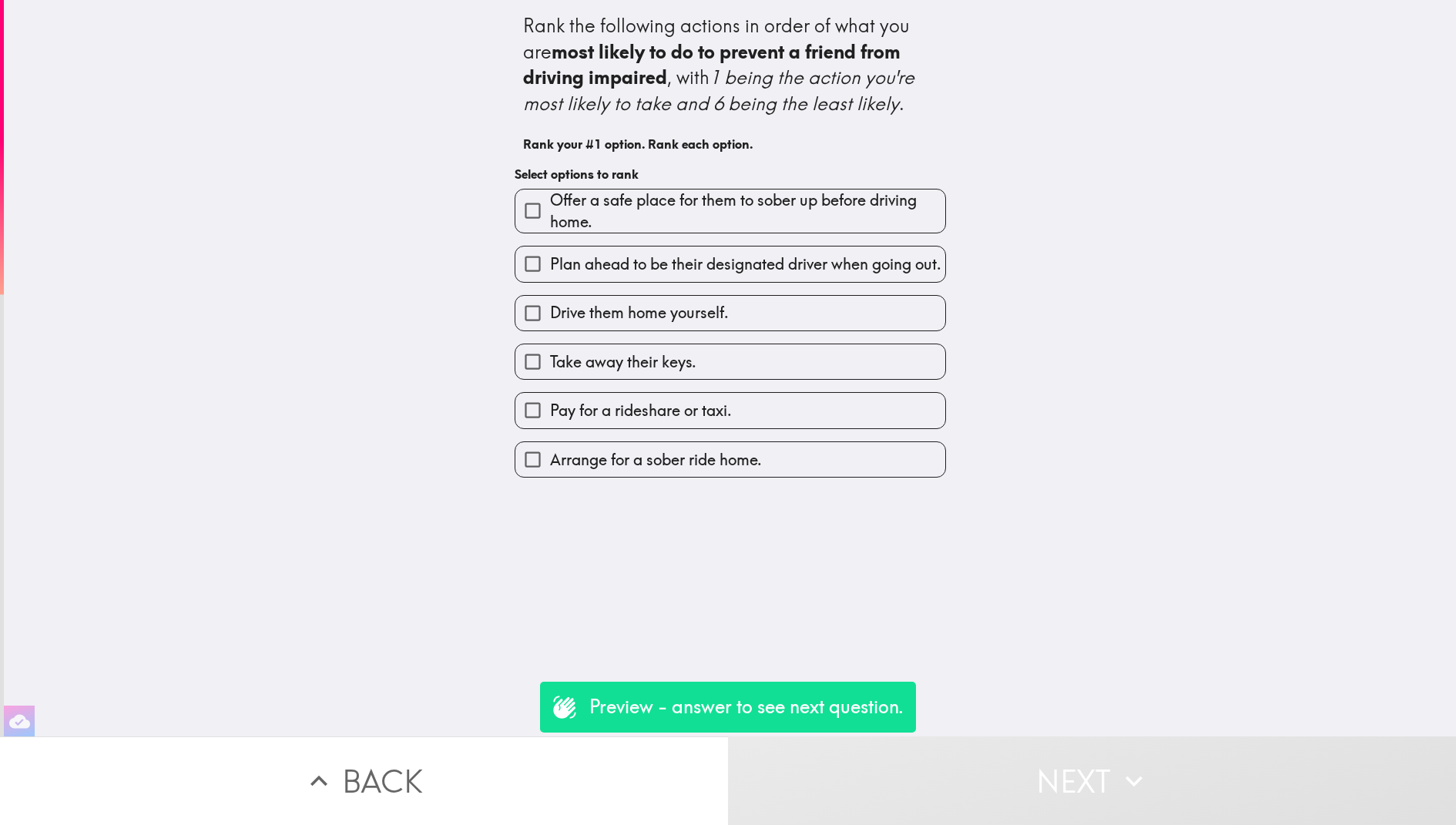
click at [665, 211] on span "Offer a safe place for them to sober up before driving home." at bounding box center [748, 210] width 395 height 43
click at [550, 211] on input "Offer a safe place for them to sober up before driving home." at bounding box center [533, 210] width 35 height 35
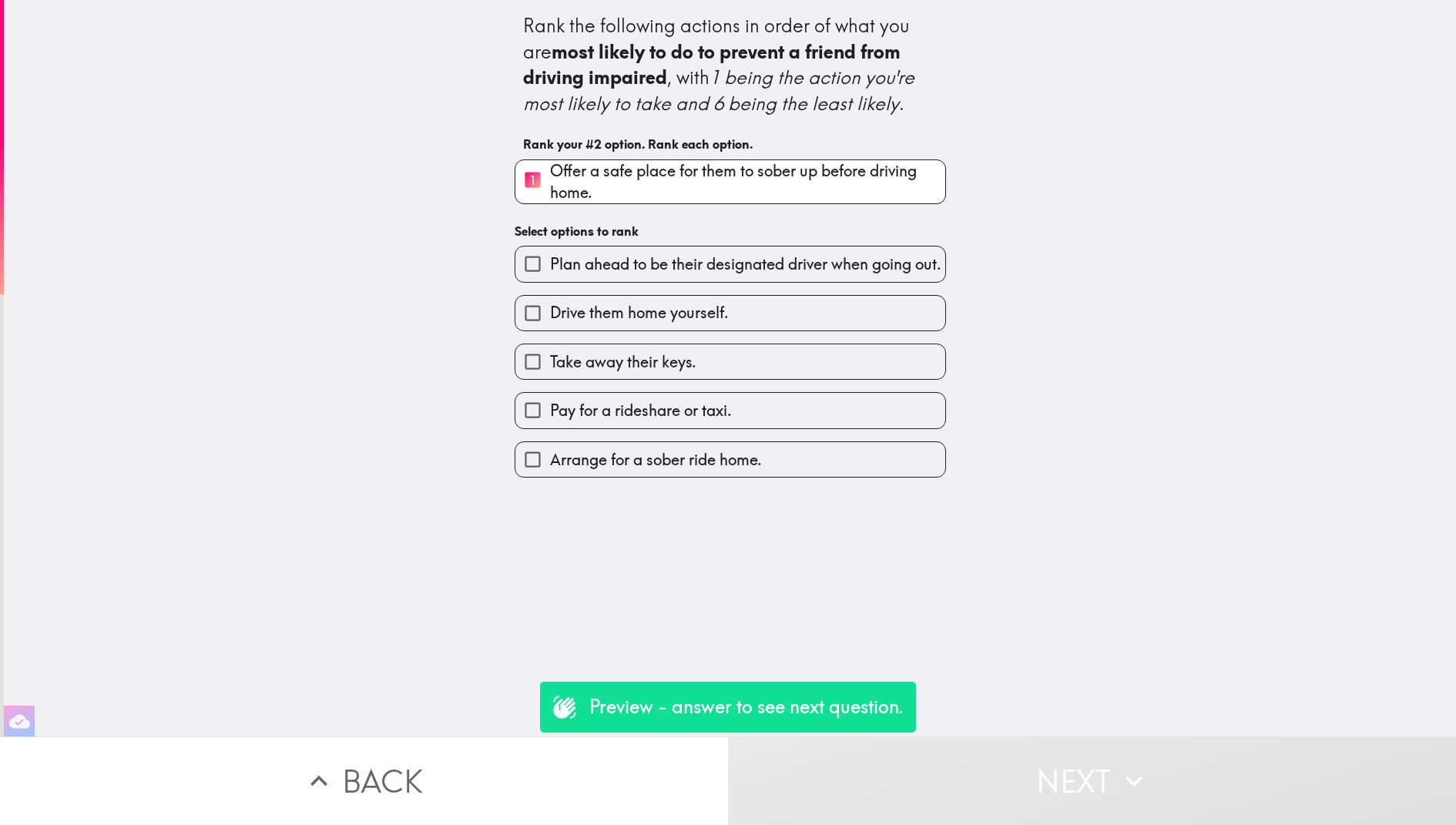
click at [722, 323] on span "Drive them home yourself." at bounding box center [639, 313] width 179 height 22
click at [550, 330] on input "Drive them home yourself." at bounding box center [533, 313] width 35 height 35
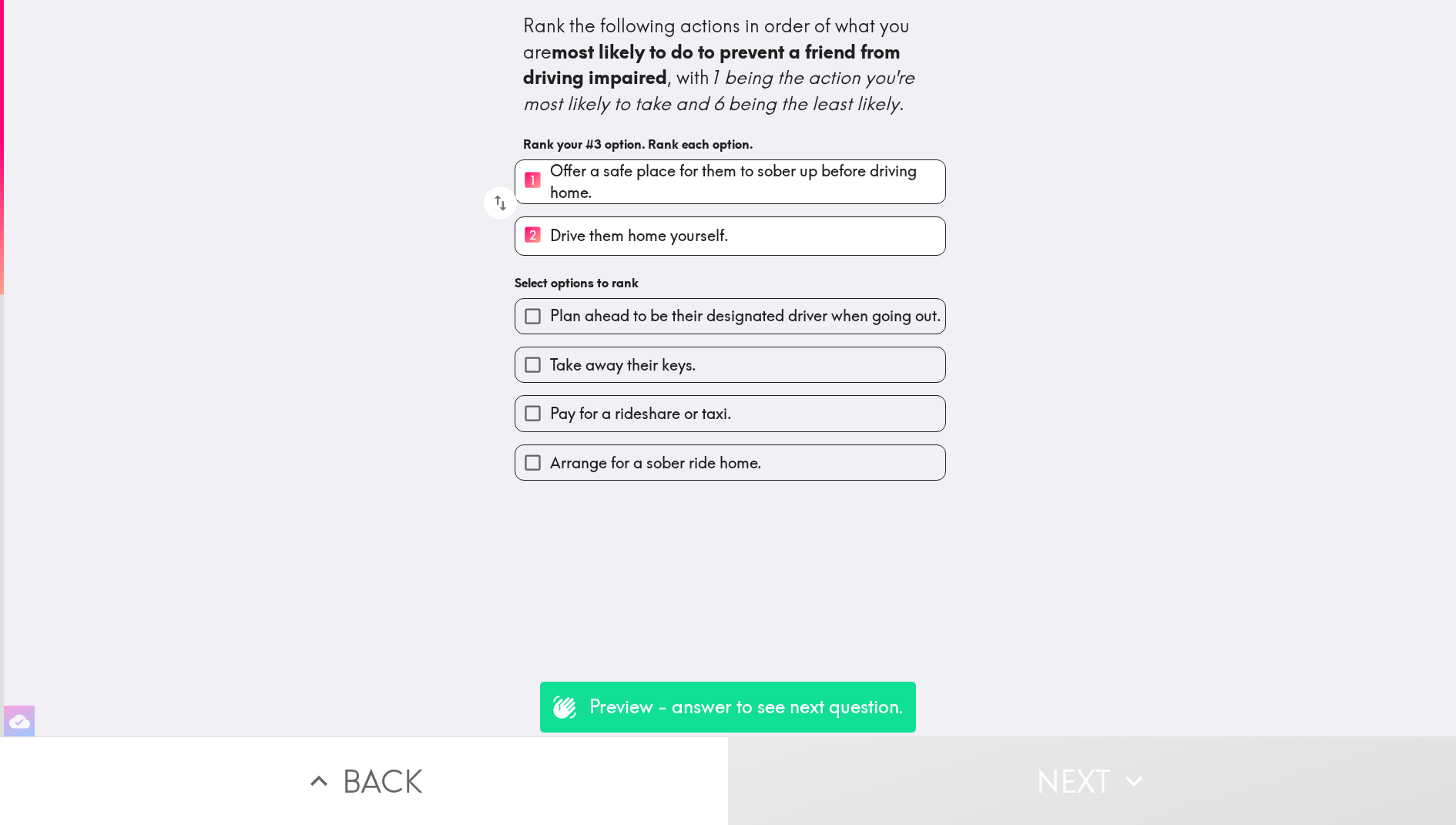
drag, startPoint x: 706, startPoint y: 228, endPoint x: 706, endPoint y: 159, distance: 69.0
click at [706, 159] on div "1 Offer a safe place for them to sober up before driving home. 2 Drive them hom…" at bounding box center [724, 202] width 444 height 109
drag, startPoint x: 706, startPoint y: 184, endPoint x: 721, endPoint y: 276, distance: 93.2
click at [721, 276] on div "Rank the following actions in order of what you are most likely to do to preven…" at bounding box center [730, 240] width 493 height 481
click at [496, 208] on icon "button" at bounding box center [500, 203] width 21 height 21
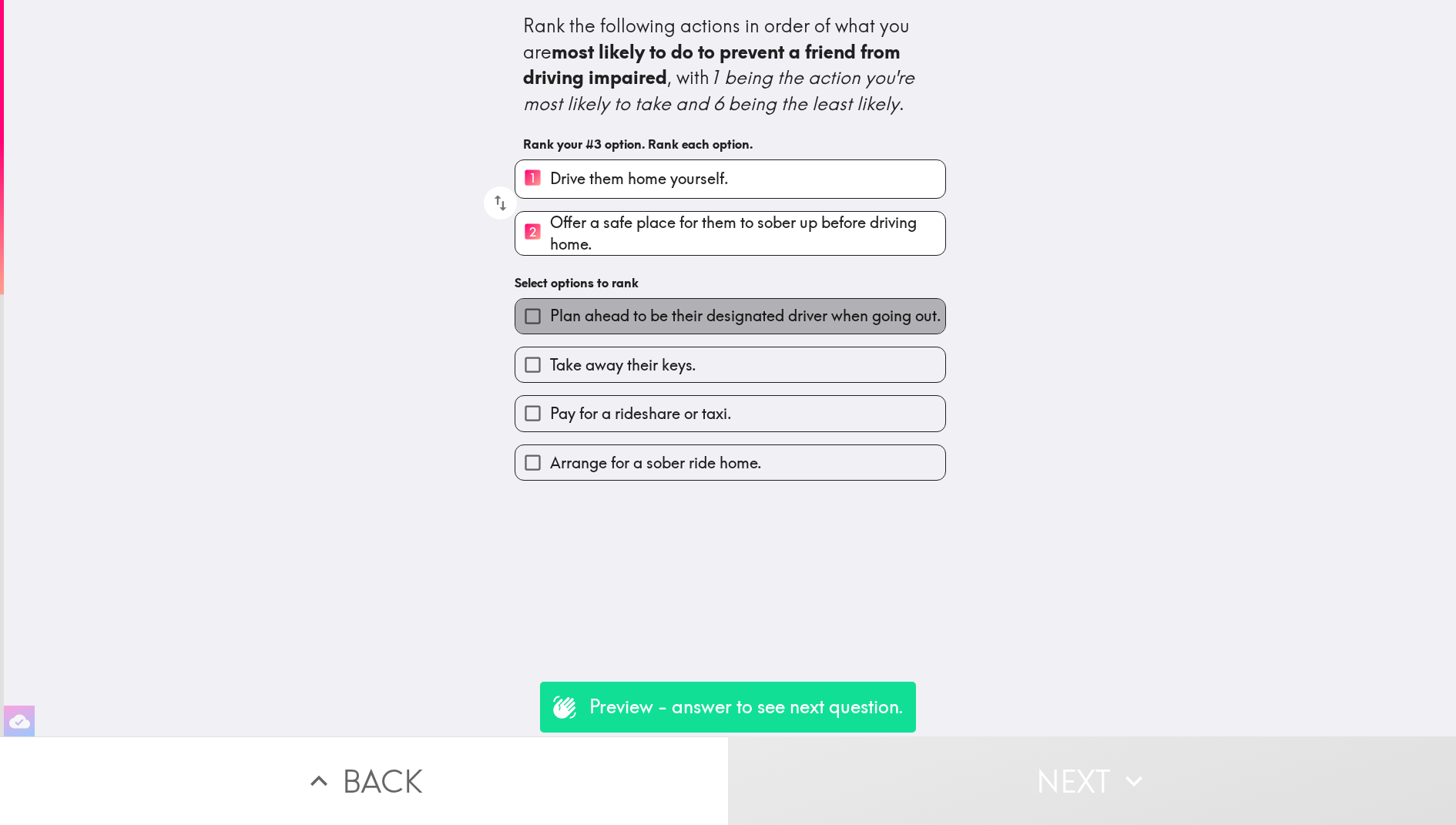
click at [672, 322] on span "Plan ahead to be their designated driver when going out." at bounding box center [746, 316] width 391 height 22
click at [550, 322] on input "Plan ahead to be their designated driver when going out." at bounding box center [533, 316] width 35 height 35
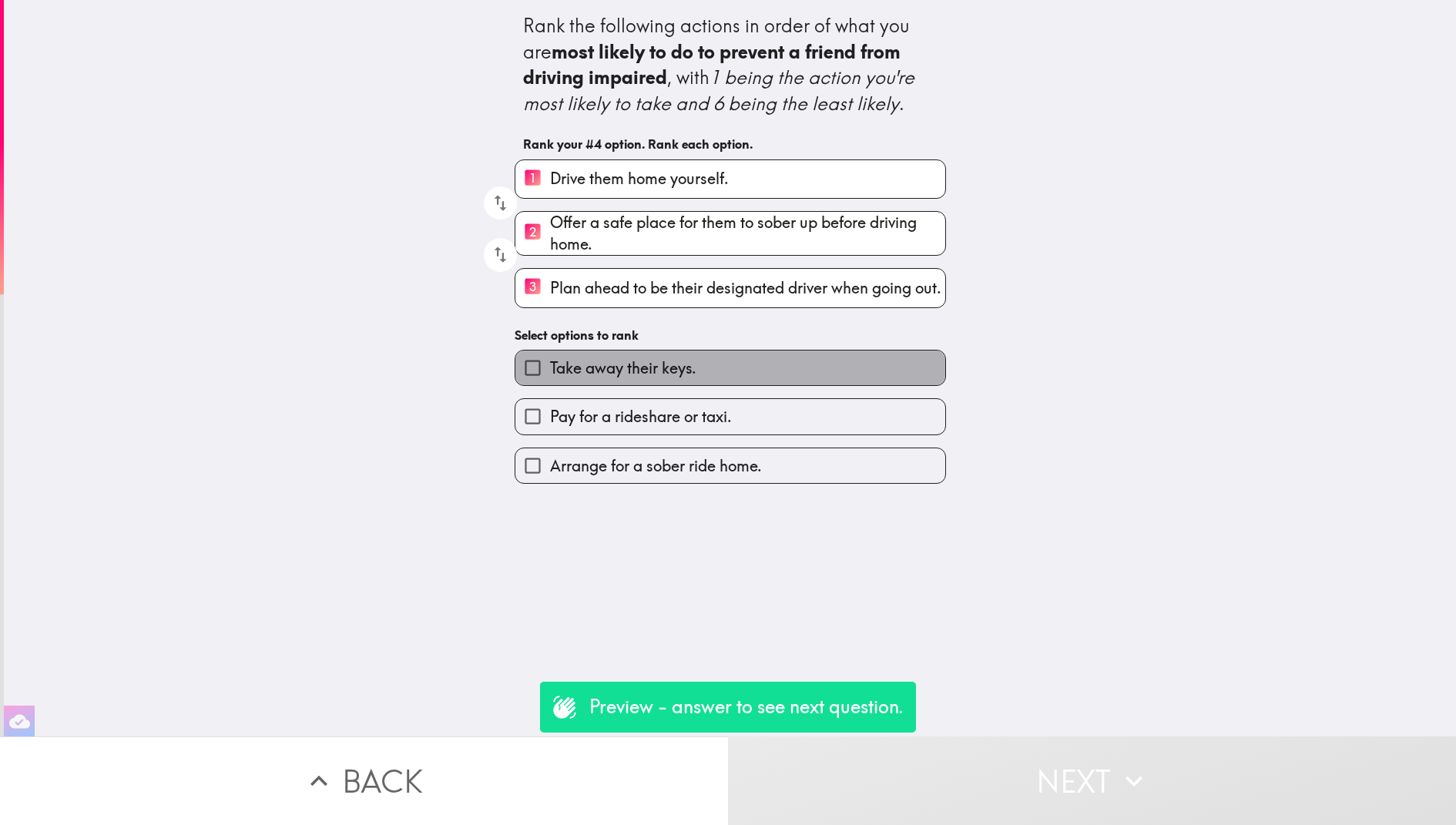
click at [662, 379] on span "Take away their keys." at bounding box center [623, 368] width 147 height 22
click at [550, 383] on input "Take away their keys." at bounding box center [533, 367] width 35 height 35
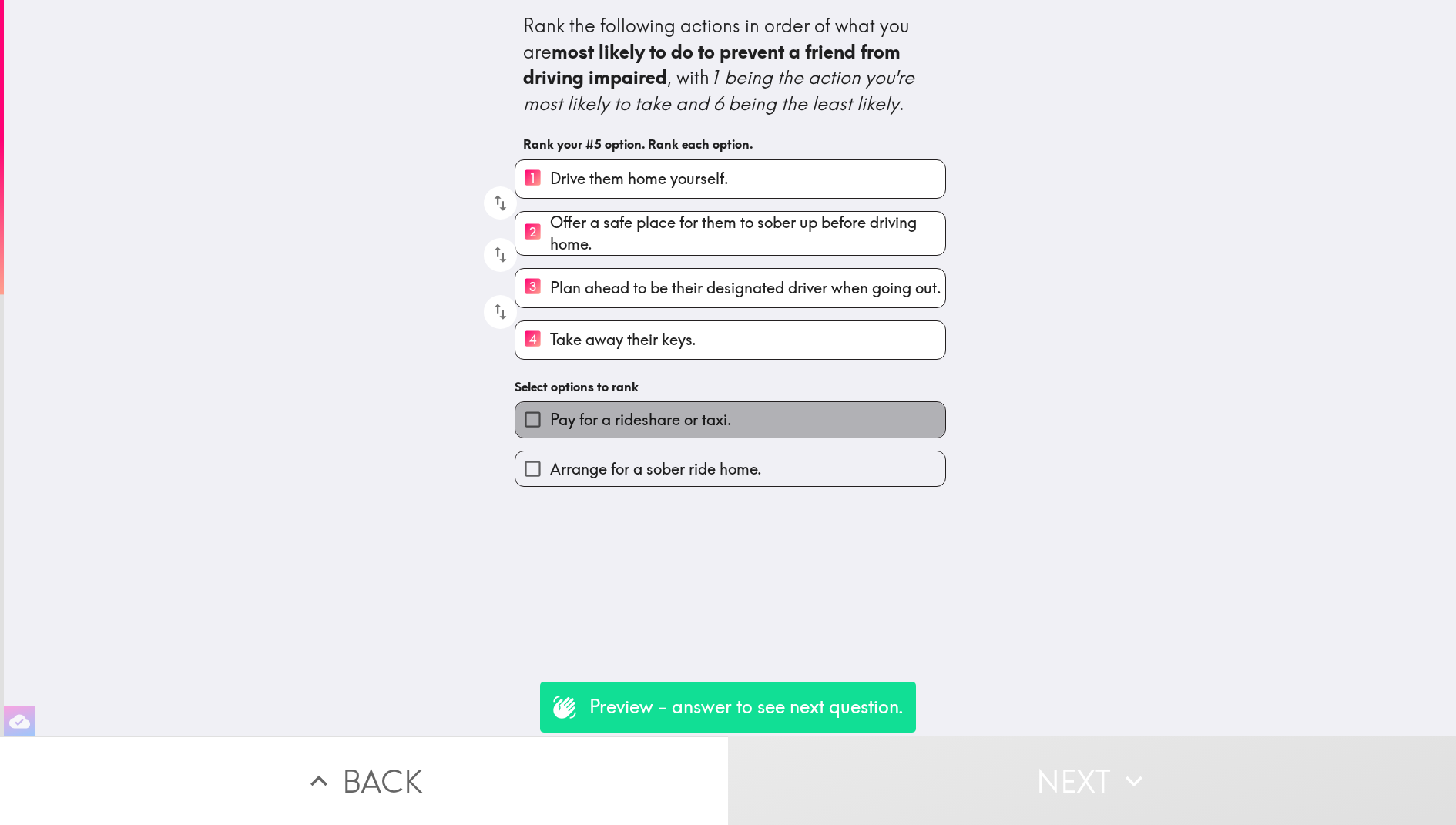
click at [675, 430] on span "Pay for a rideshare or taxi." at bounding box center [641, 420] width 182 height 22
click at [550, 430] on input "Pay for a rideshare or taxi." at bounding box center [533, 419] width 35 height 35
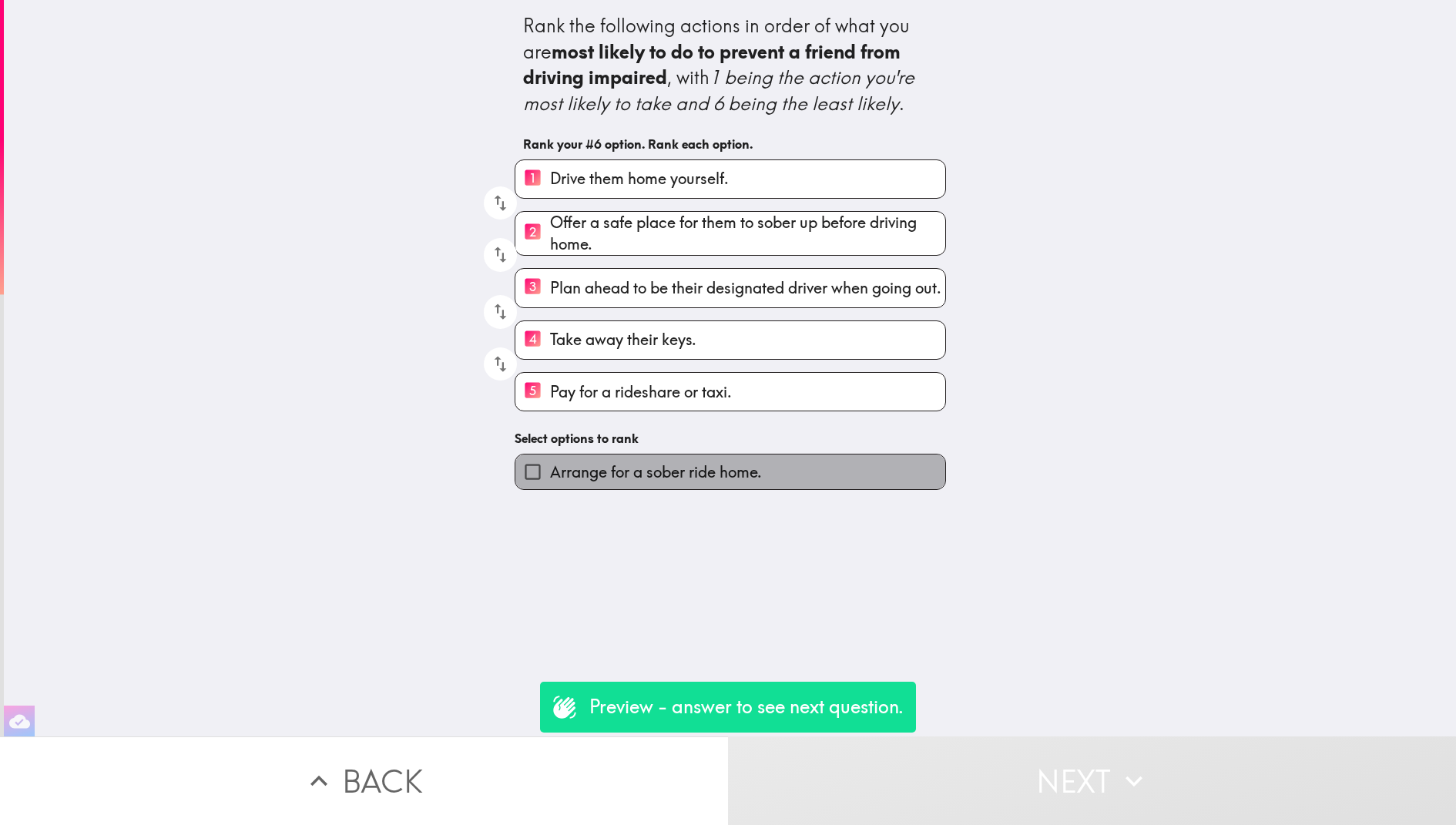
click at [698, 465] on label "Arrange for a sober ride home." at bounding box center [730, 472] width 430 height 35
click at [550, 465] on input "Arrange for a sober ride home." at bounding box center [533, 472] width 35 height 35
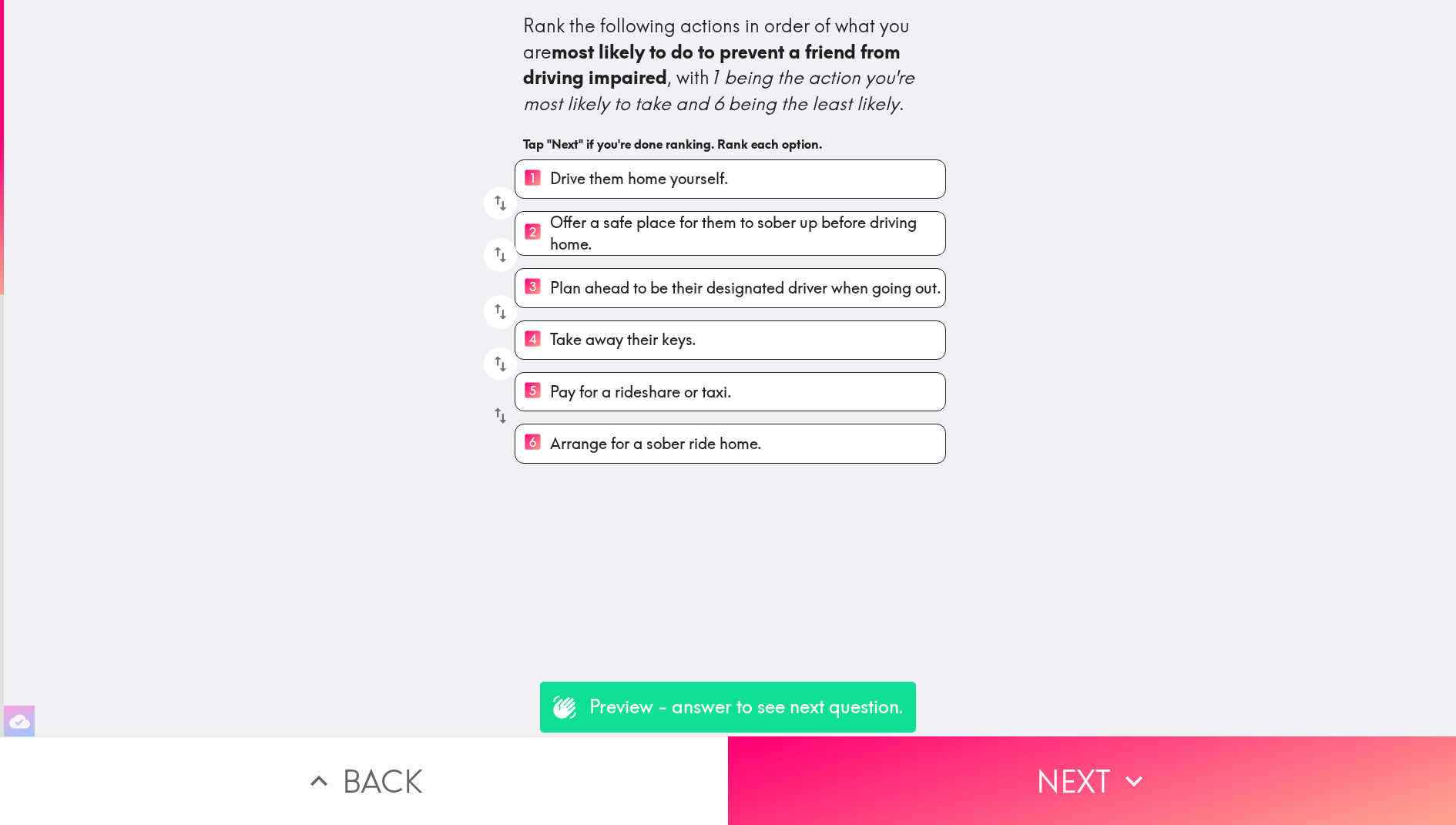
click at [500, 409] on button "button" at bounding box center [500, 415] width 33 height 33
click at [500, 374] on icon "button" at bounding box center [500, 364] width 21 height 21
click at [499, 320] on icon "button" at bounding box center [500, 311] width 21 height 21
click at [502, 258] on icon "button" at bounding box center [500, 255] width 12 height 16
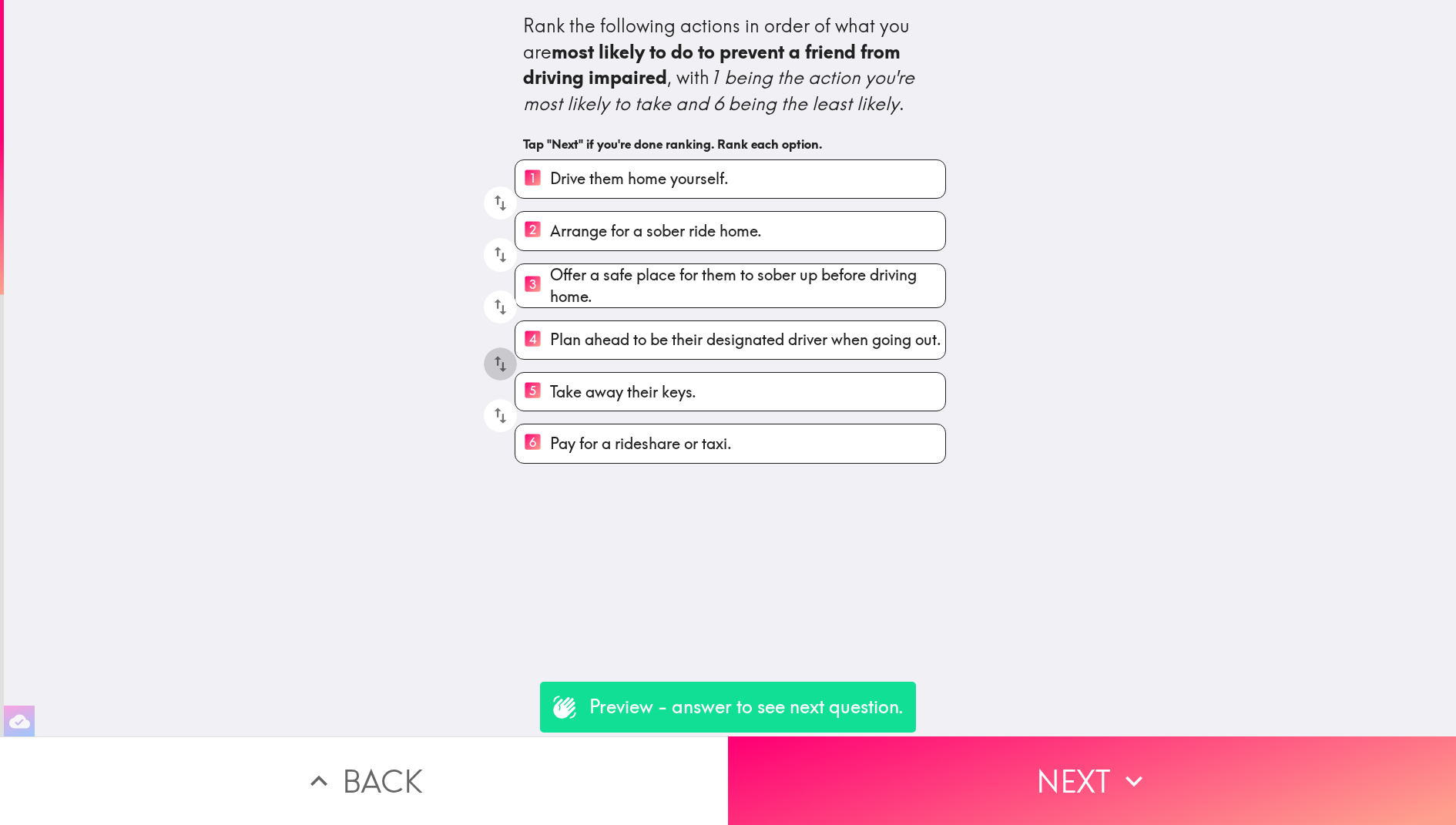
click at [499, 370] on icon "button" at bounding box center [500, 364] width 21 height 21
click at [500, 432] on button "button" at bounding box center [500, 415] width 33 height 33
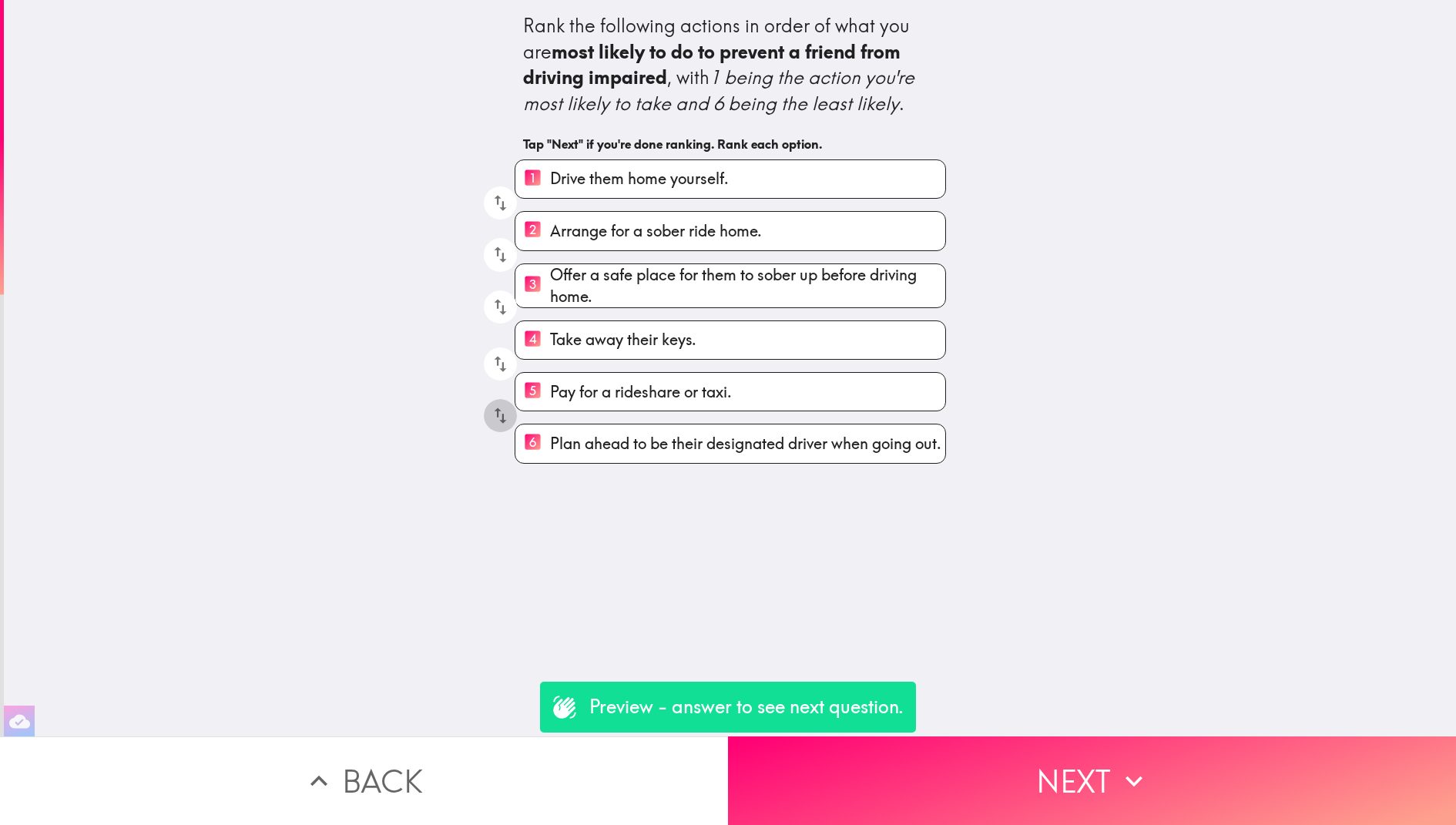
click at [500, 428] on button "button" at bounding box center [500, 415] width 33 height 33
click at [500, 425] on icon "button" at bounding box center [500, 415] width 21 height 21
drag, startPoint x: 551, startPoint y: 401, endPoint x: 544, endPoint y: 237, distance: 164.1
click at [544, 237] on div "1 Drive them home yourself. 2 Arrange for a sober ride home. 3 Offer a safe pla…" at bounding box center [724, 305] width 444 height 316
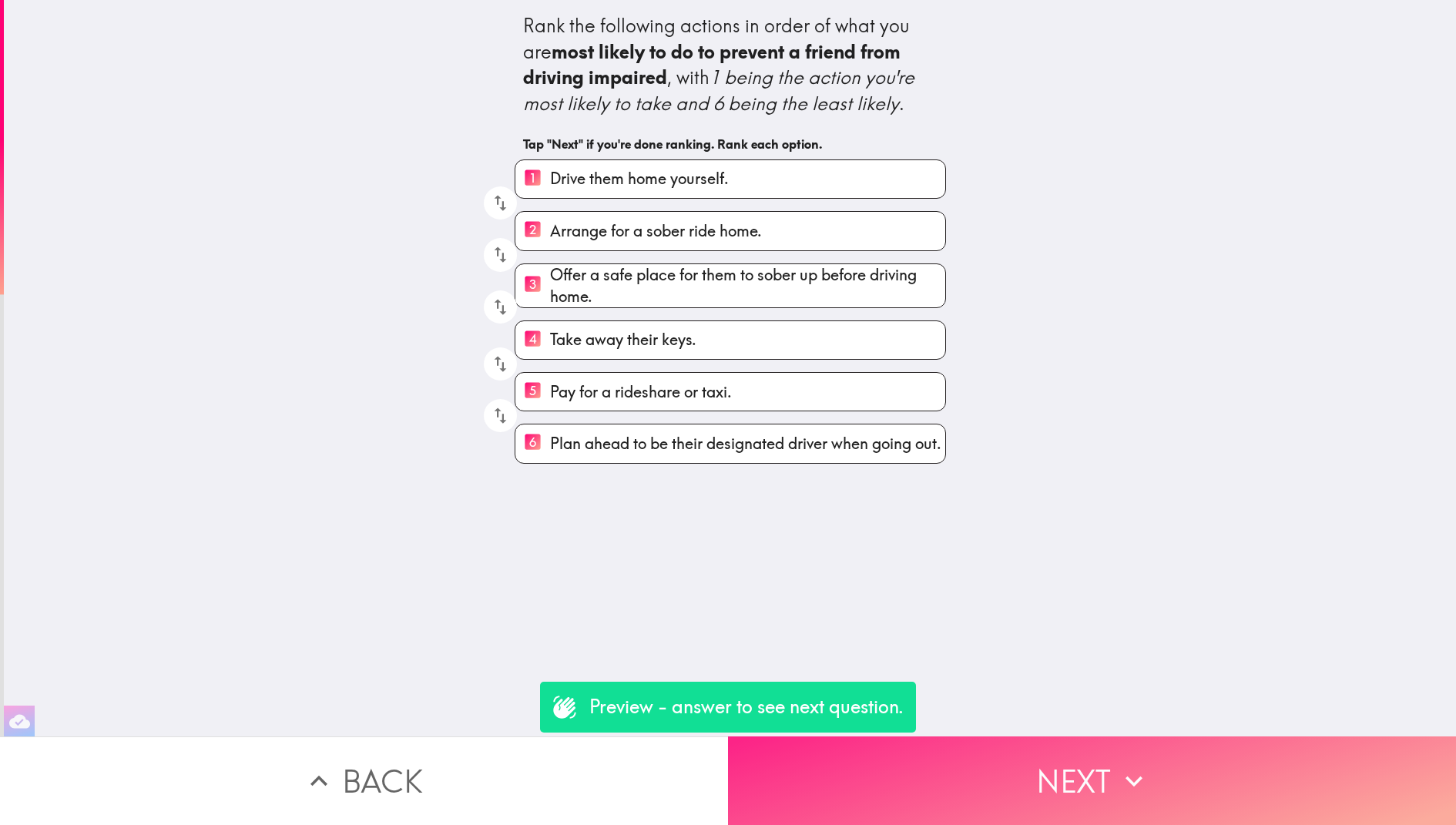
click at [877, 776] on button "Next" at bounding box center [1092, 780] width 728 height 89
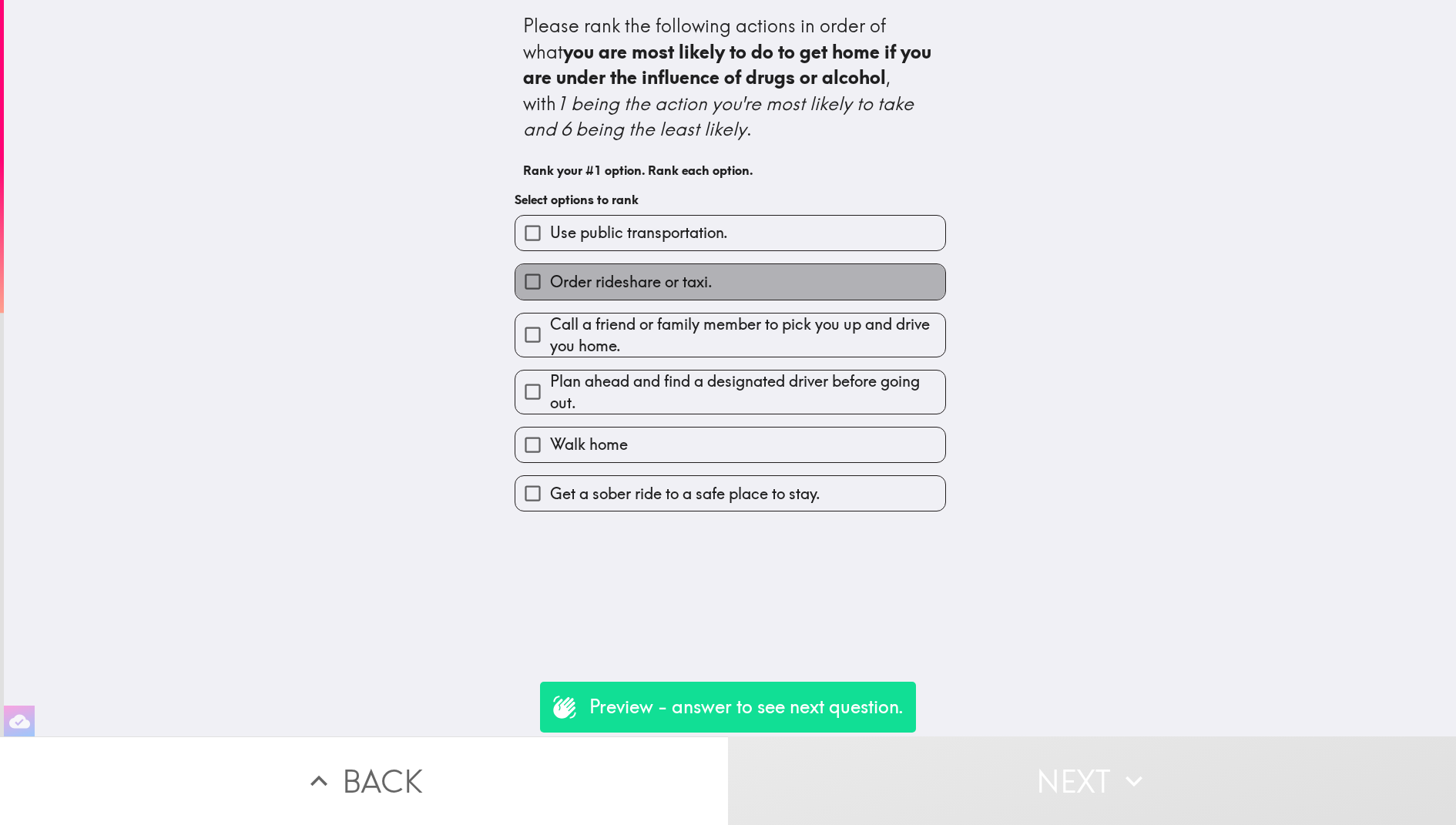
click at [787, 282] on label "Order rideshare or taxi." at bounding box center [730, 281] width 430 height 35
click at [550, 282] on input "Order rideshare or taxi." at bounding box center [533, 281] width 35 height 35
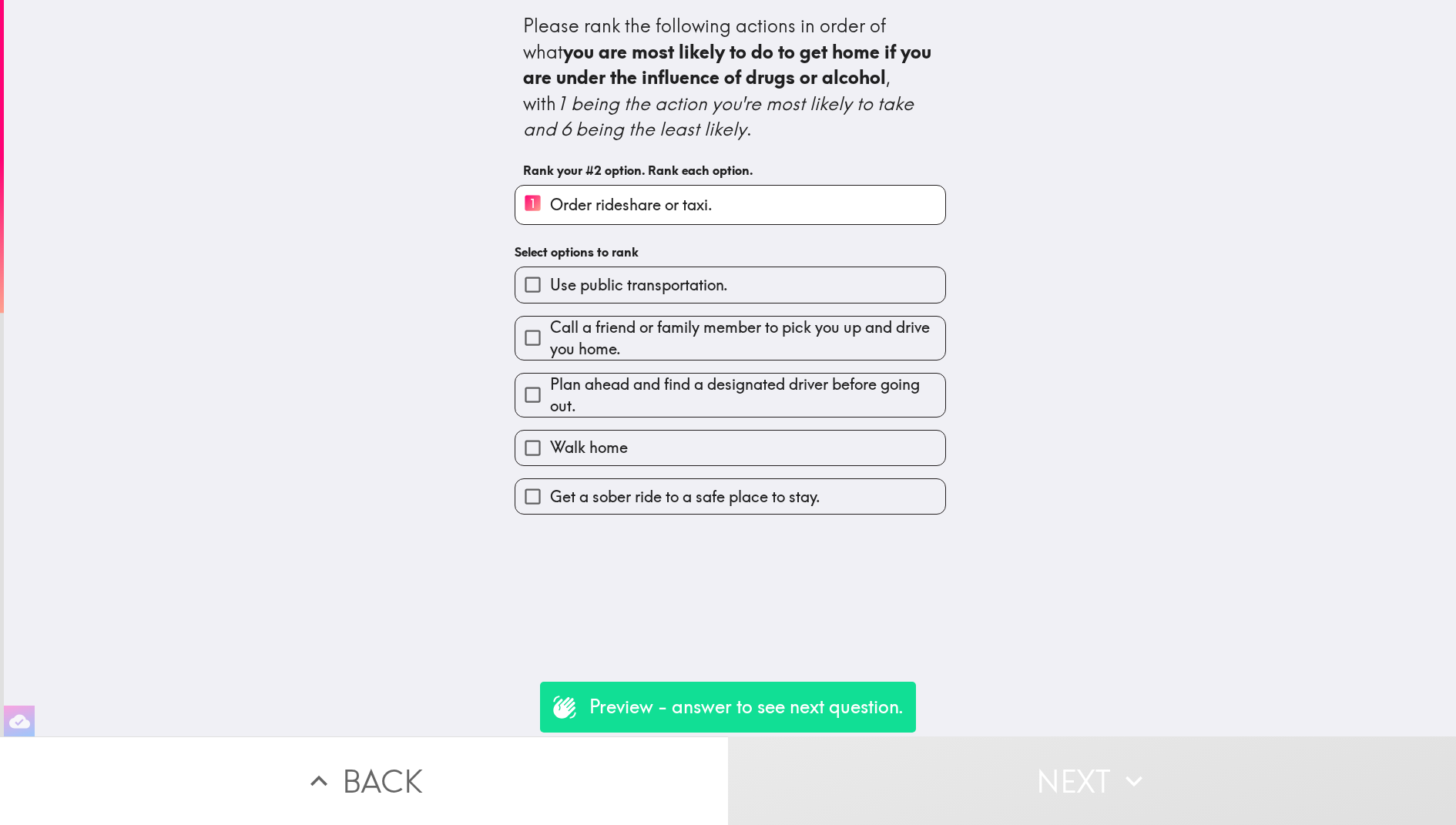
click at [777, 445] on label "Walk home" at bounding box center [730, 448] width 430 height 35
click at [550, 445] on input "Walk home" at bounding box center [533, 448] width 35 height 35
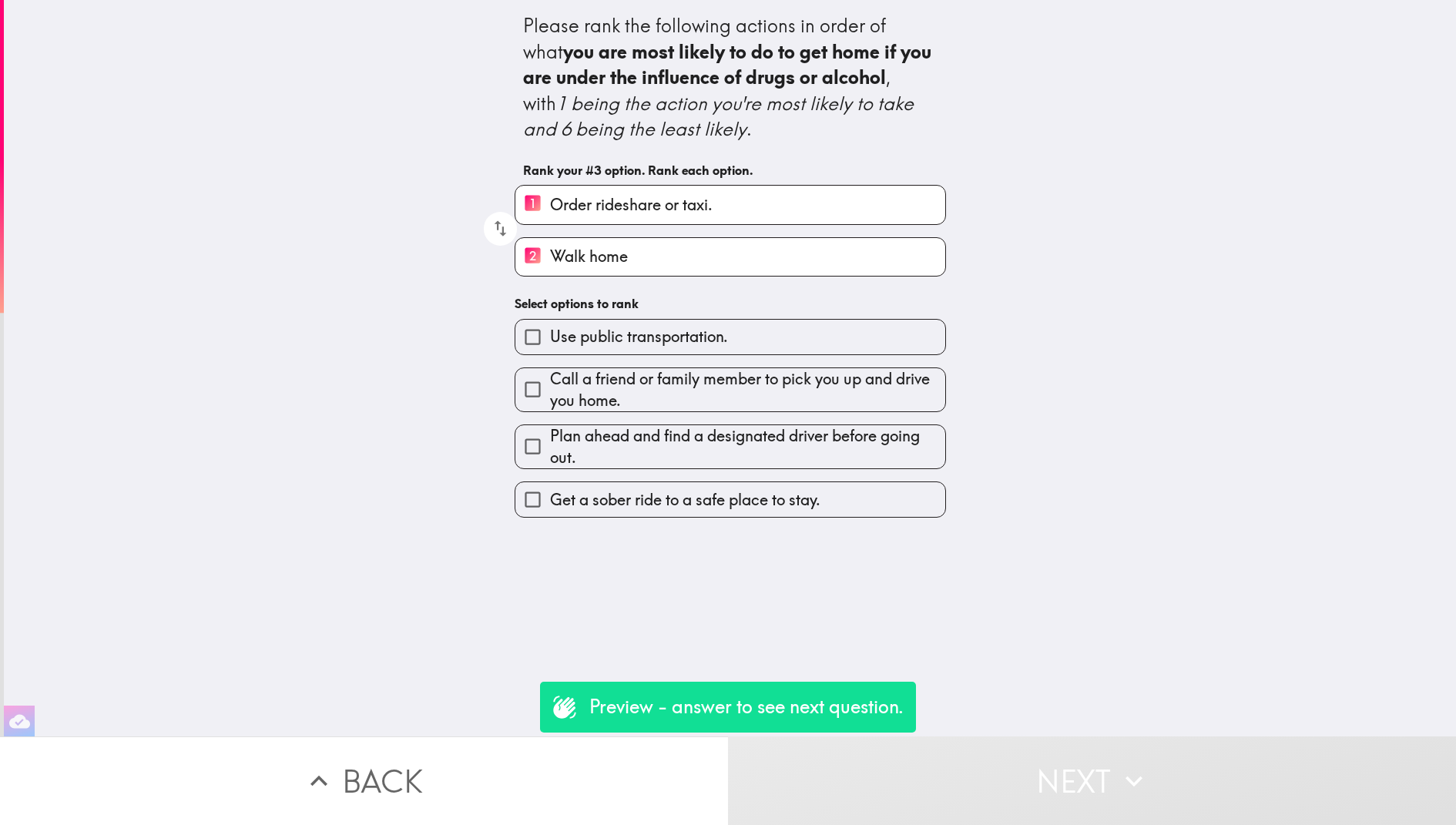
click at [778, 509] on span "Get a sober ride to a safe place to stay." at bounding box center [685, 501] width 270 height 22
click at [550, 509] on input "Get a sober ride to a safe place to stay." at bounding box center [533, 500] width 35 height 35
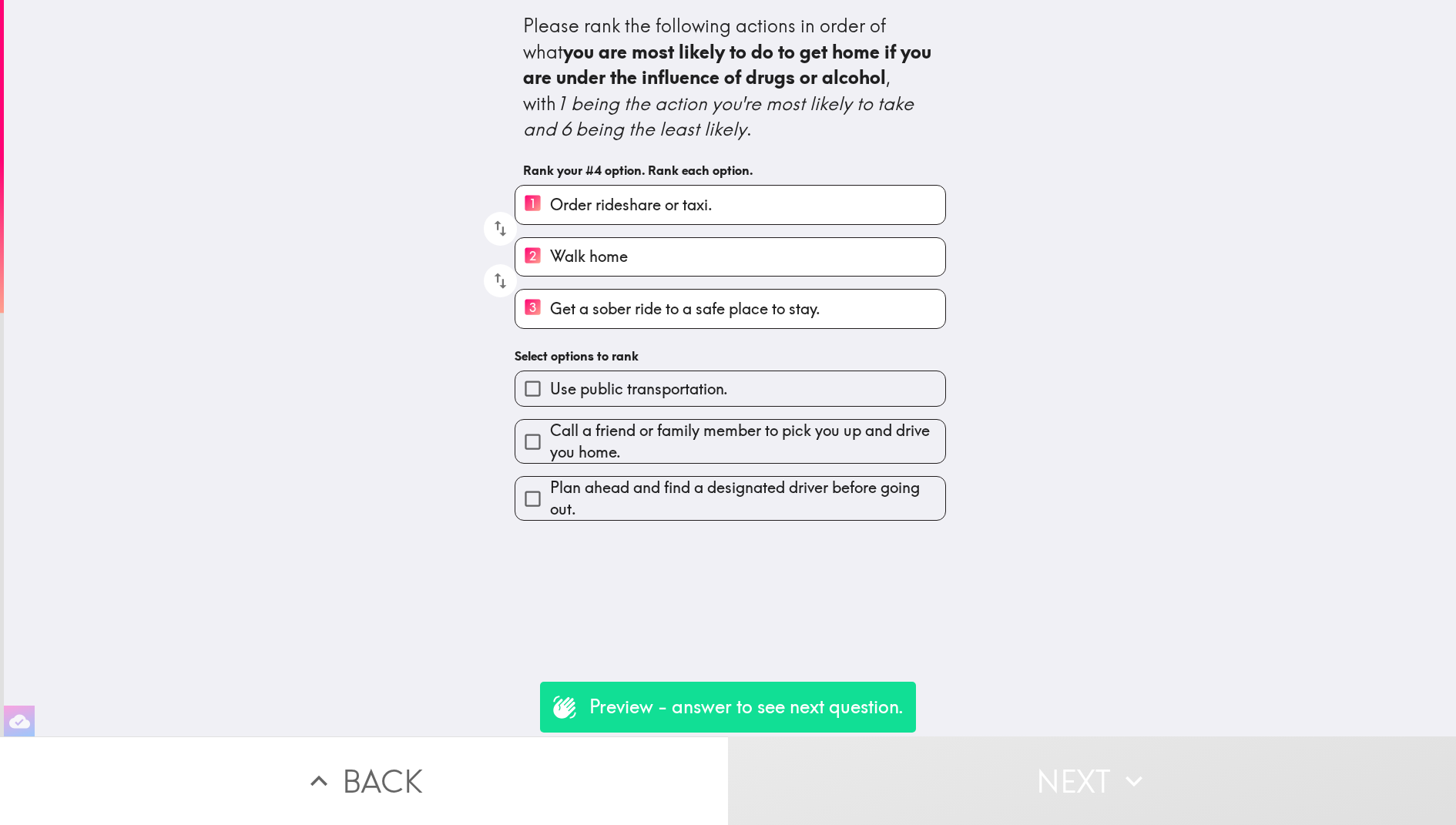
click at [791, 396] on label "Use public transportation." at bounding box center [730, 388] width 430 height 35
click at [550, 396] on input "Use public transportation." at bounding box center [533, 388] width 35 height 35
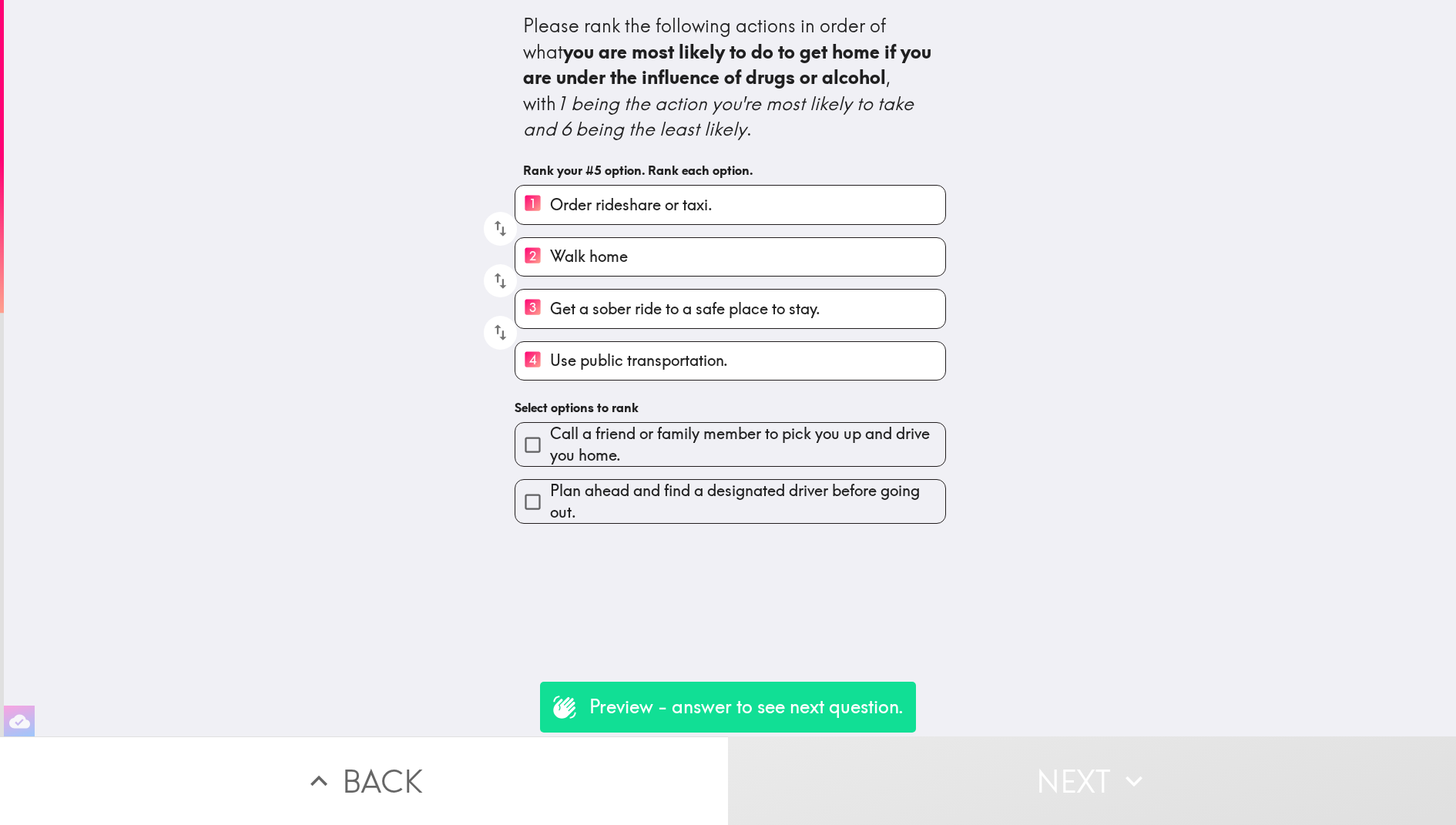
click at [791, 435] on span "Call a friend or family member to pick you up and drive you home." at bounding box center [748, 444] width 395 height 43
click at [550, 435] on input "Call a friend or family member to pick you up and drive you home." at bounding box center [533, 445] width 35 height 35
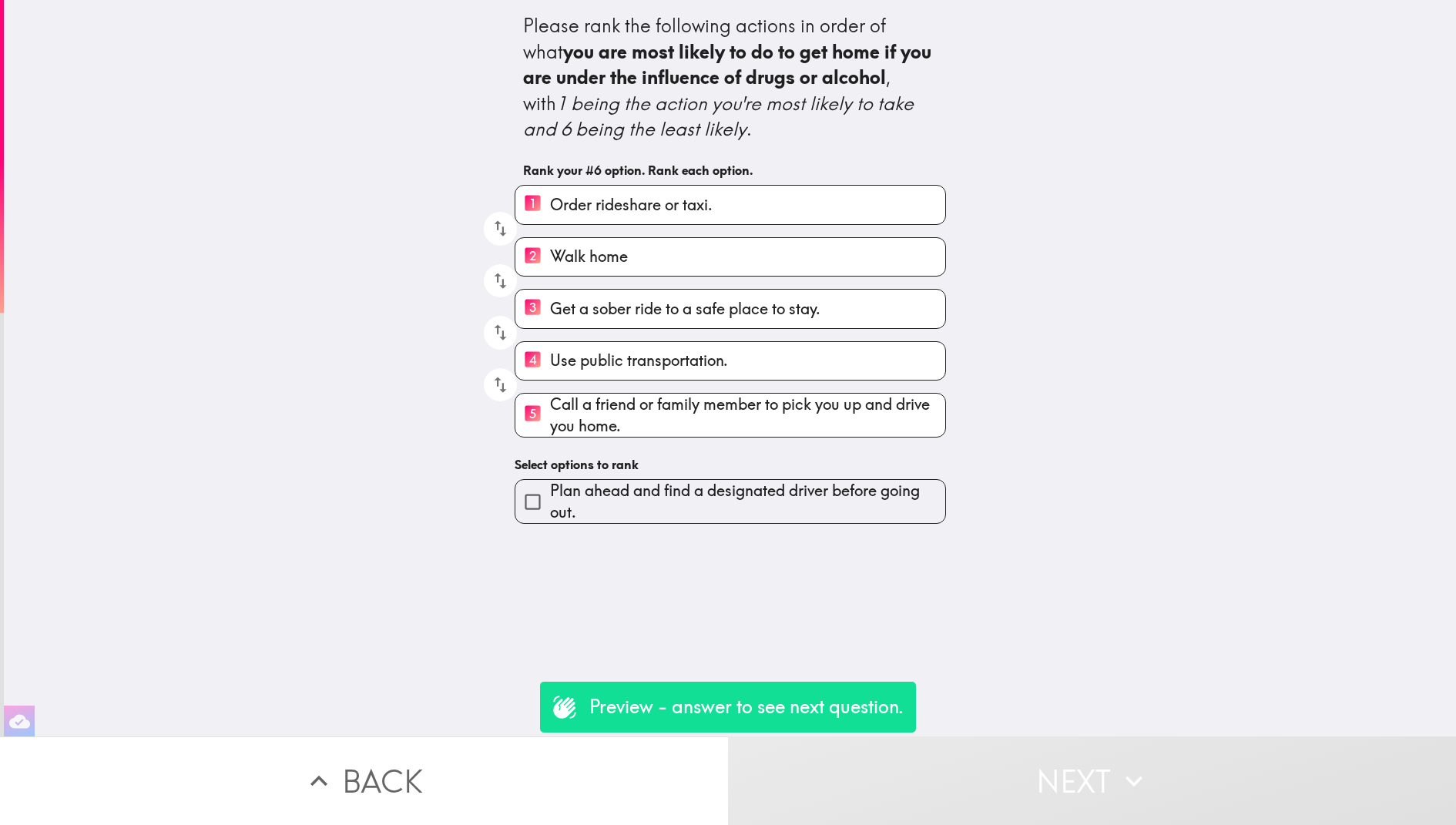
click at [792, 473] on div "Plan ahead and find a designated driver before going out." at bounding box center [724, 495] width 444 height 57
click at [804, 504] on span "Plan ahead and find a designated driver before going out." at bounding box center [748, 501] width 395 height 43
click at [550, 504] on input "Plan ahead and find a designated driver before going out." at bounding box center [533, 502] width 35 height 35
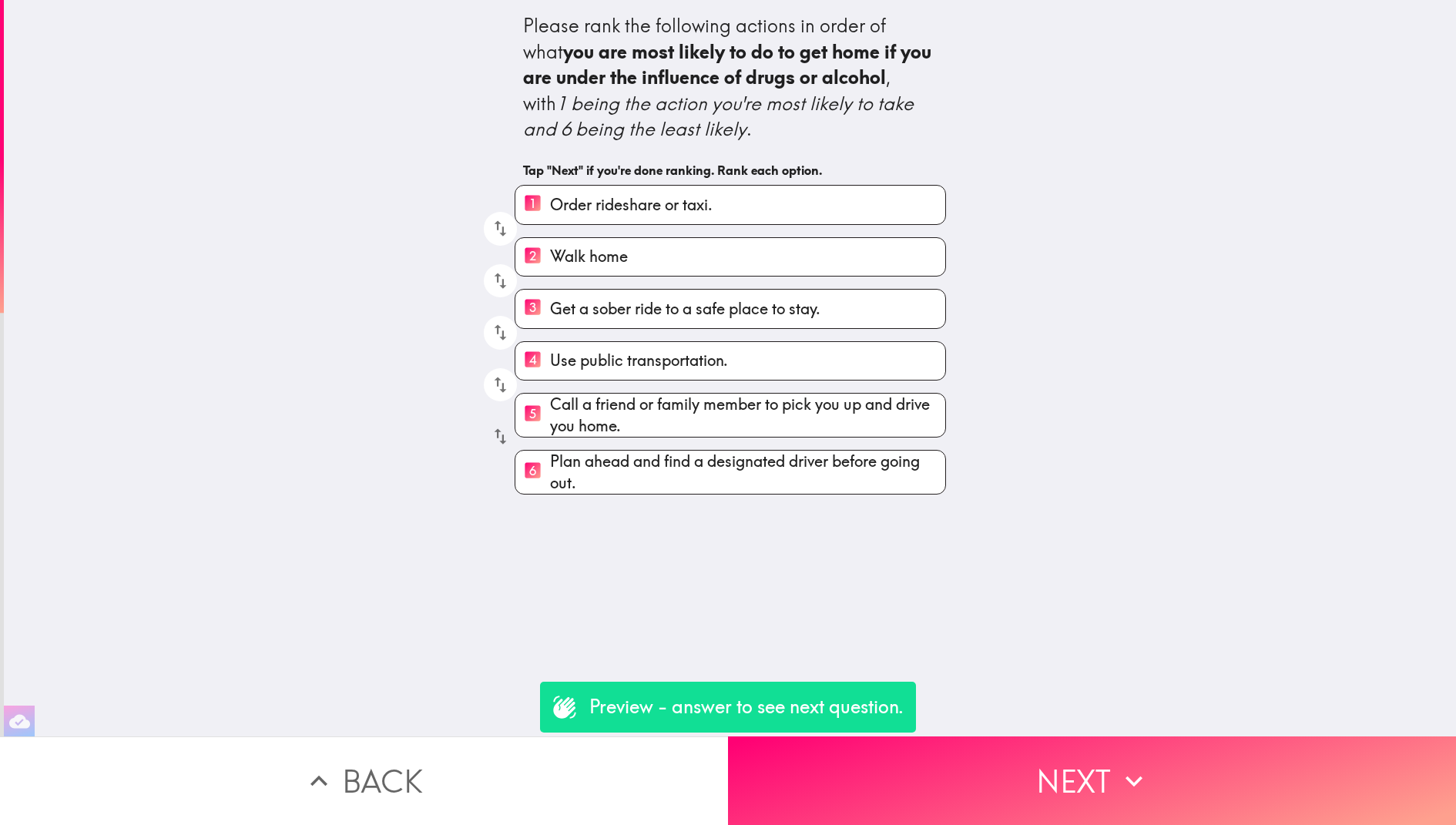
click at [484, 435] on button "button" at bounding box center [500, 436] width 33 height 33
click at [494, 398] on button "button" at bounding box center [500, 384] width 33 height 33
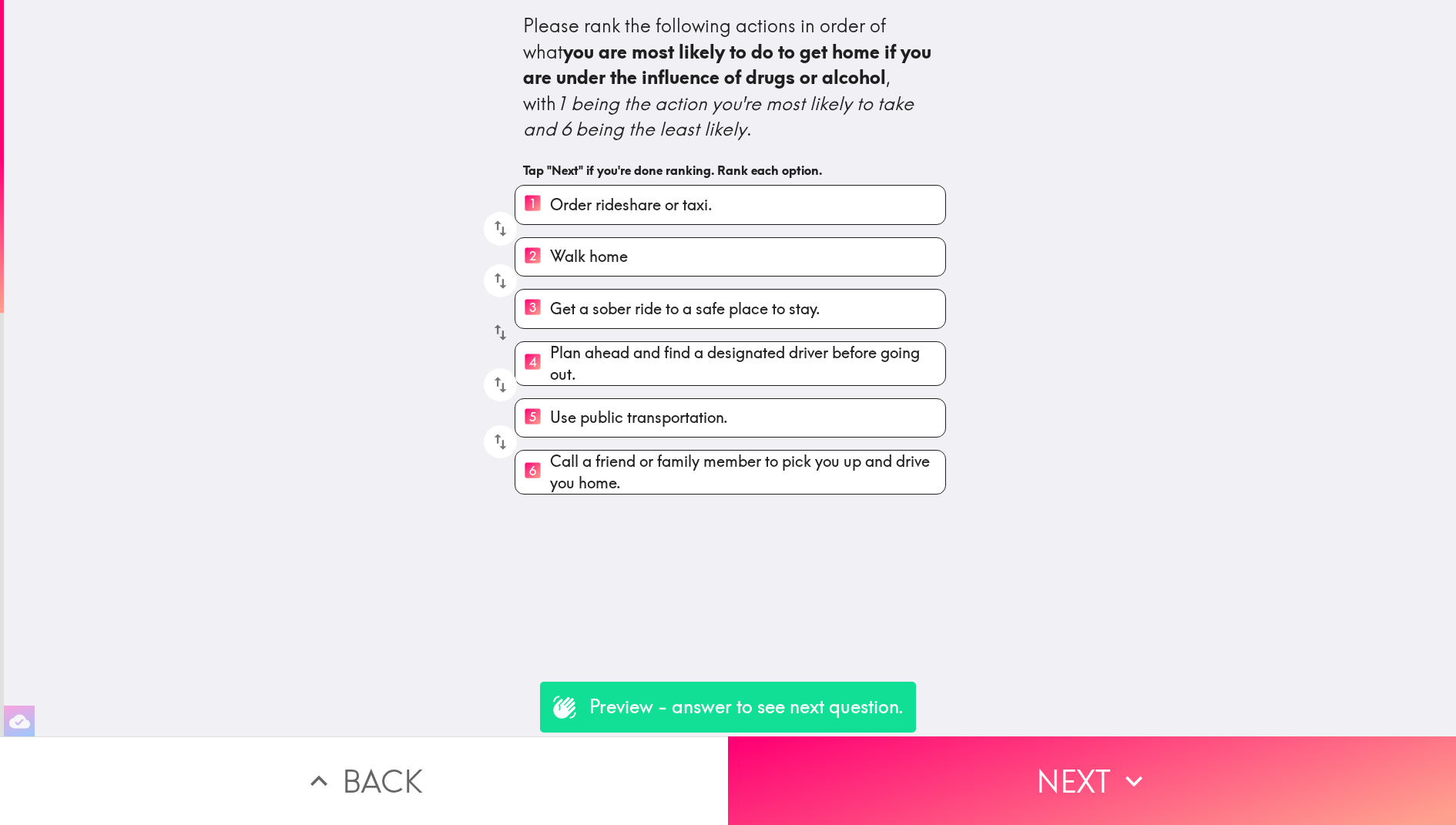
click at [501, 331] on icon "button" at bounding box center [500, 332] width 21 height 21
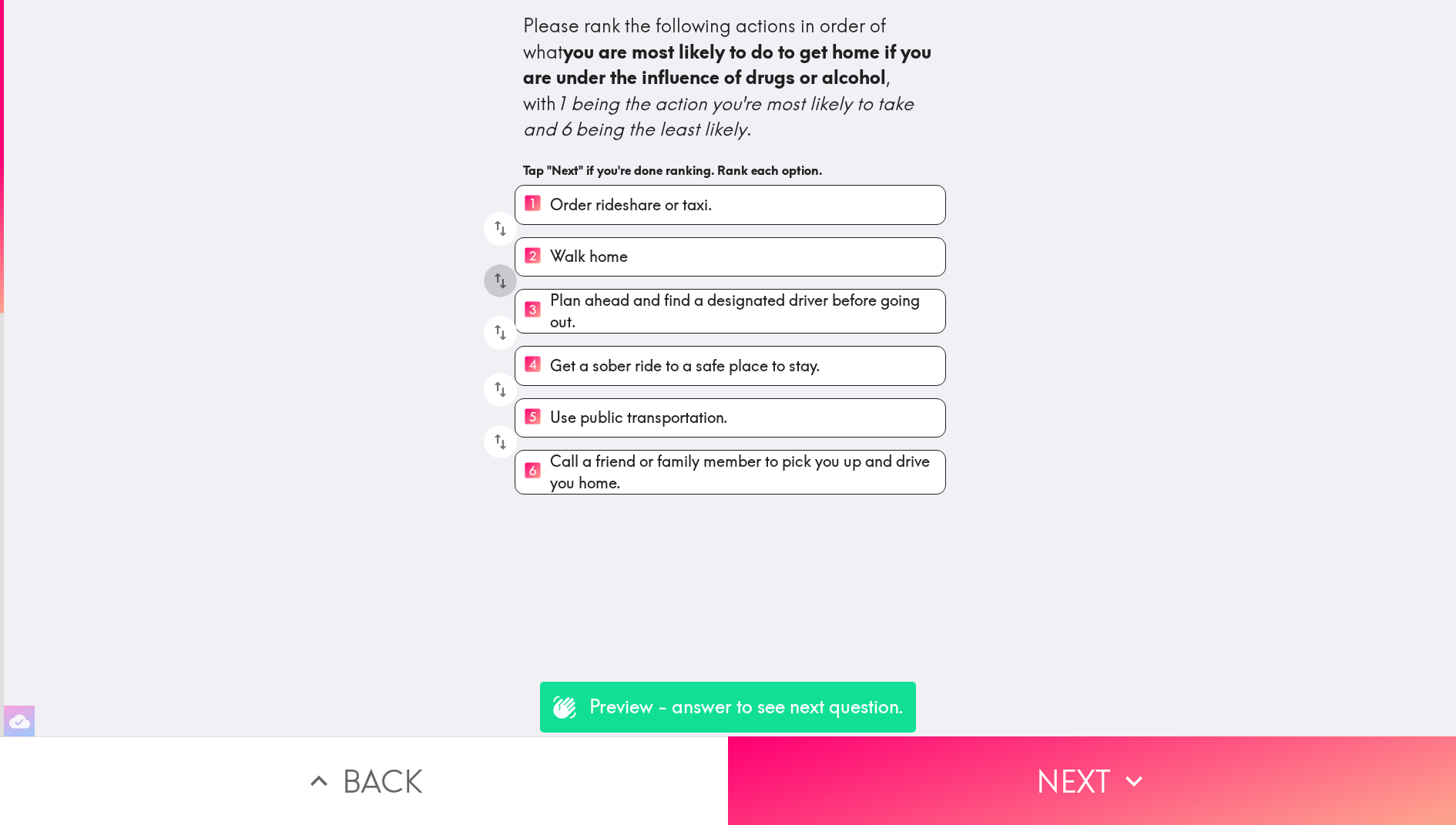
click at [501, 290] on icon "button" at bounding box center [500, 280] width 21 height 21
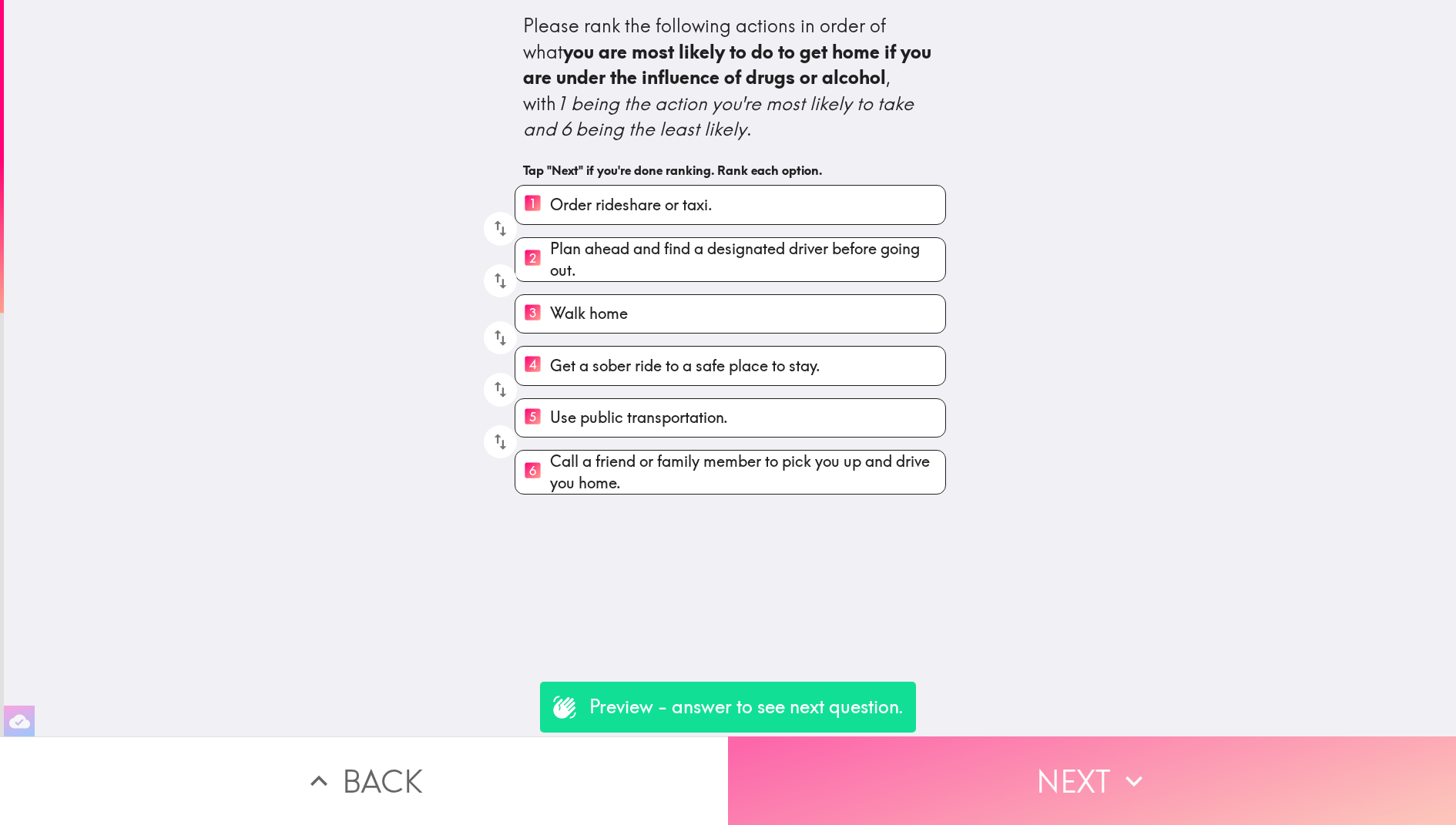
click at [956, 755] on button "Next" at bounding box center [1092, 780] width 728 height 89
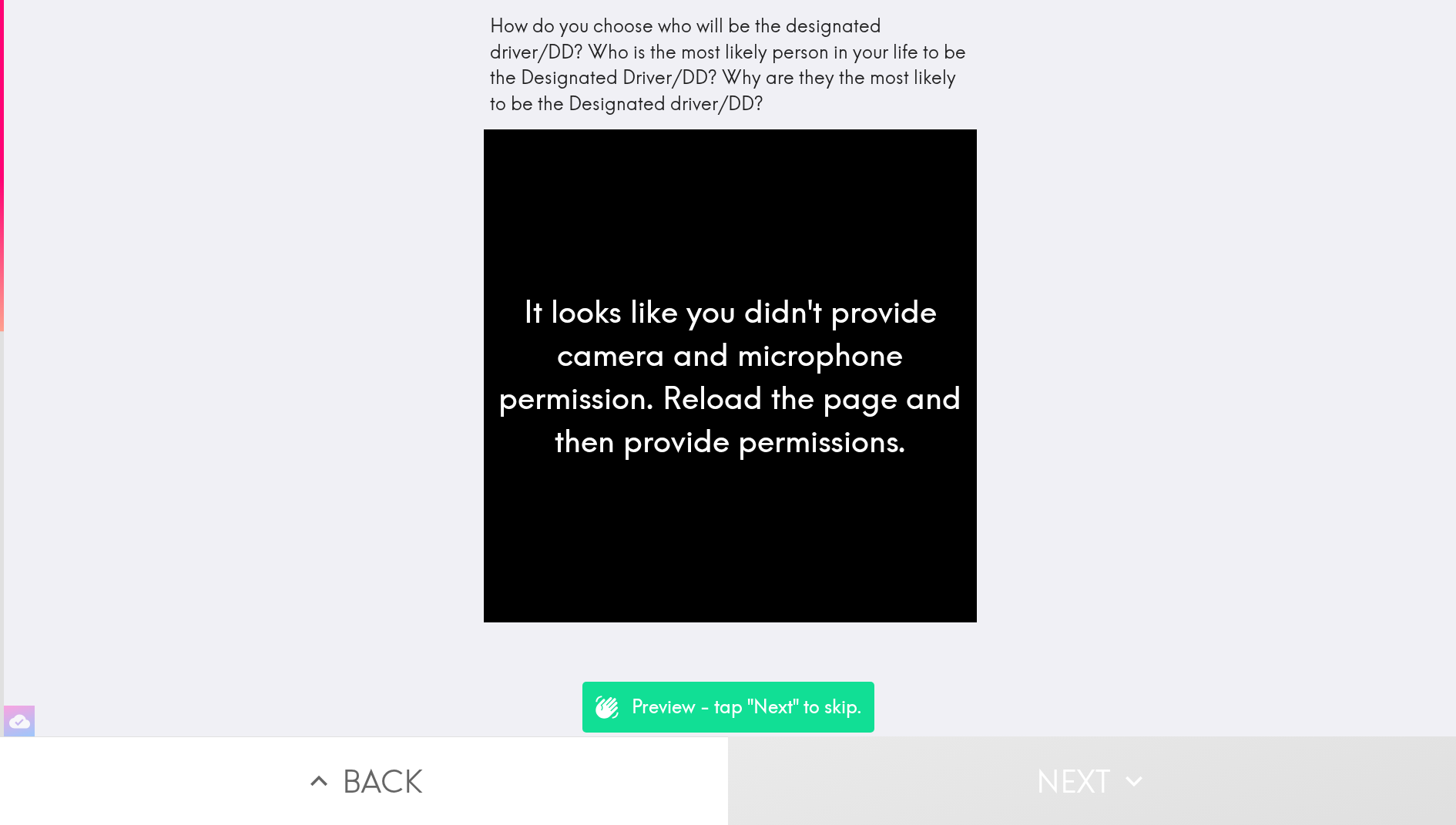
click at [1251, 168] on div "How do you choose who will be the designated driver/DD? Who is the most likely …" at bounding box center [730, 368] width 1452 height 736
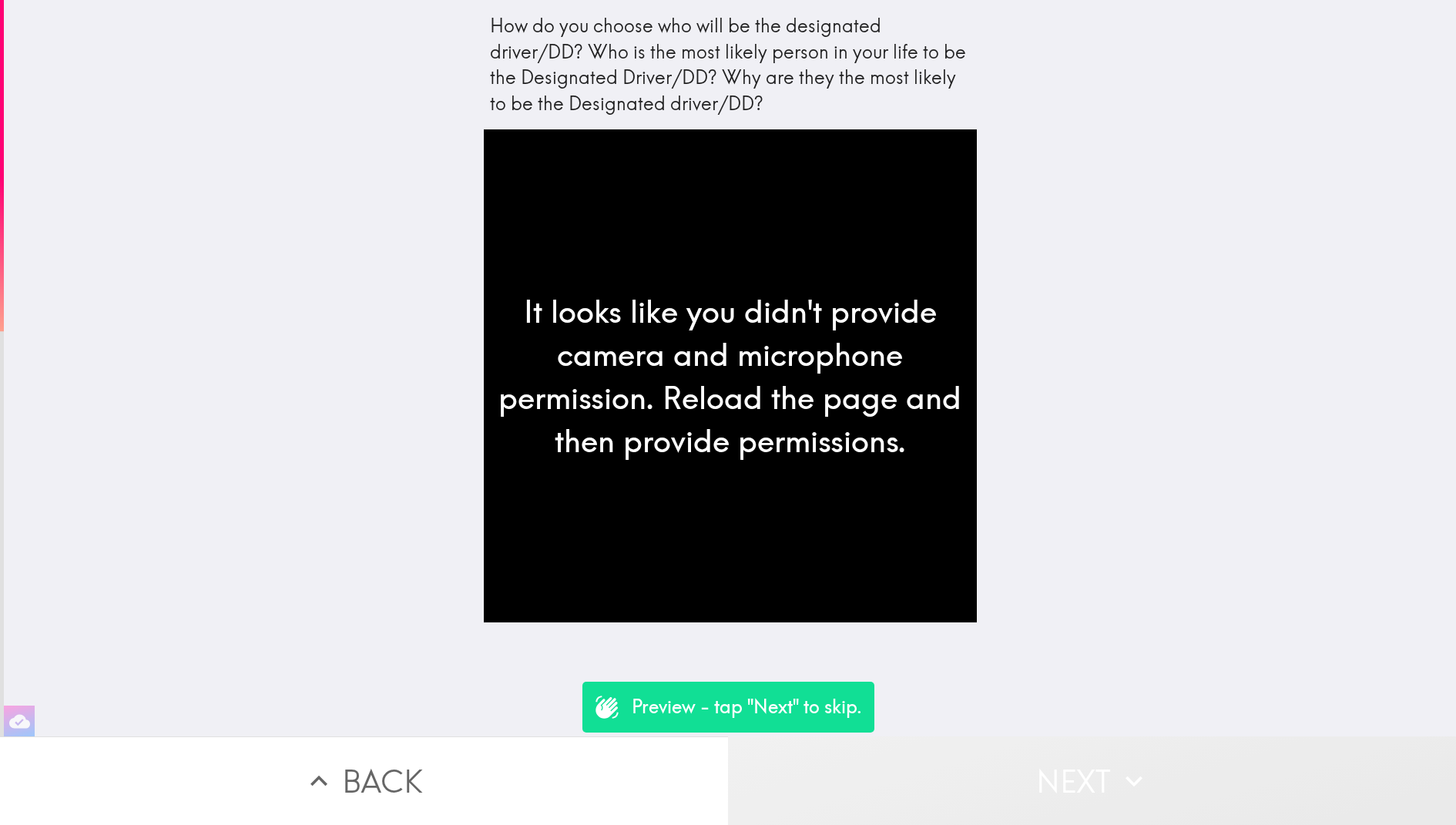
click at [959, 767] on button "Next" at bounding box center [1092, 780] width 728 height 89
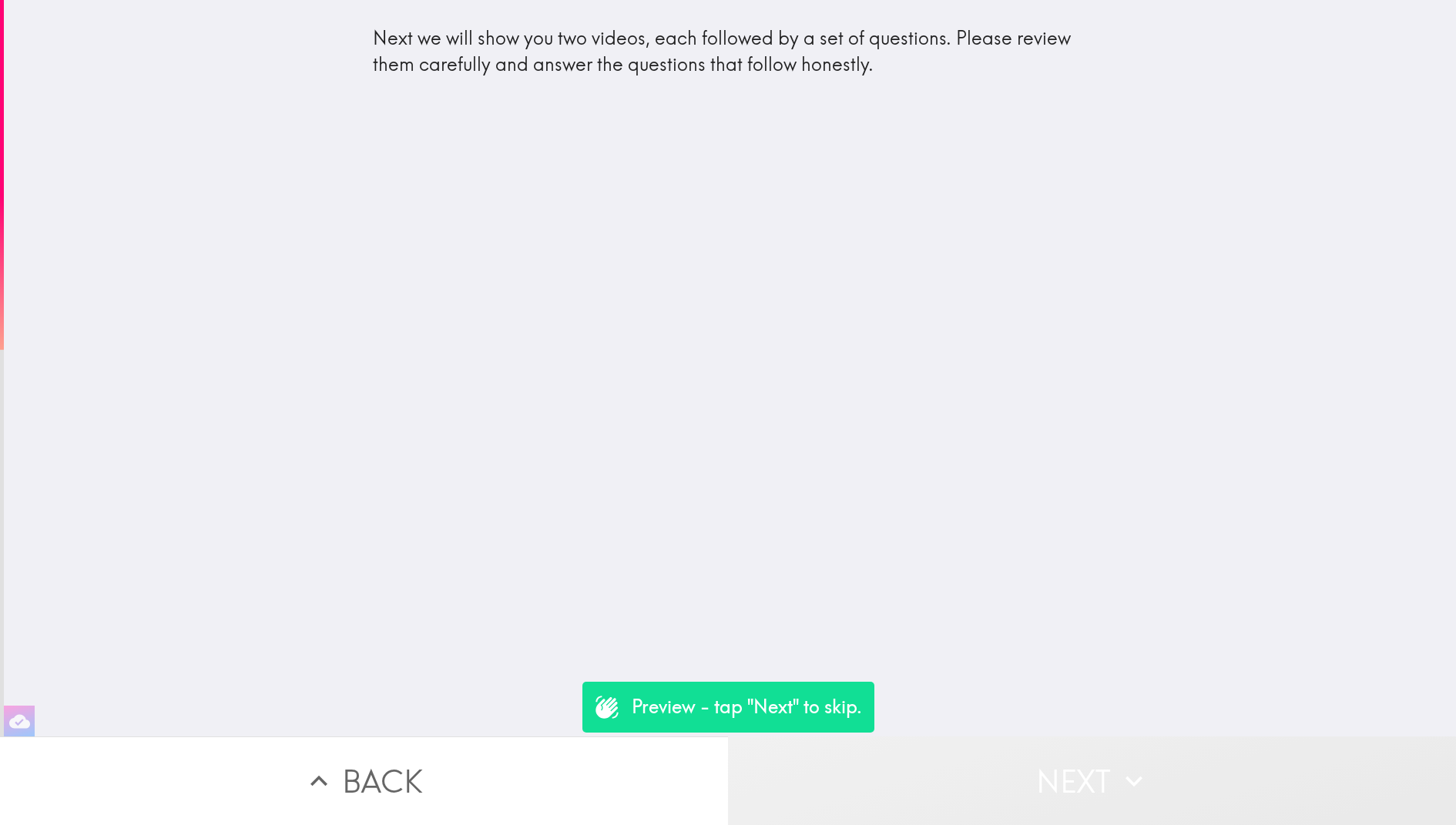
click at [958, 769] on button "Next" at bounding box center [1092, 780] width 728 height 89
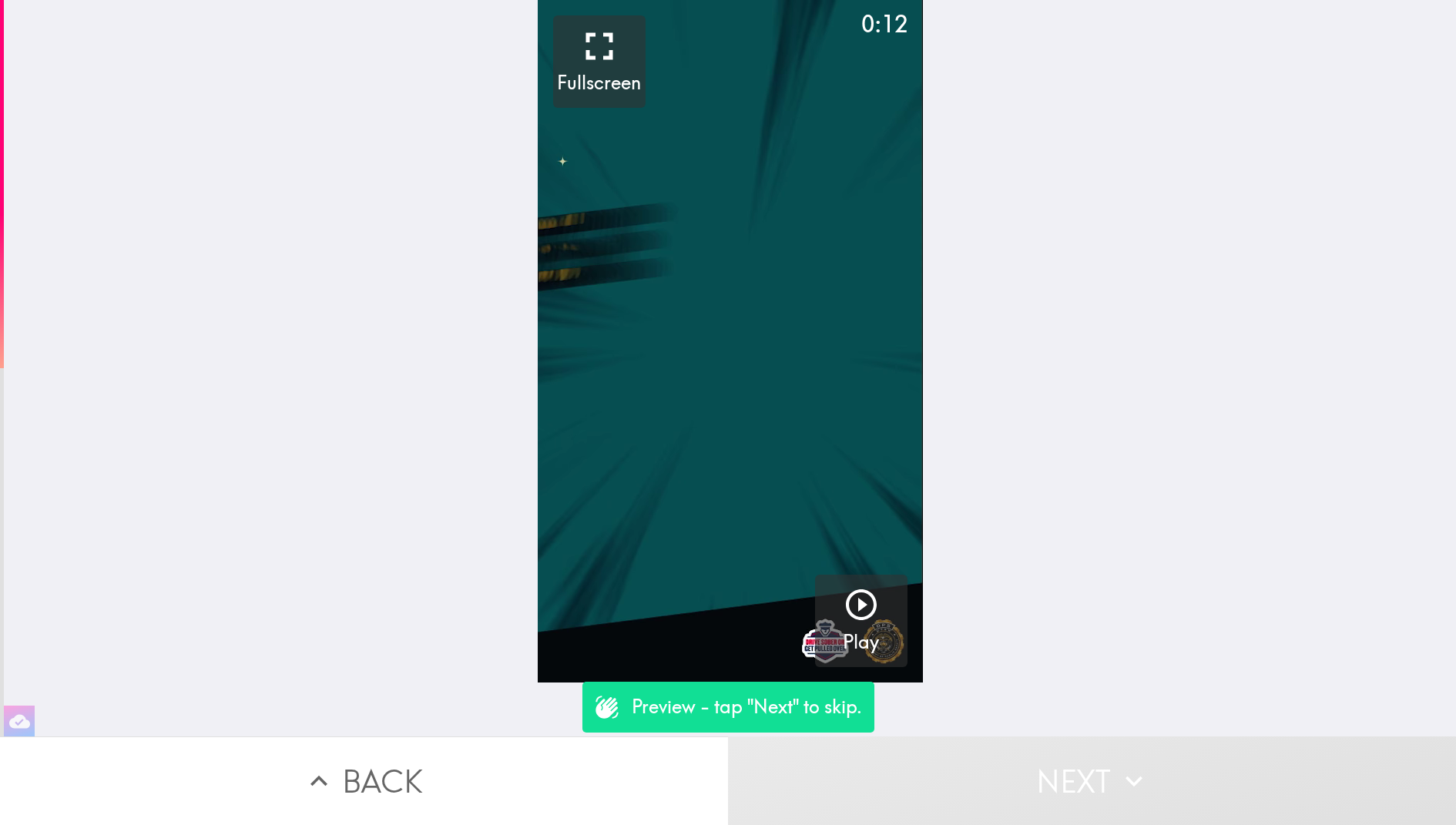
click at [815, 445] on video "button" at bounding box center [730, 341] width 385 height 682
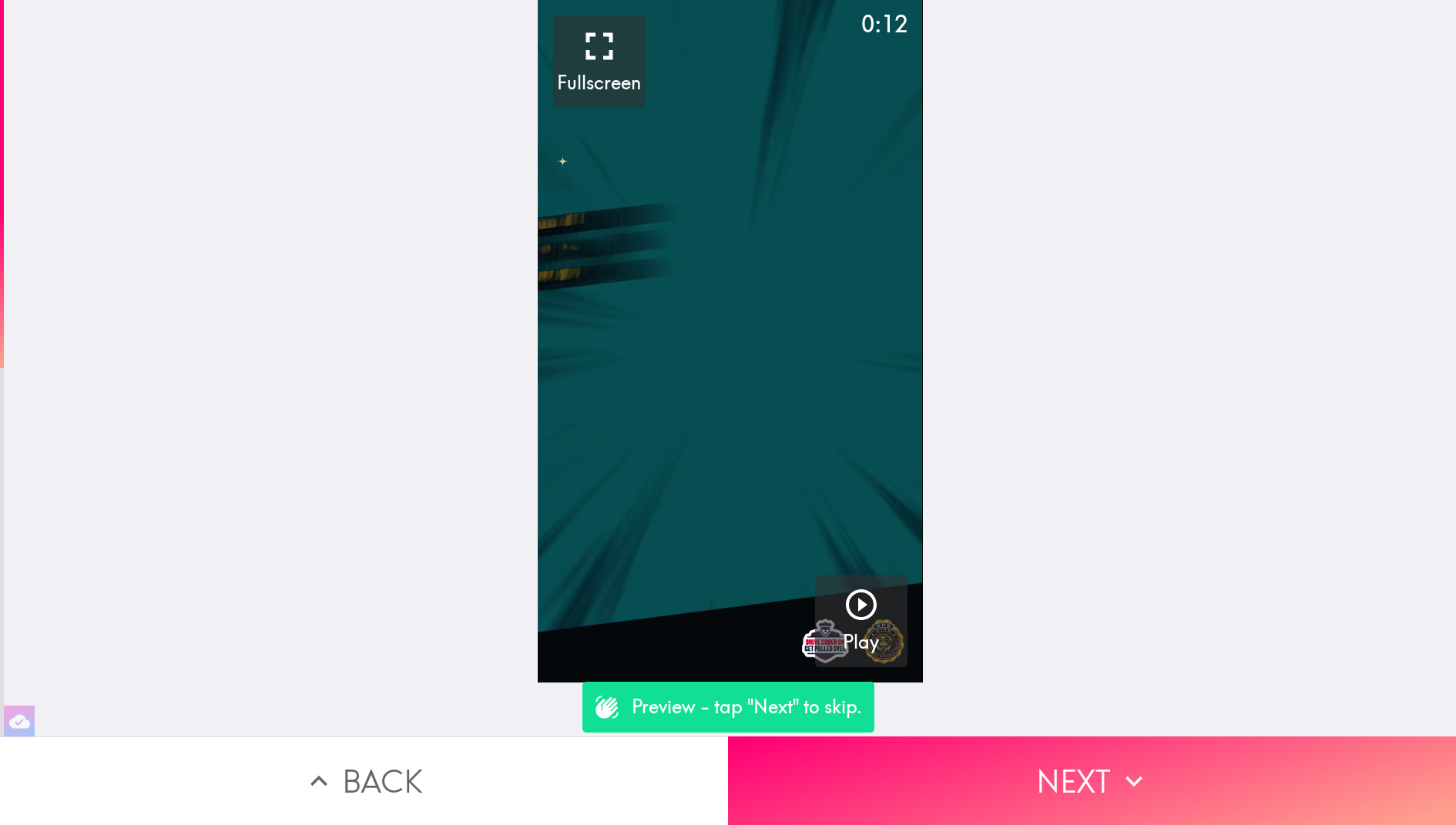
click at [757, 416] on video "button" at bounding box center [730, 341] width 385 height 682
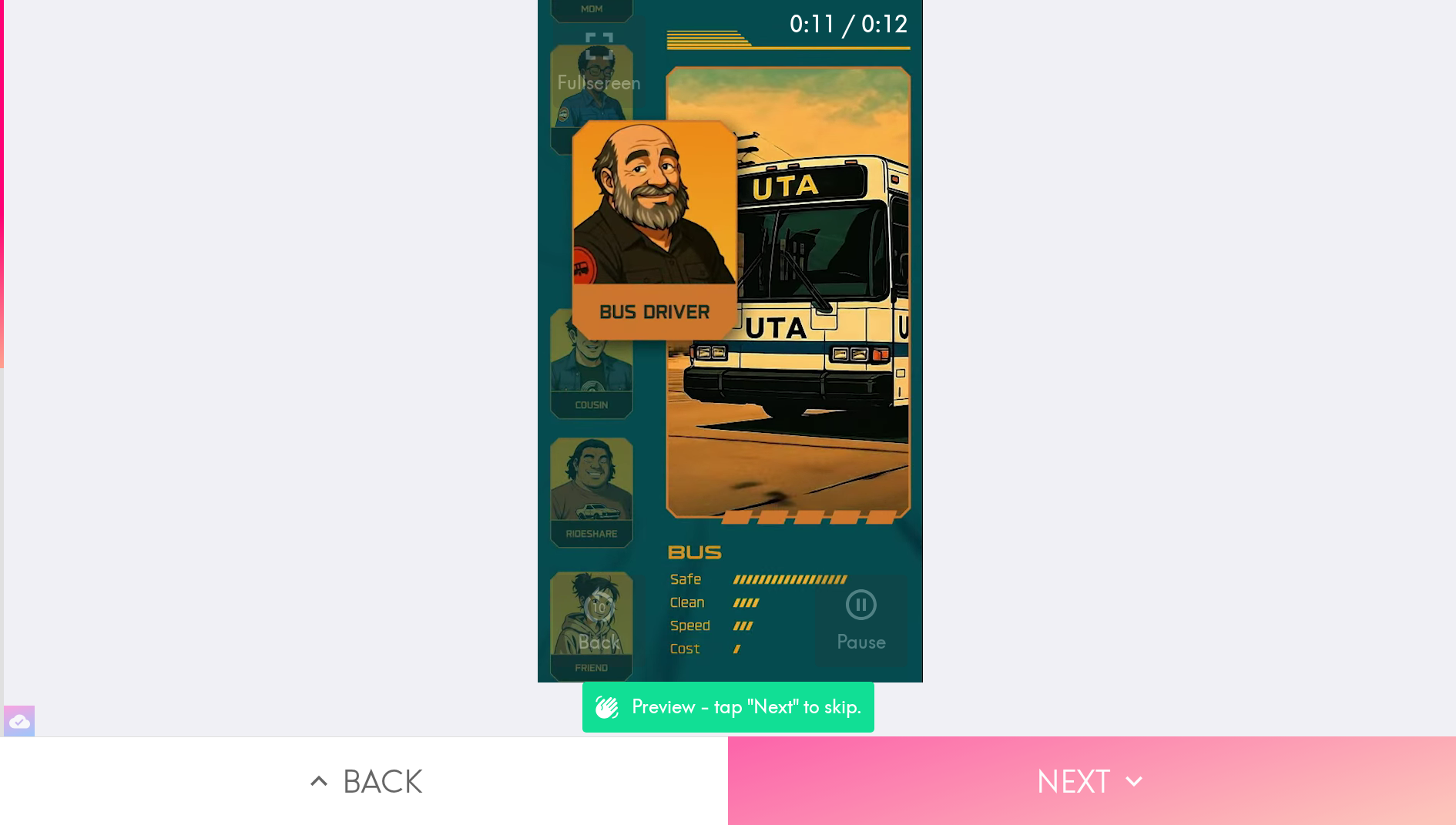
click at [1023, 769] on button "Next" at bounding box center [1092, 780] width 728 height 89
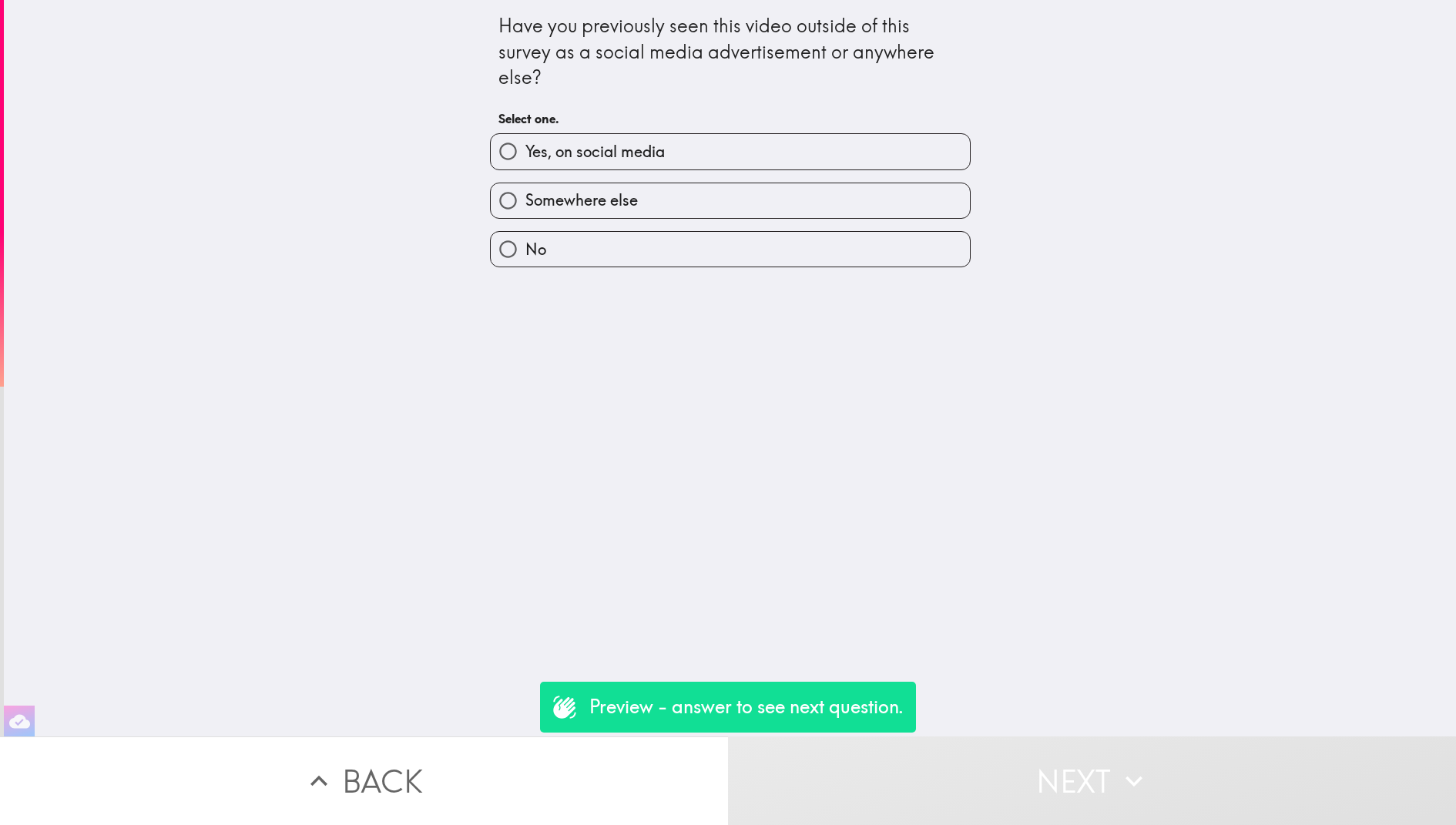
click at [766, 208] on label "Somewhere else" at bounding box center [730, 201] width 479 height 35
click at [526, 208] on input "Somewhere else" at bounding box center [508, 201] width 35 height 35
radio input "true"
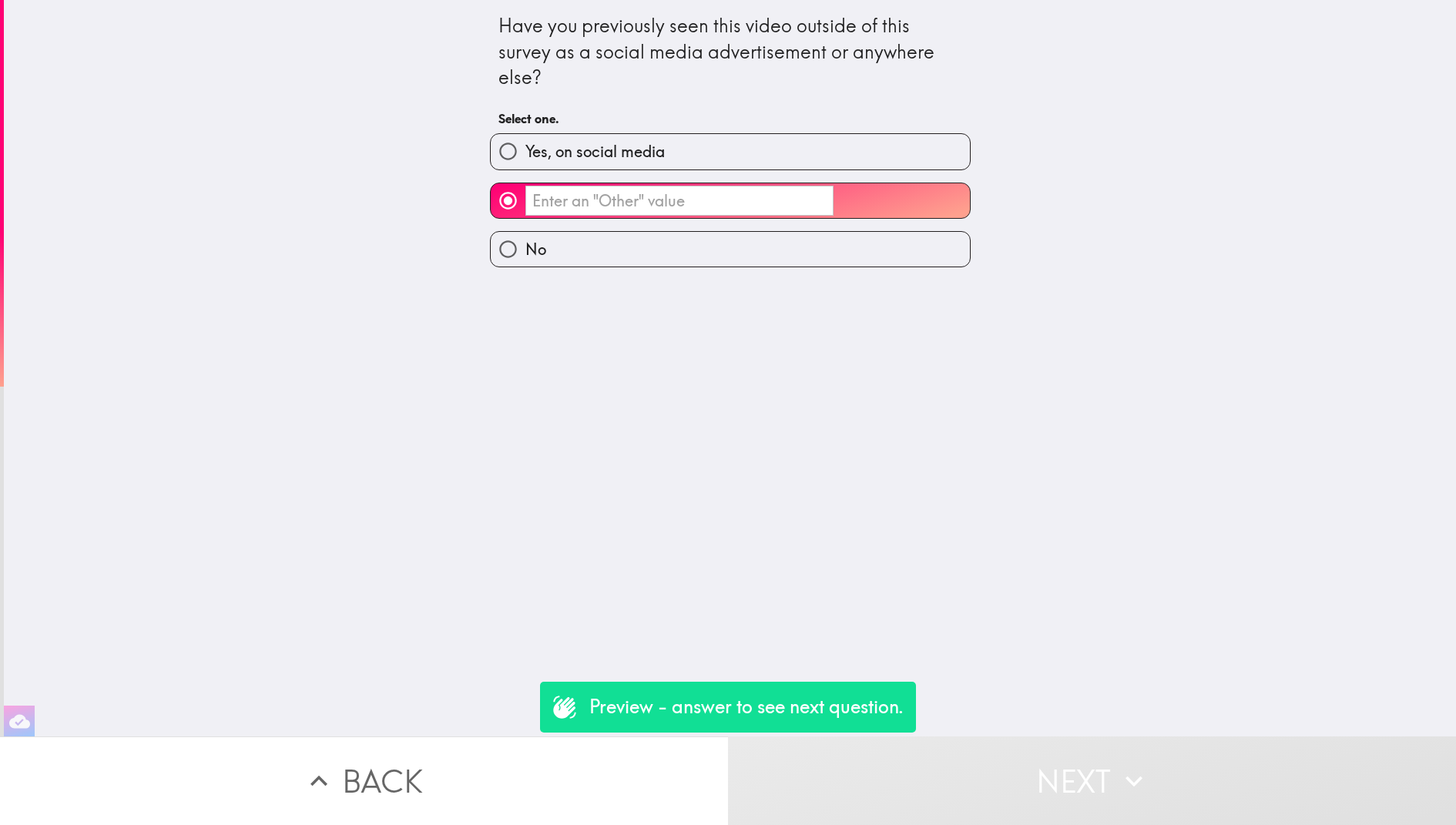
click at [748, 154] on label "Yes, on social media" at bounding box center [730, 151] width 479 height 35
click at [526, 154] on input "Yes, on social media" at bounding box center [508, 151] width 35 height 35
radio input "true"
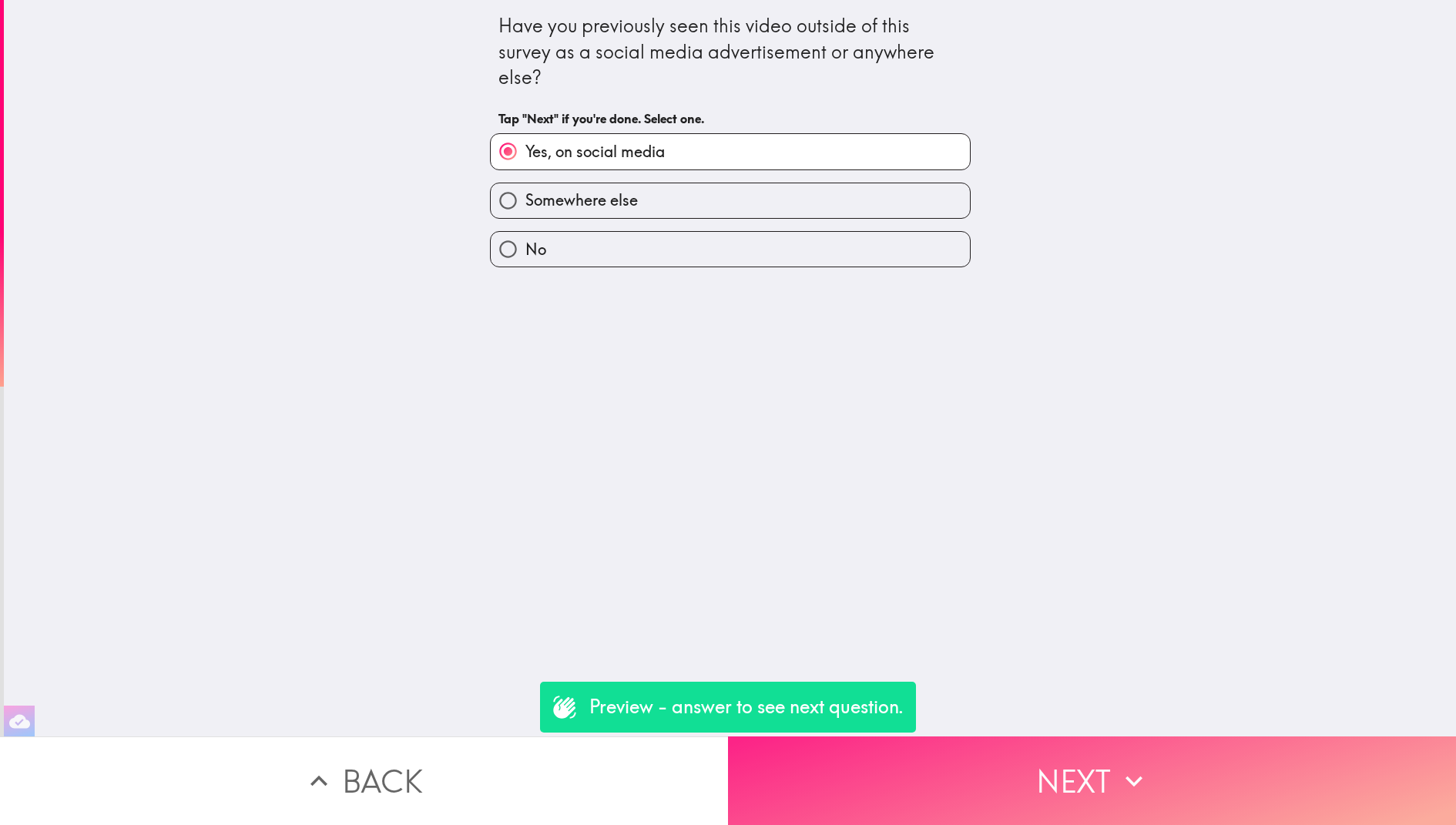
click at [1016, 799] on button "Next" at bounding box center [1092, 780] width 728 height 89
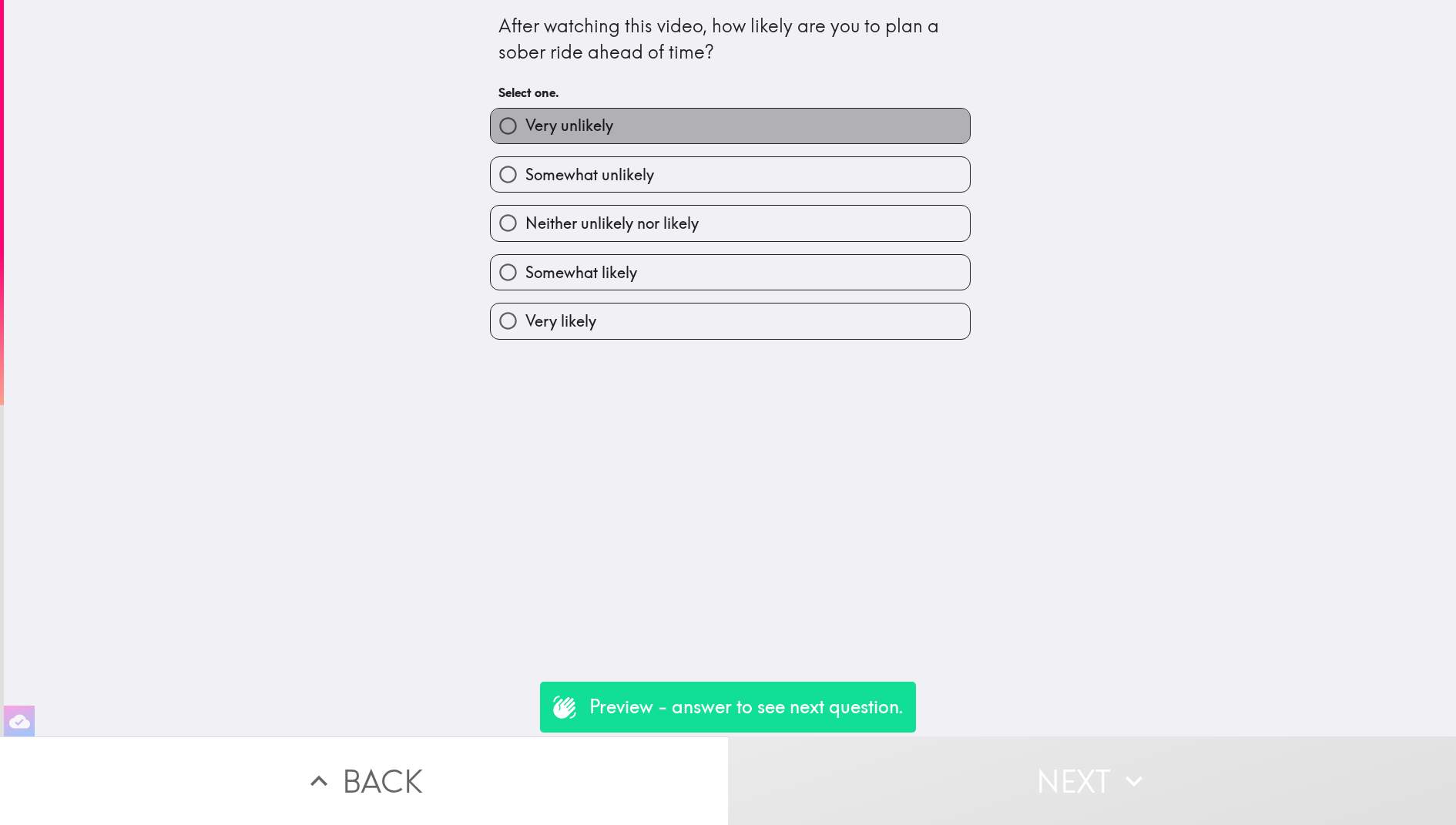
click at [746, 114] on label "Very unlikely" at bounding box center [730, 126] width 479 height 35
click at [526, 114] on input "Very unlikely" at bounding box center [508, 126] width 35 height 35
radio input "true"
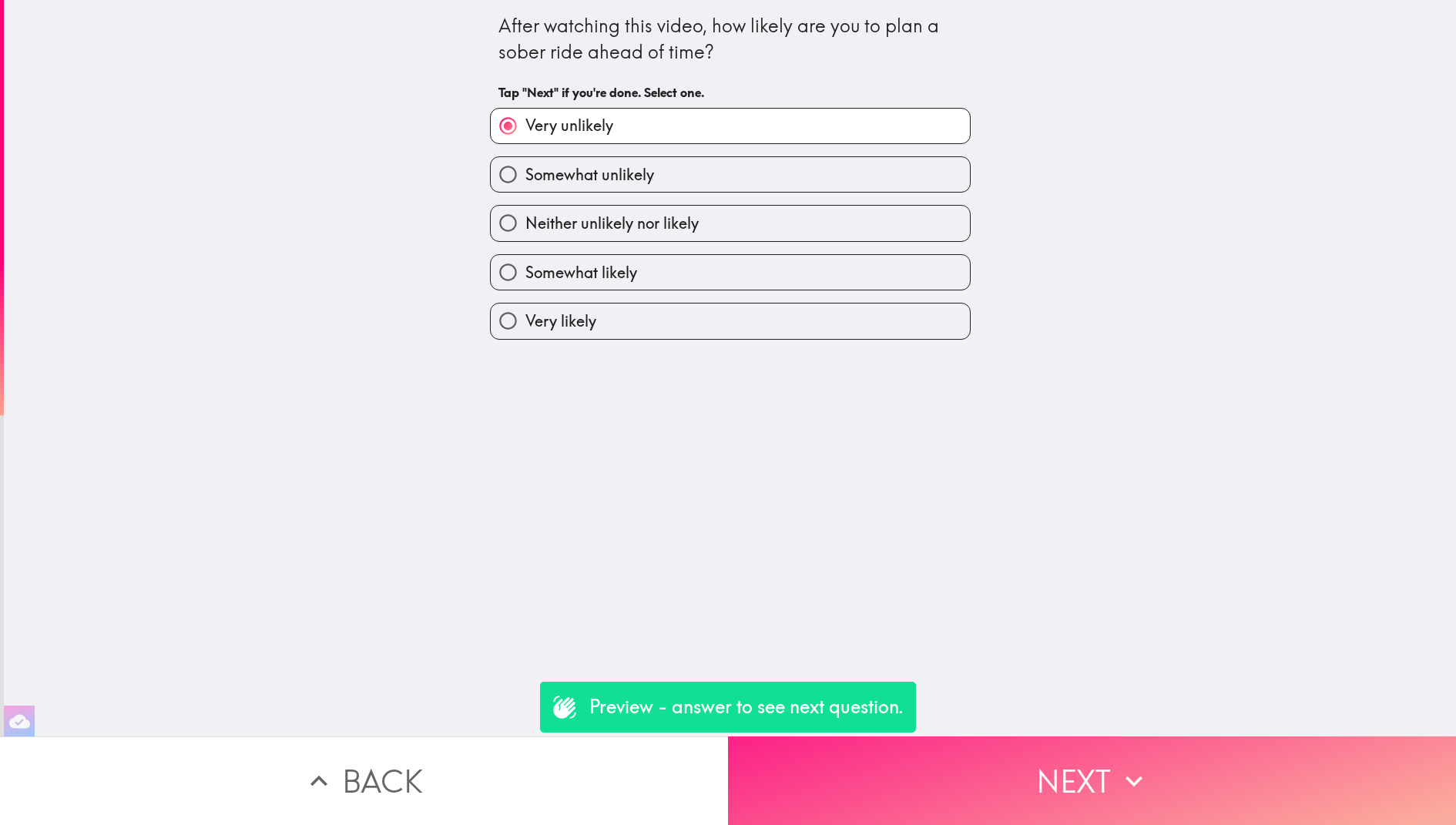
click at [936, 757] on button "Next" at bounding box center [1092, 780] width 728 height 89
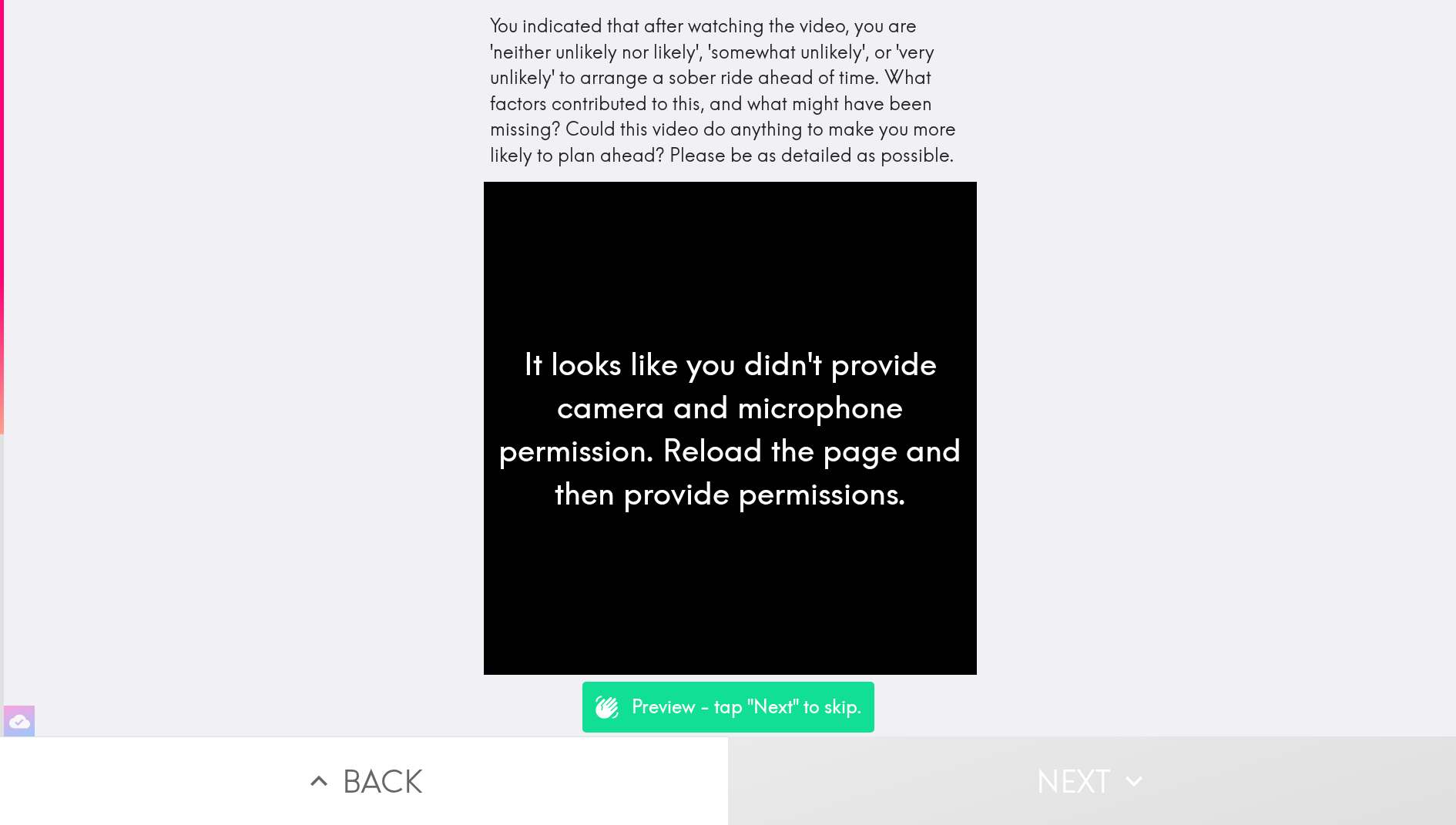
click at [398, 760] on button "Back" at bounding box center [364, 780] width 728 height 89
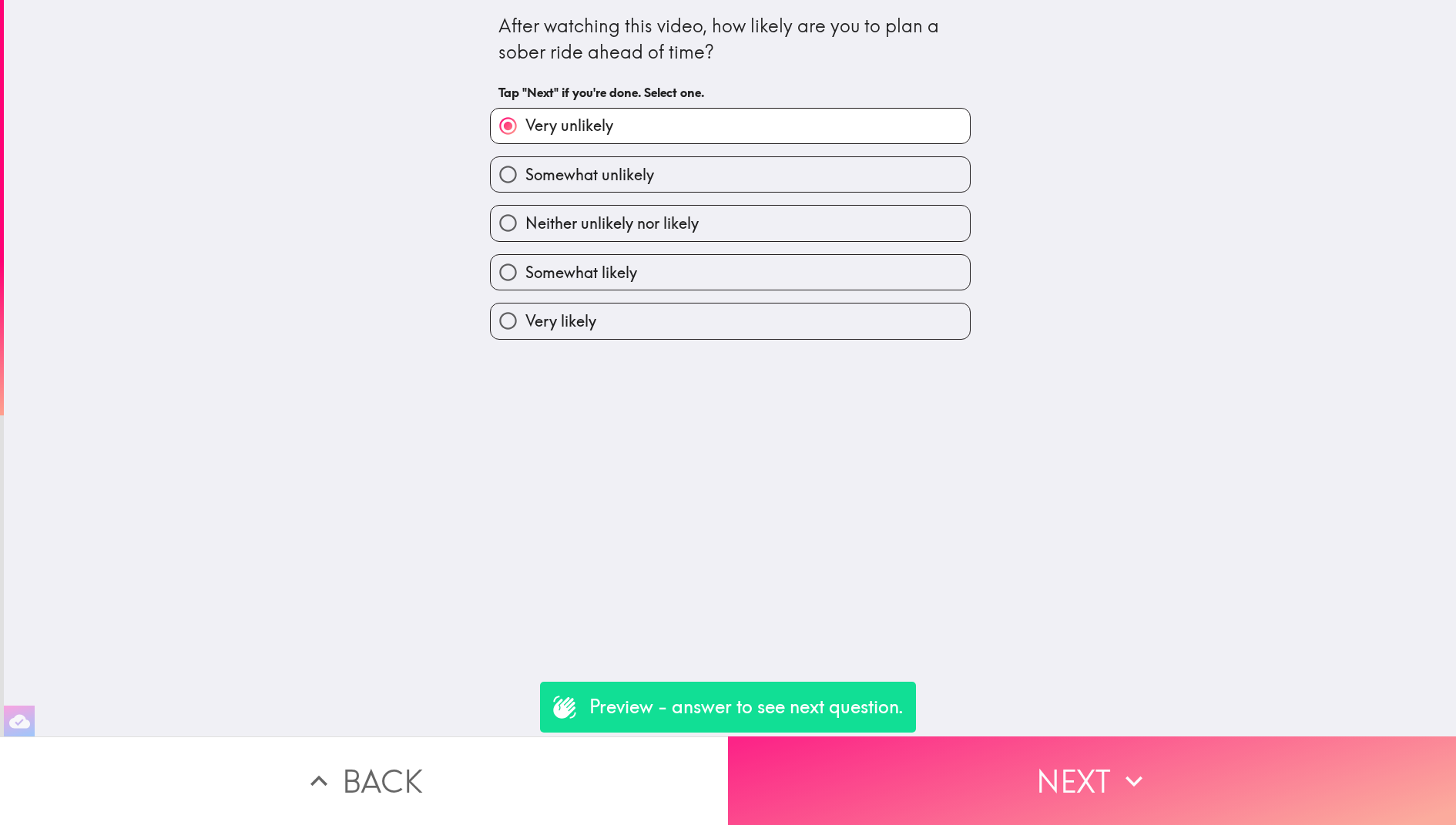
click at [1078, 806] on button "Next" at bounding box center [1092, 780] width 728 height 89
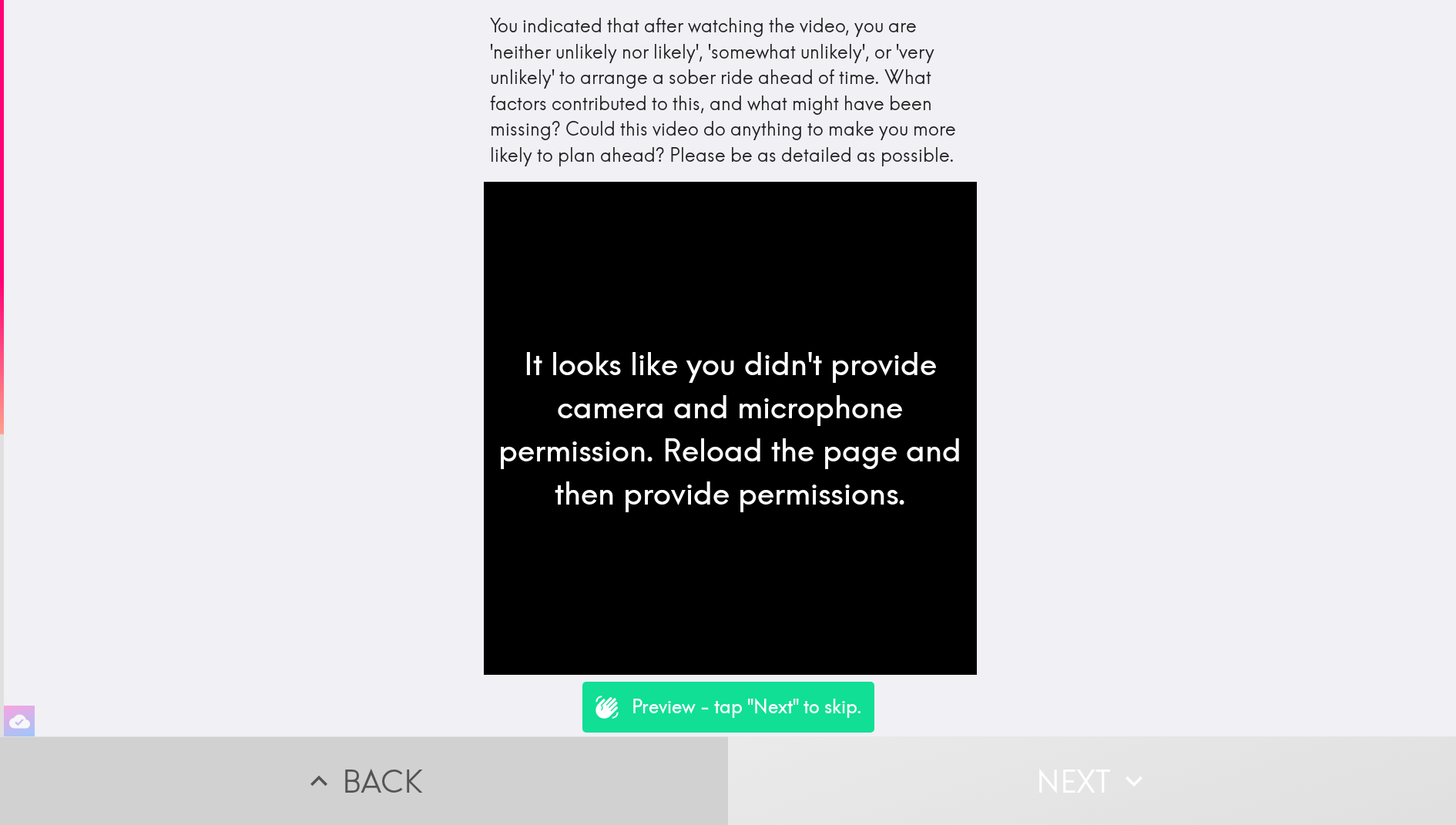
click at [482, 774] on button "Back" at bounding box center [364, 780] width 728 height 89
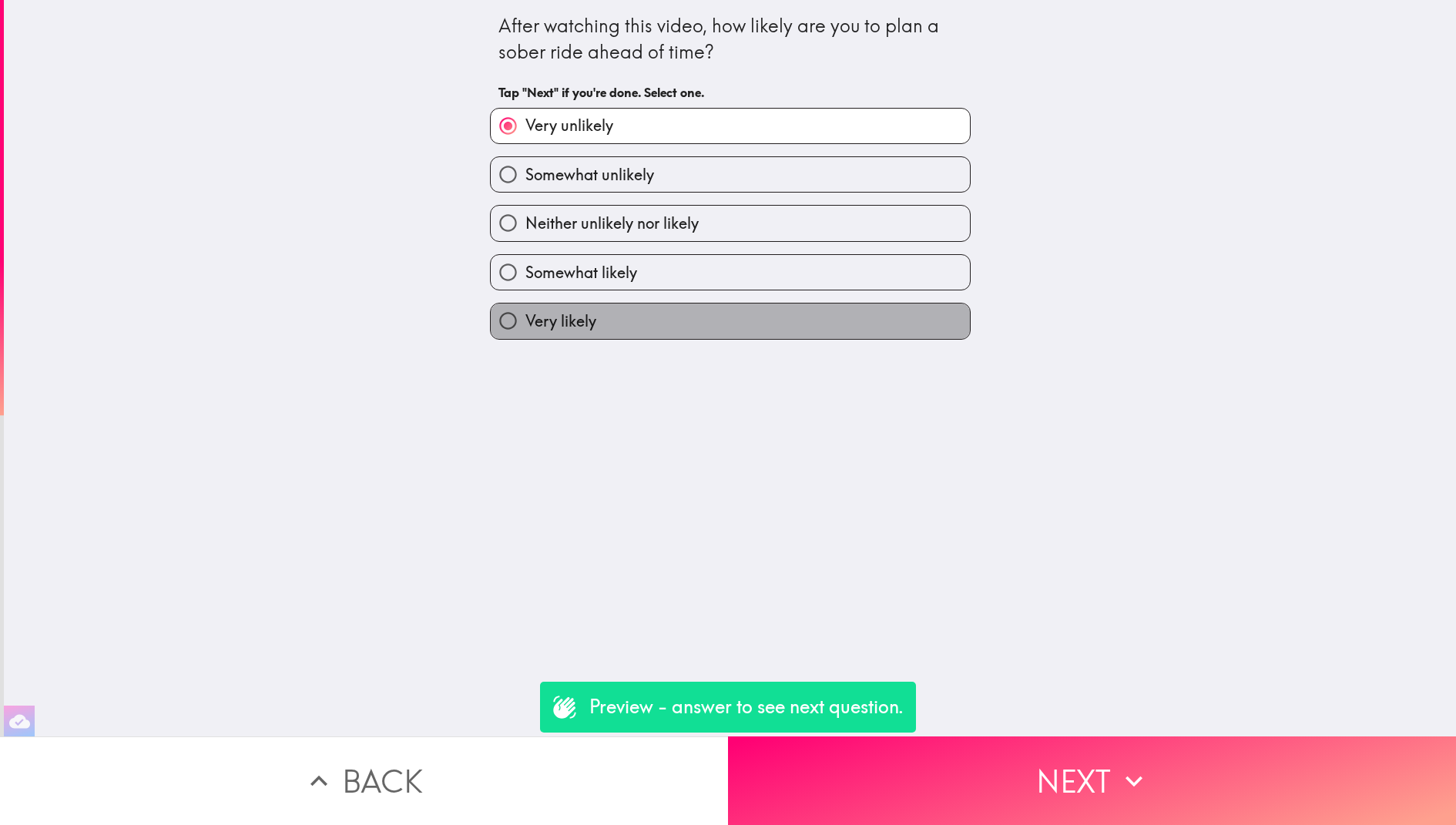
click at [736, 314] on label "Very likely" at bounding box center [730, 320] width 479 height 35
click at [526, 314] on input "Very likely" at bounding box center [508, 320] width 35 height 35
radio input "true"
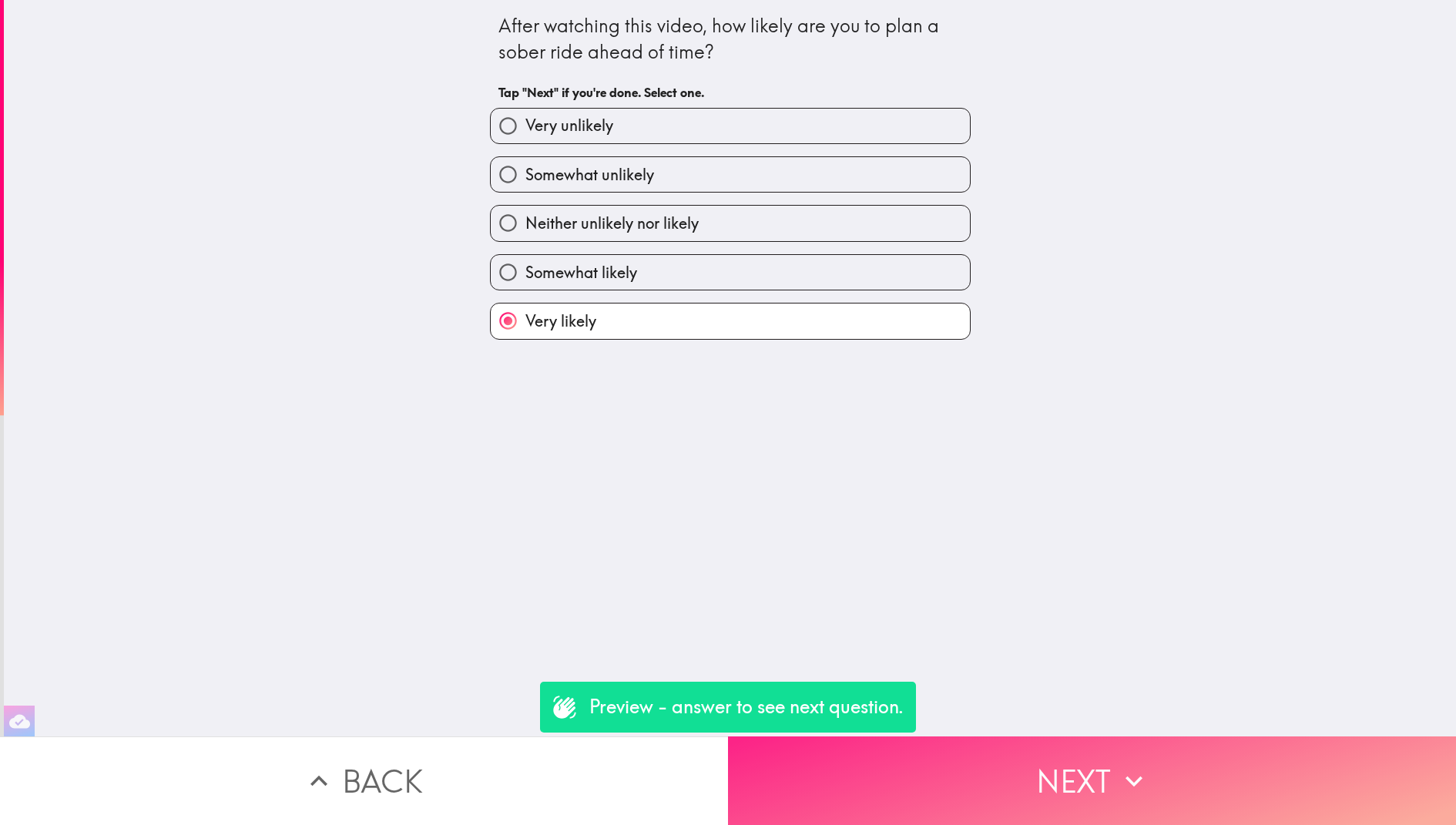
click at [908, 771] on button "Next" at bounding box center [1092, 780] width 728 height 89
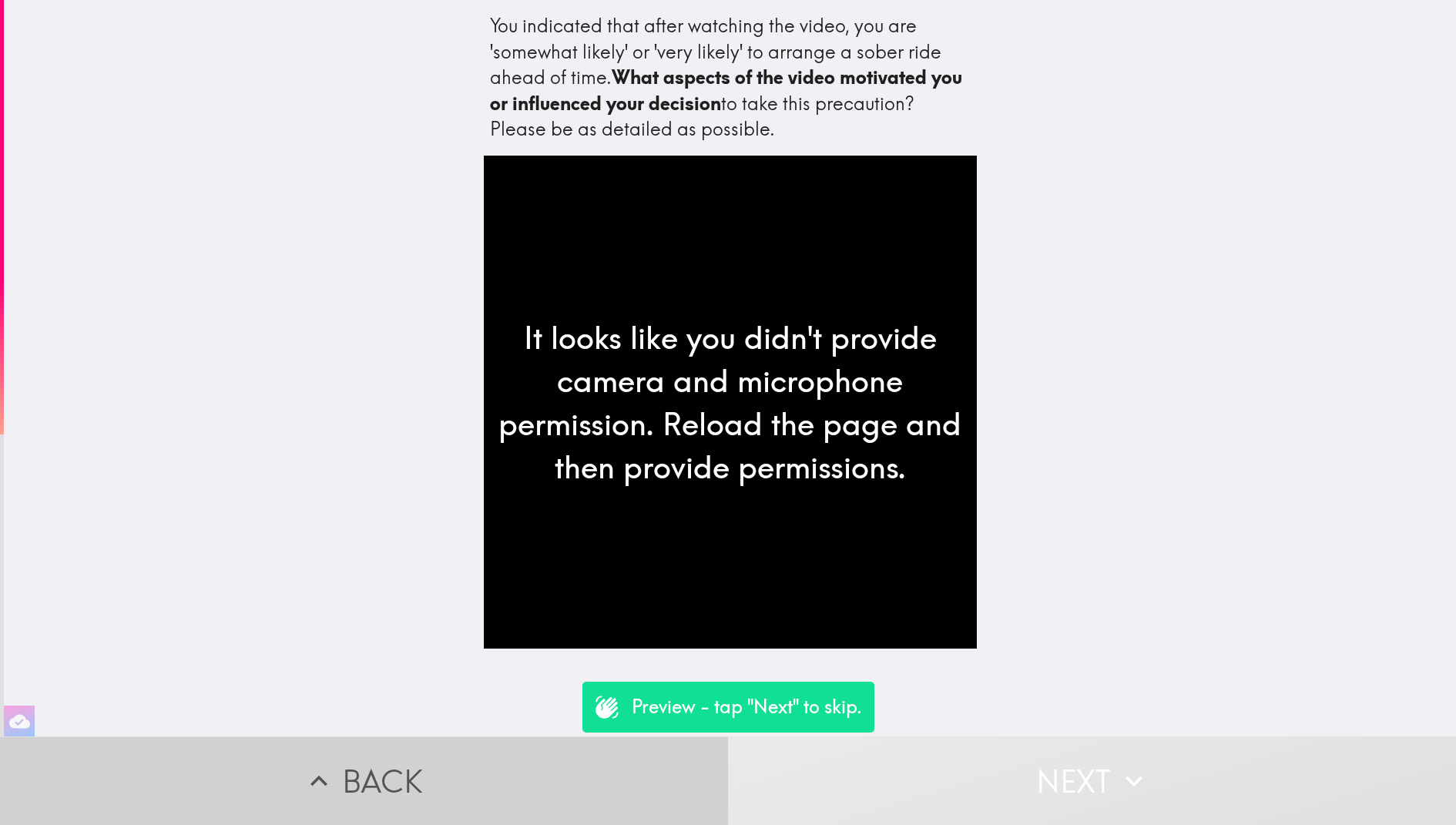
click at [500, 819] on button "Back" at bounding box center [364, 780] width 728 height 89
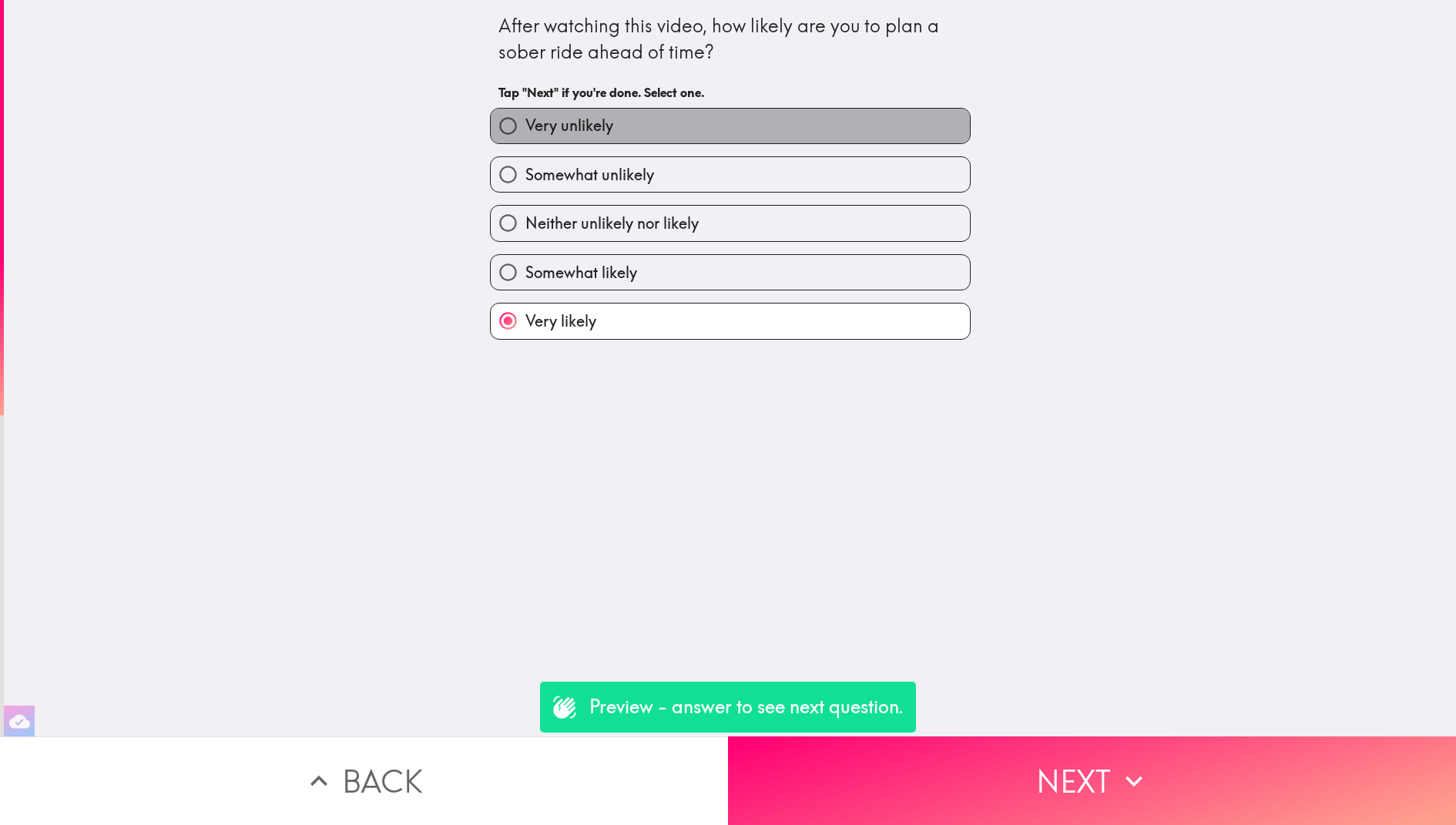
click at [740, 134] on label "Very unlikely" at bounding box center [730, 126] width 479 height 35
click at [526, 134] on input "Very unlikely" at bounding box center [508, 126] width 35 height 35
radio input "true"
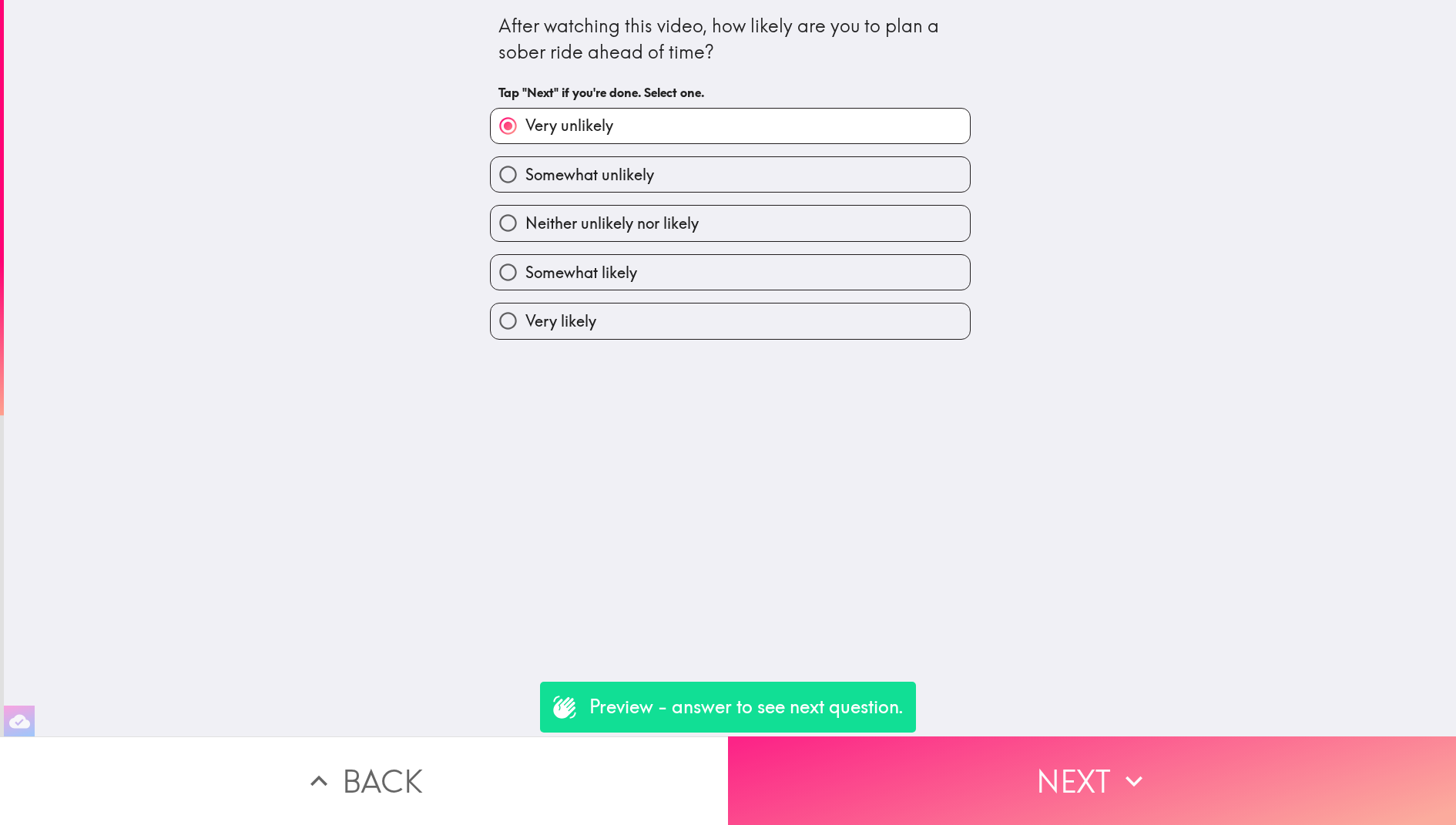
click at [860, 782] on button "Next" at bounding box center [1092, 780] width 728 height 89
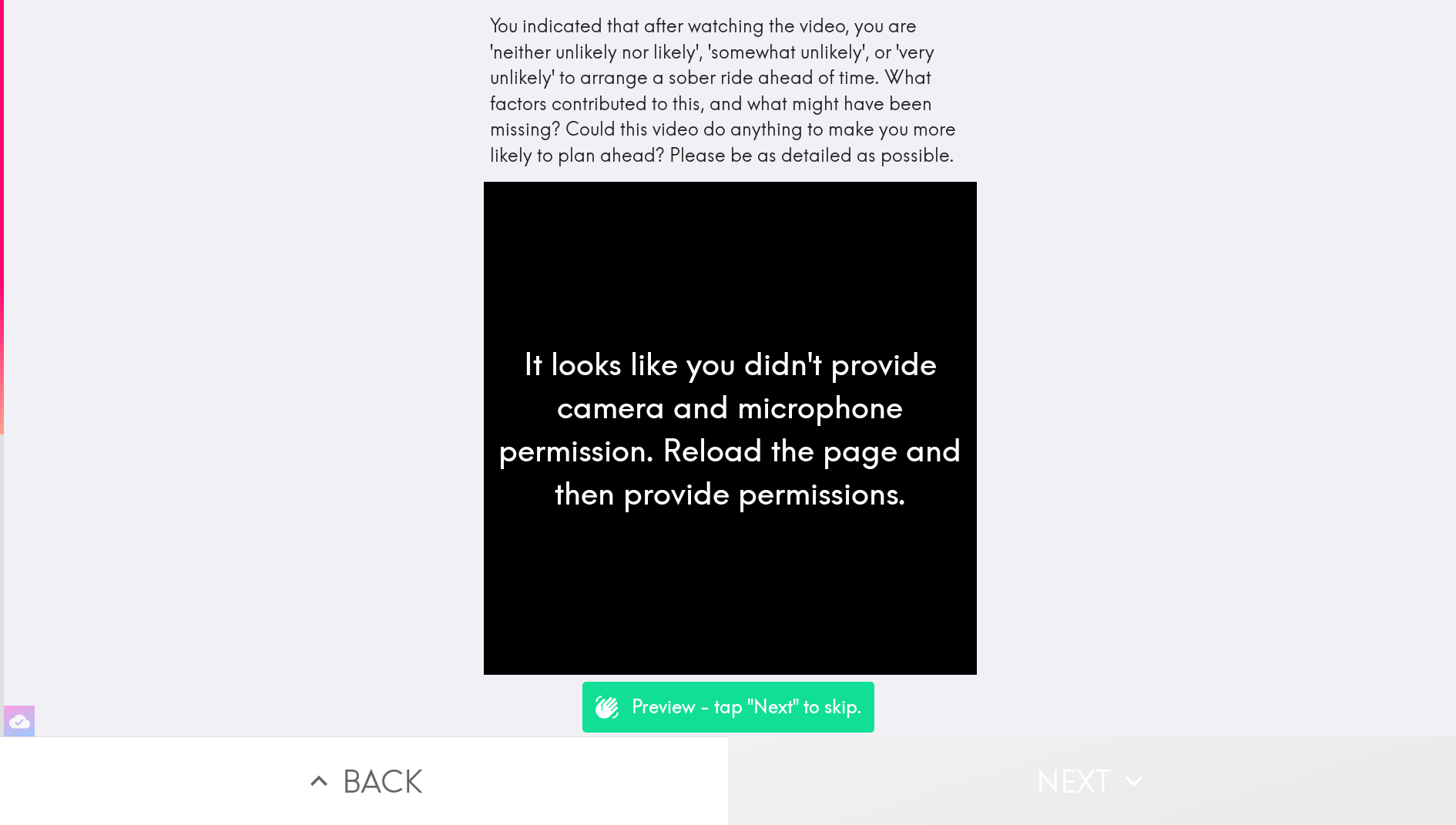
click at [997, 788] on button "Next" at bounding box center [1092, 780] width 728 height 89
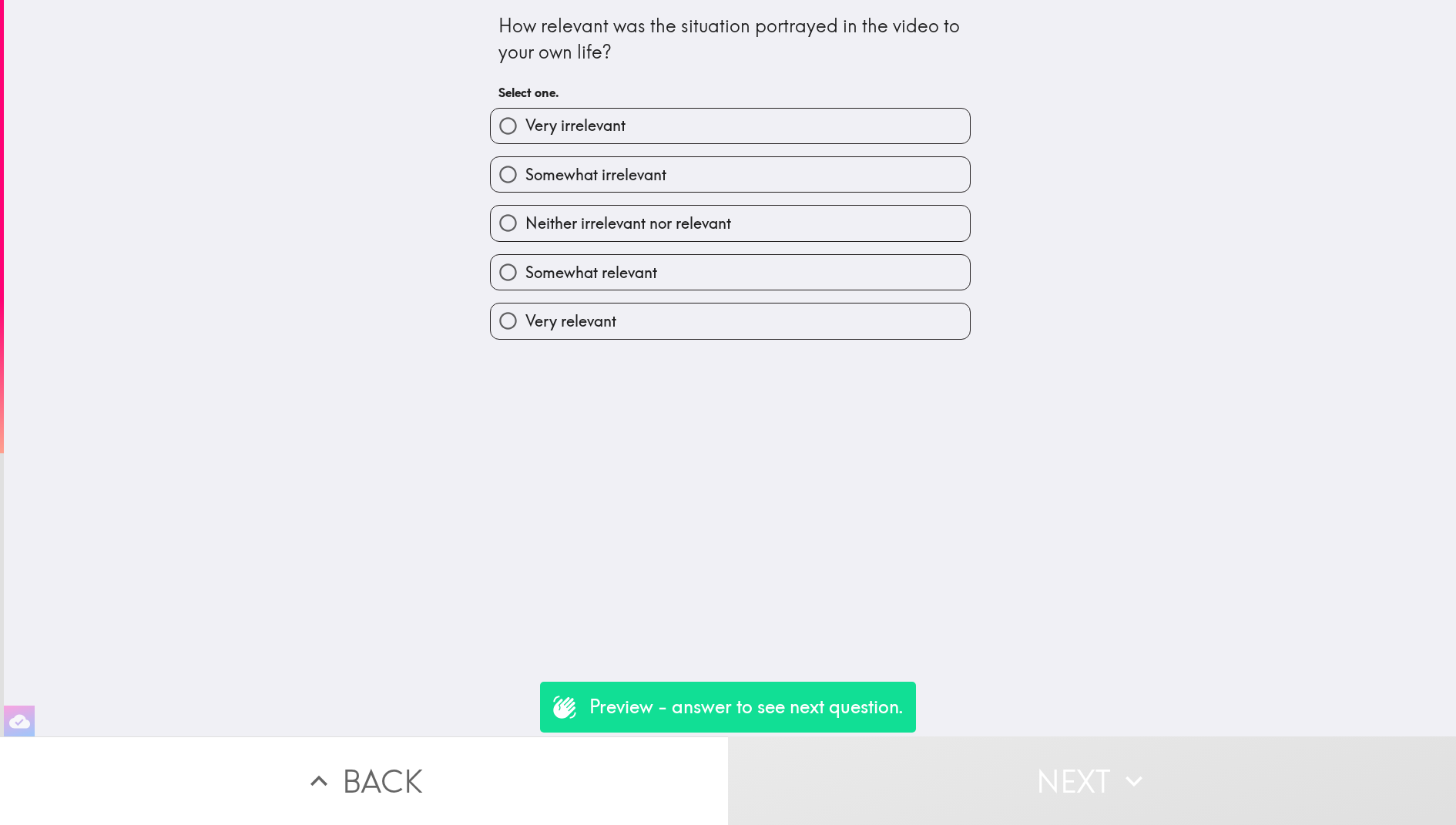
click at [869, 323] on label "Very relevant" at bounding box center [730, 320] width 479 height 35
click at [526, 323] on input "Very relevant" at bounding box center [508, 320] width 35 height 35
radio input "true"
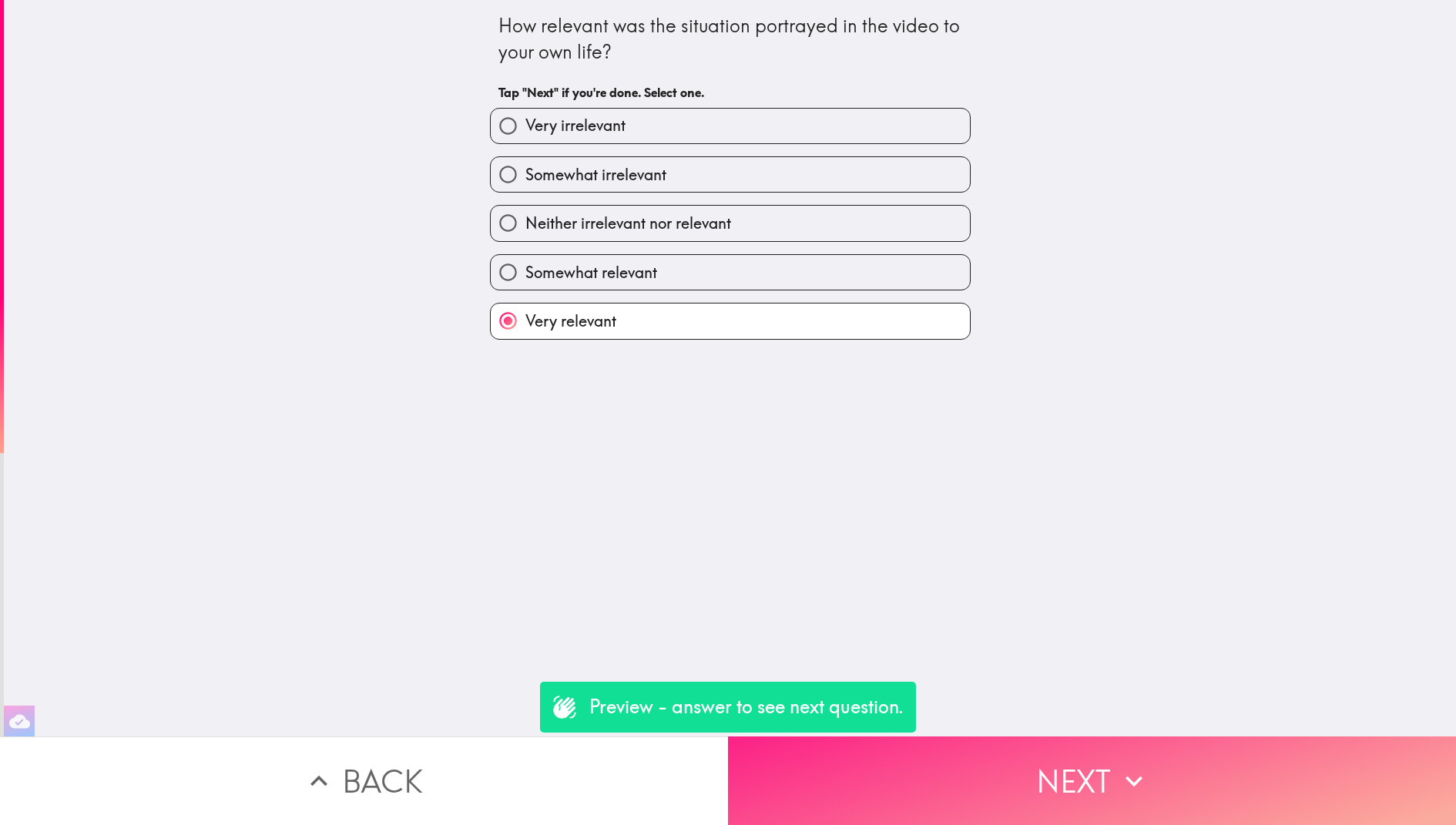
click at [1068, 758] on button "Next" at bounding box center [1092, 780] width 728 height 89
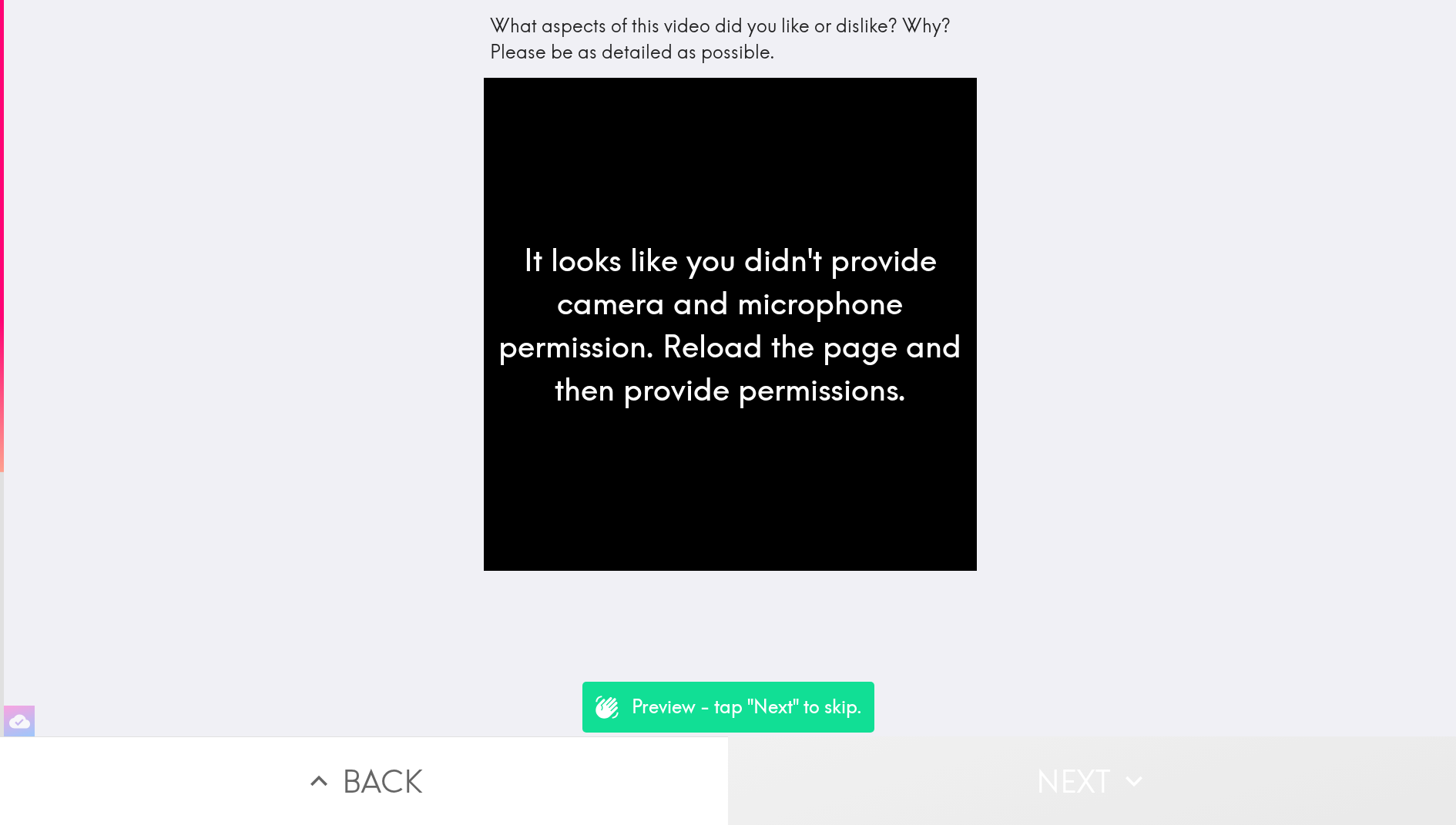
click at [997, 795] on button "Next" at bounding box center [1092, 780] width 728 height 89
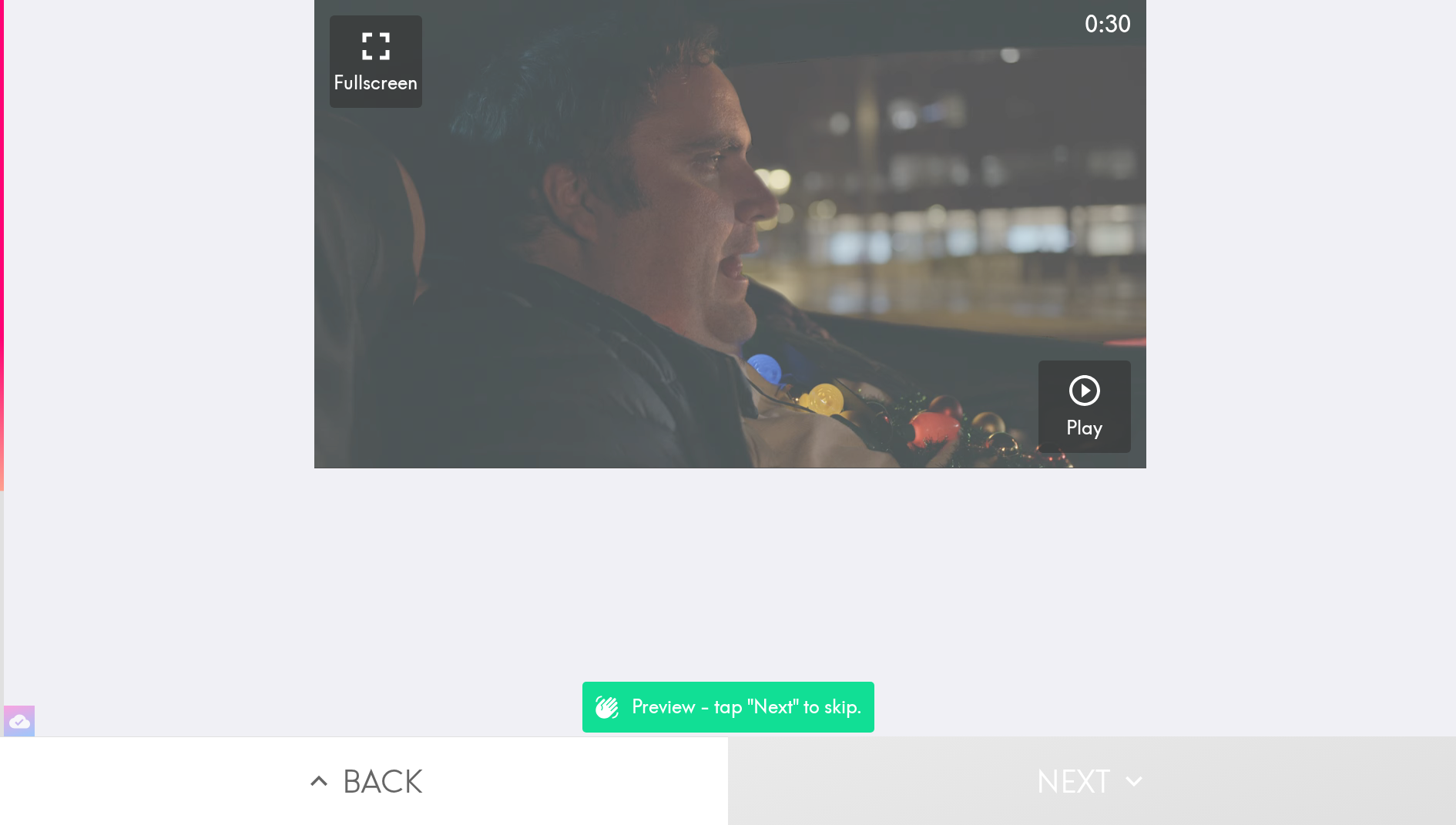
click at [723, 232] on video "button" at bounding box center [730, 234] width 832 height 469
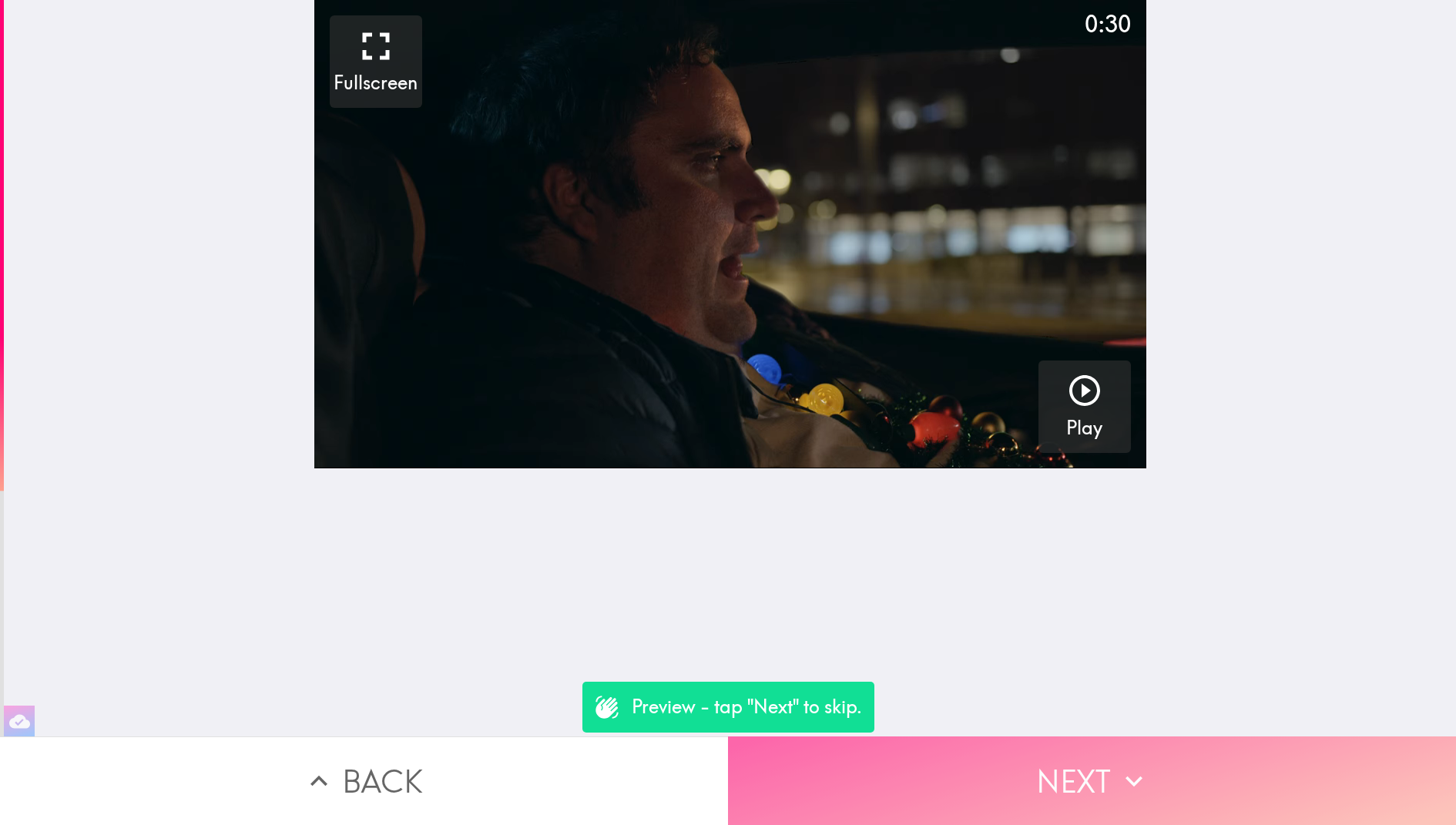
click at [970, 780] on button "Next" at bounding box center [1092, 780] width 728 height 89
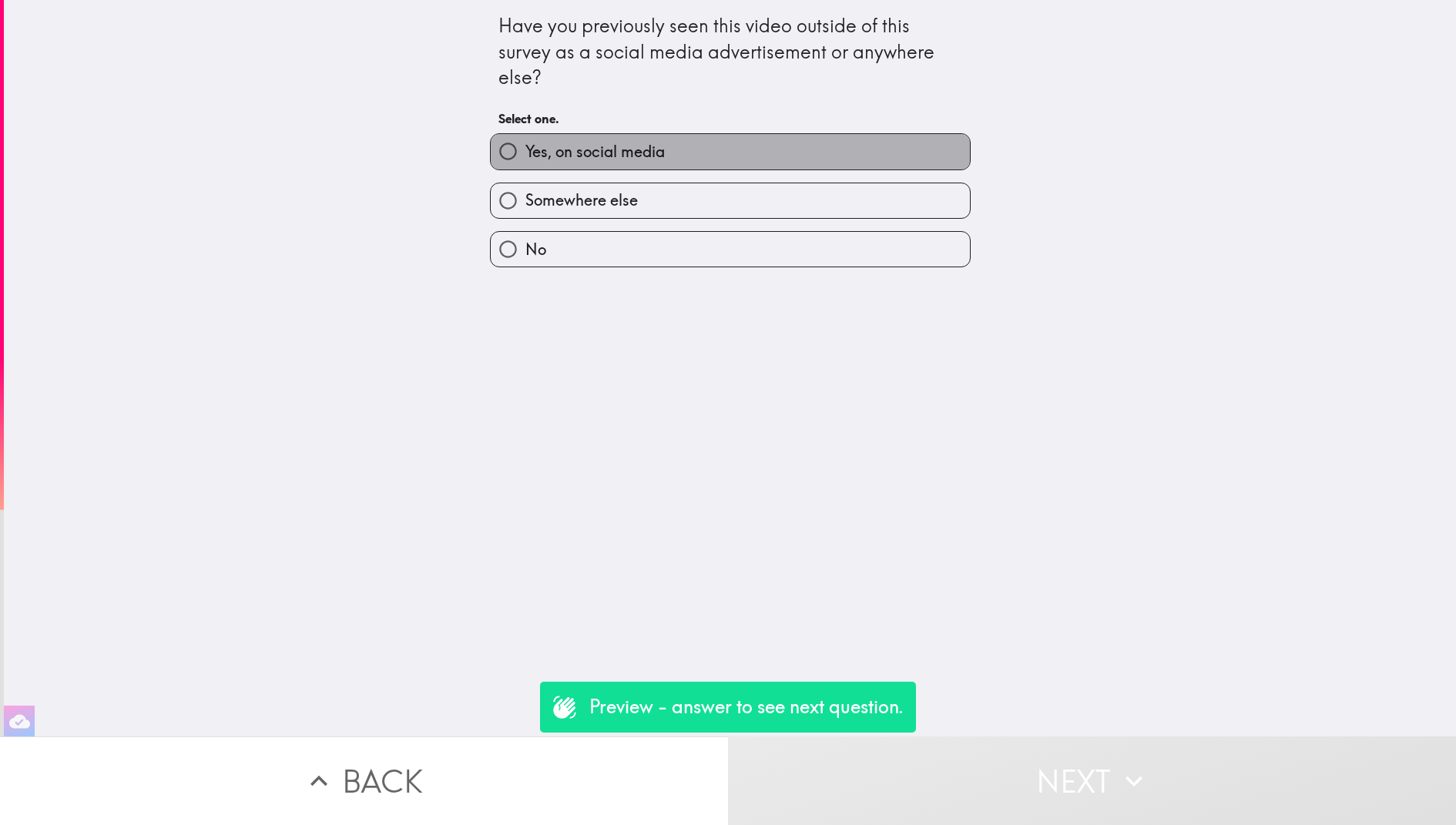
click at [740, 158] on label "Yes, on social media" at bounding box center [730, 151] width 479 height 35
click at [526, 158] on input "Yes, on social media" at bounding box center [508, 151] width 35 height 35
radio input "true"
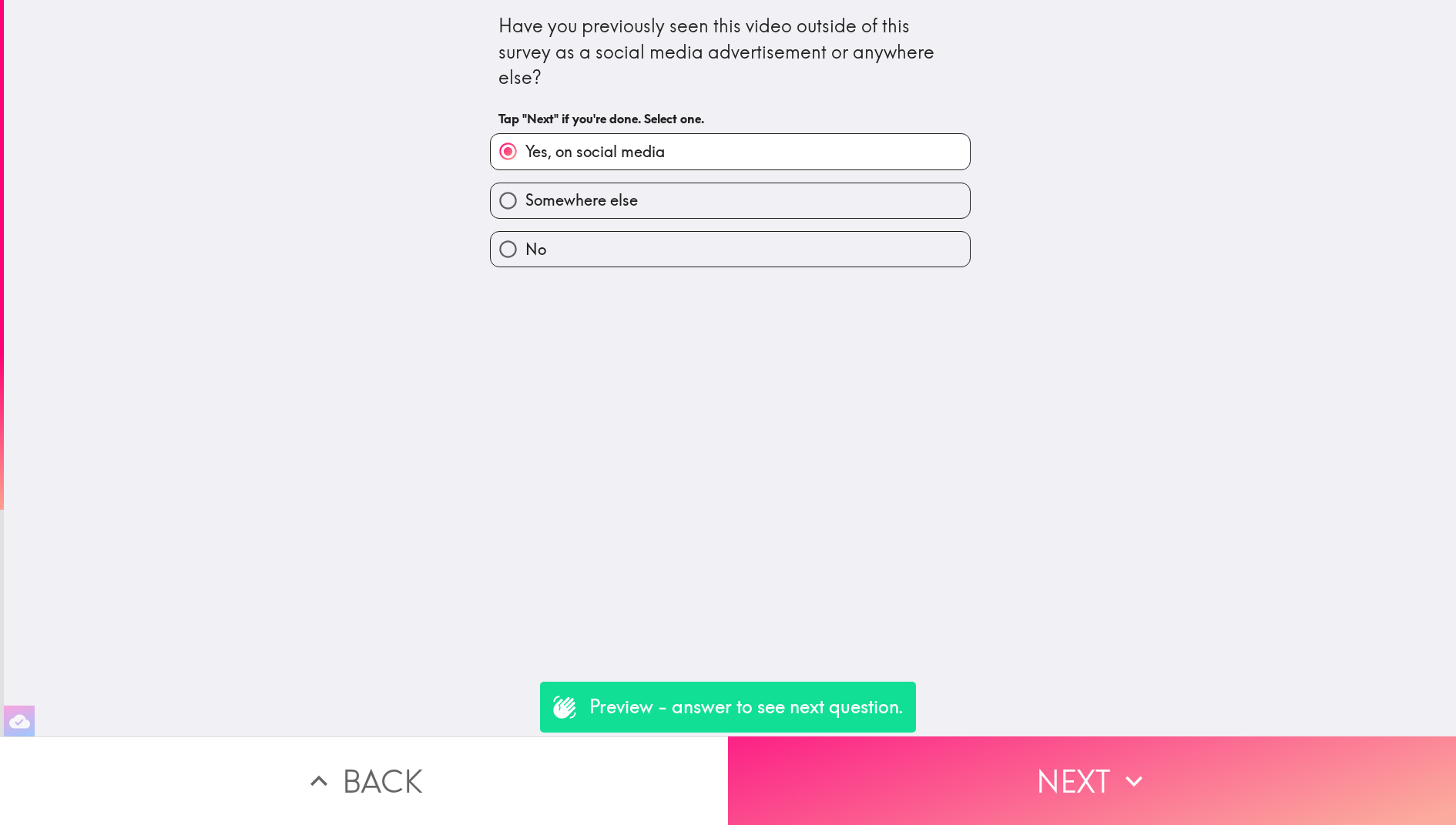
click at [914, 777] on button "Next" at bounding box center [1092, 780] width 728 height 89
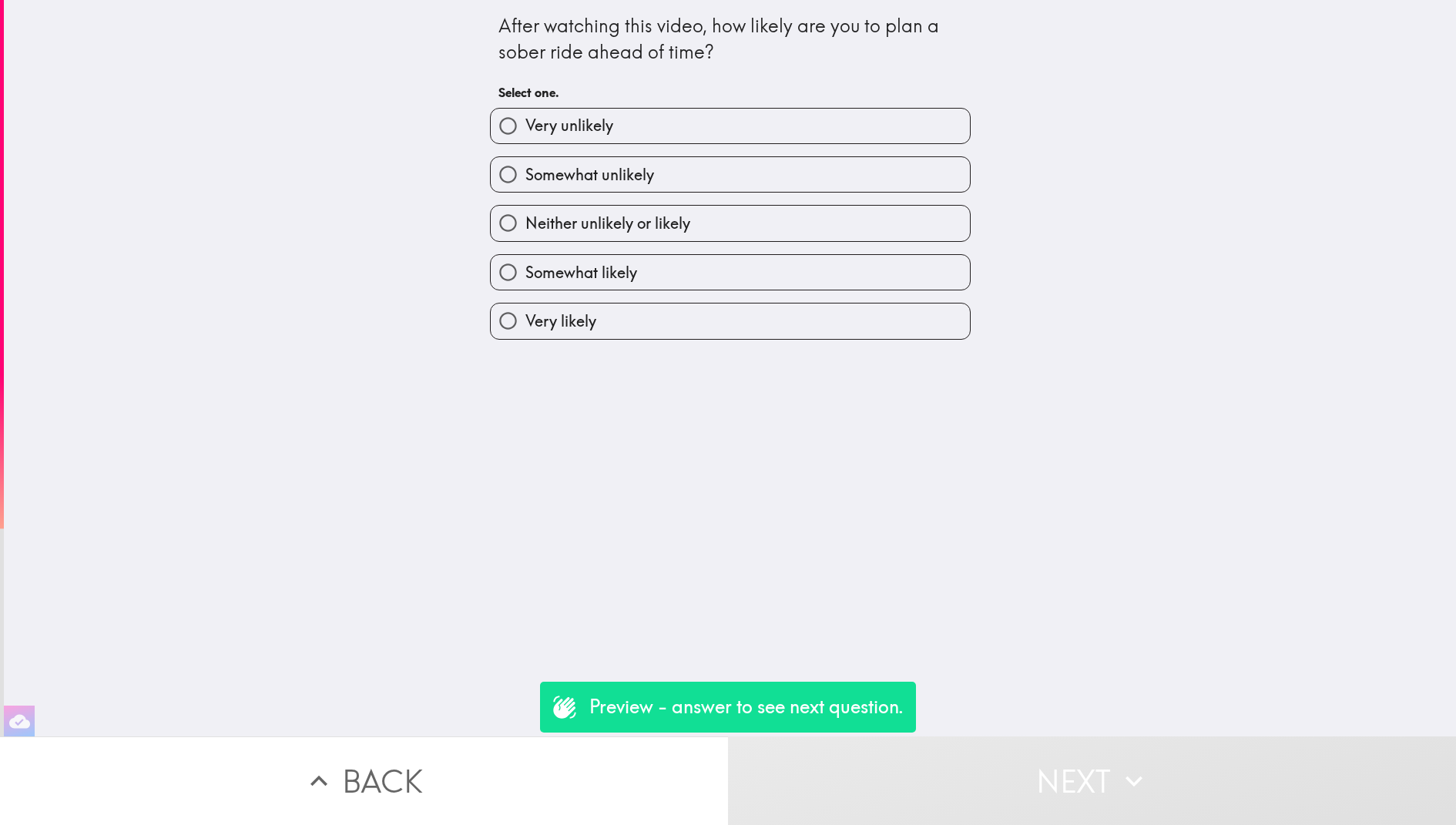
click at [742, 121] on label "Very unlikely" at bounding box center [730, 126] width 479 height 35
click at [526, 121] on input "Very unlikely" at bounding box center [508, 126] width 35 height 35
radio input "true"
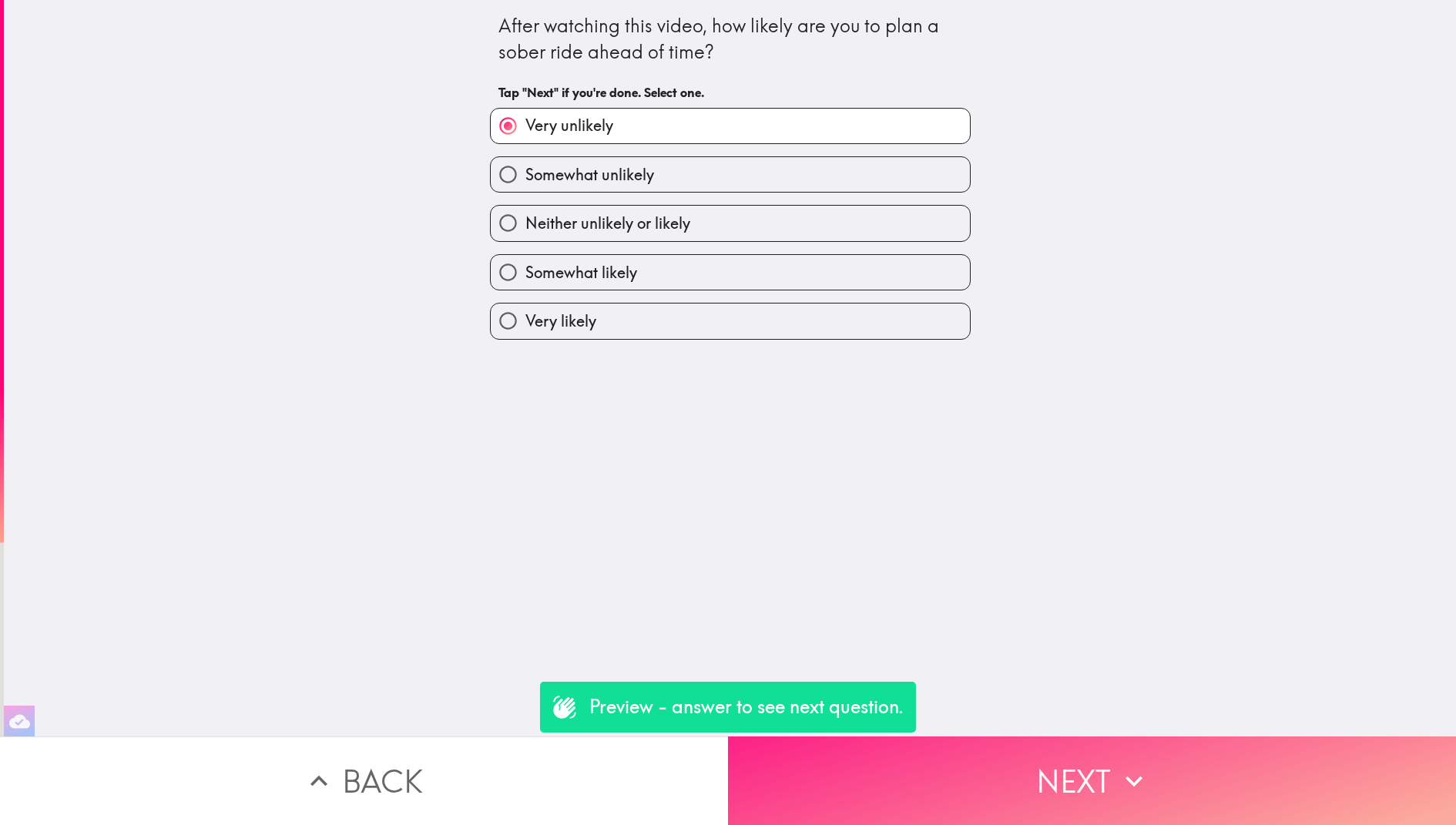
click at [935, 791] on button "Next" at bounding box center [1092, 780] width 728 height 89
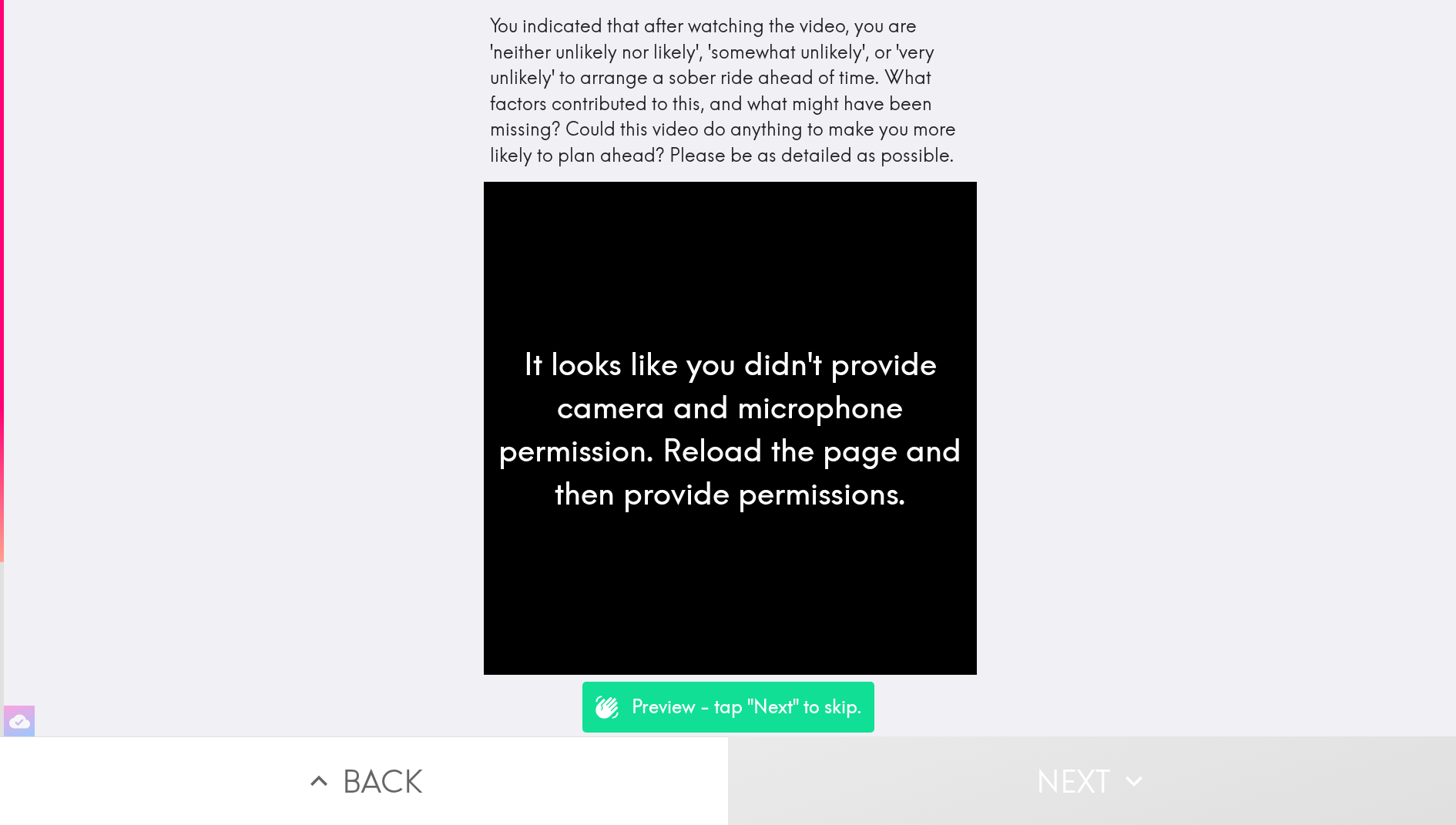
click at [1028, 784] on button "Next" at bounding box center [1092, 780] width 728 height 89
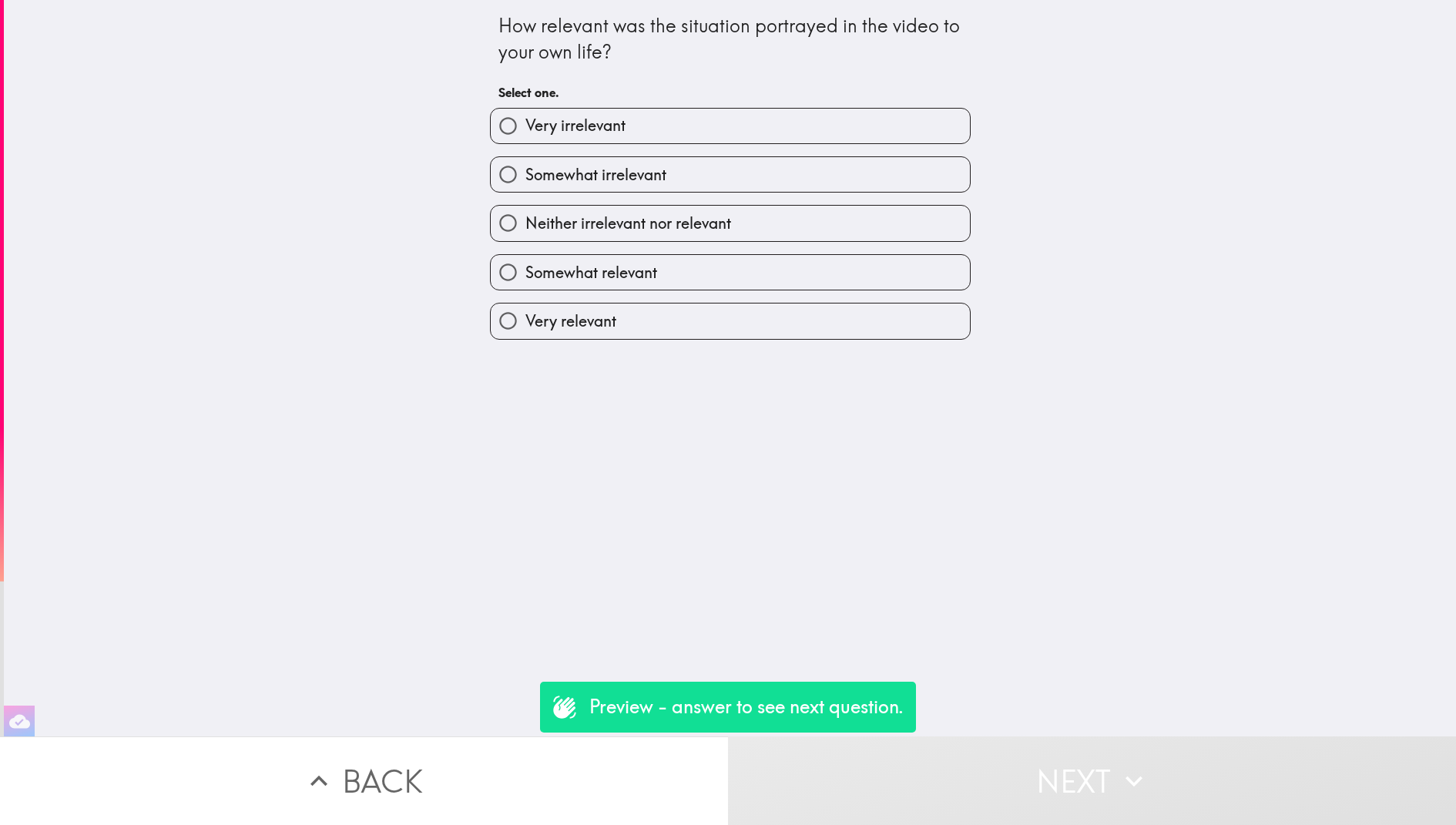
click at [866, 108] on div "Very irrelevant" at bounding box center [730, 126] width 481 height 36
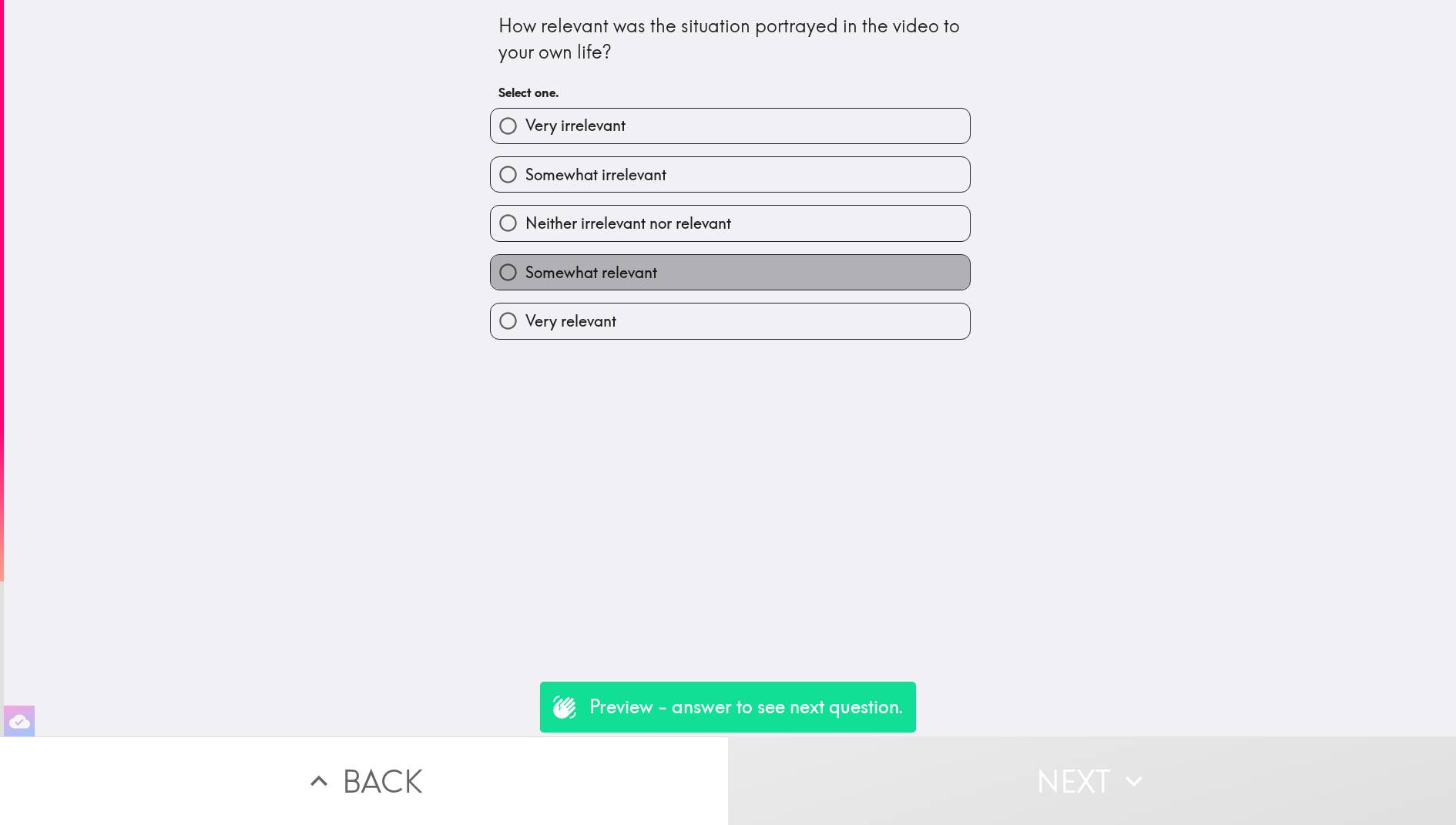
click at [883, 260] on label "Somewhat relevant" at bounding box center [730, 272] width 479 height 35
click at [526, 260] on input "Somewhat relevant" at bounding box center [508, 272] width 35 height 35
radio input "true"
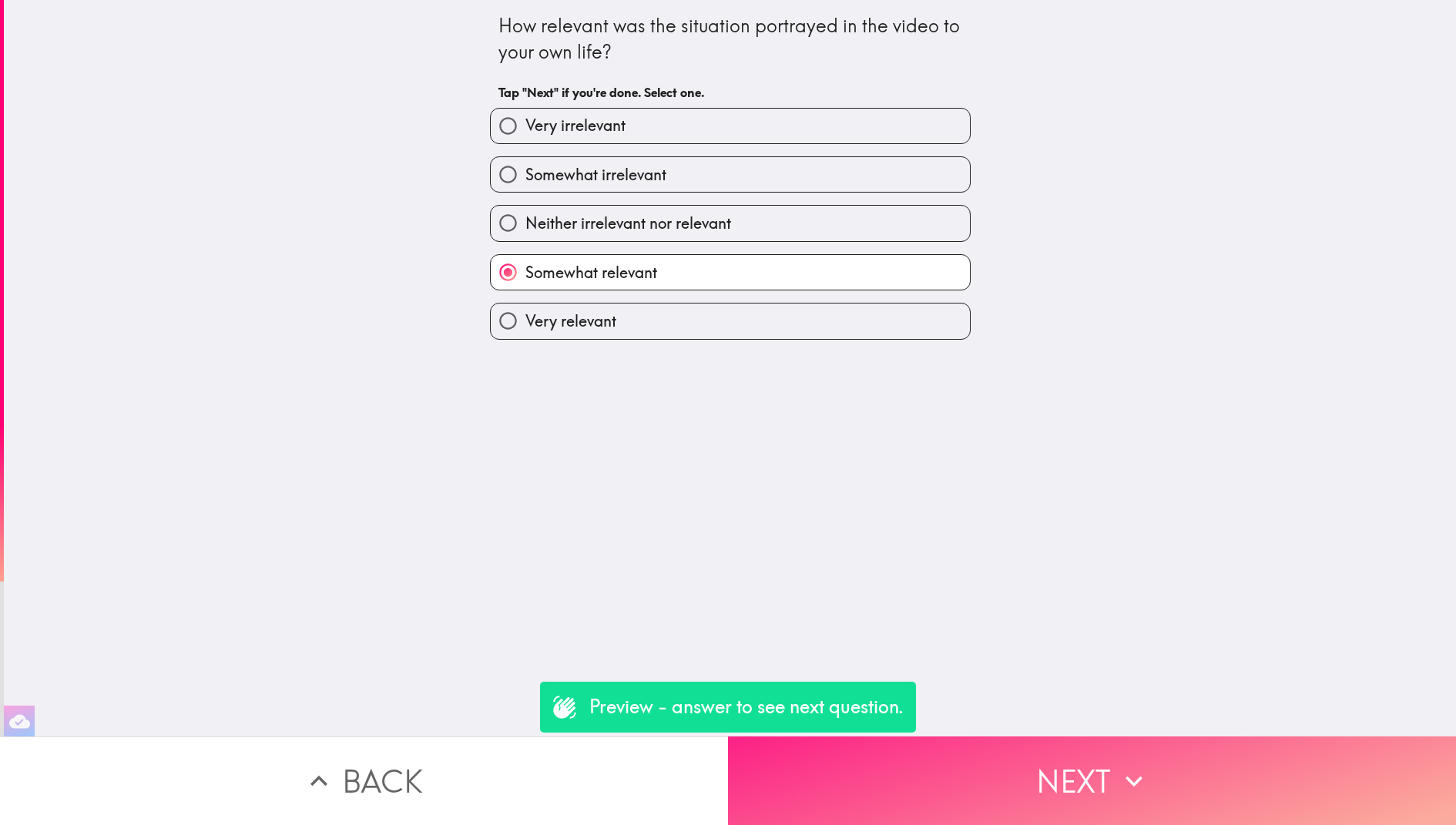
click at [1028, 796] on button "Next" at bounding box center [1092, 780] width 728 height 89
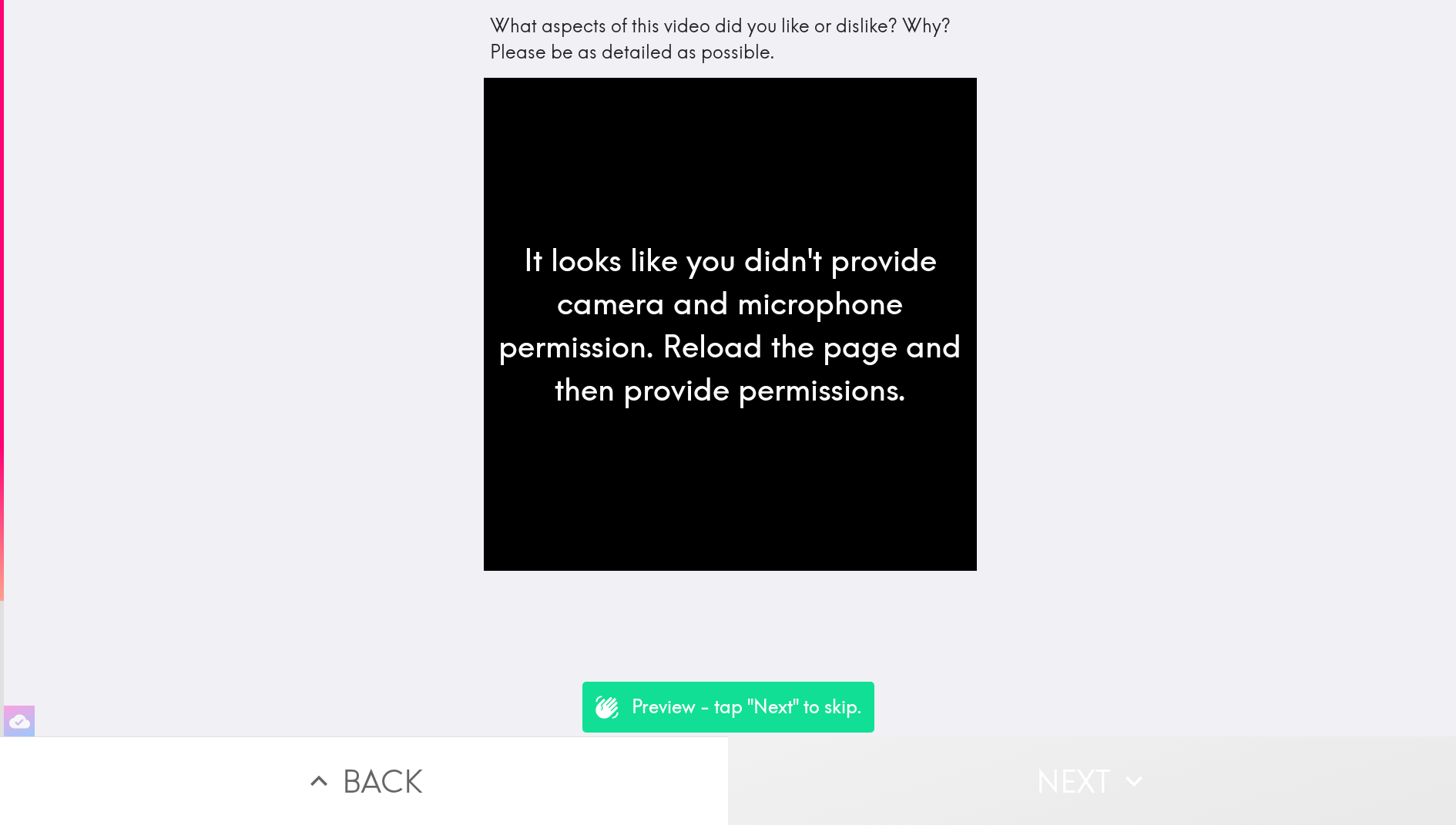
click at [1037, 778] on button "Next" at bounding box center [1092, 780] width 728 height 89
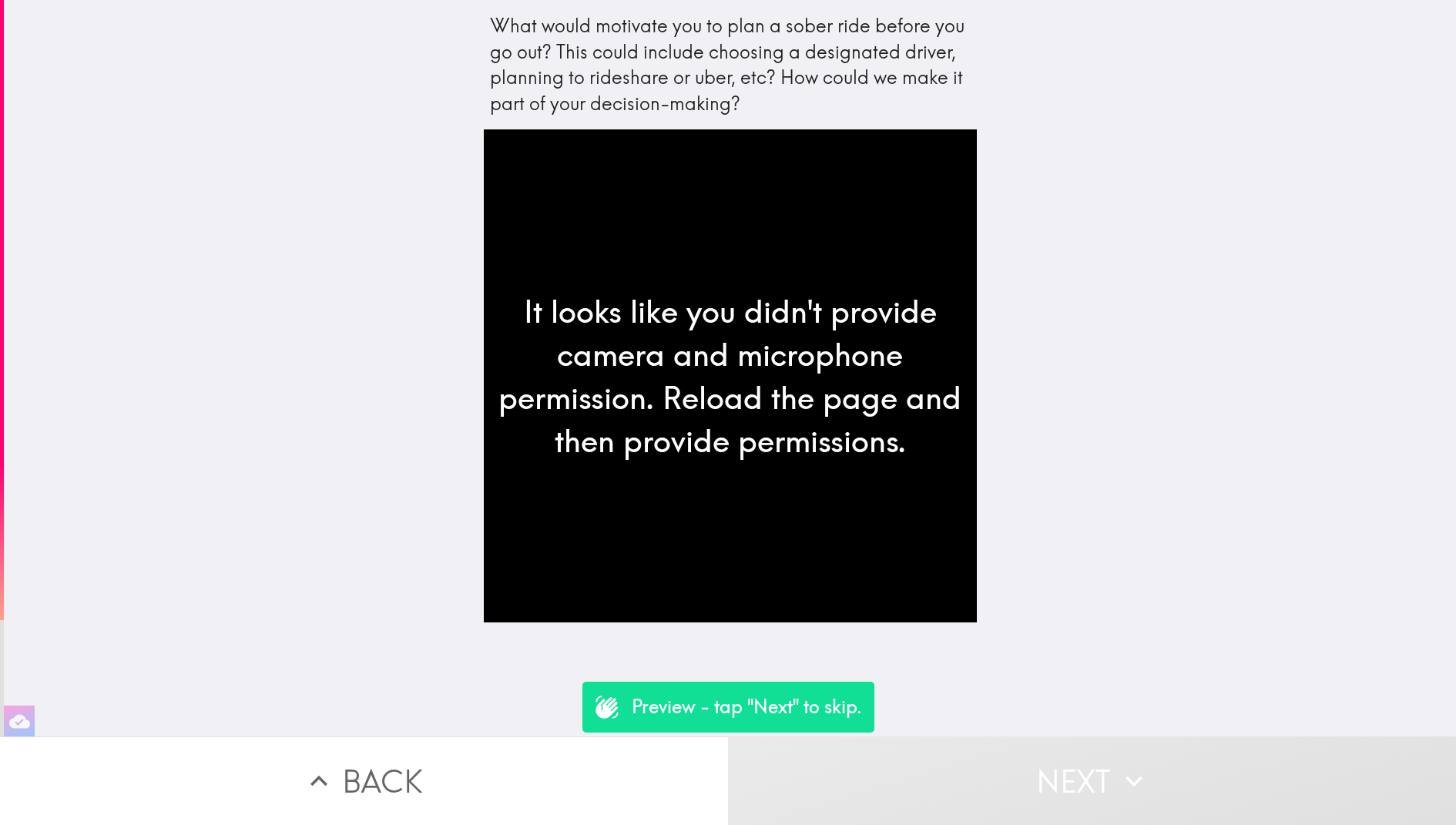
click at [1005, 793] on button "Next" at bounding box center [1092, 780] width 728 height 89
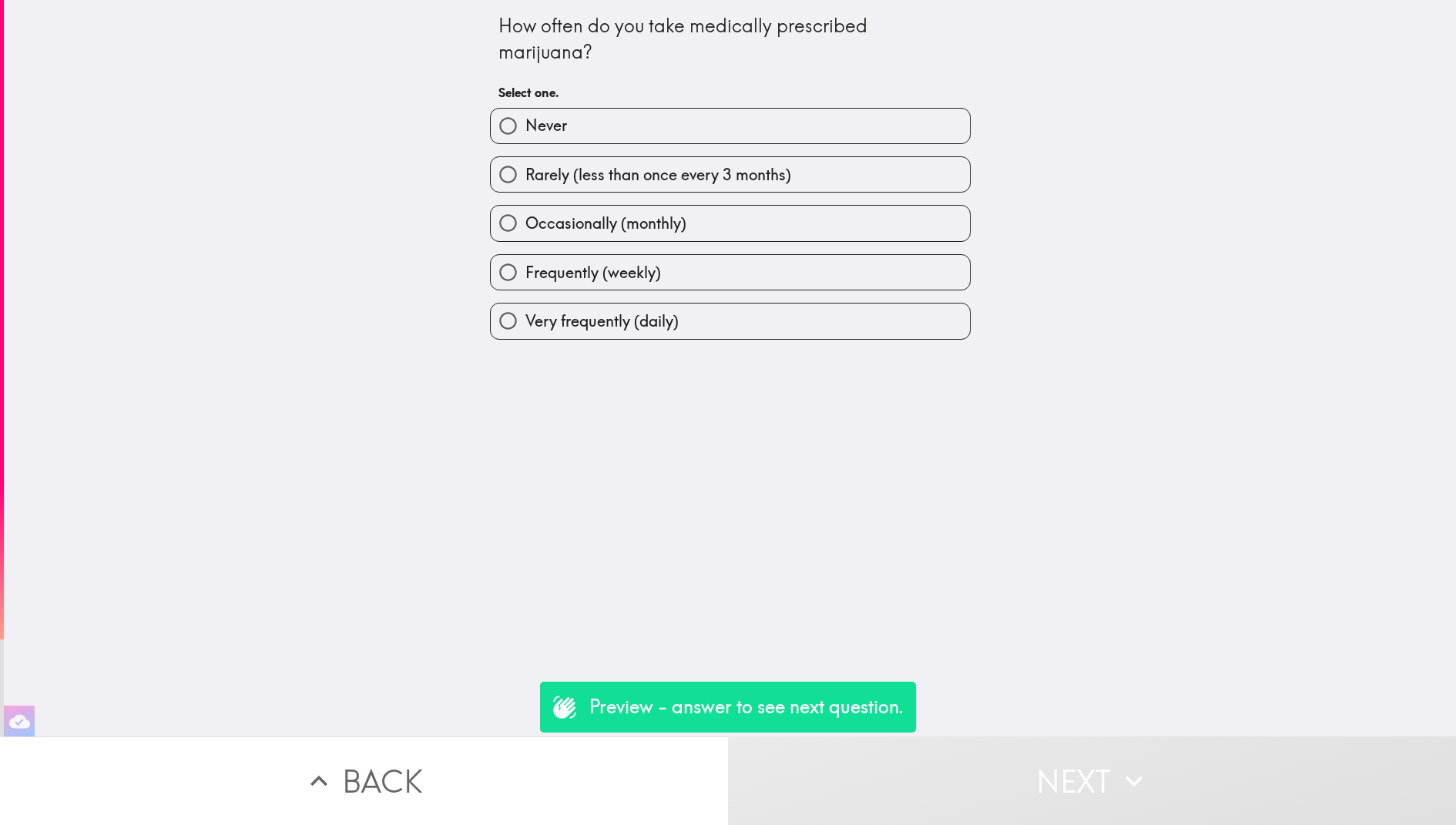
click at [686, 307] on label "Very frequently (daily)" at bounding box center [730, 320] width 479 height 35
click at [526, 307] on input "Very frequently (daily)" at bounding box center [508, 320] width 35 height 35
radio input "true"
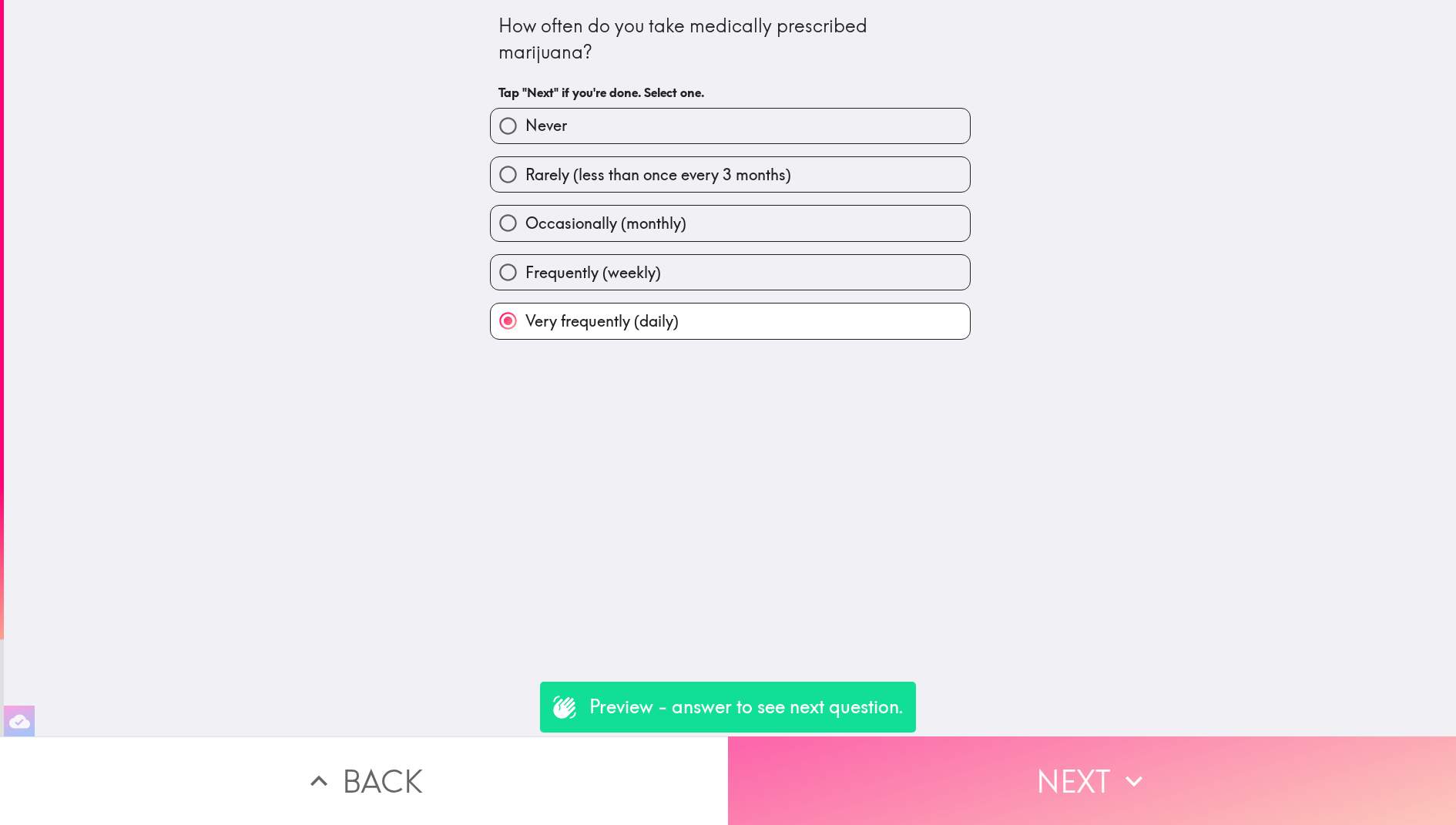
click at [953, 775] on button "Next" at bounding box center [1092, 780] width 728 height 89
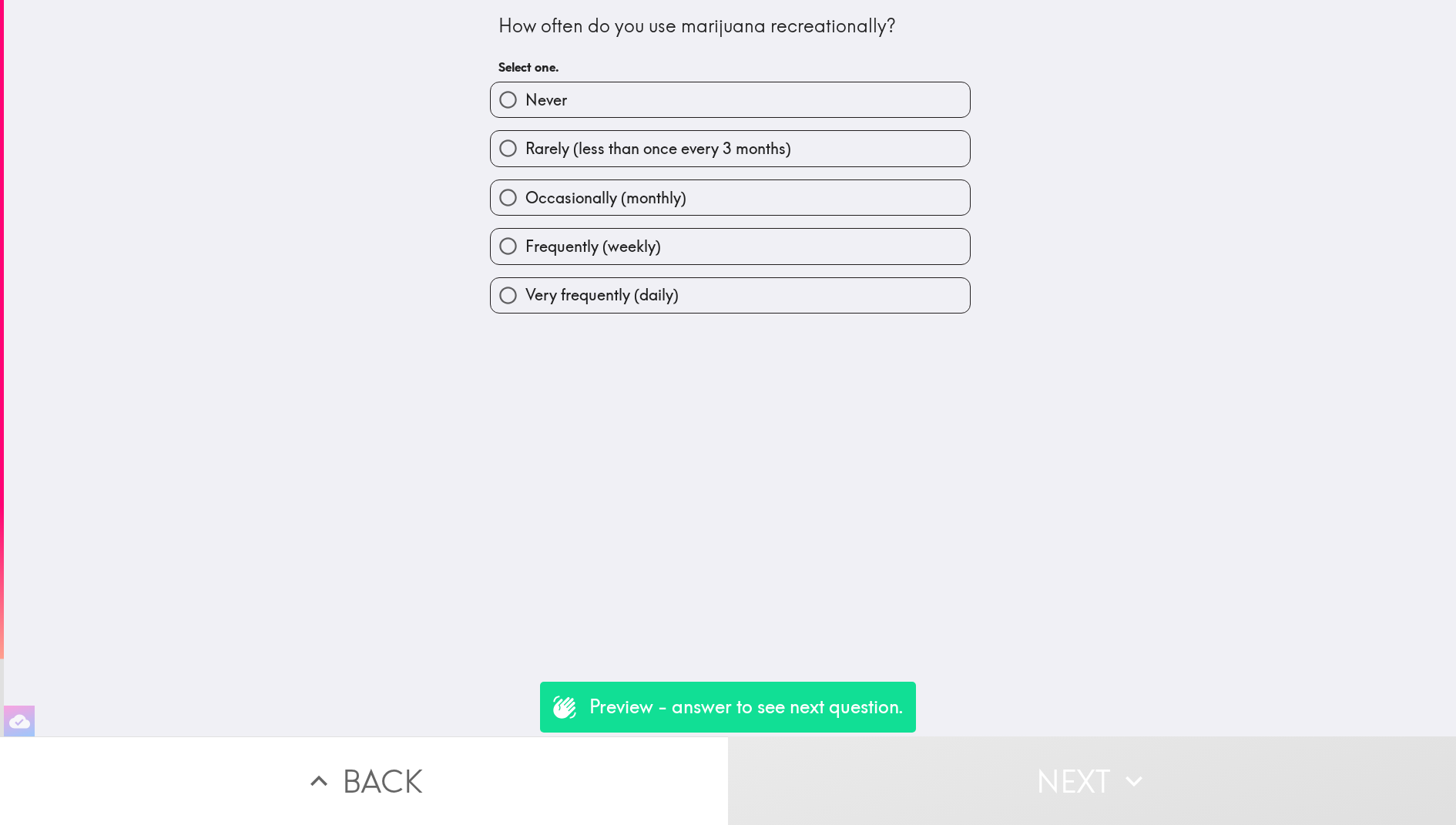
click at [856, 327] on div "How often do you use marijuana recreationally? Select one. Never Rarely (less t…" at bounding box center [730, 368] width 1452 height 736
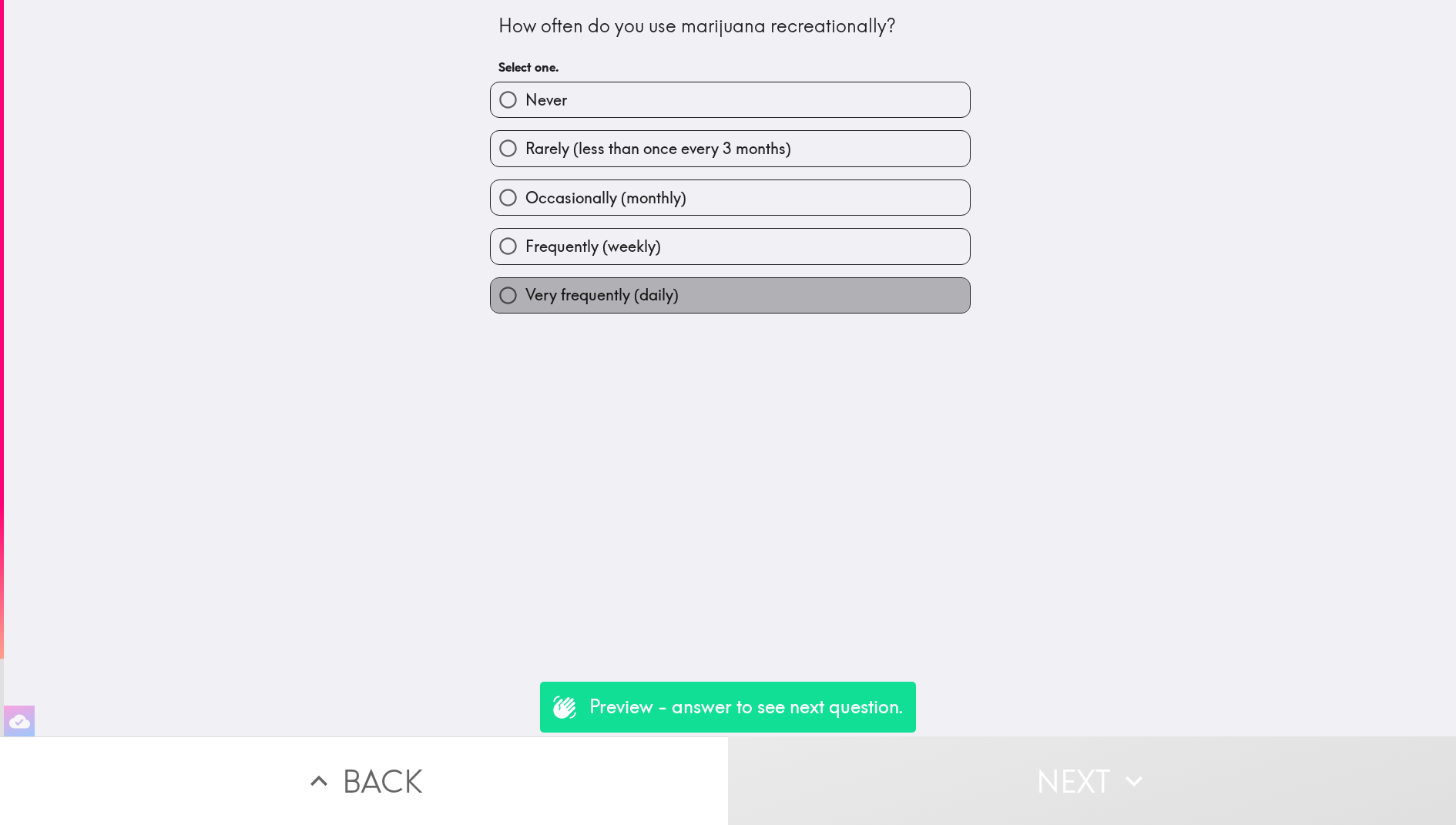
click at [870, 282] on label "Very frequently (daily)" at bounding box center [730, 295] width 479 height 35
click at [526, 282] on input "Very frequently (daily)" at bounding box center [508, 295] width 35 height 35
radio input "true"
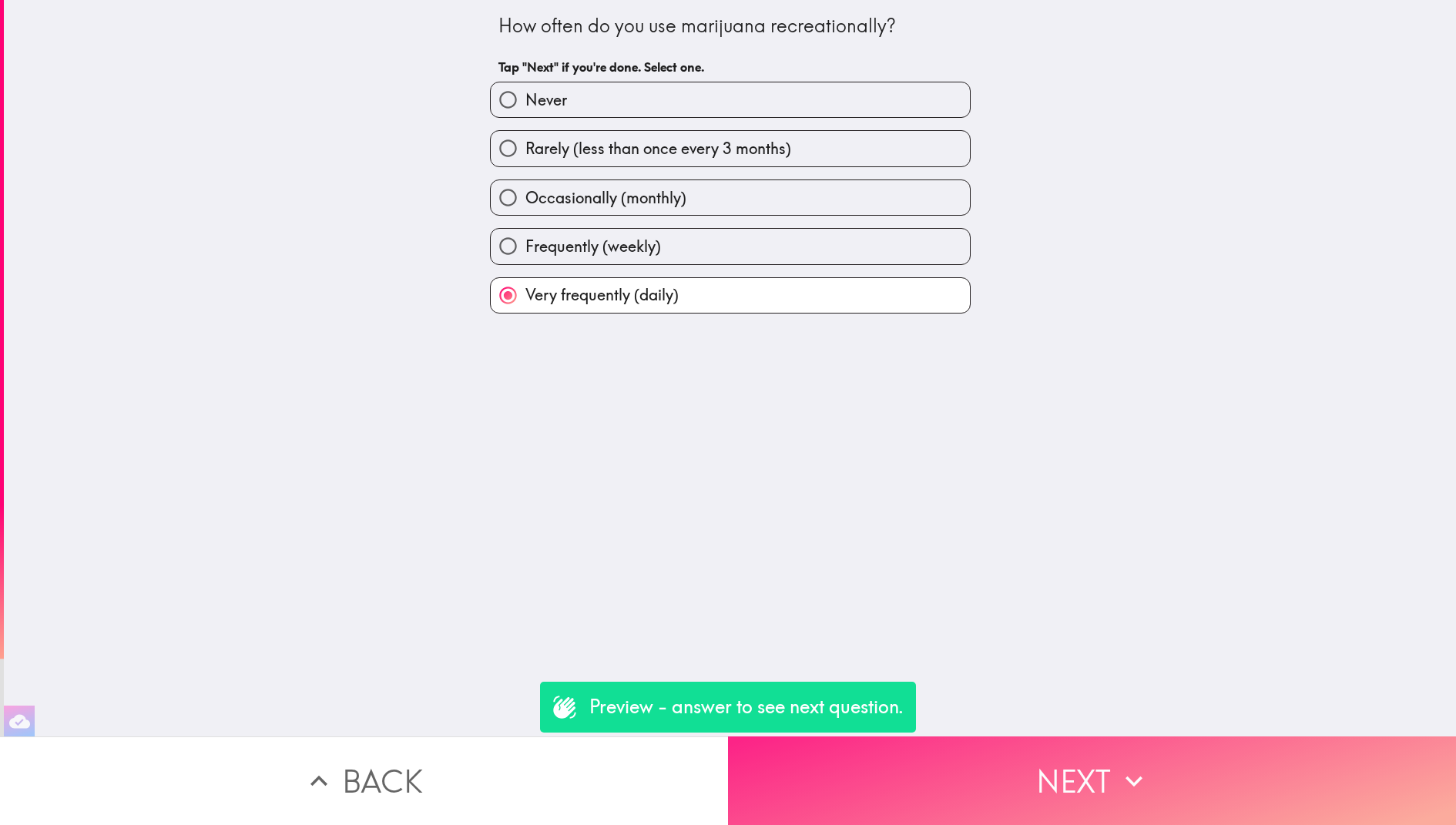
click at [984, 810] on button "Next" at bounding box center [1092, 780] width 728 height 89
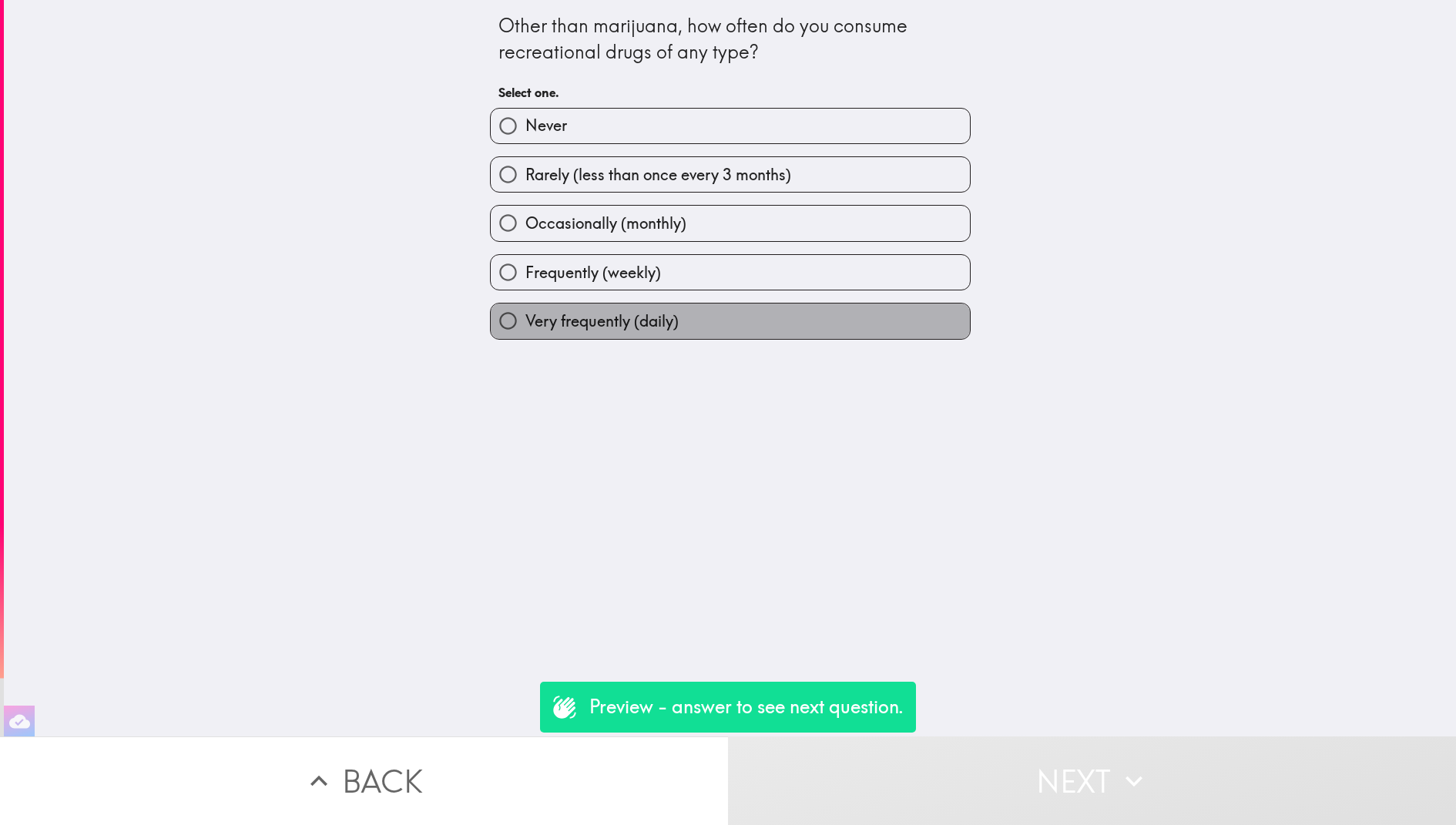
click at [772, 316] on label "Very frequently (daily)" at bounding box center [730, 320] width 479 height 35
click at [526, 316] on input "Very frequently (daily)" at bounding box center [508, 320] width 35 height 35
radio input "true"
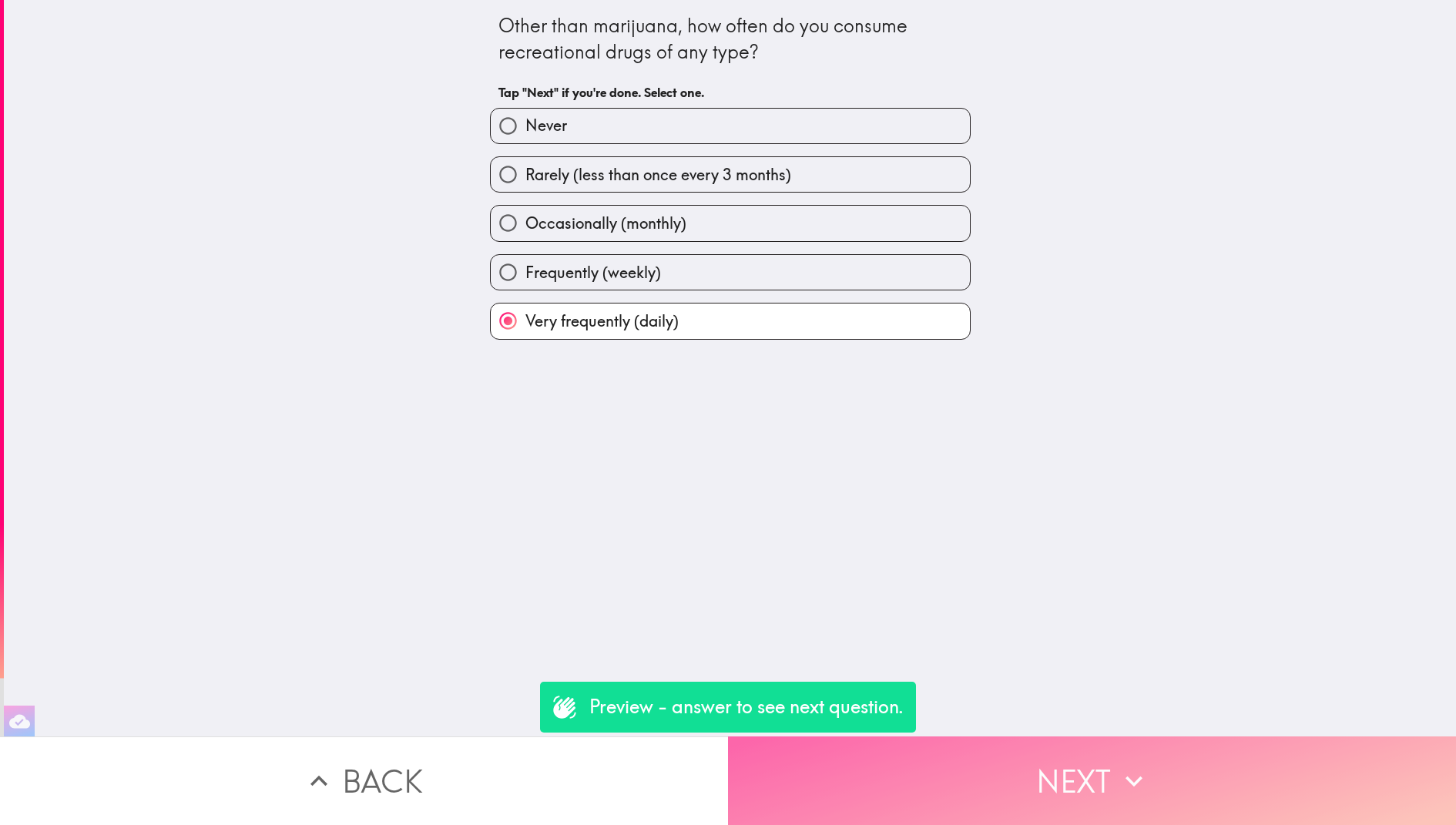
click at [976, 764] on button "Next" at bounding box center [1092, 780] width 728 height 89
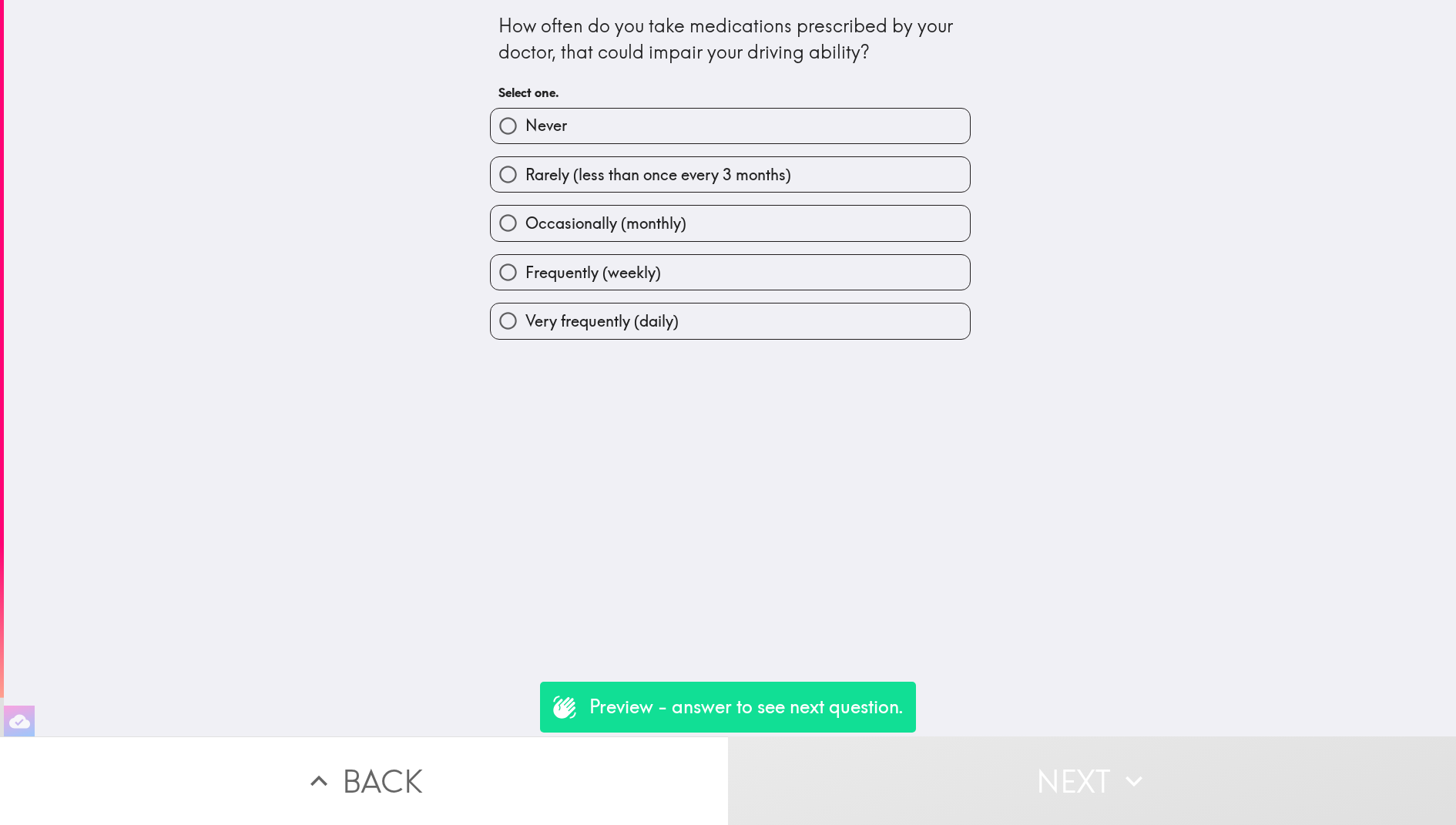
click at [702, 324] on label "Very frequently (daily)" at bounding box center [730, 320] width 479 height 35
click at [526, 324] on input "Very frequently (daily)" at bounding box center [508, 320] width 35 height 35
radio input "true"
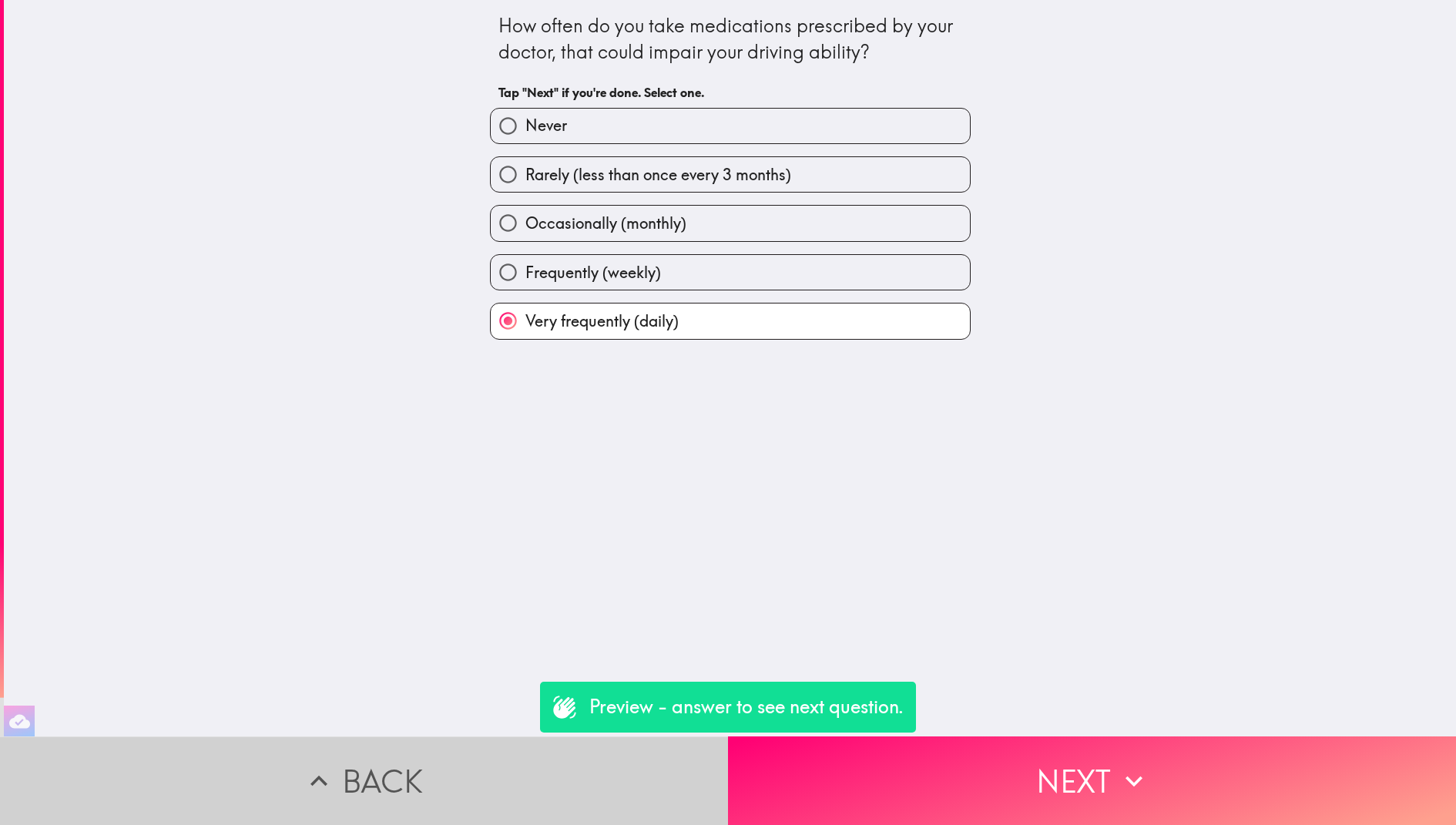
click at [588, 780] on button "Back" at bounding box center [364, 780] width 728 height 89
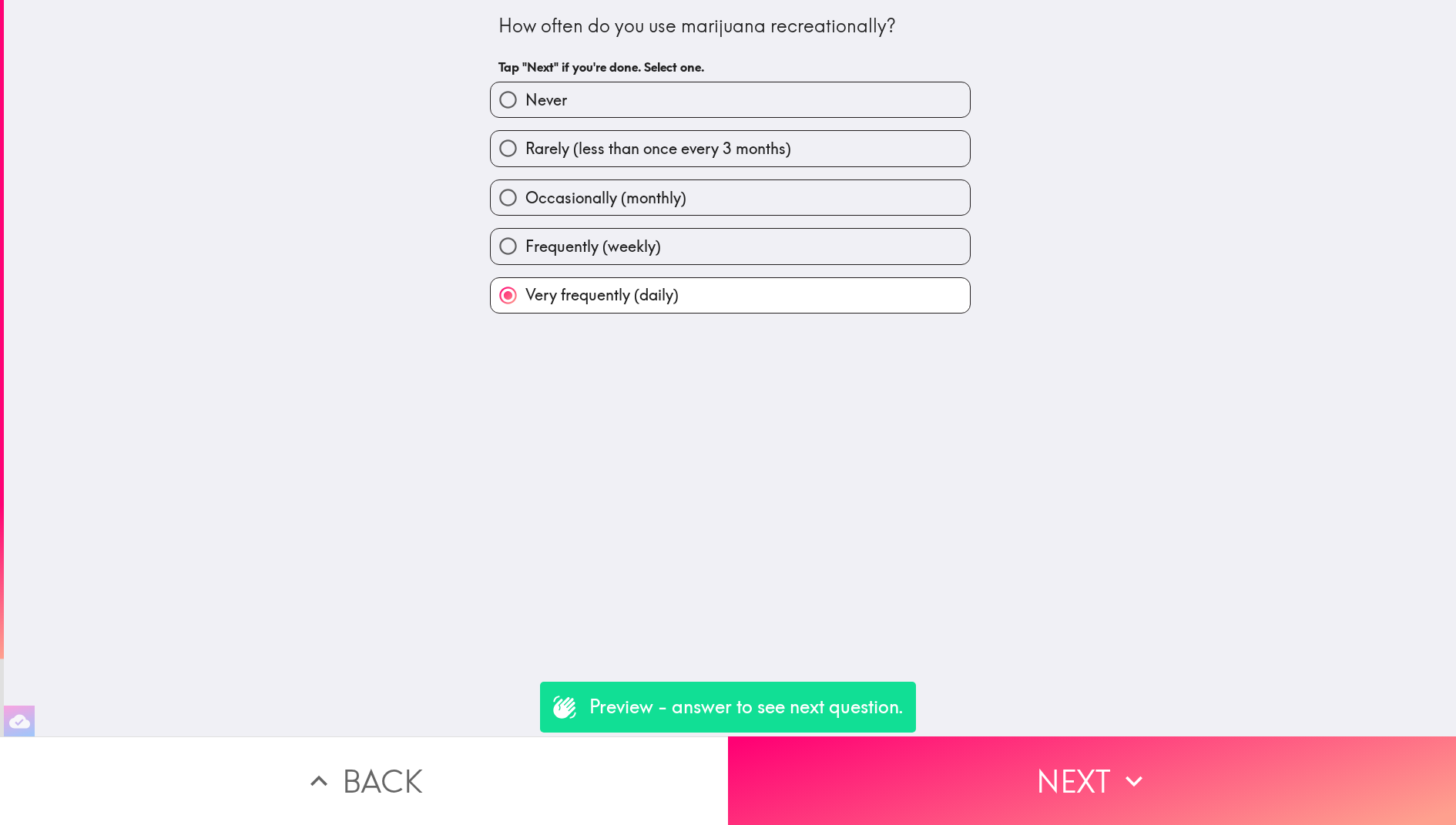
click at [588, 780] on button "Back" at bounding box center [364, 780] width 728 height 89
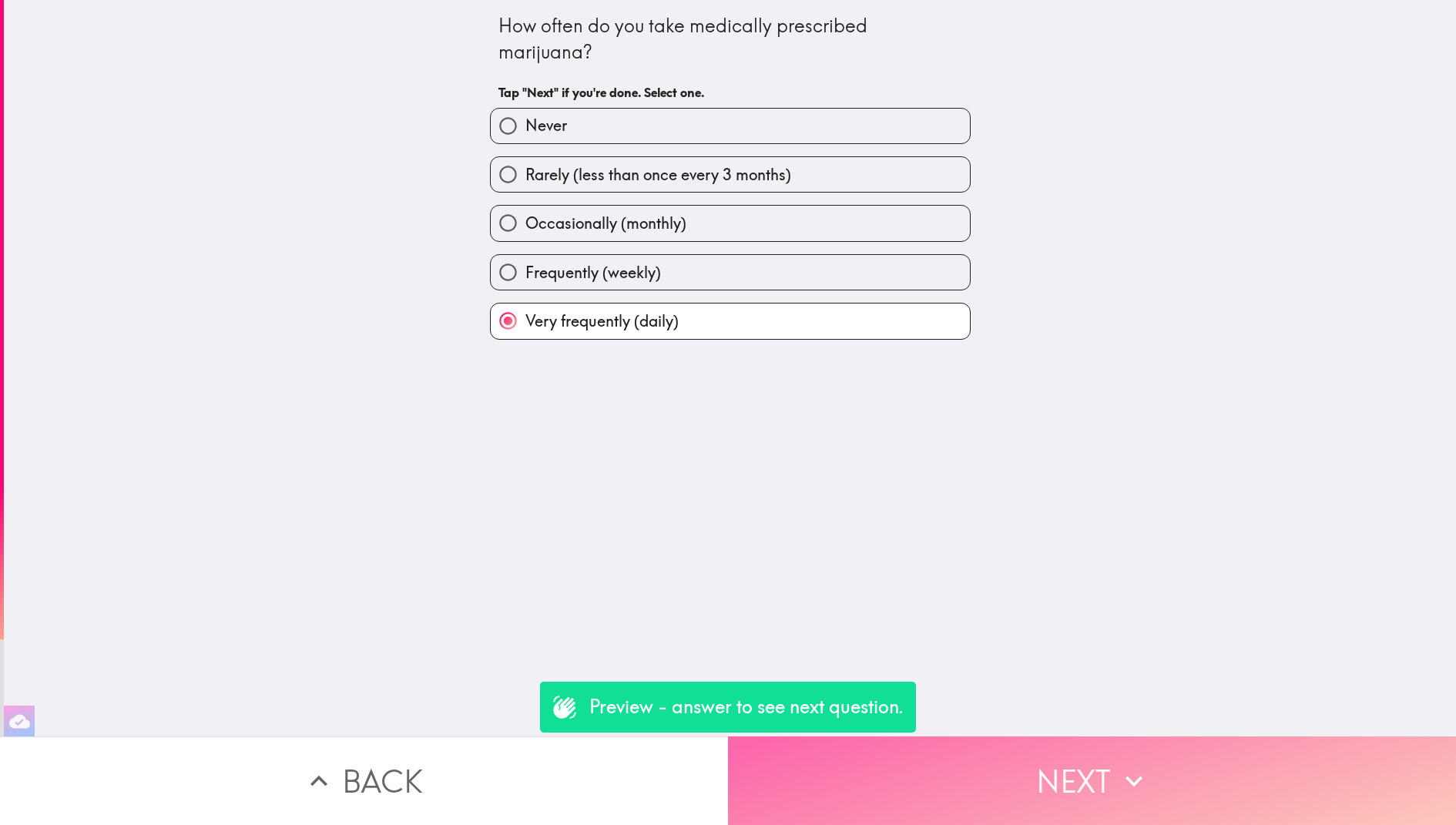
click at [1140, 780] on icon "button" at bounding box center [1134, 781] width 34 height 34
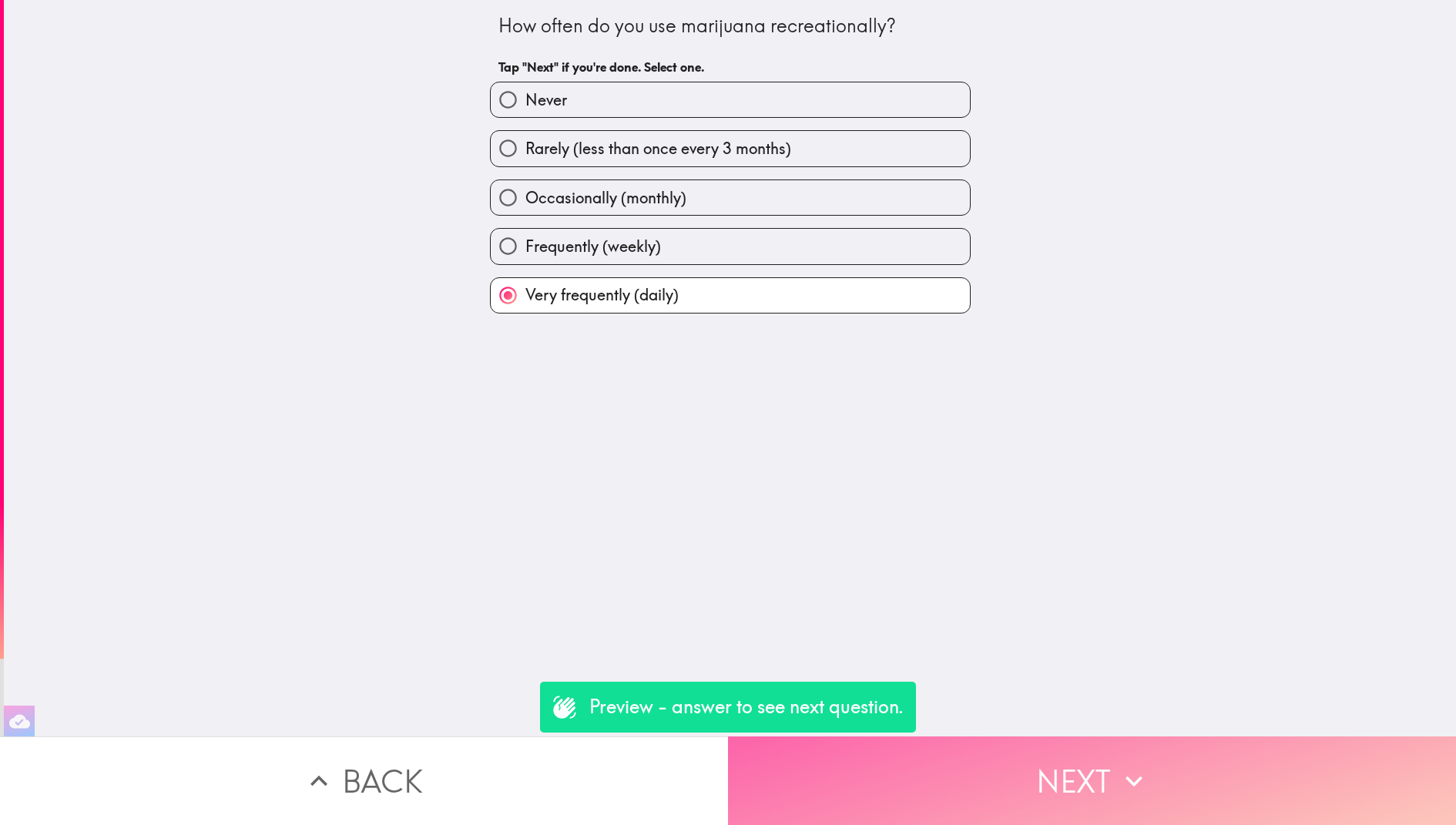
click at [1088, 781] on button "Next" at bounding box center [1092, 780] width 728 height 89
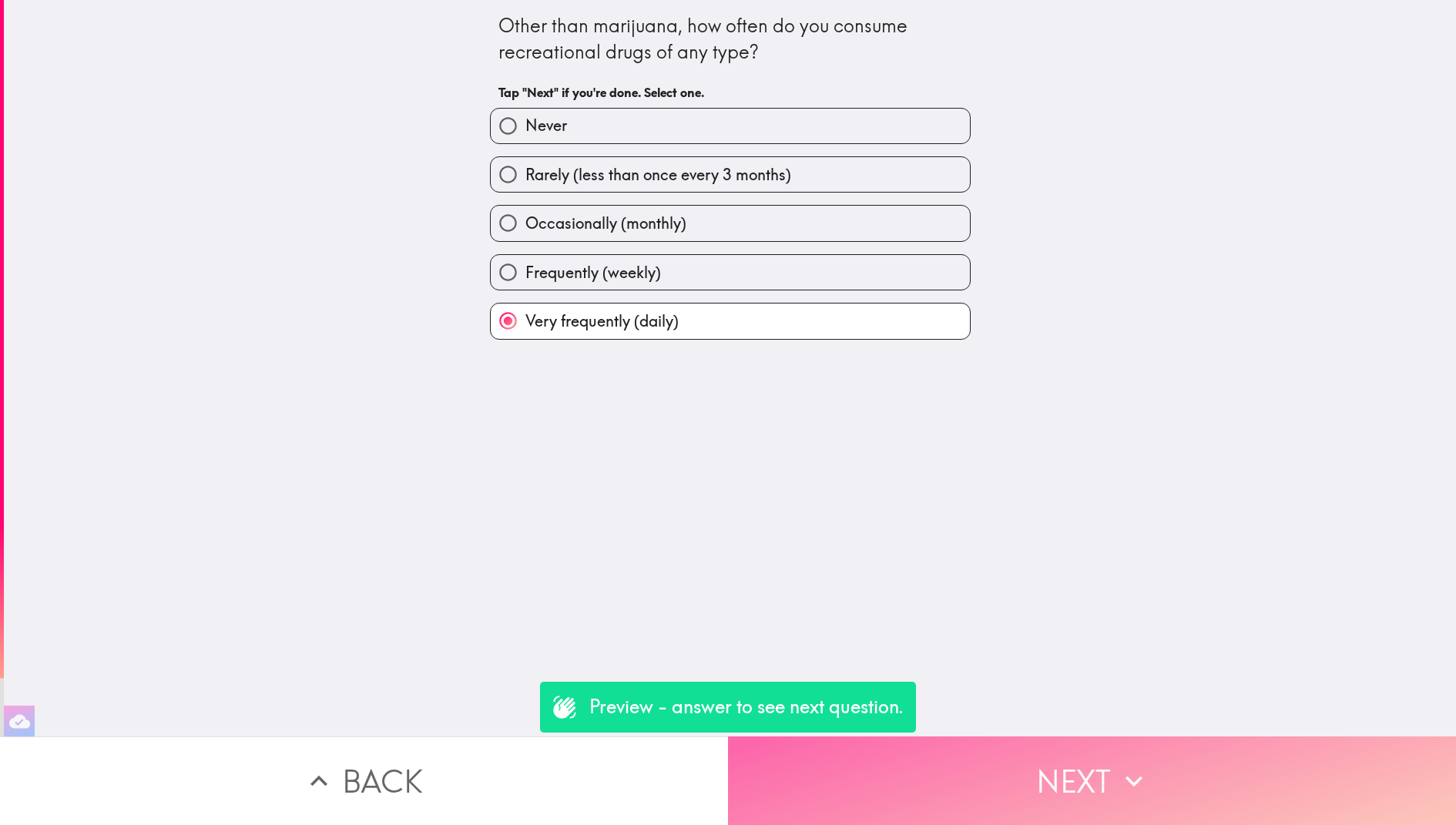
click at [1087, 783] on button "Next" at bounding box center [1092, 780] width 728 height 89
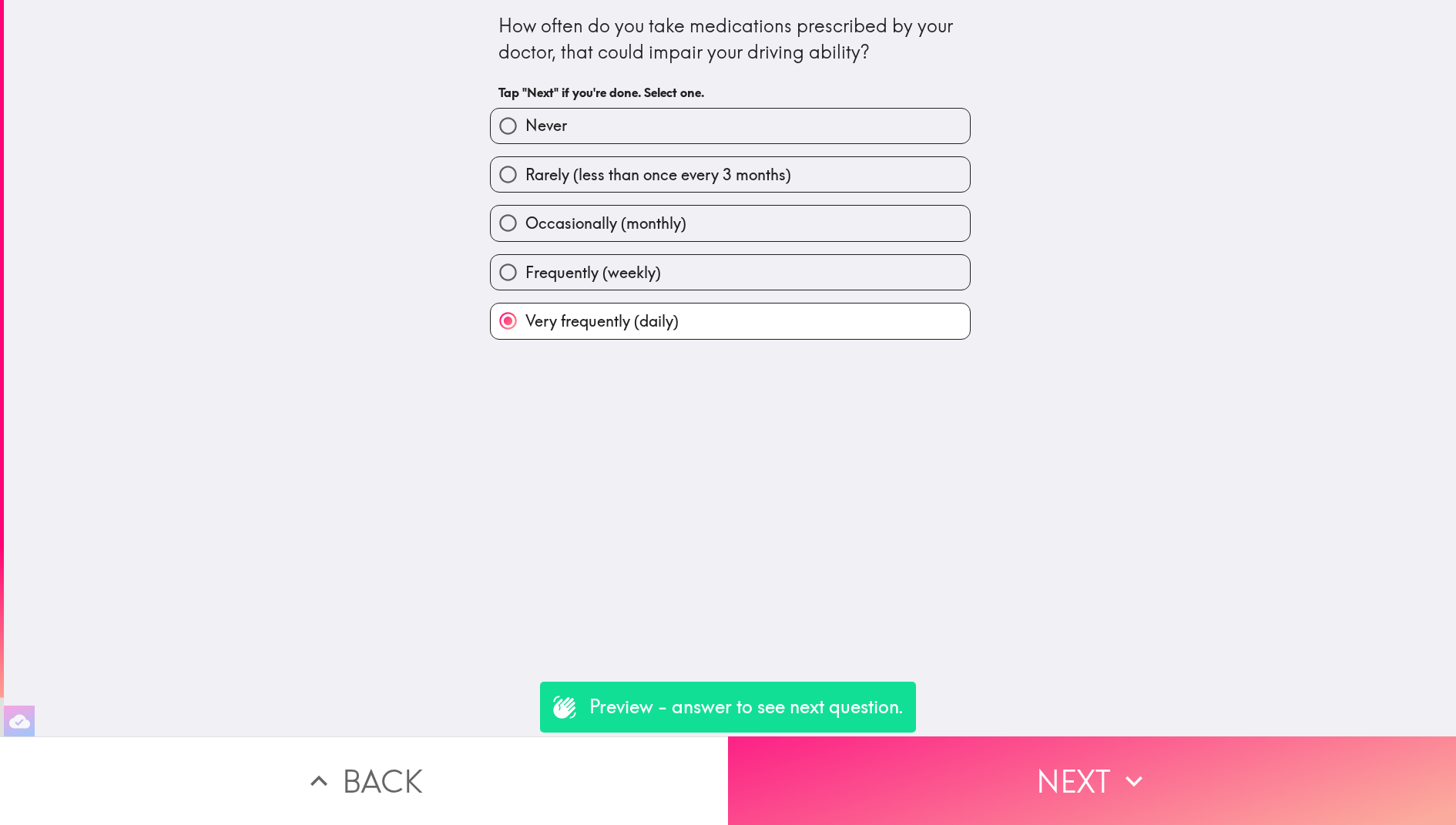
click at [1199, 792] on button "Next" at bounding box center [1092, 780] width 728 height 89
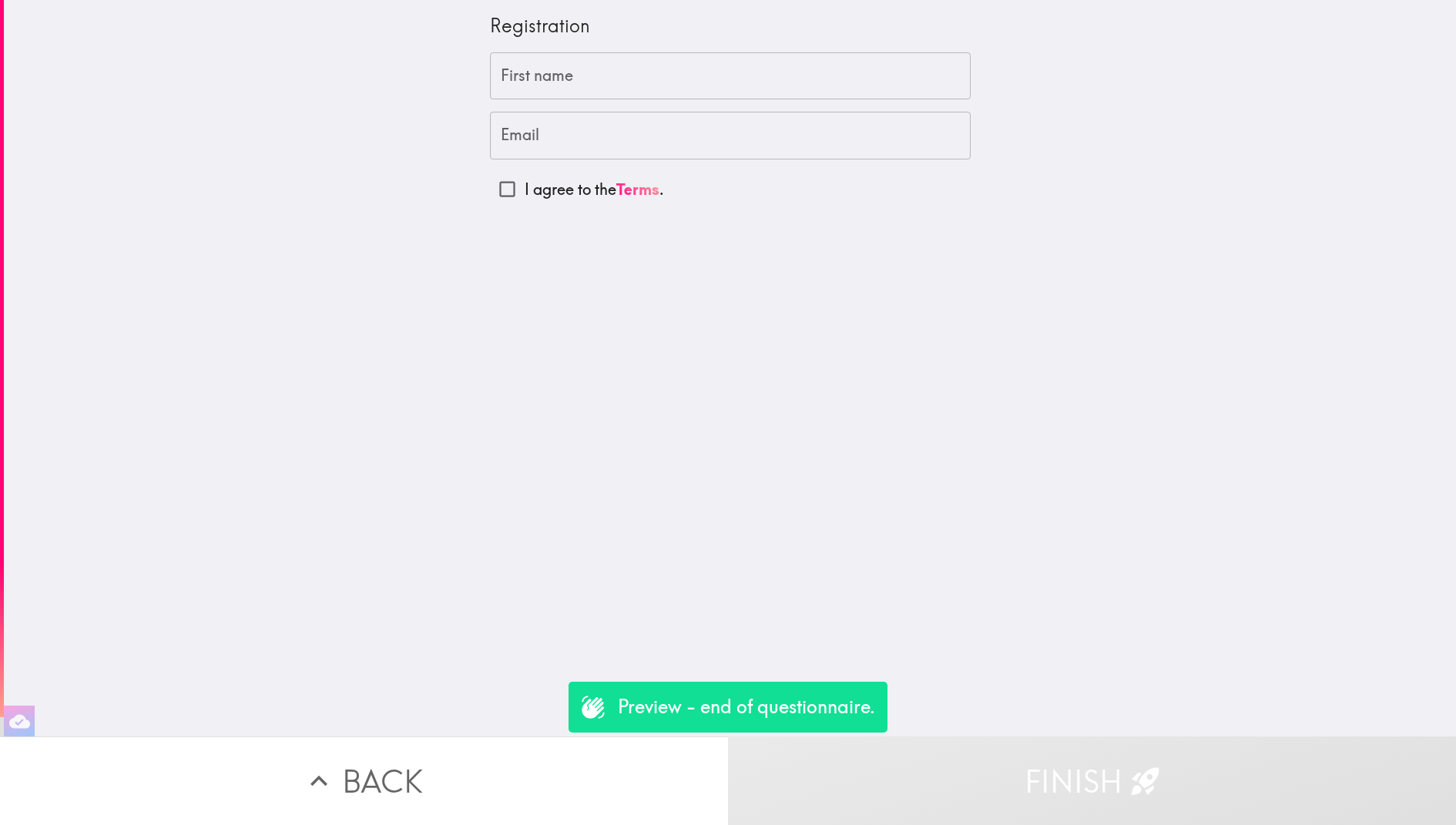
click at [527, 678] on div "Registration First name First name Email Email I agree to the Terms ." at bounding box center [730, 368] width 1452 height 736
